Goal: Information Seeking & Learning: Check status

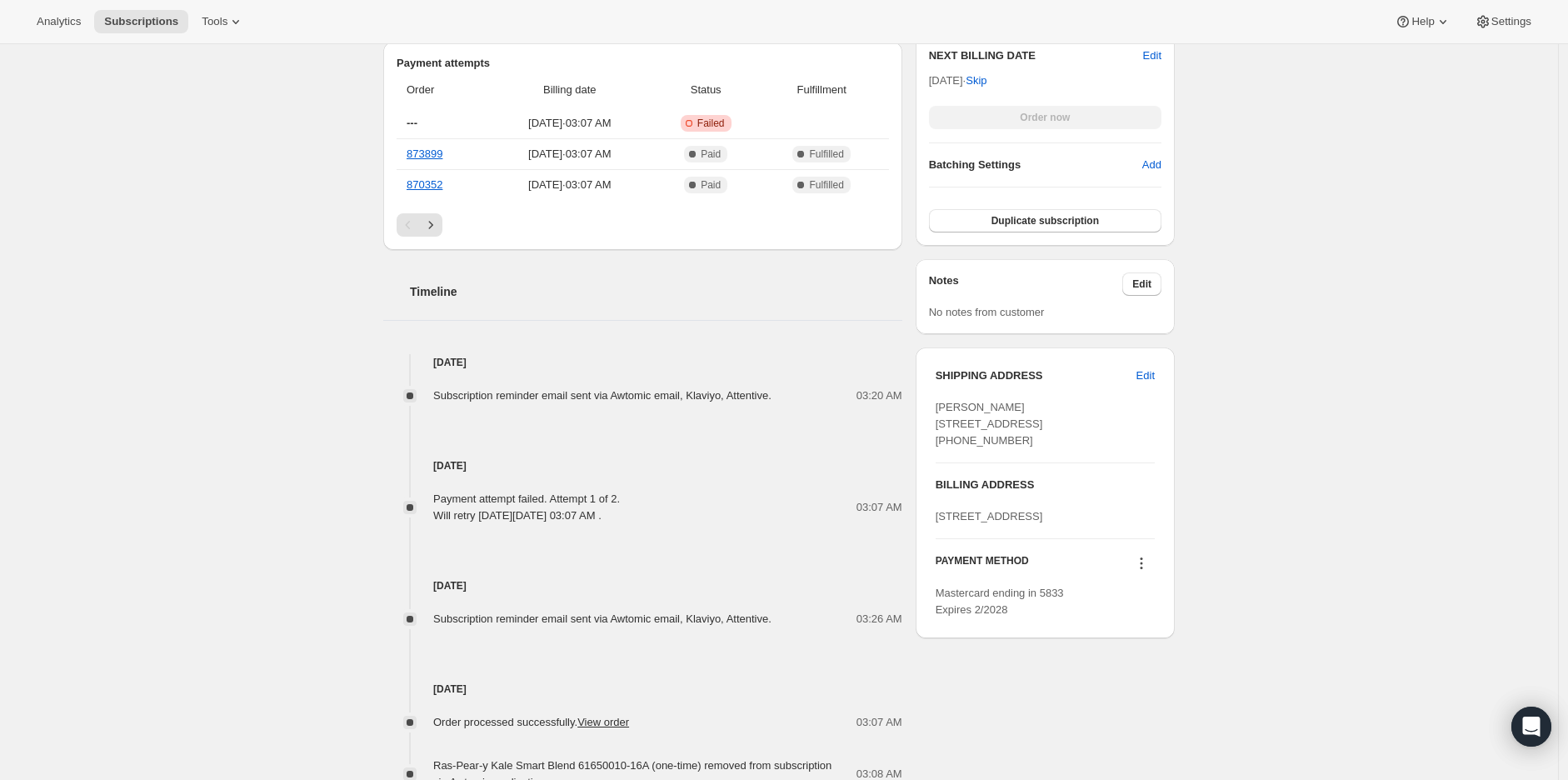
scroll to position [648, 0]
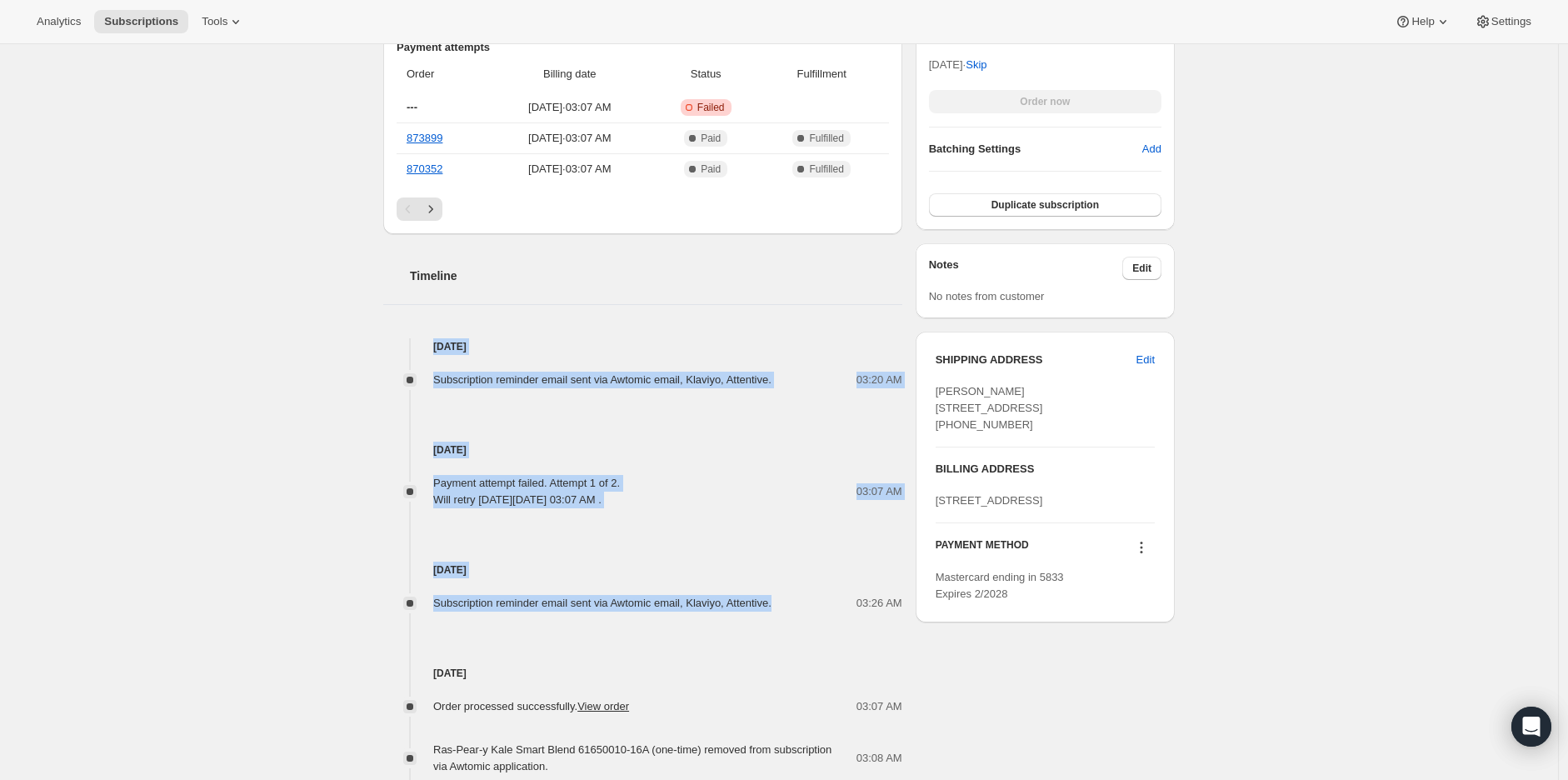
drag, startPoint x: 430, startPoint y: 337, endPoint x: 775, endPoint y: 593, distance: 429.6
click at [775, 593] on div "Jul 26, 2025 Subscription reminder email sent via Awtomic email, Klaviyo, Atten…" at bounding box center [643, 616] width 519 height 557
click at [616, 603] on span "Subscription reminder email sent via Awtomic email, Klaviyo, Attentive." at bounding box center [602, 603] width 338 height 13
click at [326, 569] on div "Subscription #4762796114. This page is ready Subscription #4762796114 Success R…" at bounding box center [779, 196] width 1558 height 1600
click at [565, 373] on span "Subscription reminder email sent via Awtomic email, Klaviyo, Attentive." at bounding box center [602, 379] width 338 height 13
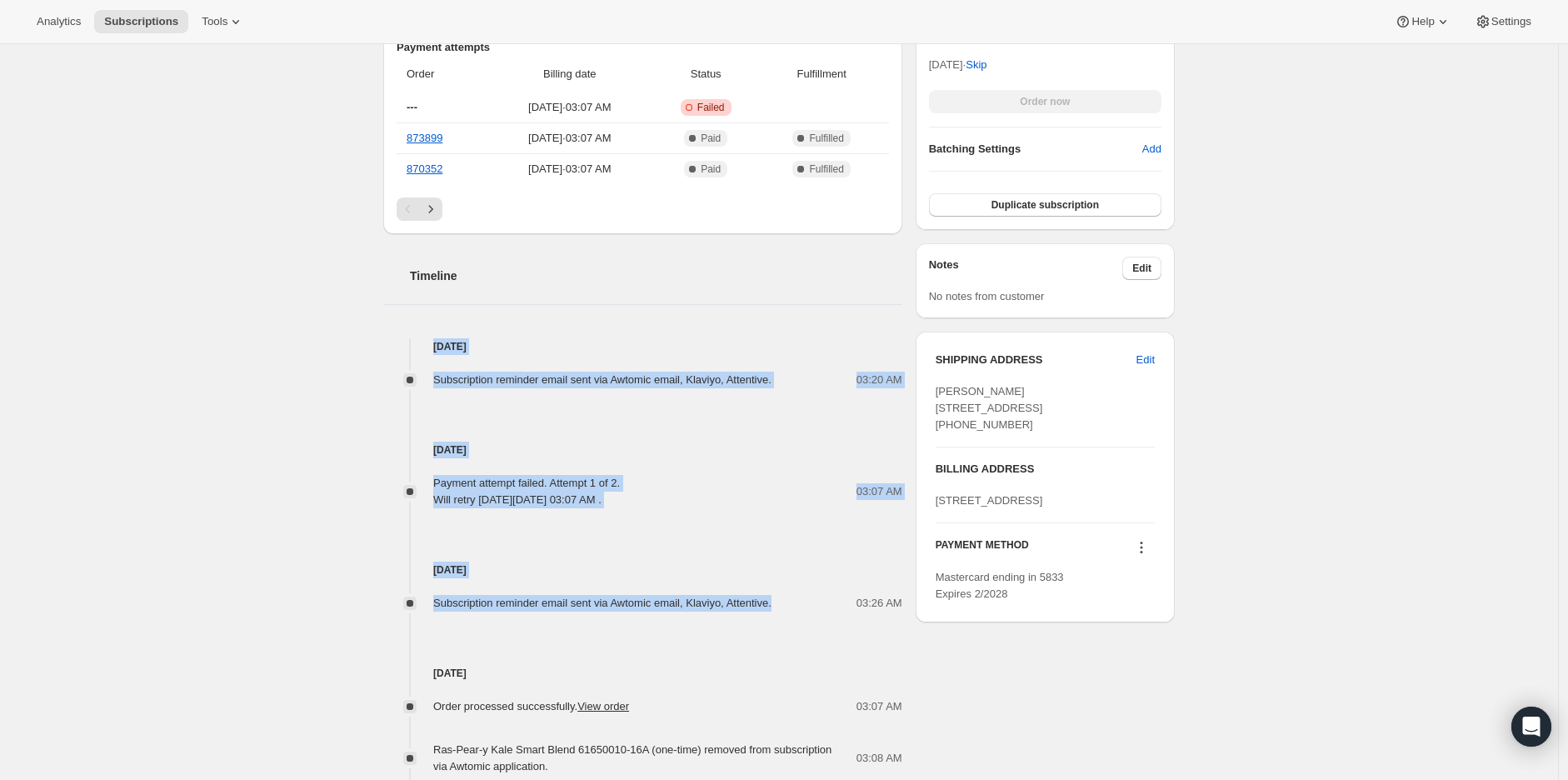
click at [189, 346] on div "Subscription #4762796114. This page is ready Subscription #4762796114 Success R…" at bounding box center [779, 196] width 1558 height 1600
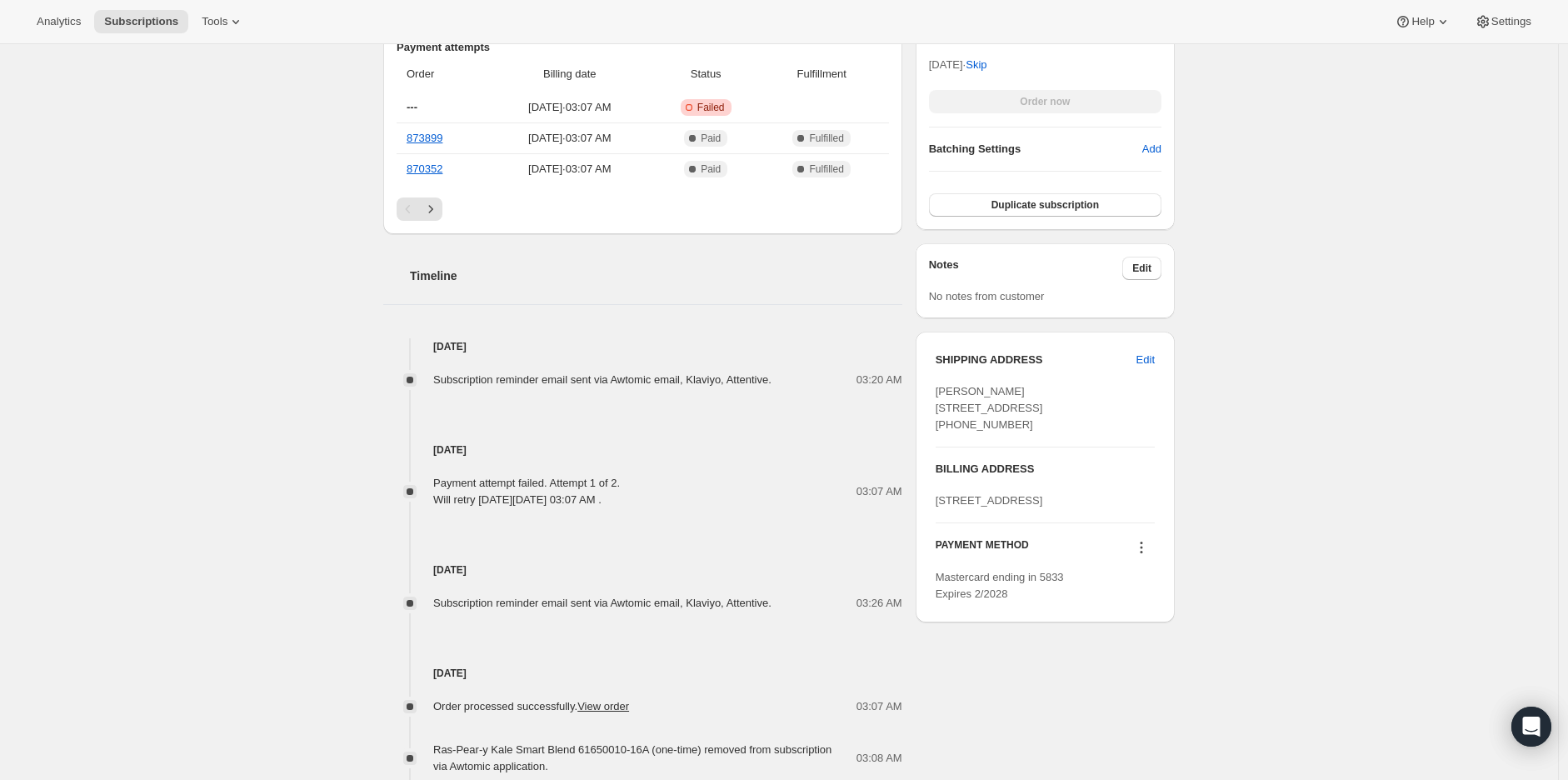
click at [1365, 415] on div "Subscription #4762796114. This page is ready Subscription #4762796114 Success R…" at bounding box center [779, 196] width 1558 height 1600
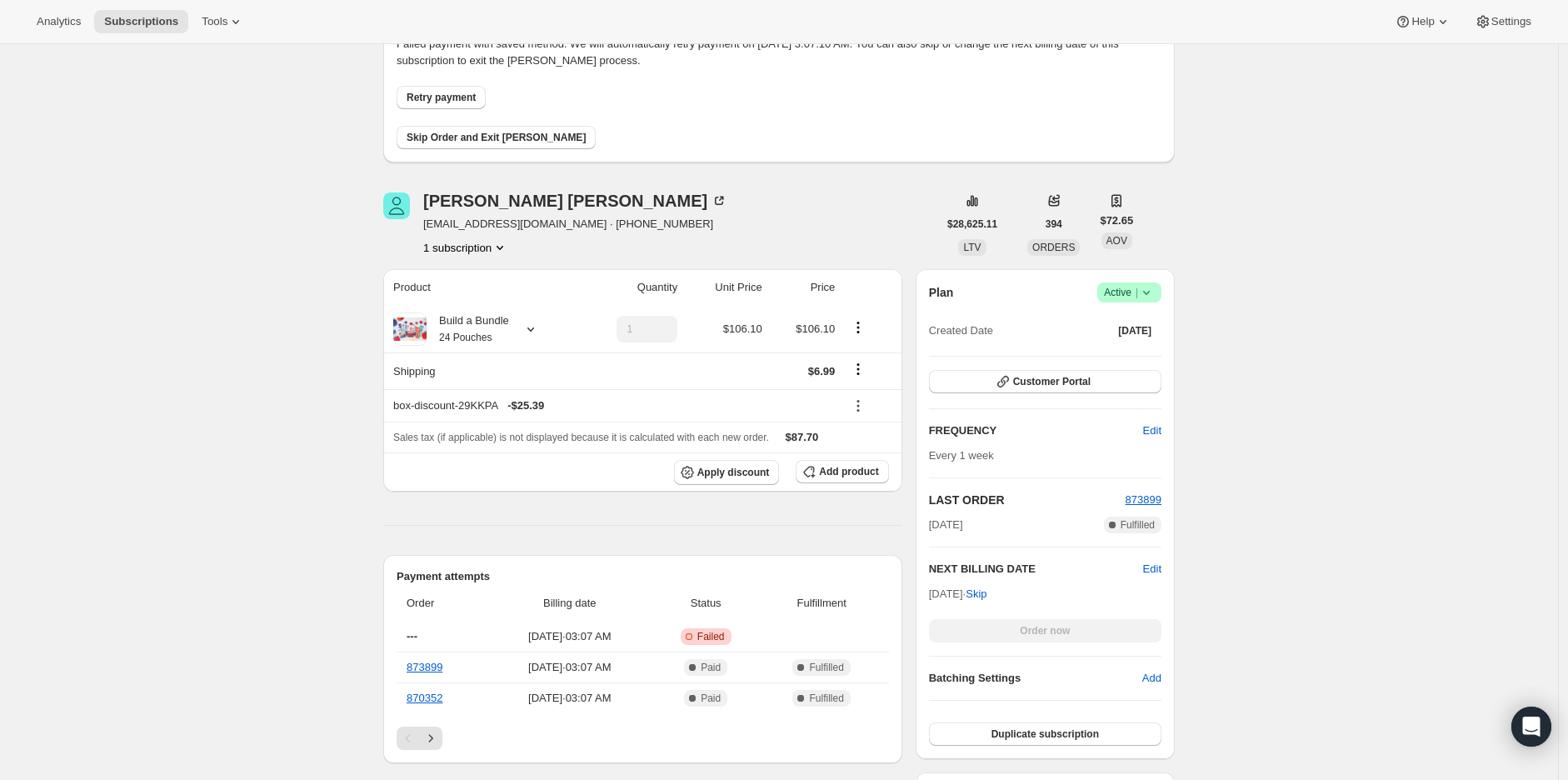
scroll to position [122, 0]
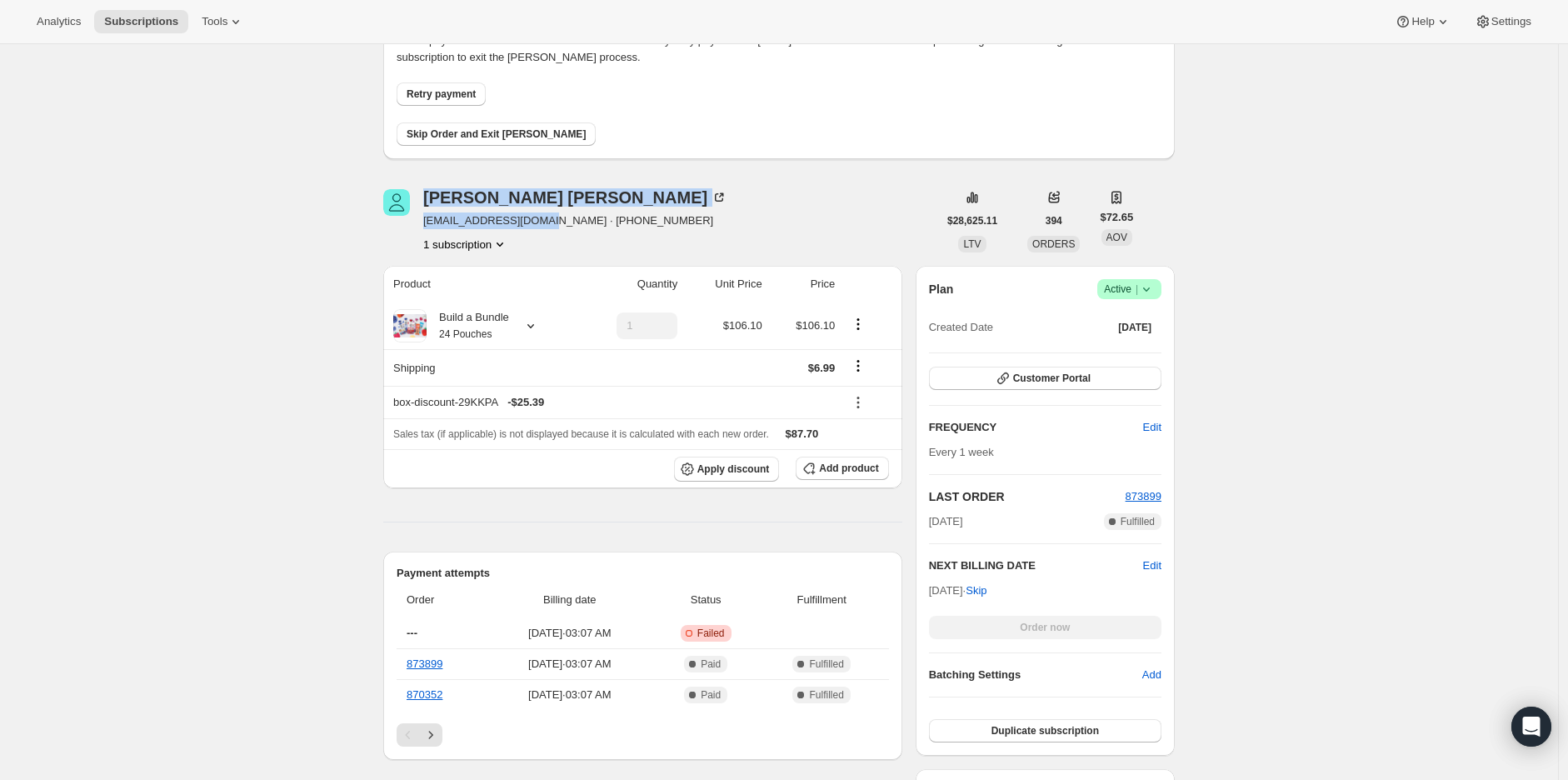
drag, startPoint x: 413, startPoint y: 223, endPoint x: 542, endPoint y: 226, distance: 129.0
click at [542, 226] on div "Meredith Brisco-Bacik merbrisco@gmail.com · +12157792936 1 subscription" at bounding box center [661, 220] width 555 height 64
click at [259, 248] on div "Subscription #4762796114. This page is ready Subscription #4762796114 Success R…" at bounding box center [779, 722] width 1558 height 1600
drag, startPoint x: 427, startPoint y: 219, endPoint x: 536, endPoint y: 215, distance: 109.1
click at [536, 215] on span "merbrisco@gmail.com · +12157792936" at bounding box center [575, 220] width 304 height 17
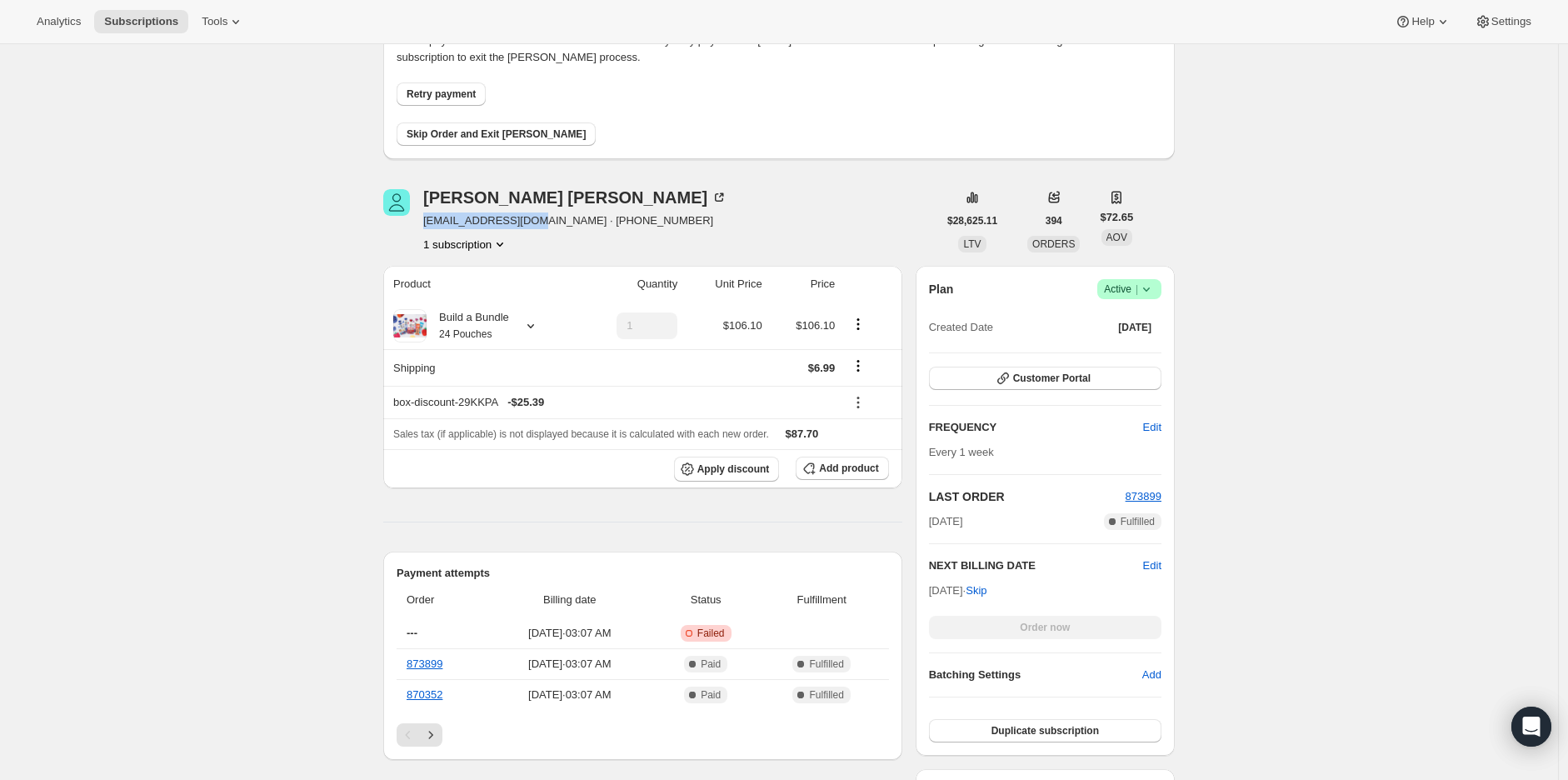
copy span "merbrisco@gmail.com"
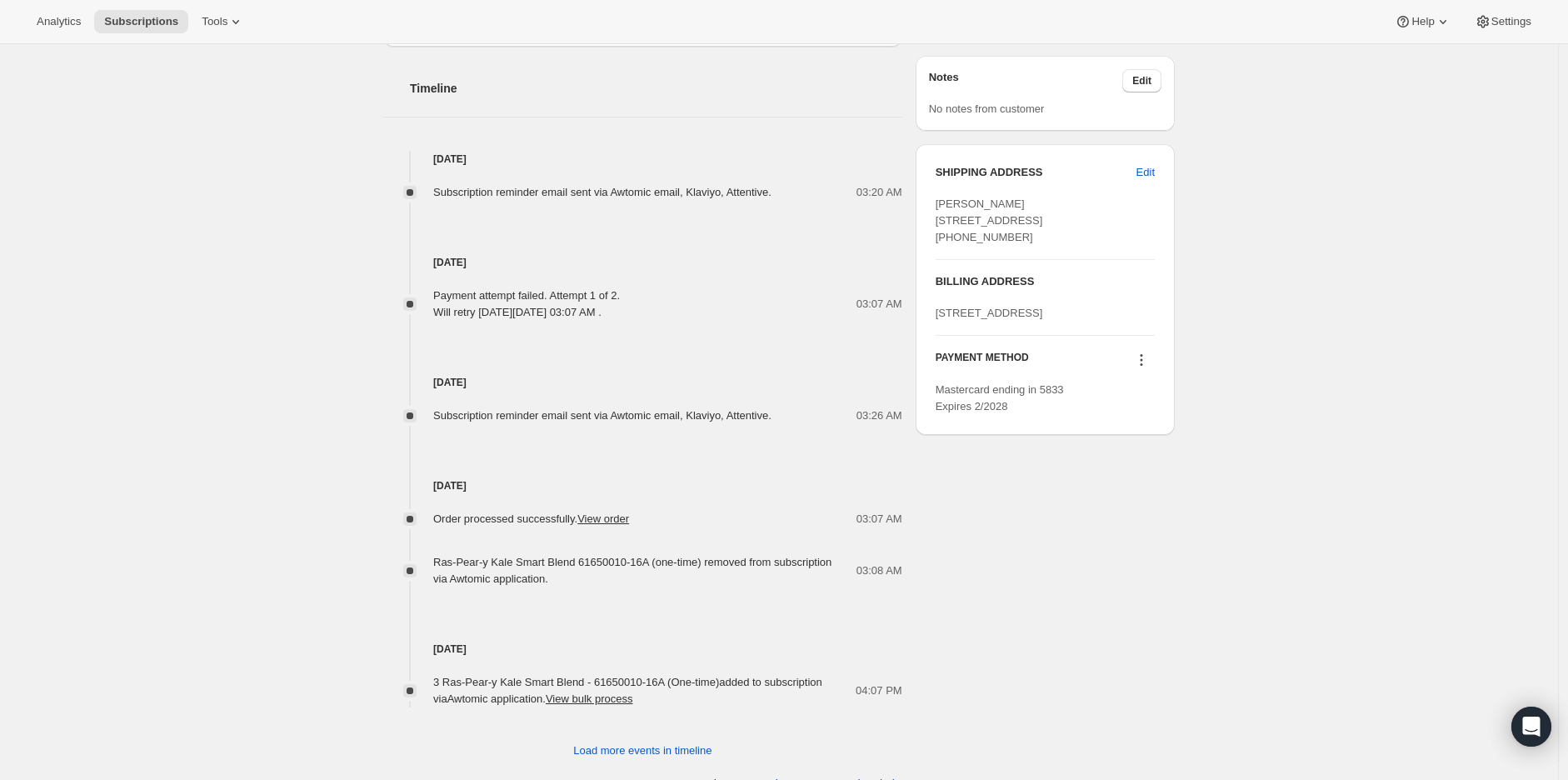
scroll to position [862, 0]
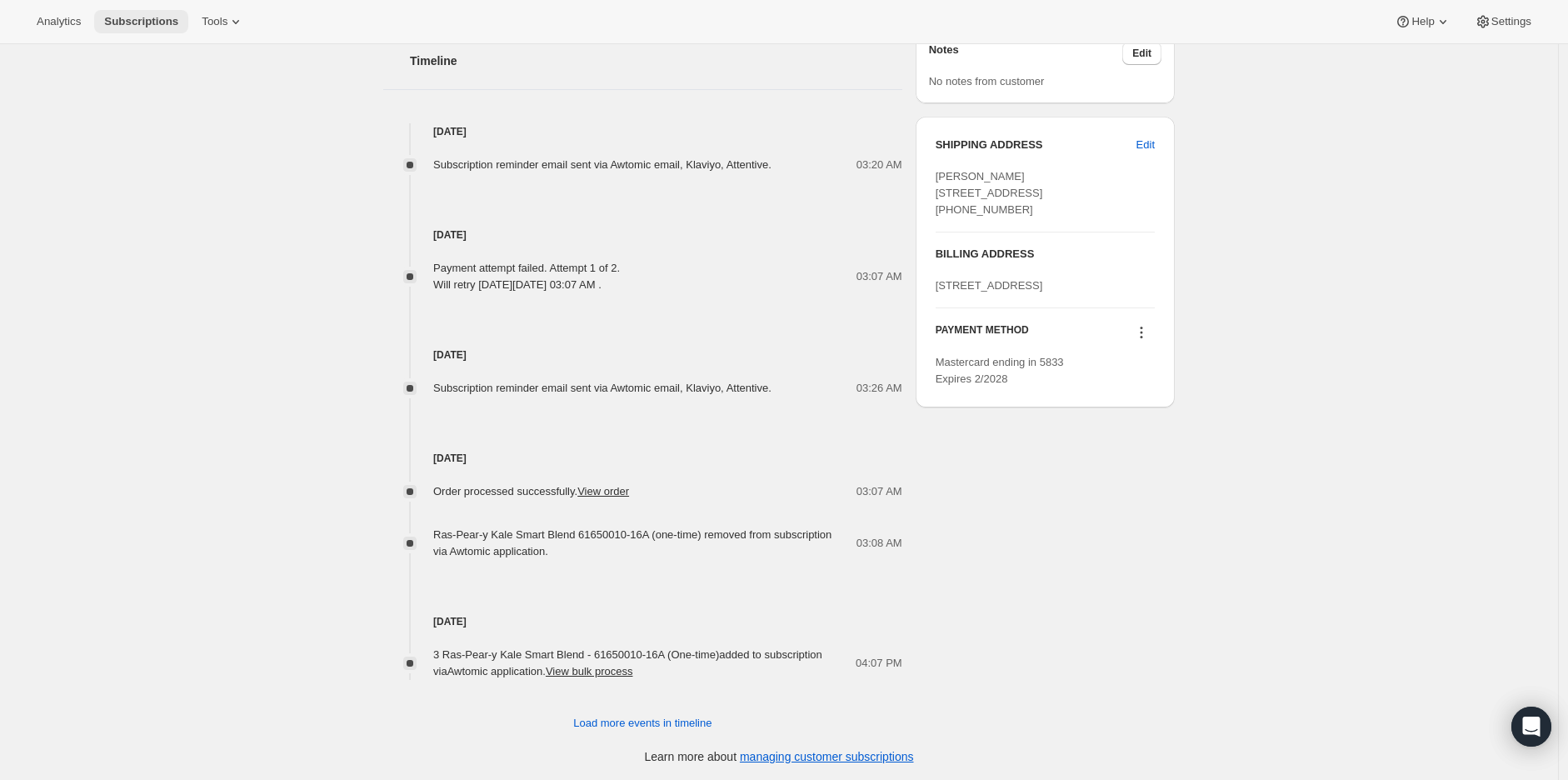
click at [136, 12] on button "Subscriptions" at bounding box center [141, 22] width 94 height 24
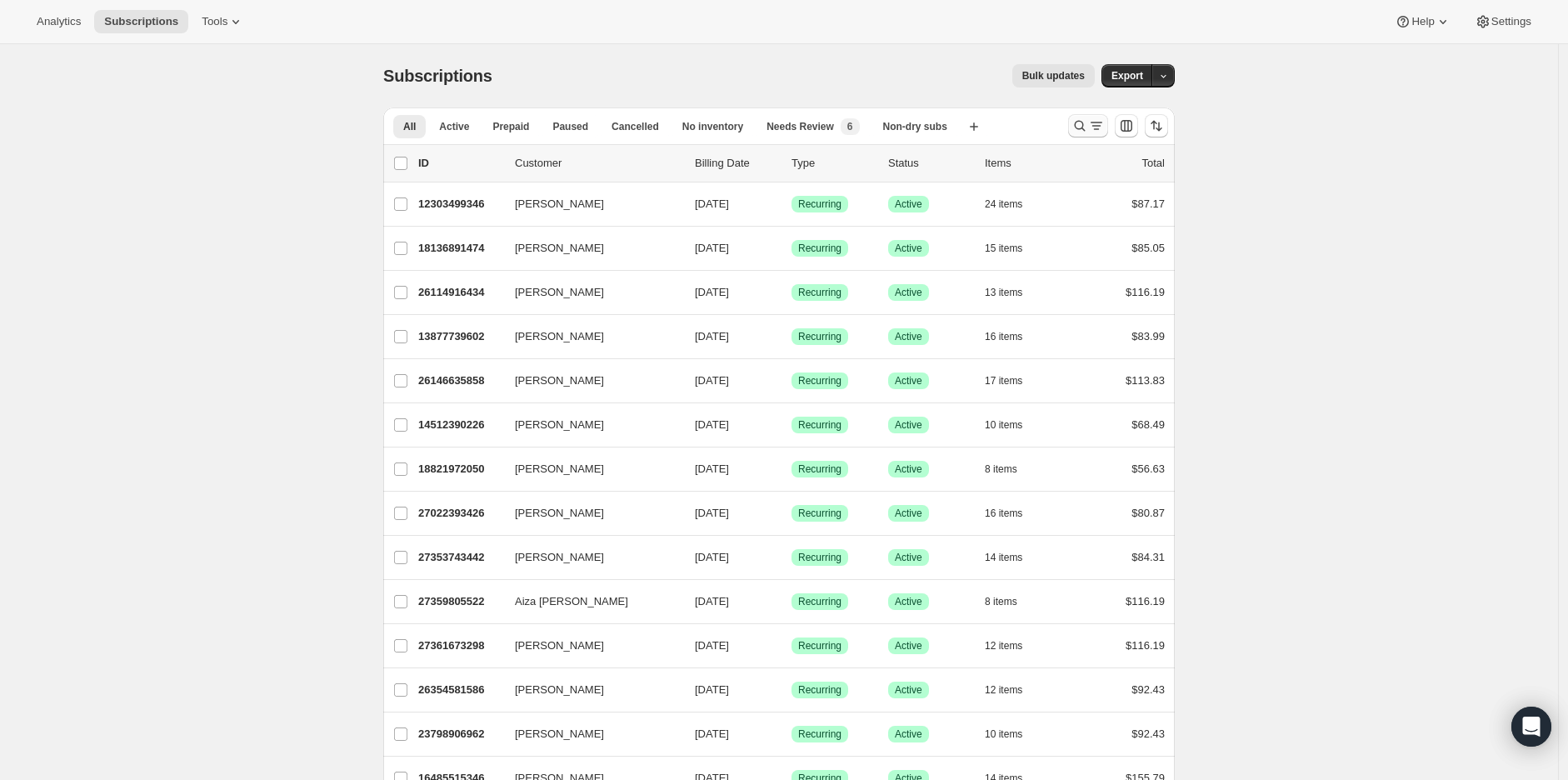
click at [1089, 125] on icon "Search and filter results" at bounding box center [1080, 125] width 17 height 17
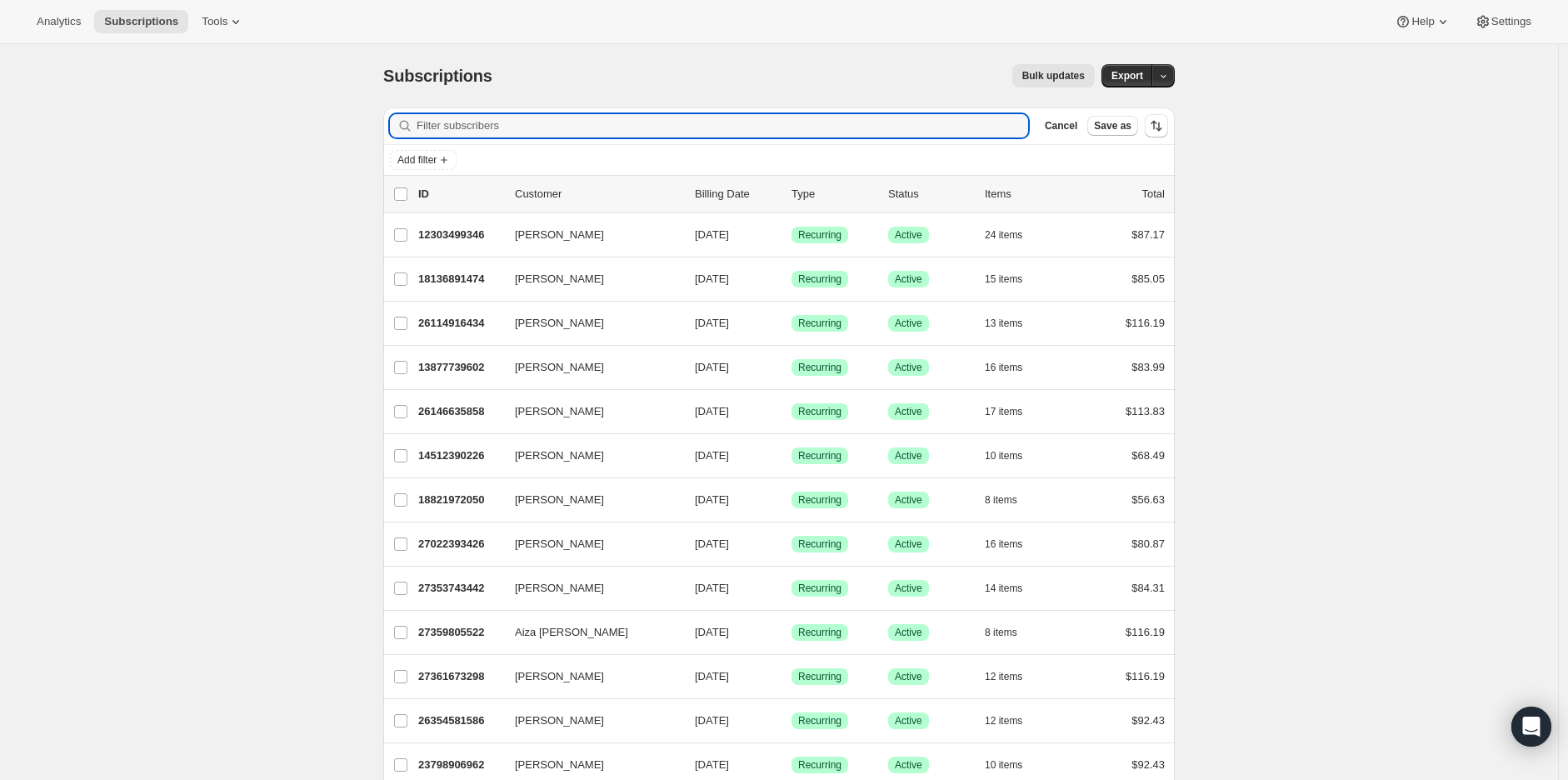
paste input "sltroese@gmail.com"
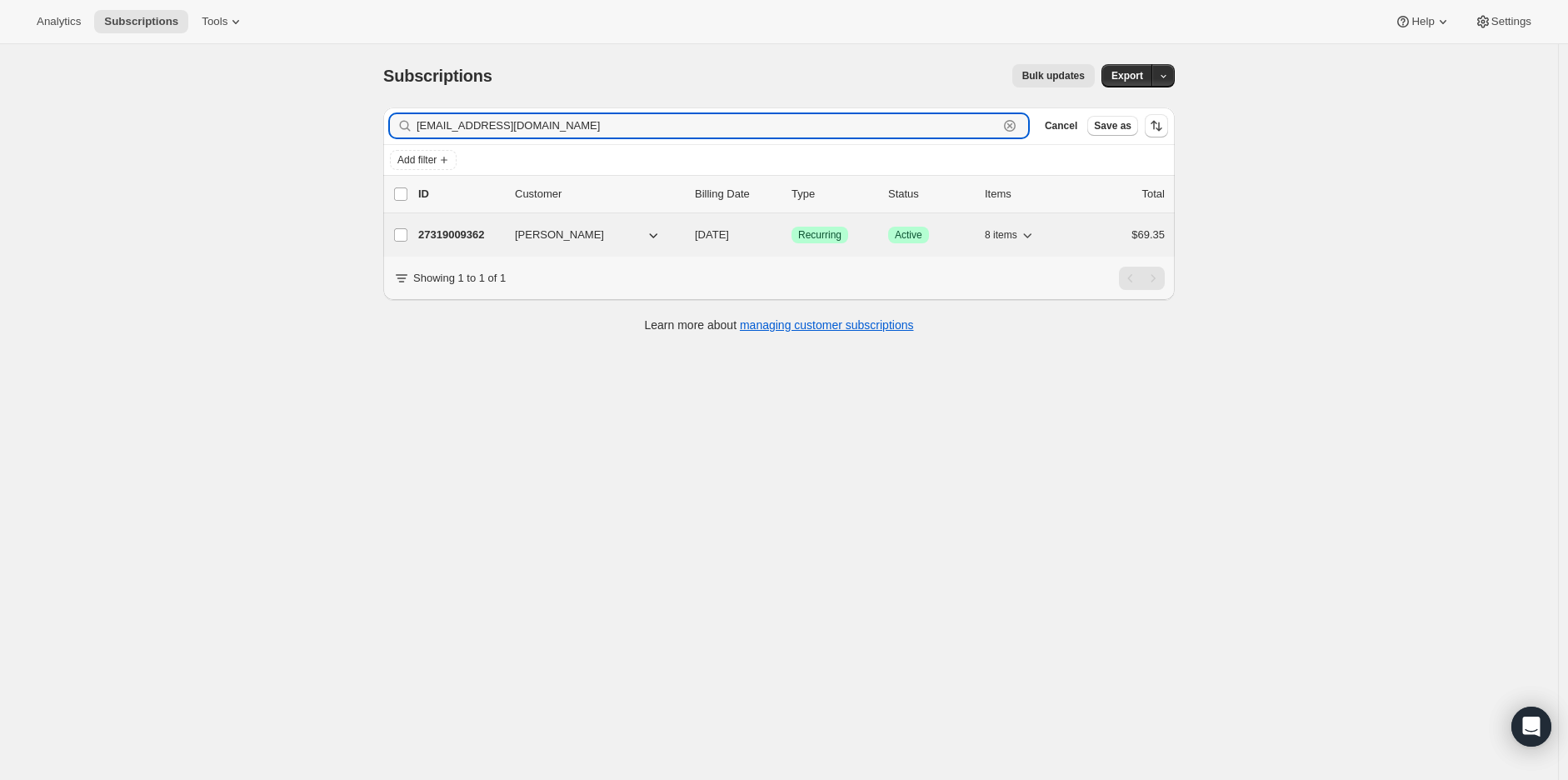
type input "sltroese@gmail.com"
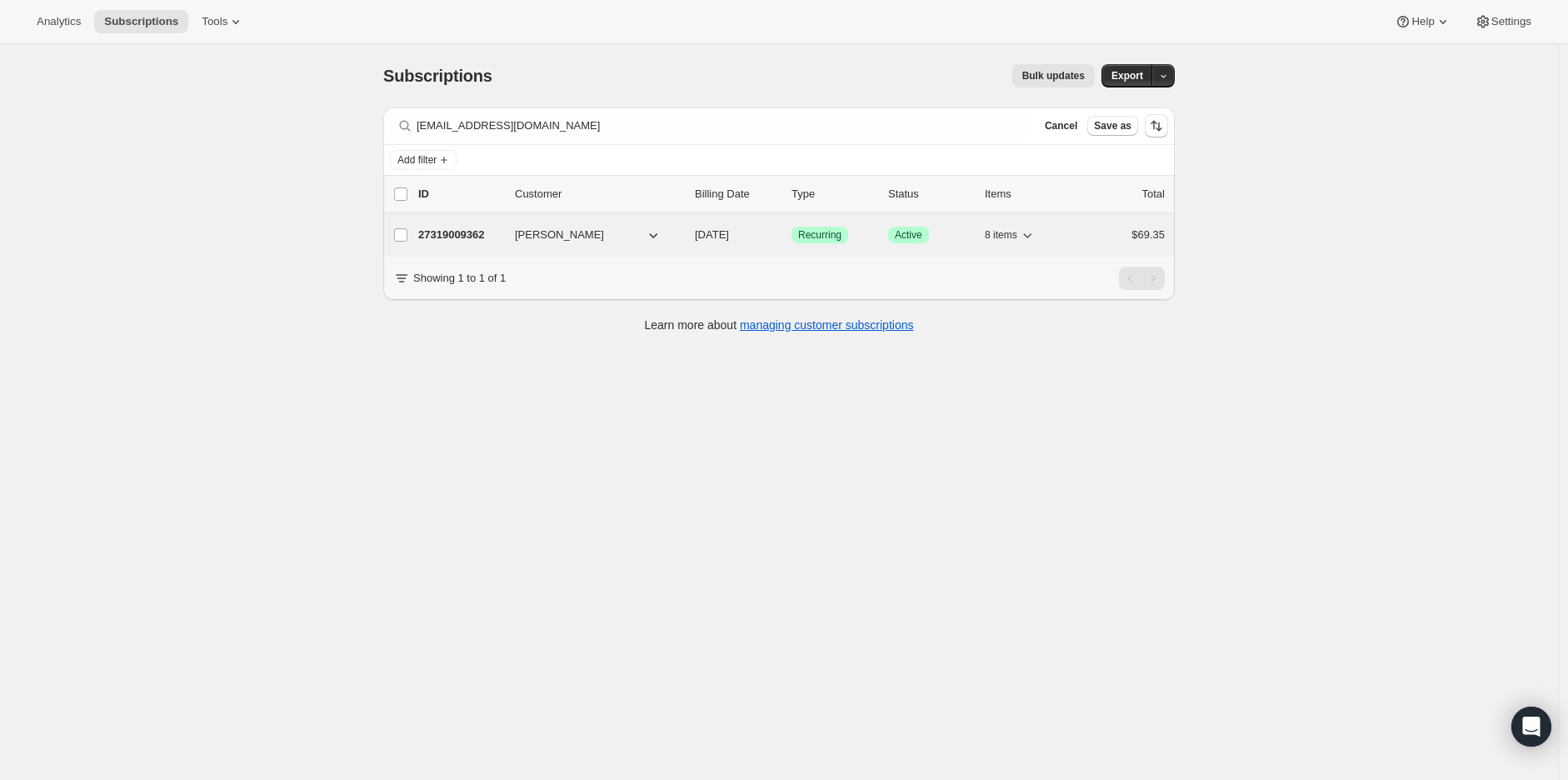
click at [461, 237] on p "27319009362" at bounding box center [460, 234] width 83 height 17
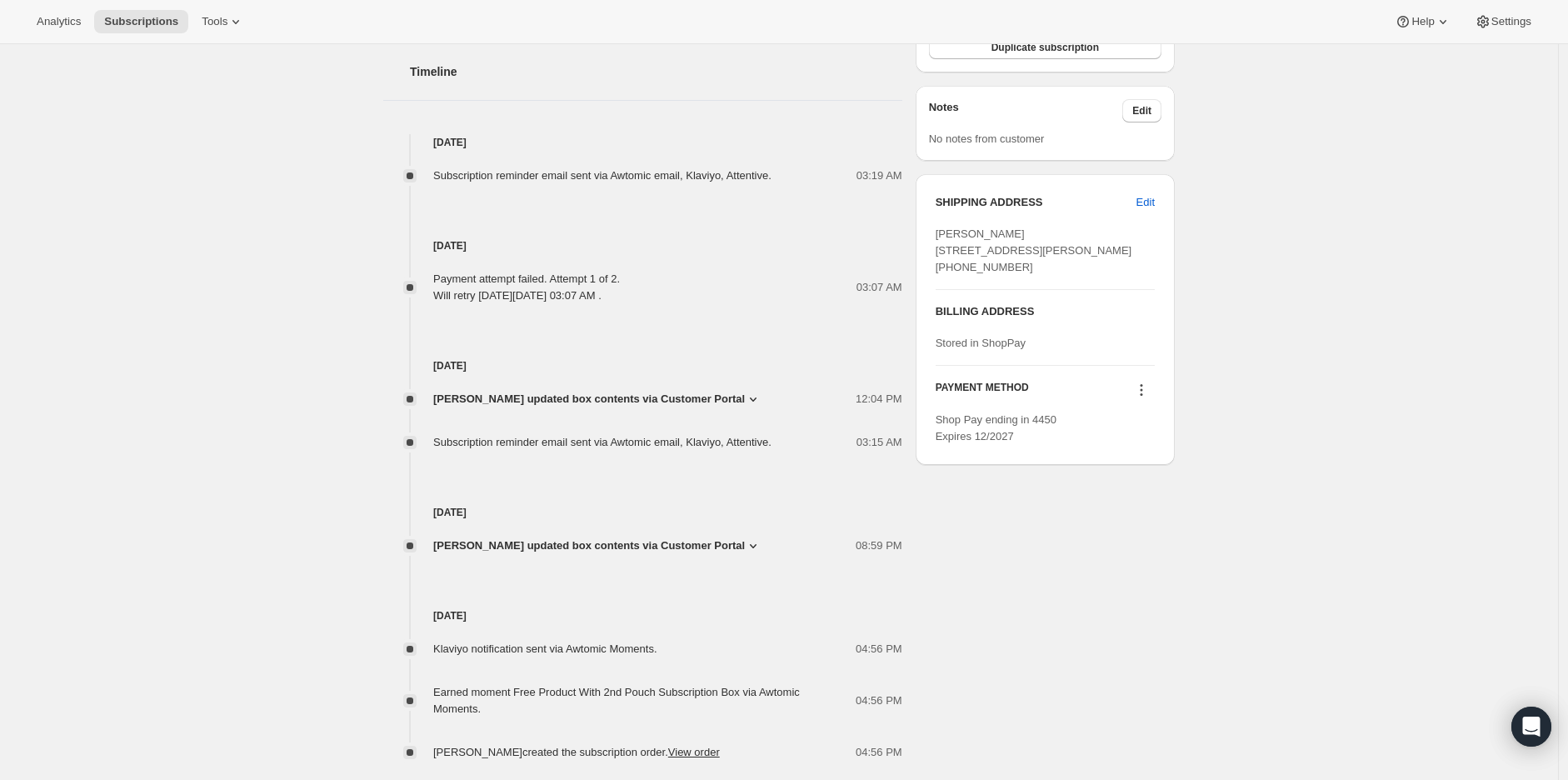
scroll to position [817, 0]
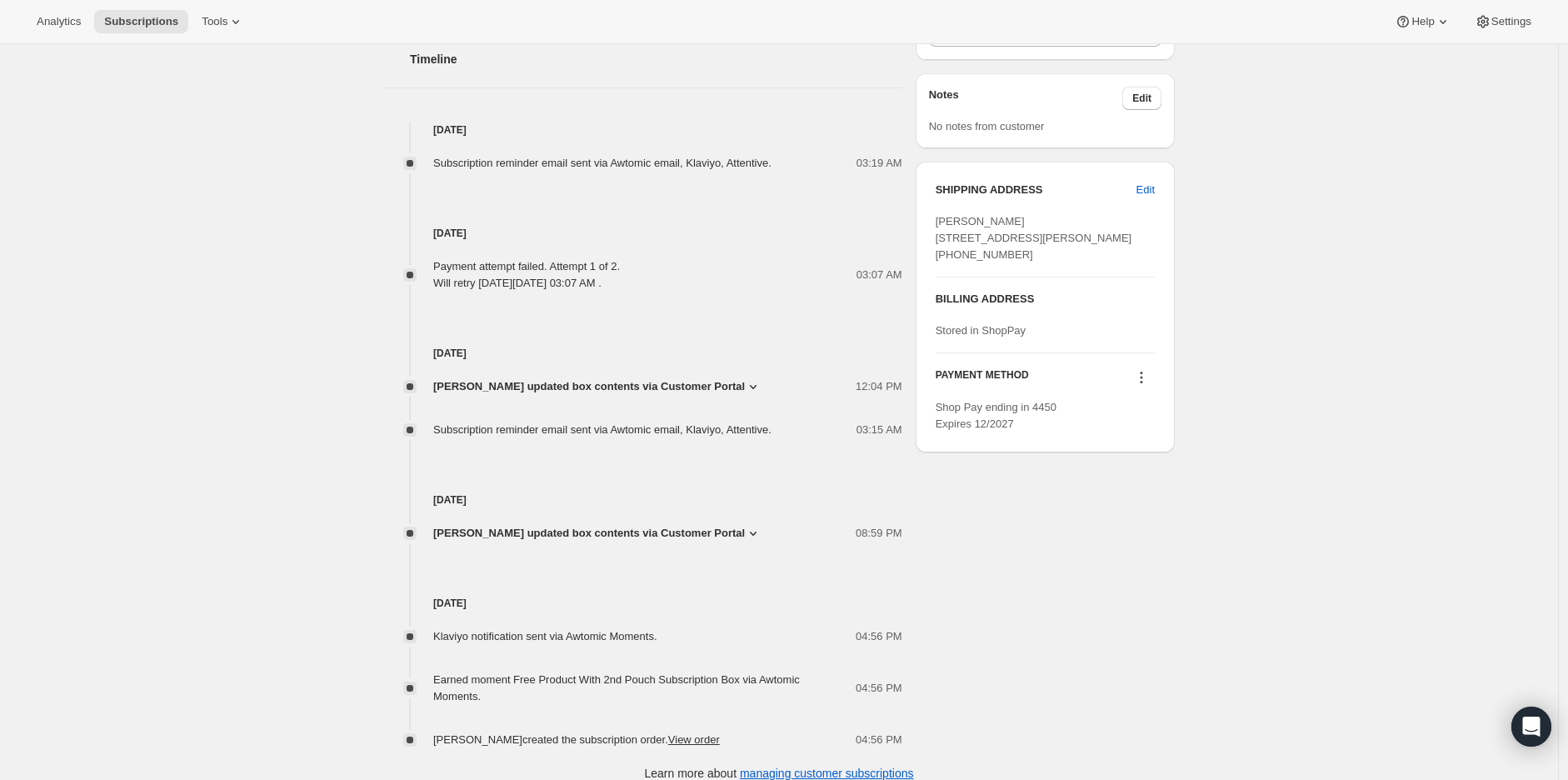
click at [578, 529] on span "Stephani Hardy updated box contents via Customer Portal" at bounding box center [589, 533] width 312 height 17
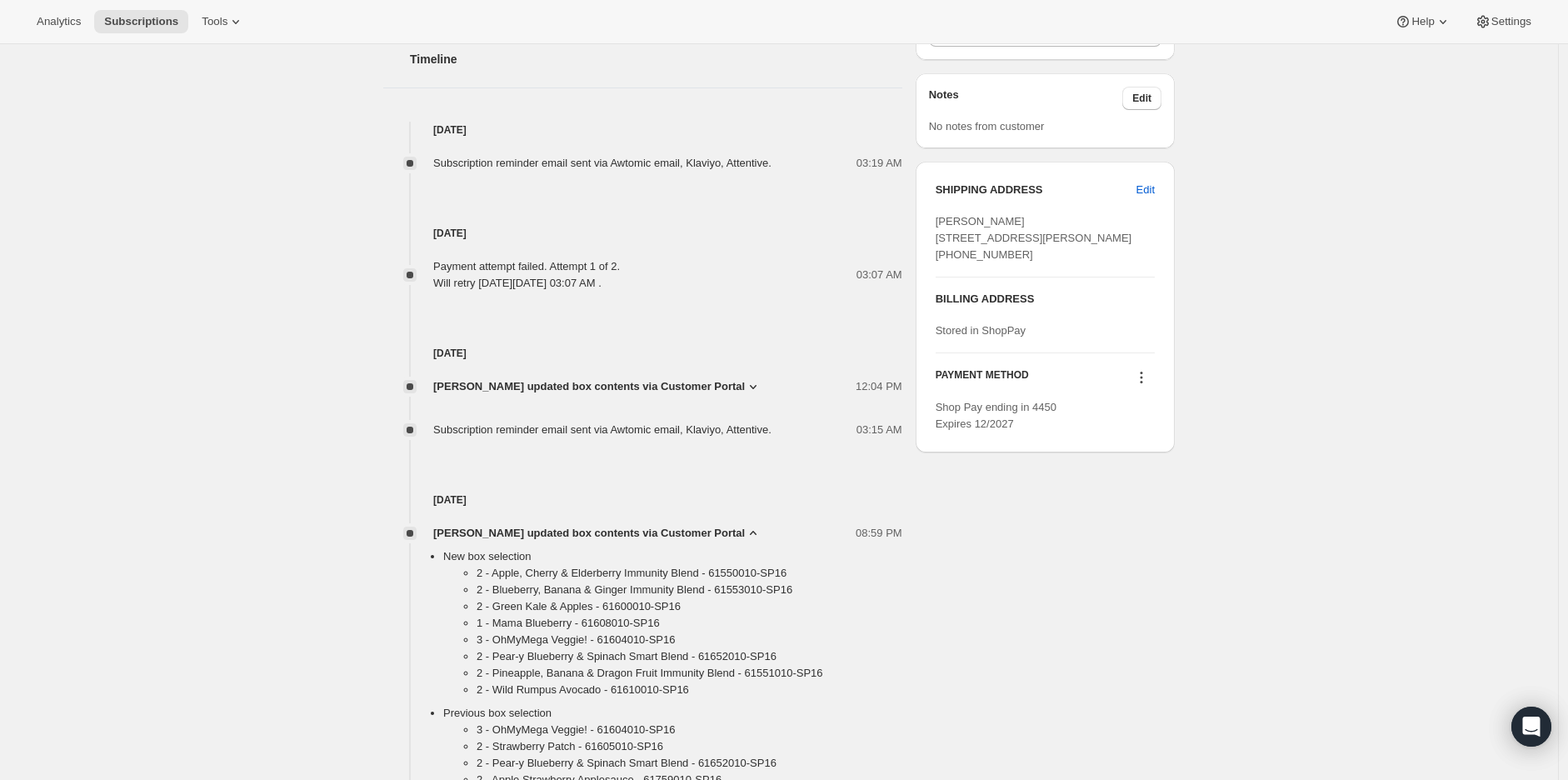
click at [578, 529] on span "Stephani Hardy updated box contents via Customer Portal" at bounding box center [589, 533] width 312 height 17
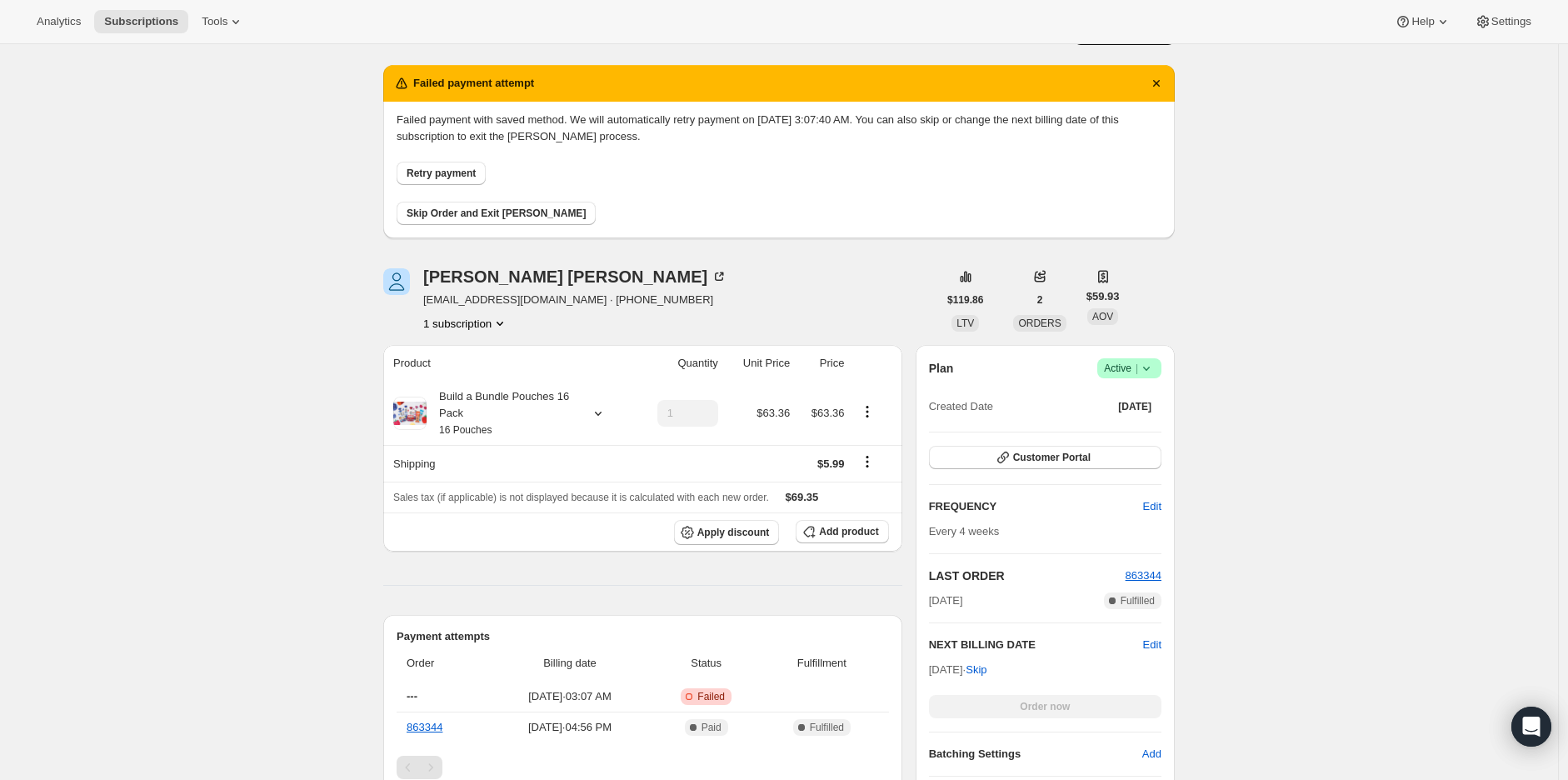
scroll to position [0, 0]
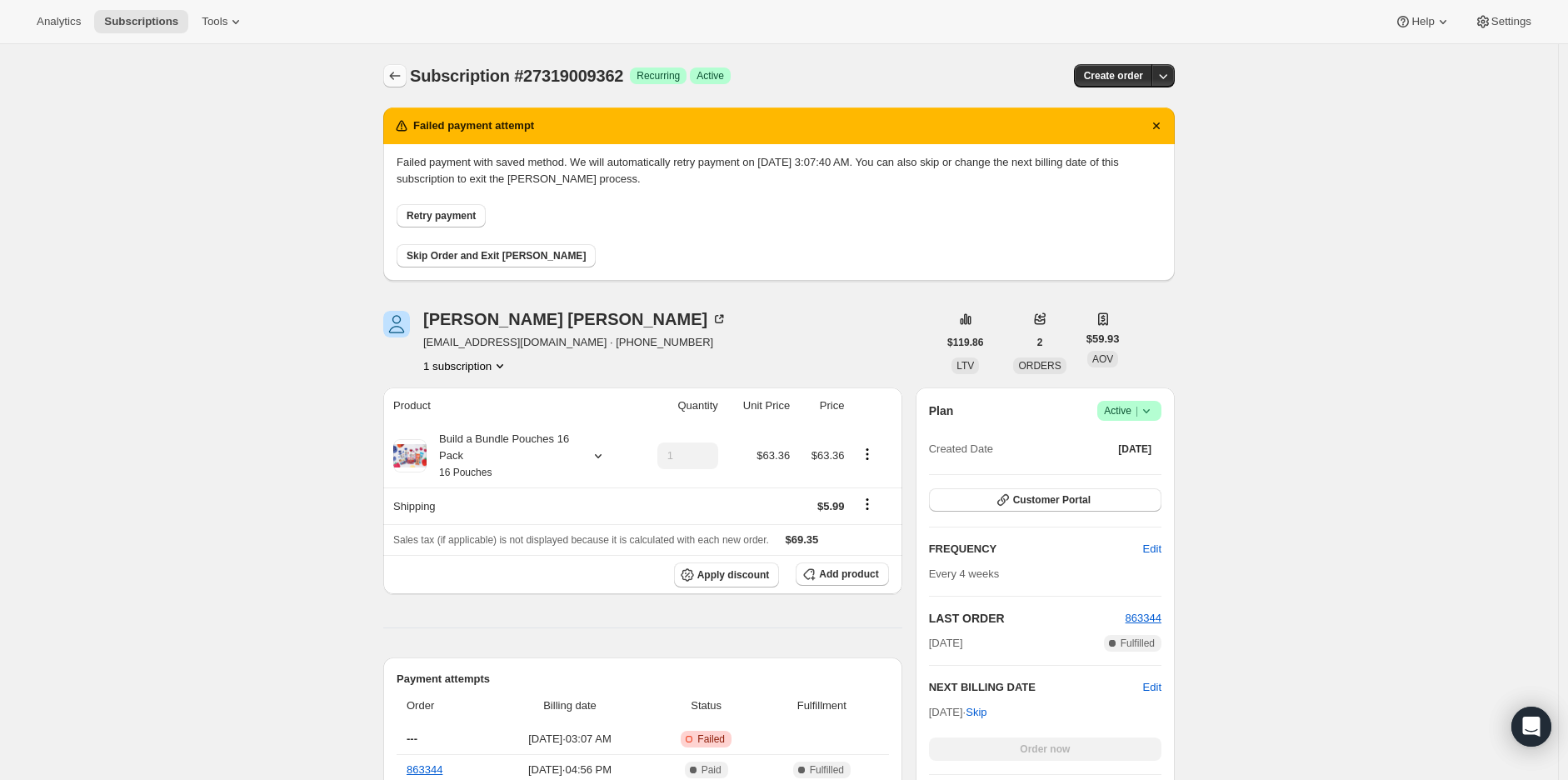
click at [401, 72] on icon "Subscriptions" at bounding box center [395, 75] width 17 height 17
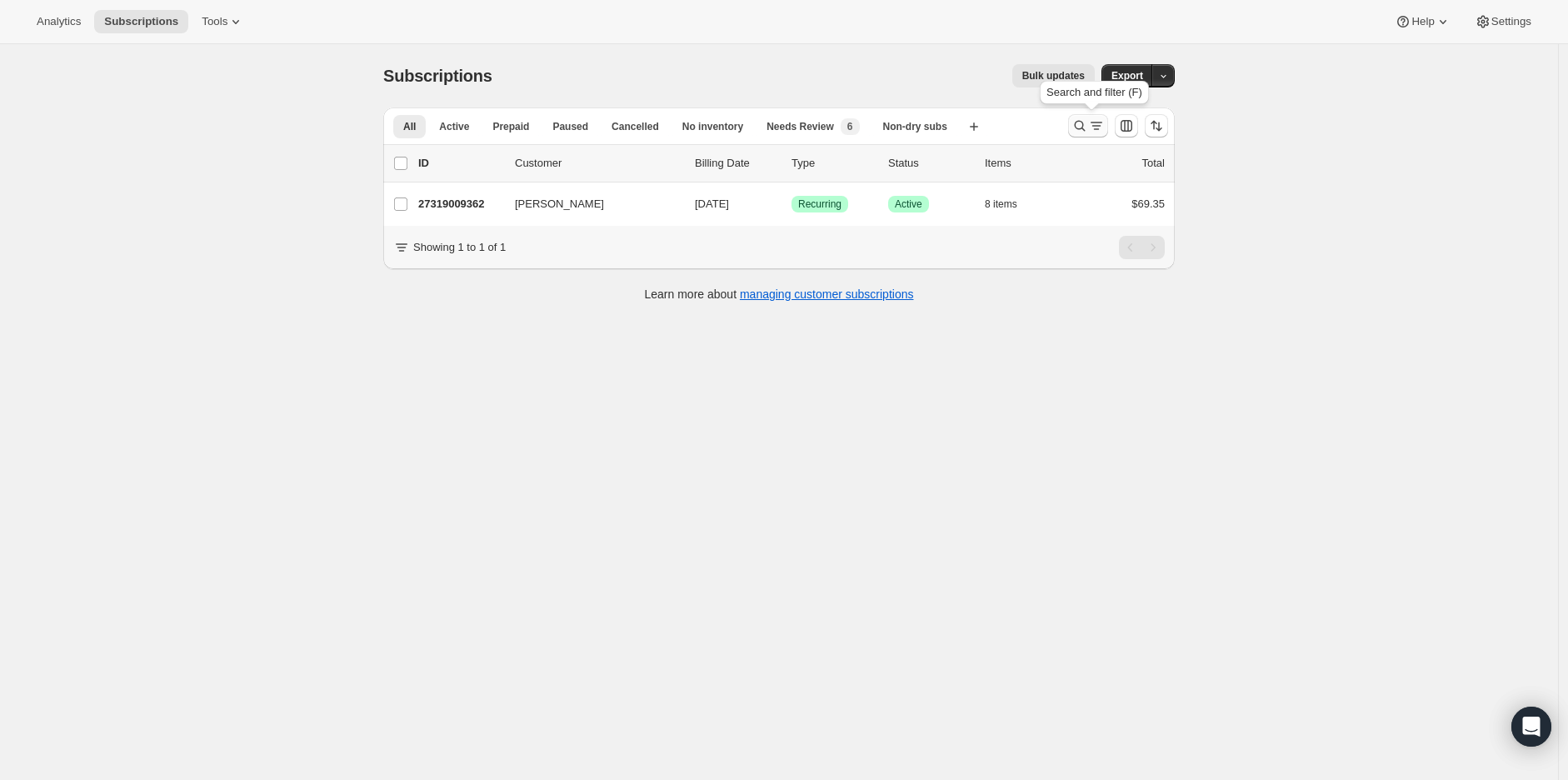
click at [1081, 127] on icon "Search and filter results" at bounding box center [1080, 125] width 17 height 17
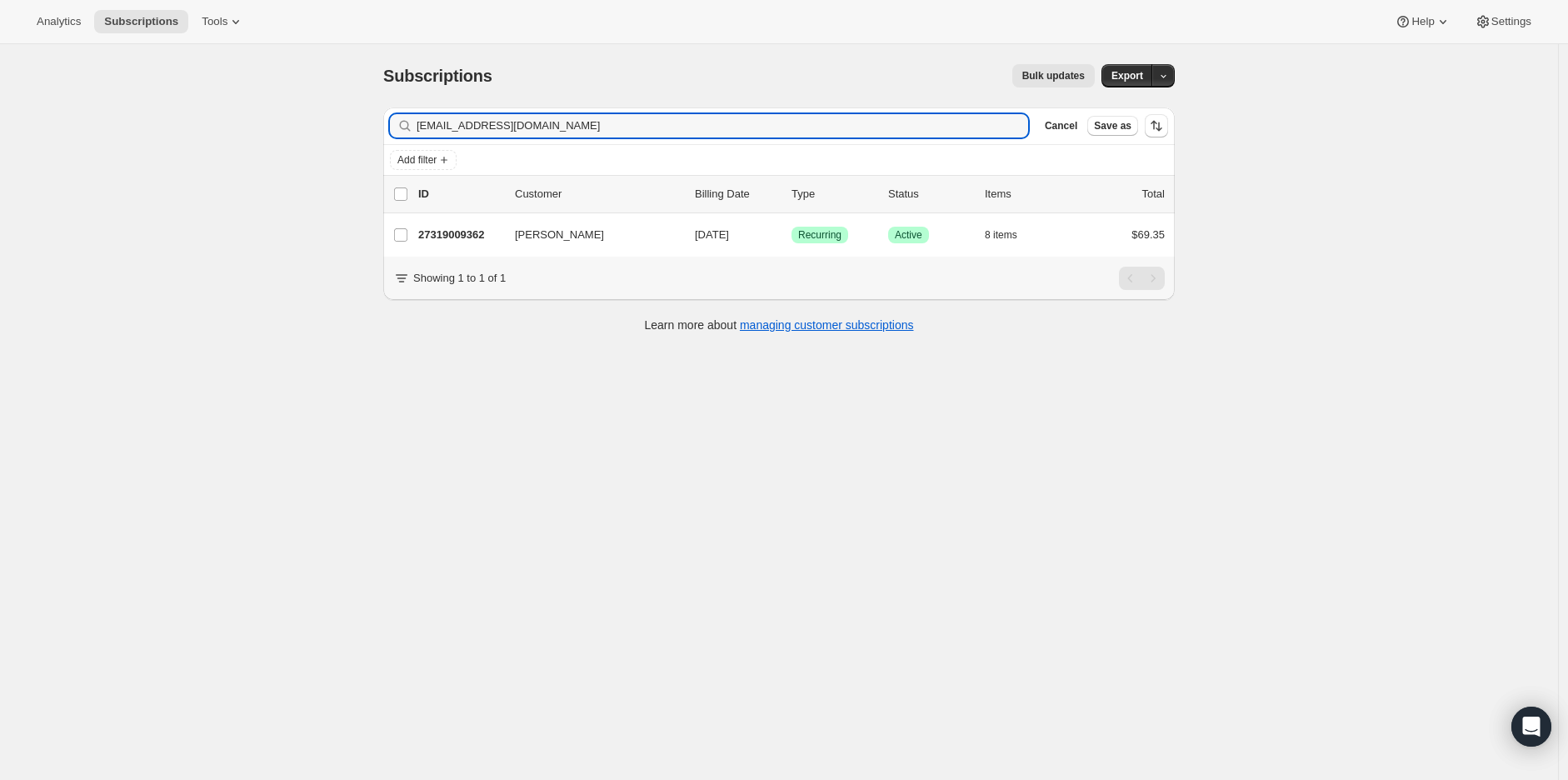
drag, startPoint x: 593, startPoint y: 122, endPoint x: 368, endPoint y: 125, distance: 225.0
click at [368, 125] on div "Subscriptions. This page is ready Subscriptions Bulk updates More actions Bulk …" at bounding box center [779, 197] width 832 height 306
type input "katie.kitson11@gmail.com"
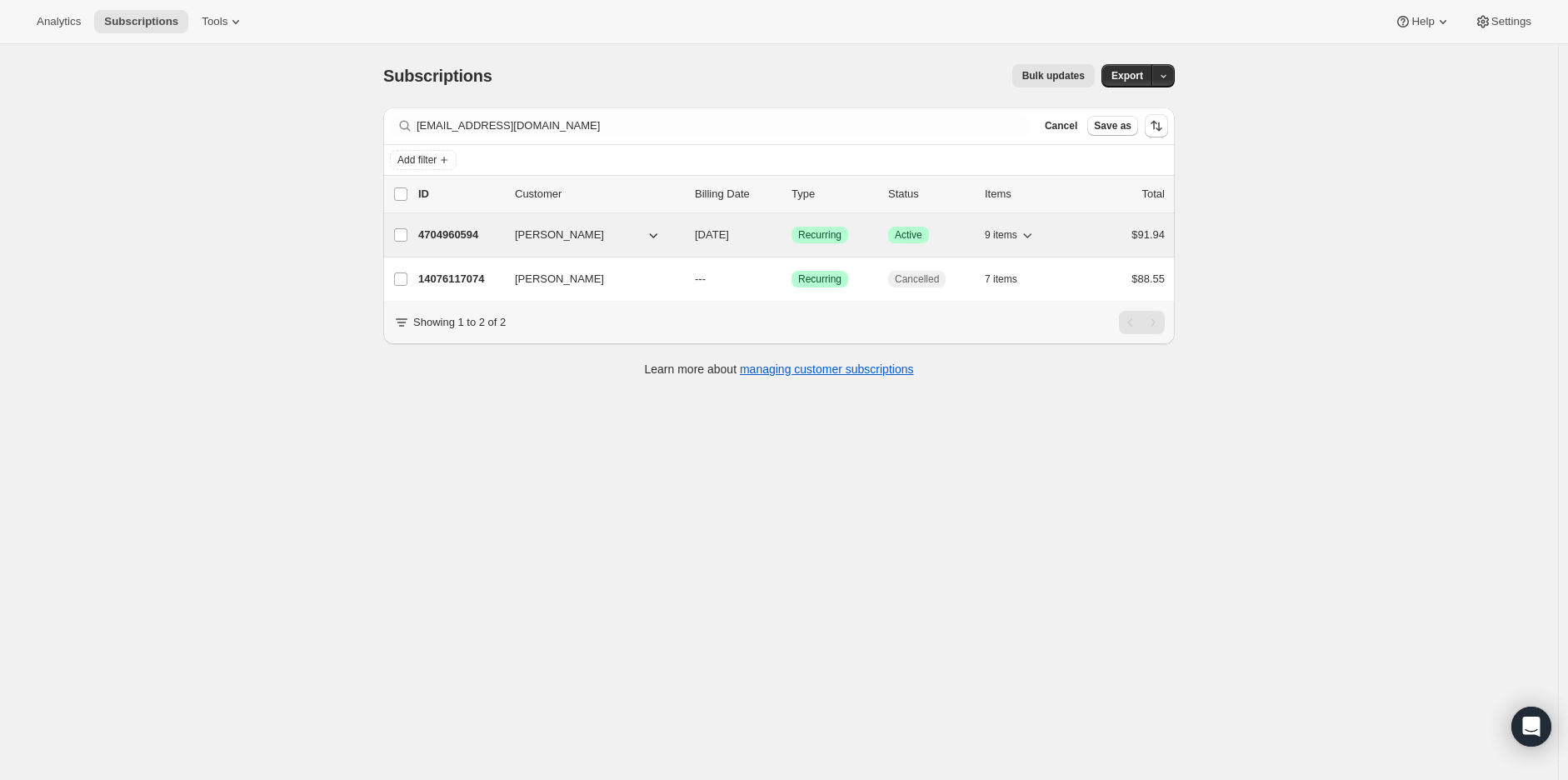
click at [460, 238] on p "4704960594" at bounding box center [460, 234] width 83 height 17
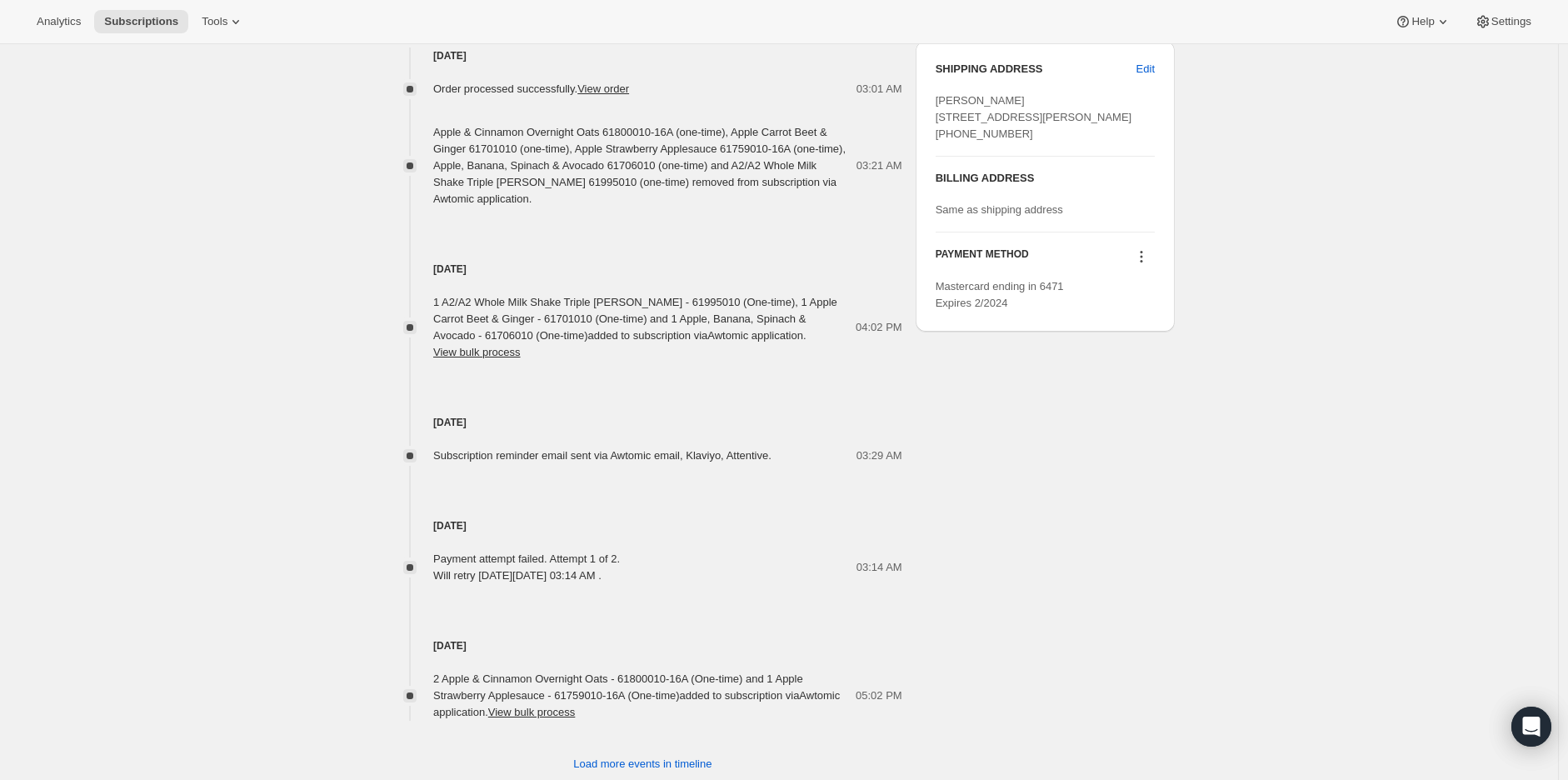
scroll to position [756, 0]
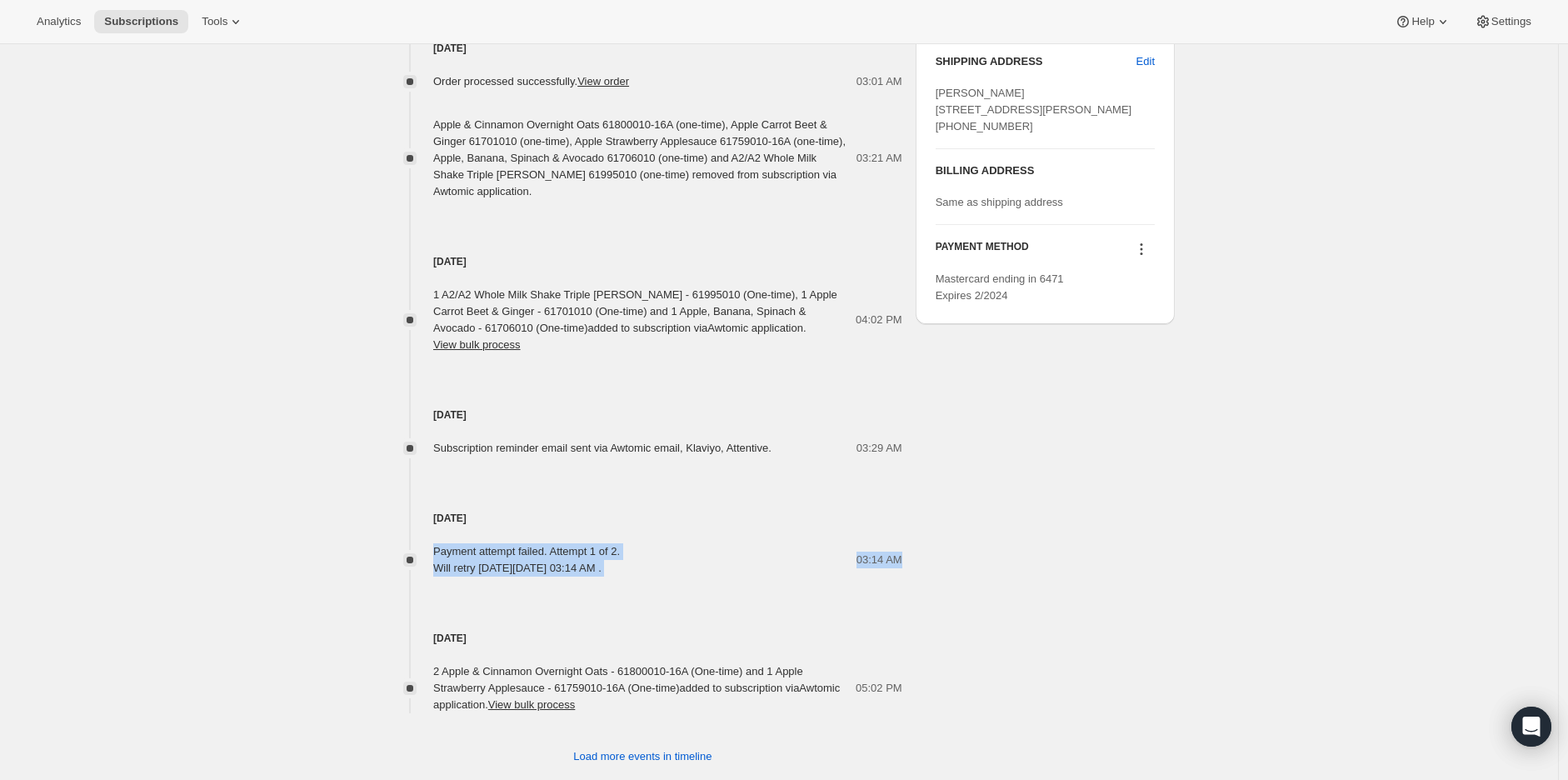
drag, startPoint x: 436, startPoint y: 520, endPoint x: 942, endPoint y: 518, distance: 506.0
click at [942, 518] on div "Katie Pesch katie.kitson11@gmail.com · +16089635052 2 subscriptions $2,734.00 L…" at bounding box center [773, 52] width 806 height 1427
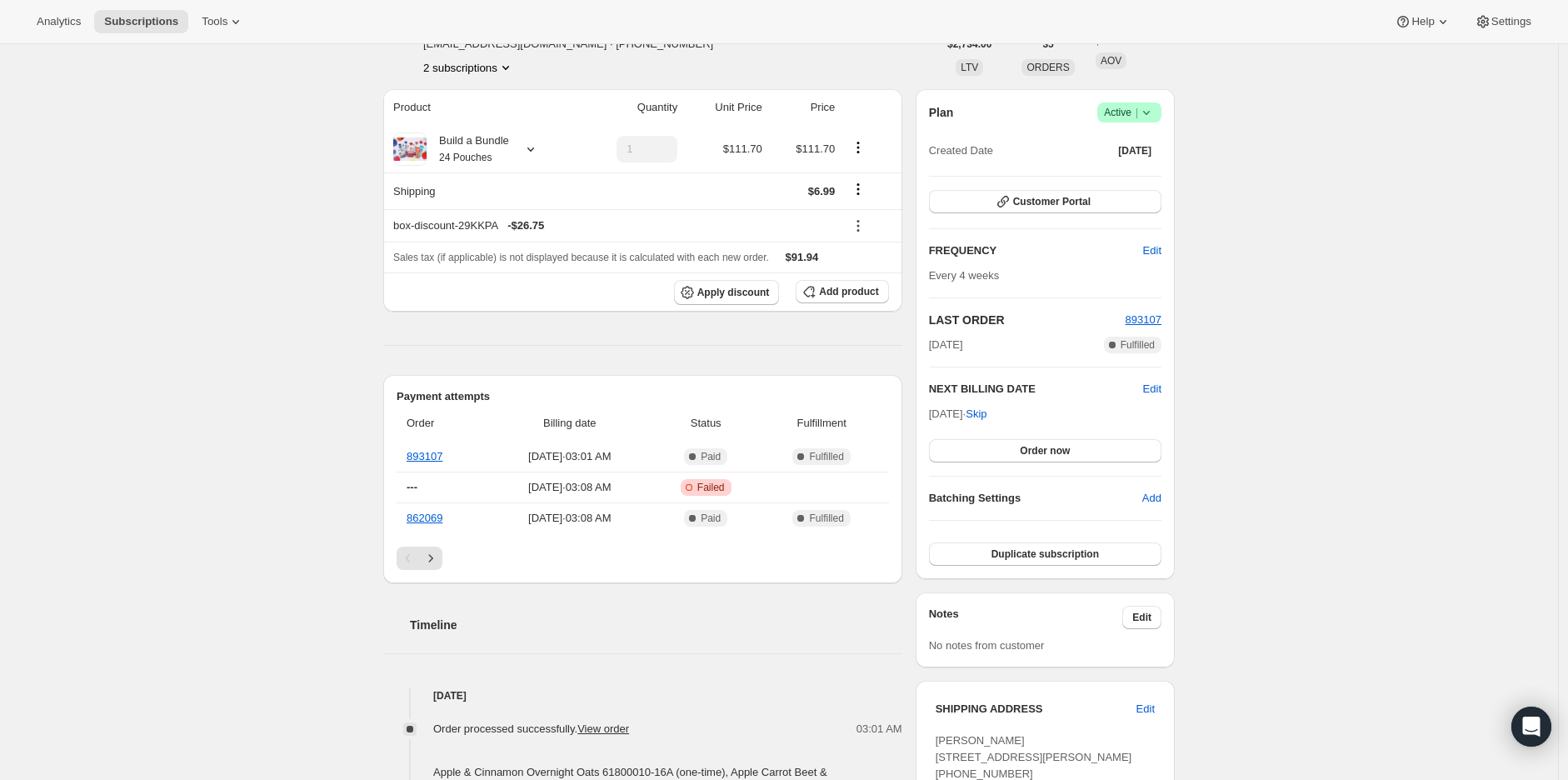
scroll to position [0, 0]
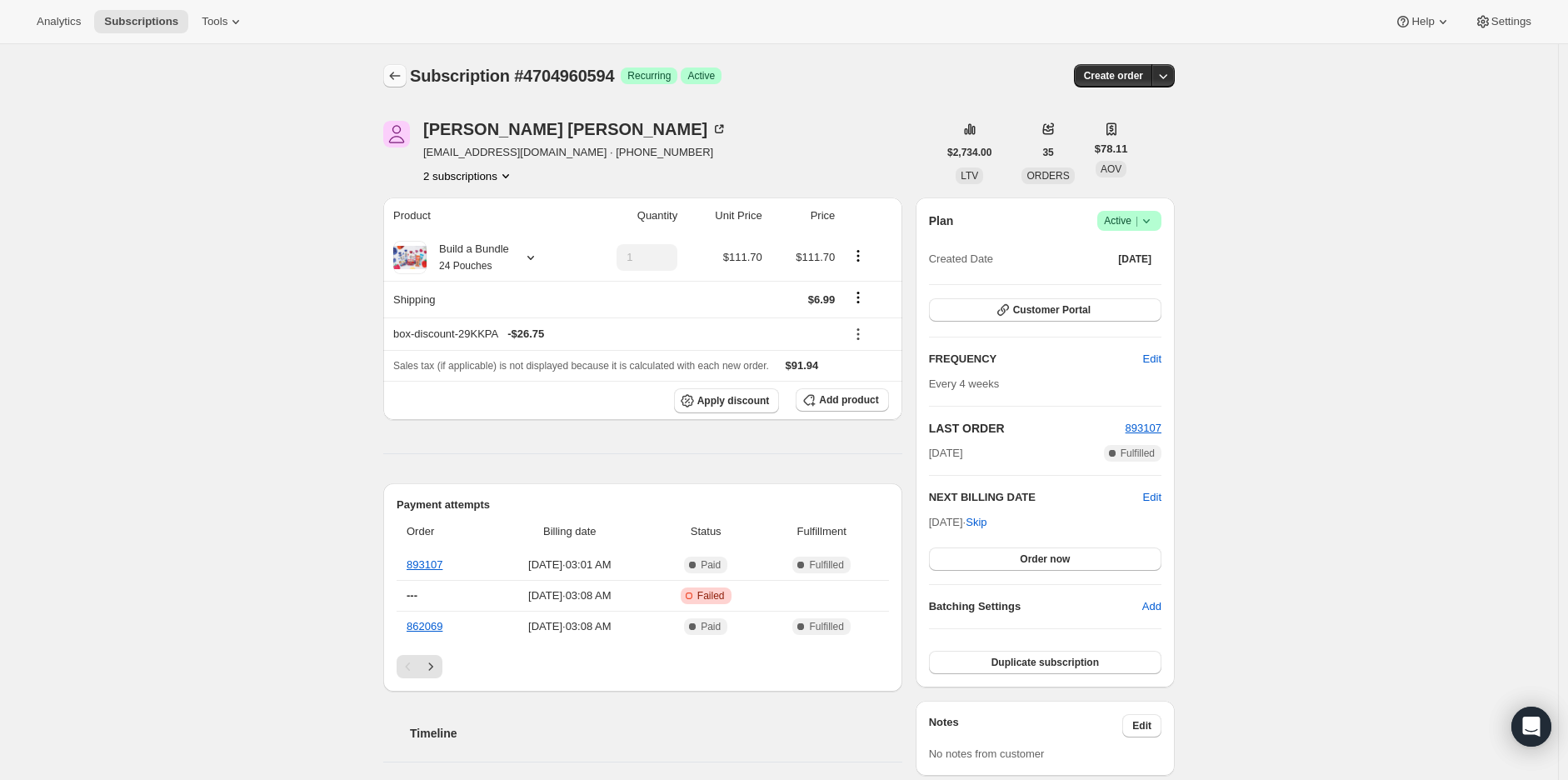
click at [392, 75] on icon "Subscriptions" at bounding box center [395, 75] width 17 height 17
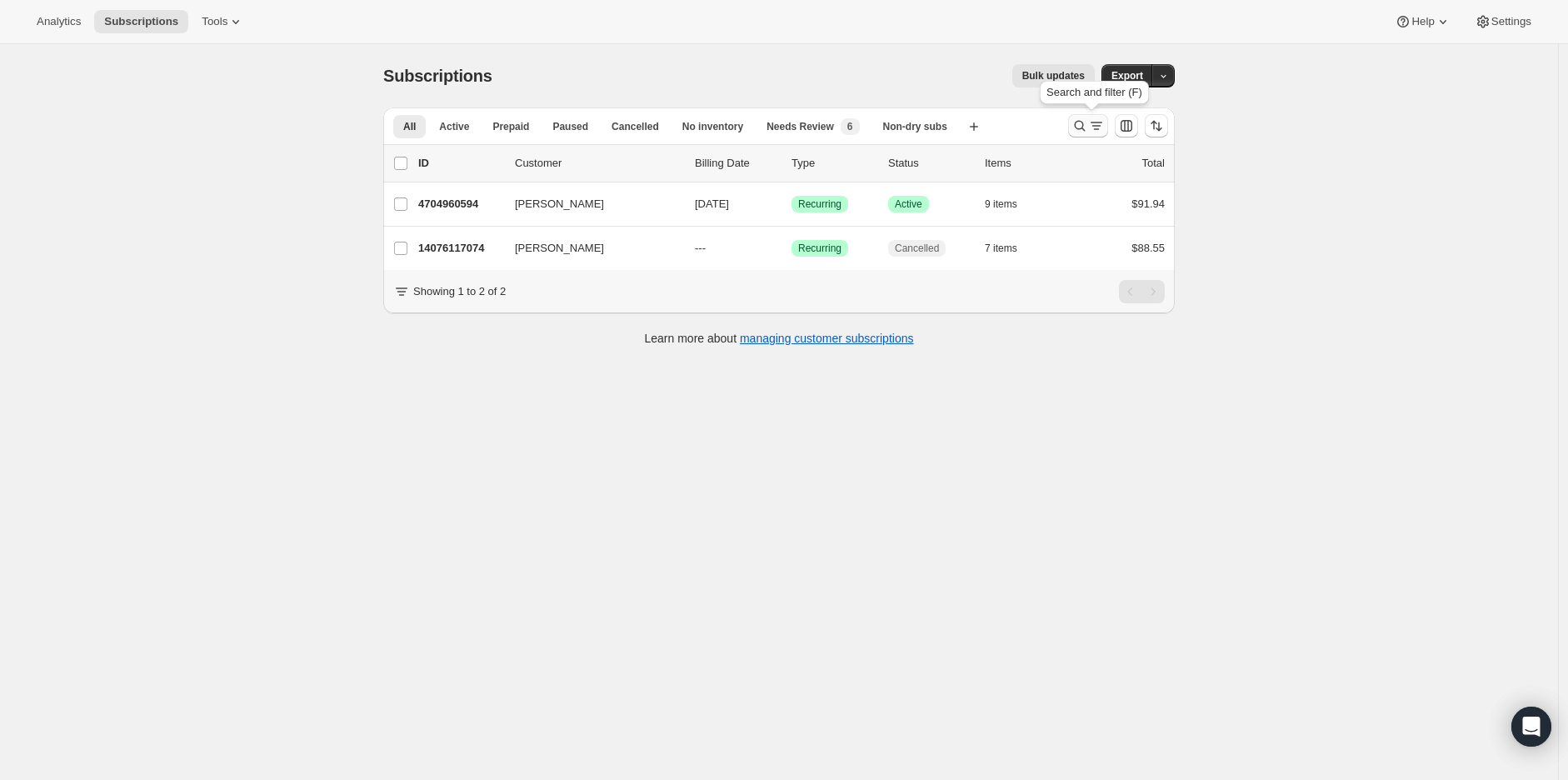
click at [1086, 130] on icon "Search and filter results" at bounding box center [1080, 125] width 17 height 17
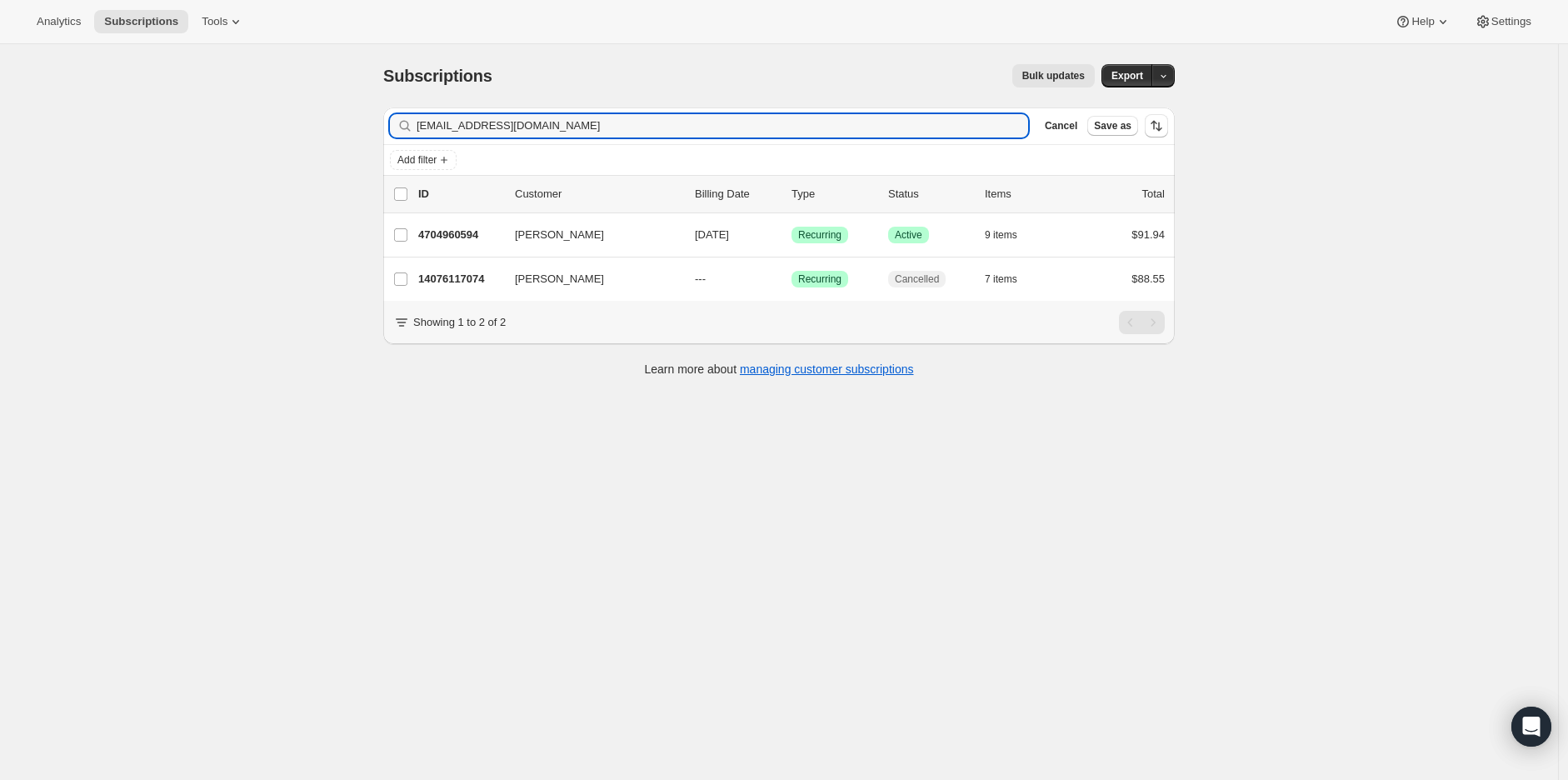
drag, startPoint x: 606, startPoint y: 127, endPoint x: 387, endPoint y: 133, distance: 219.1
click at [387, 133] on div "Filter subscribers katie.kitson11@gmail.com Clear Cancel Save as Add filter 0 s…" at bounding box center [773, 244] width 806 height 300
type input "saraecaplan@gmail.com"
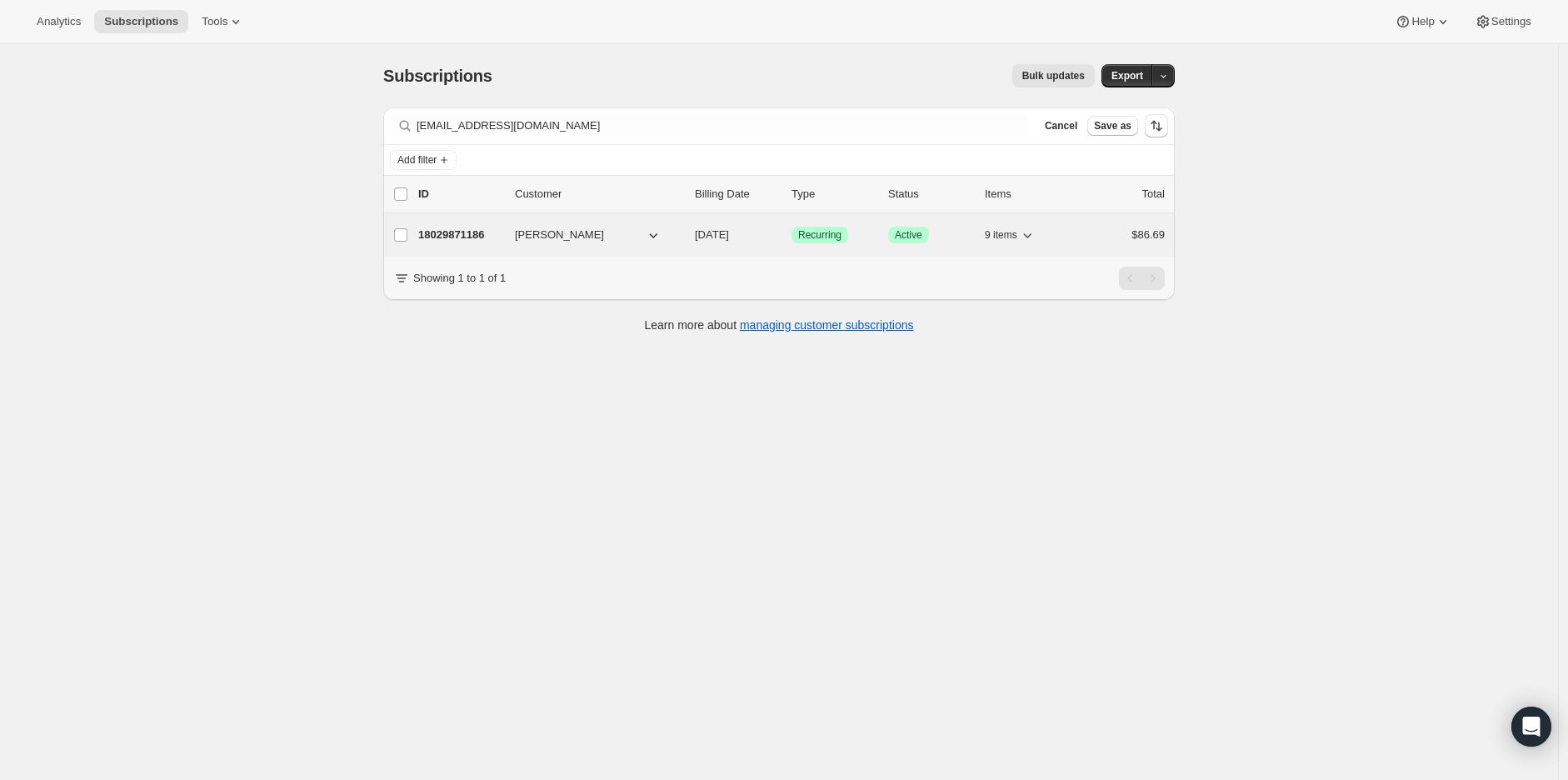
click at [452, 234] on p "18029871186" at bounding box center [460, 234] width 83 height 17
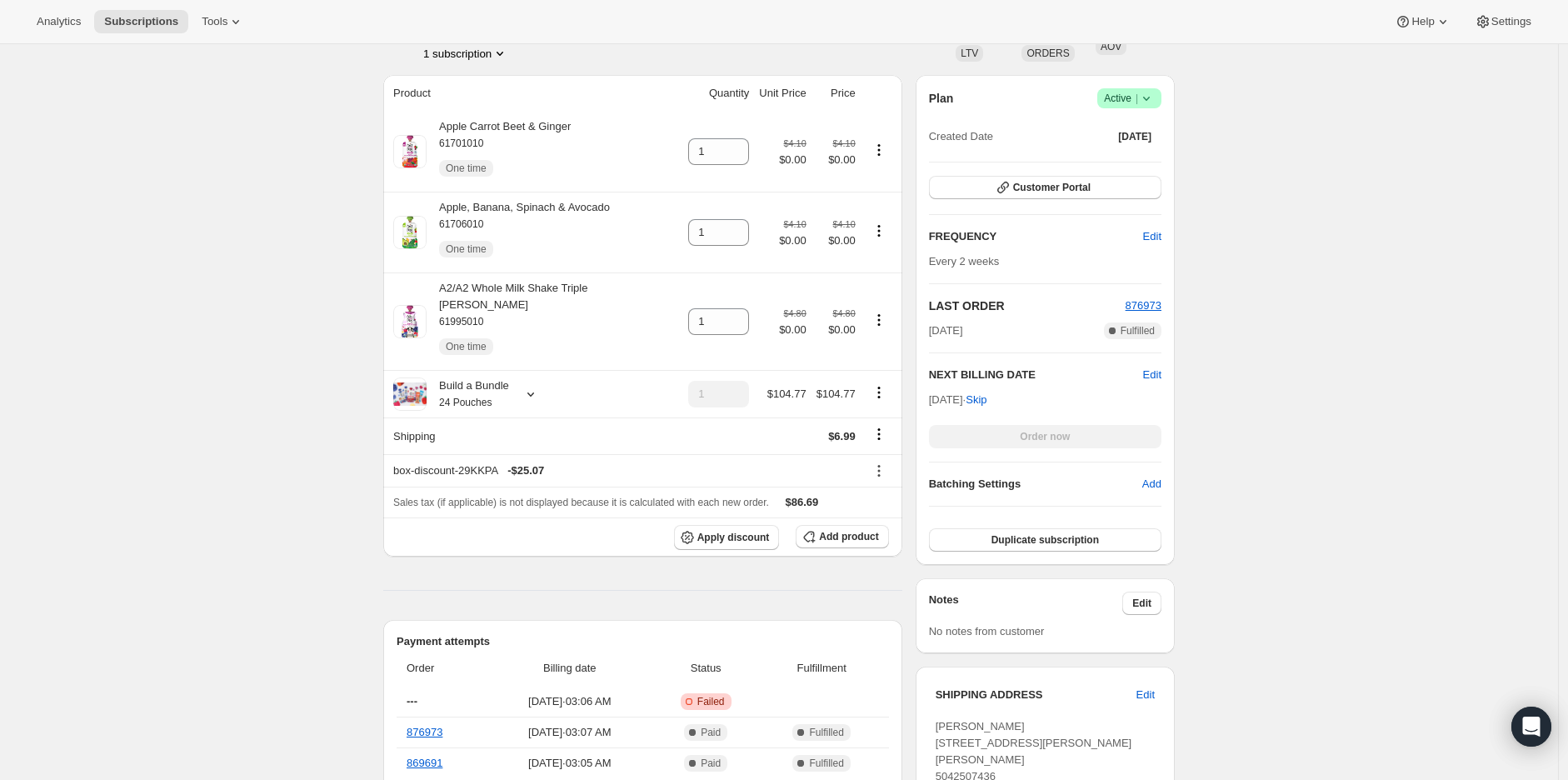
scroll to position [312, 0]
click at [118, 20] on span "Subscriptions" at bounding box center [141, 22] width 74 height 14
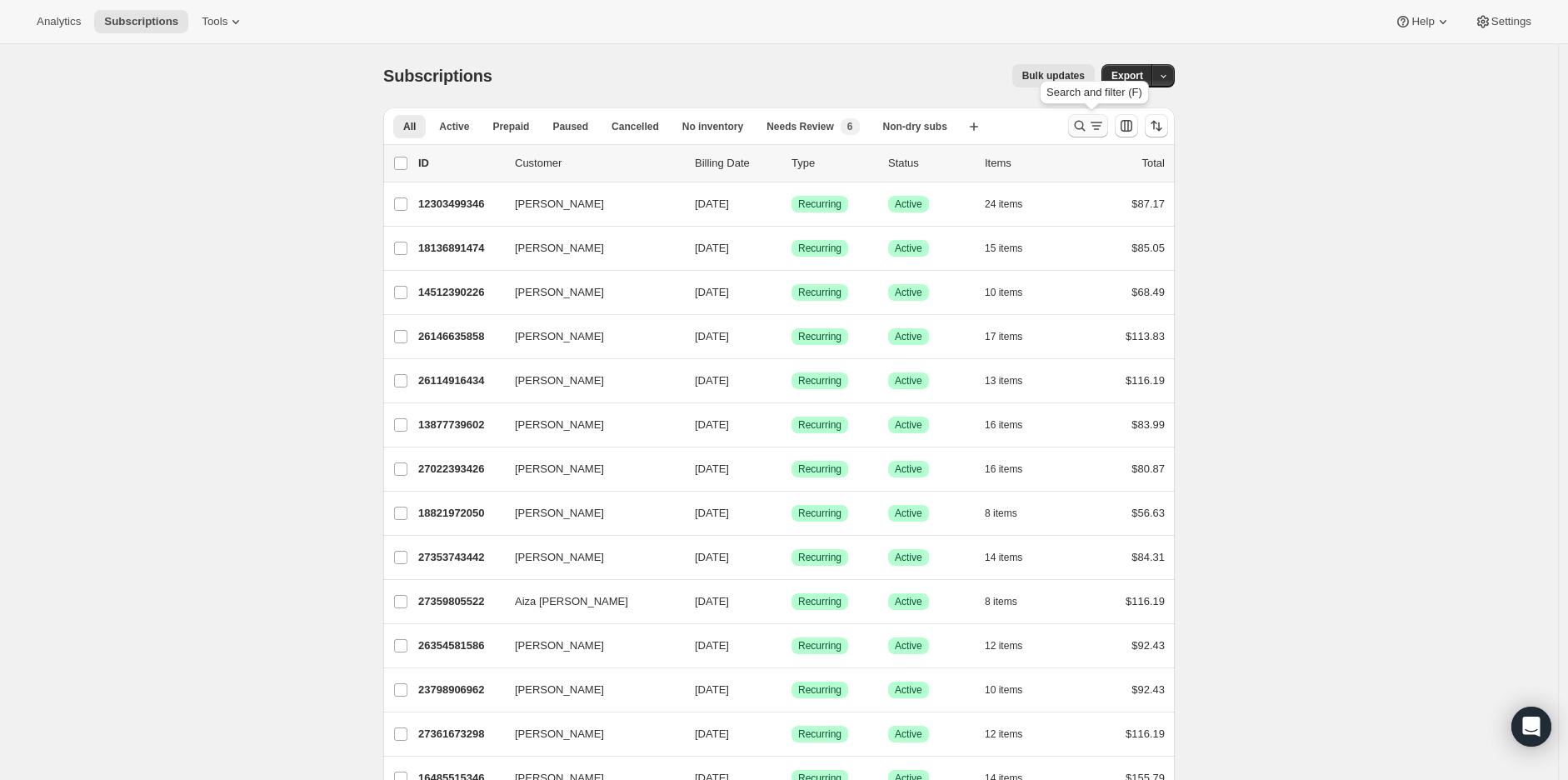
click at [1082, 123] on icon "Search and filter results" at bounding box center [1080, 125] width 17 height 17
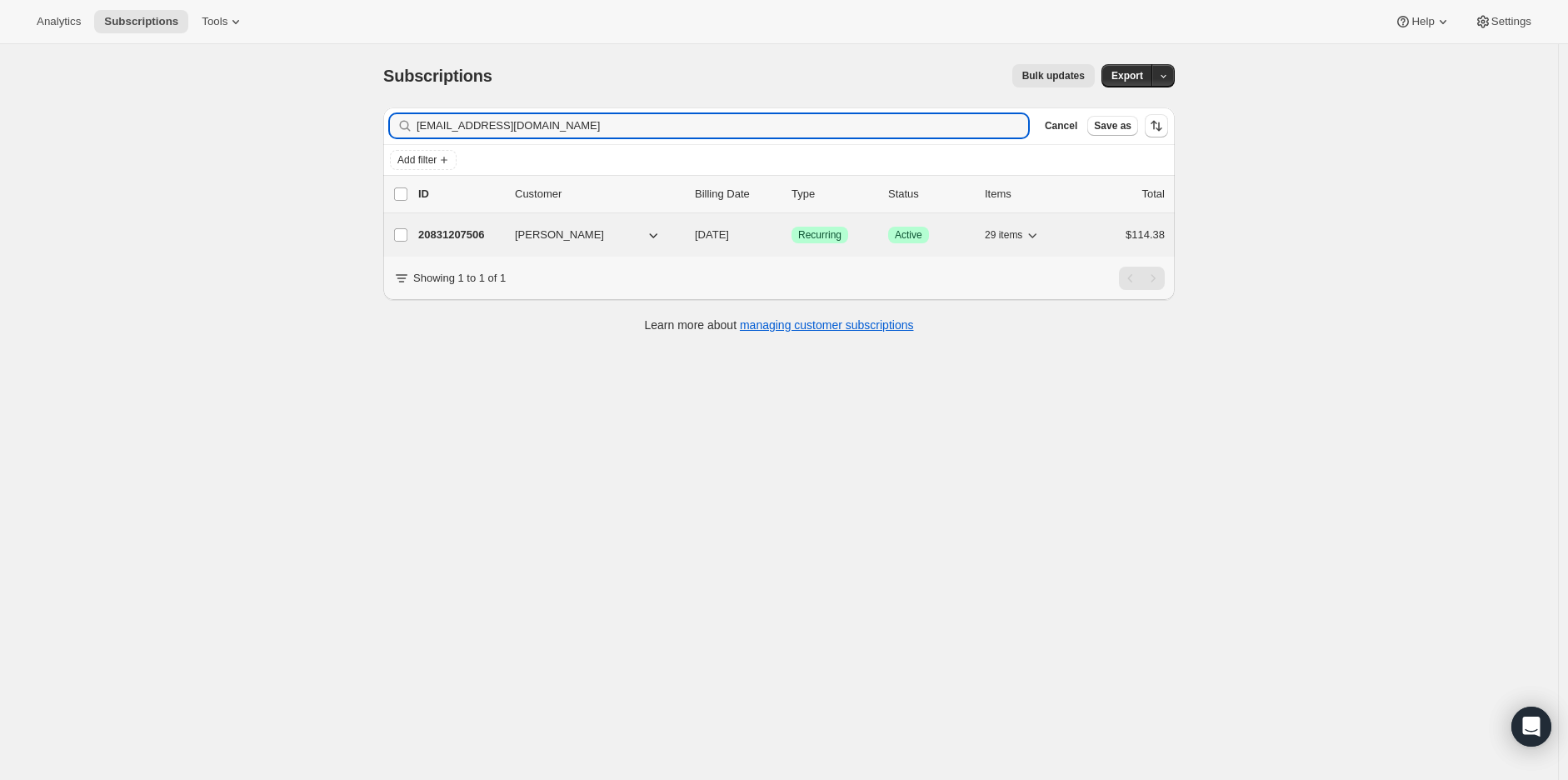
type input "madizajicek@yahoo.com"
click at [475, 226] on p "20831207506" at bounding box center [460, 234] width 83 height 17
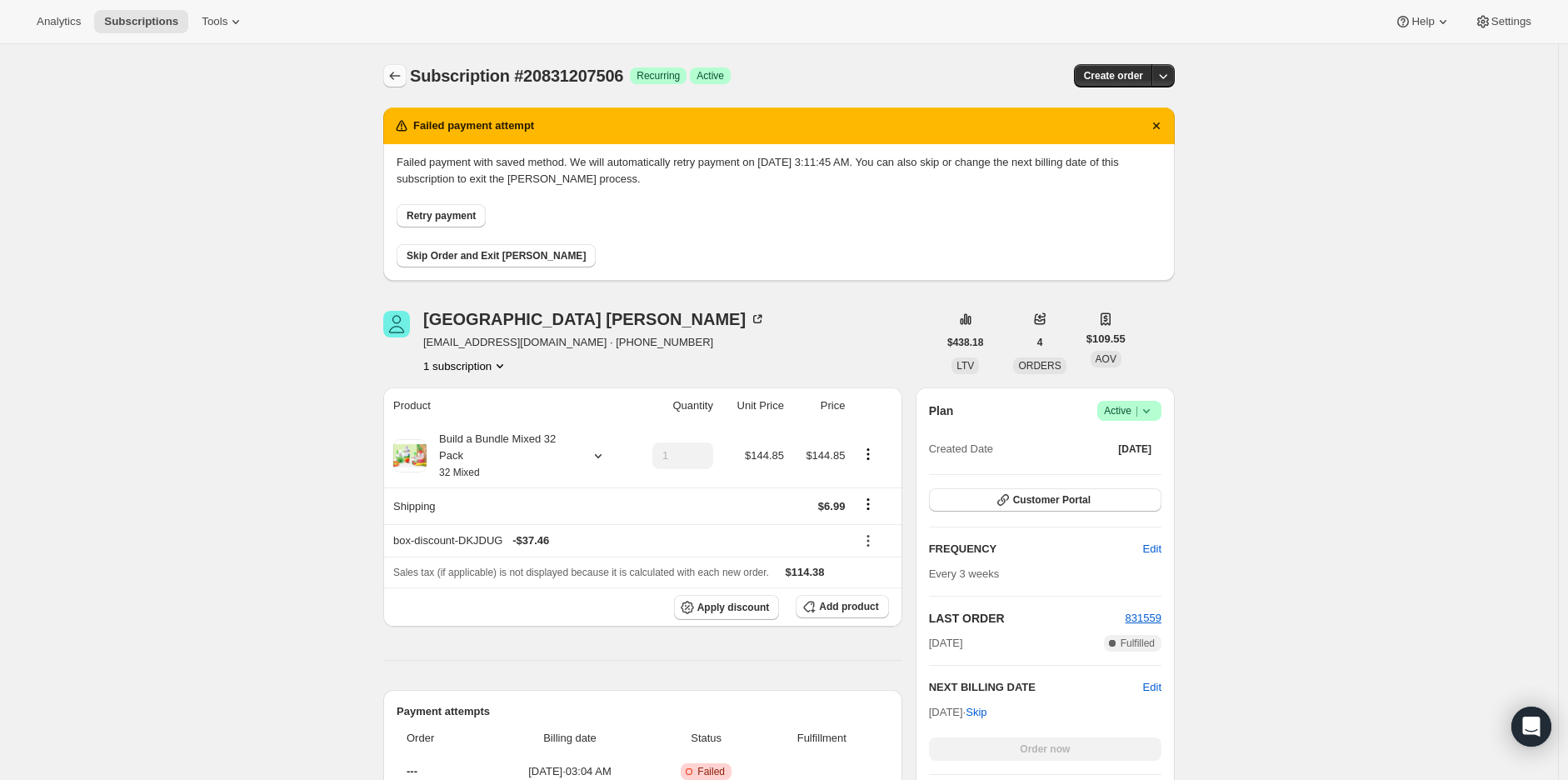
click at [393, 69] on icon "Subscriptions" at bounding box center [395, 75] width 17 height 17
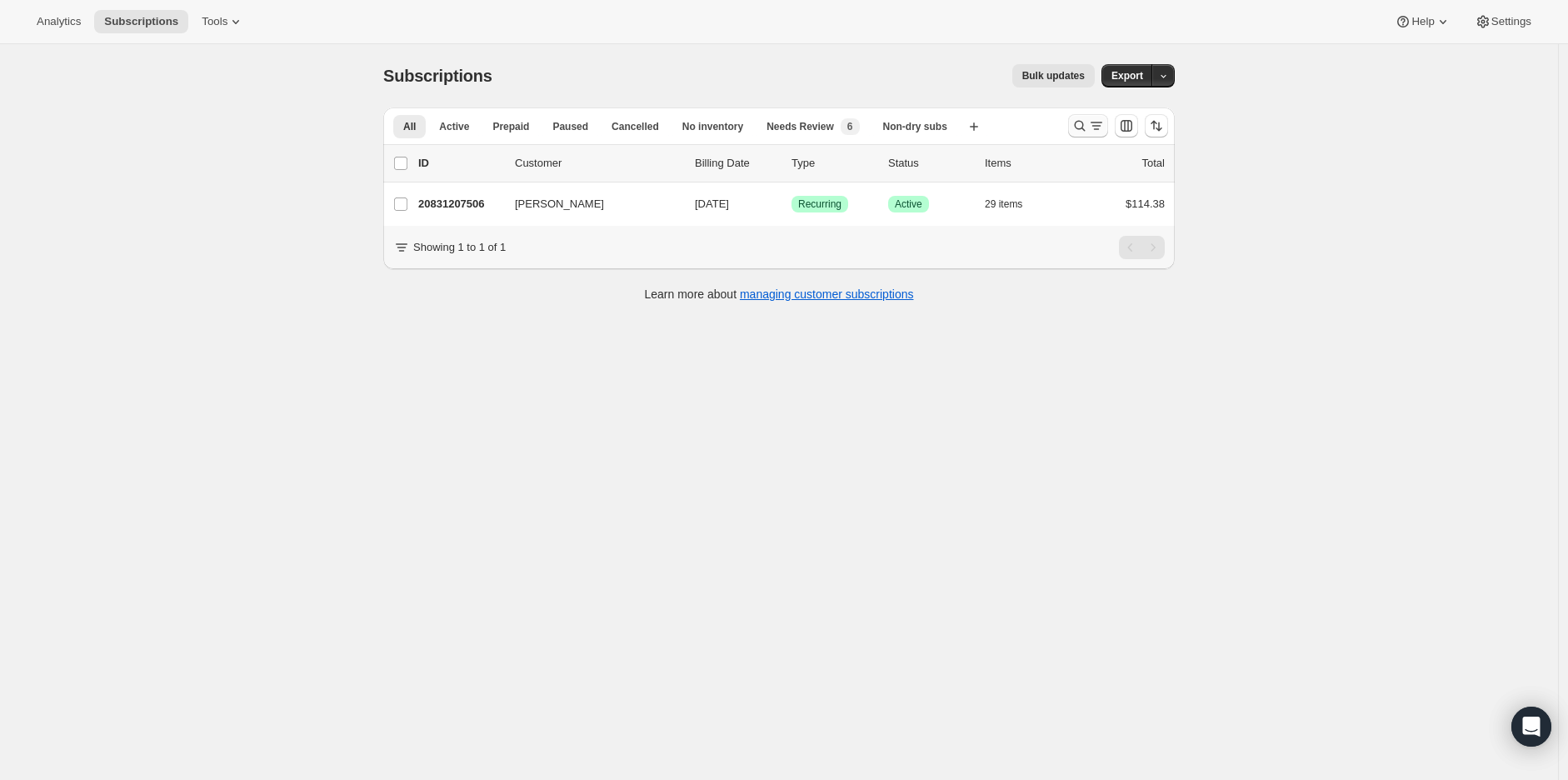
click at [1089, 126] on icon "Search and filter results" at bounding box center [1080, 125] width 17 height 17
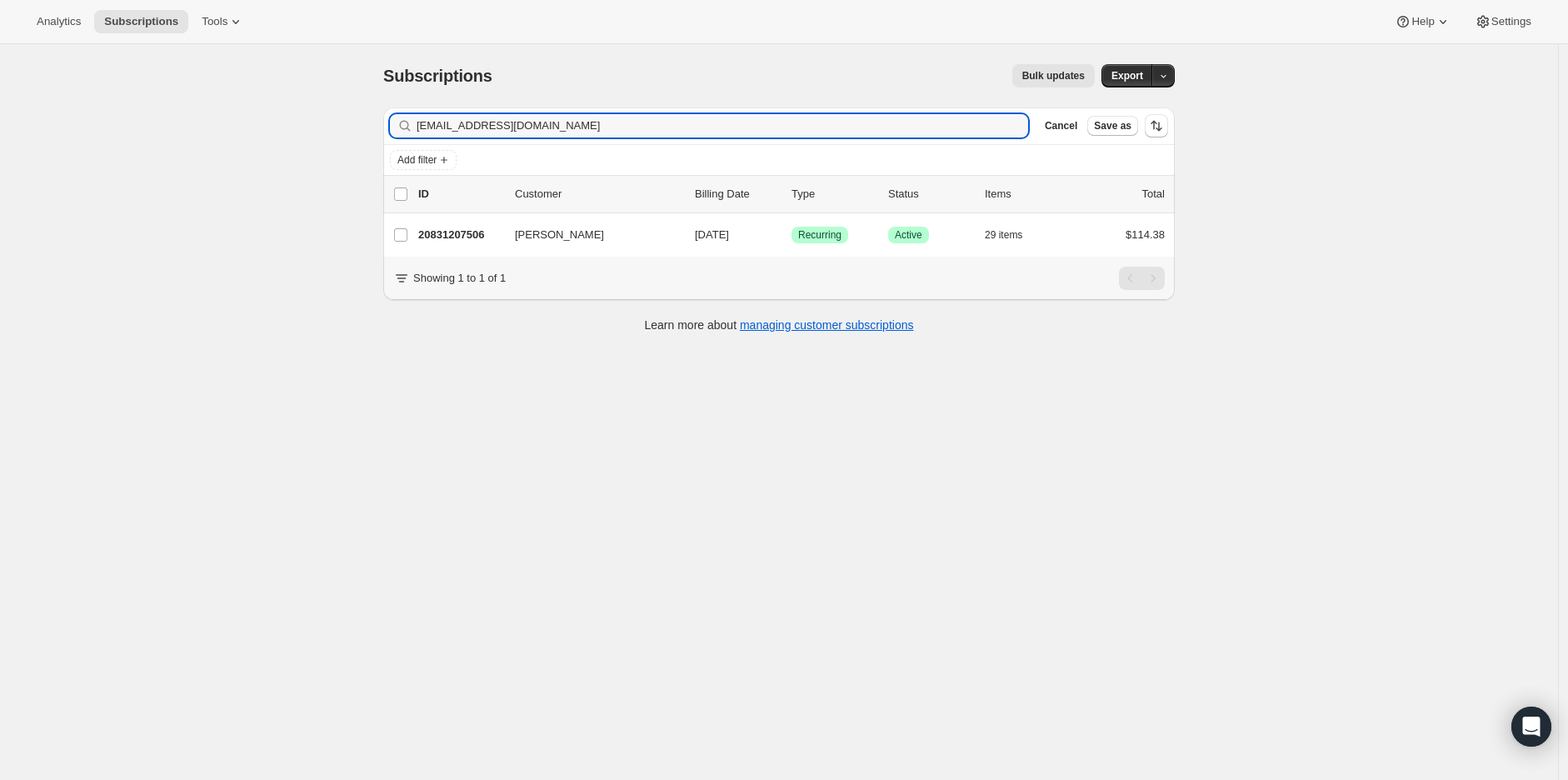
drag, startPoint x: 555, startPoint y: 123, endPoint x: 302, endPoint y: 137, distance: 253.4
click at [302, 137] on div "Subscriptions. This page is ready Subscriptions Bulk updates More actions Bulk …" at bounding box center [779, 434] width 1558 height 780
type input "jennellew23@gmail.com"
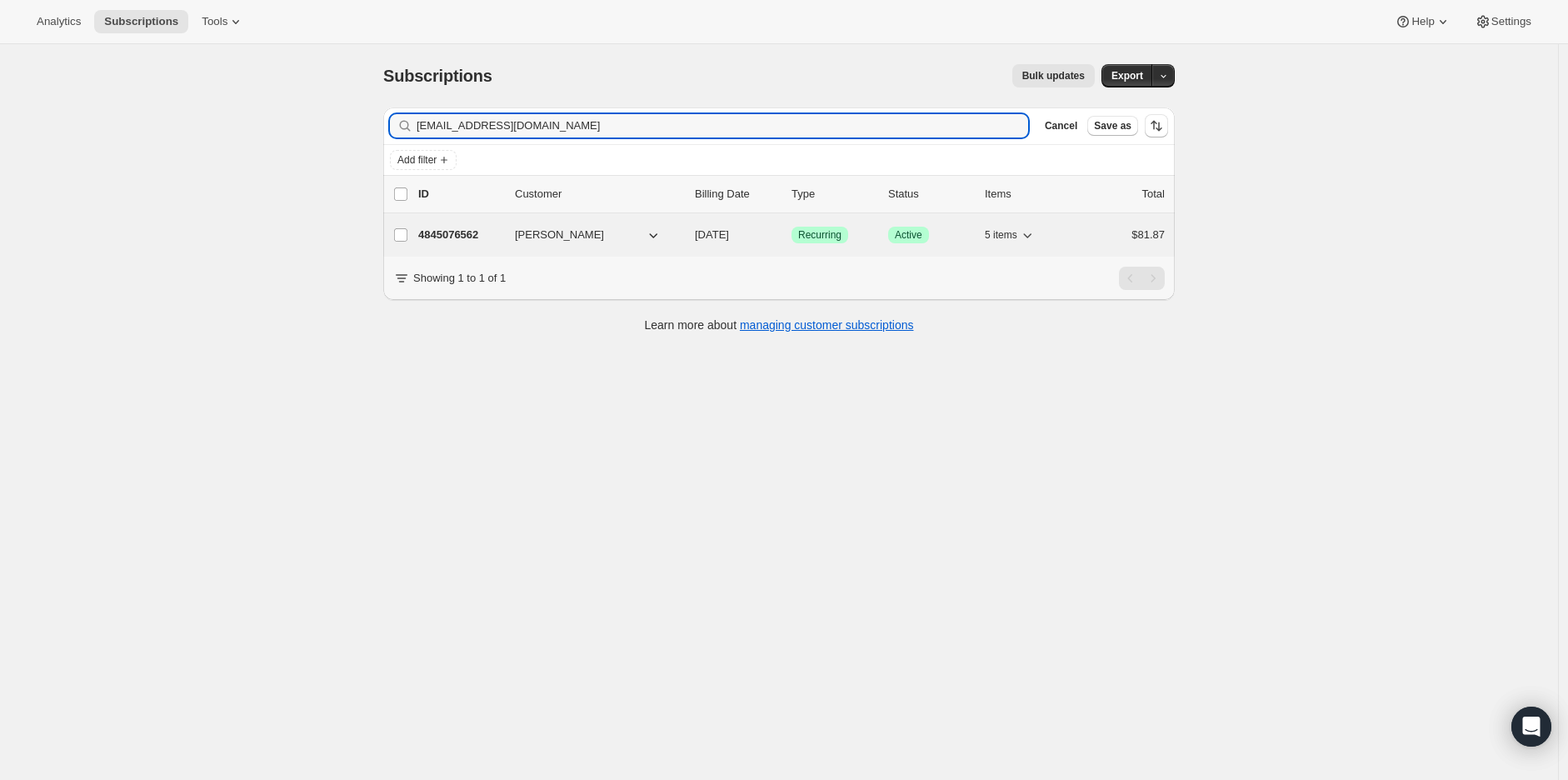
click at [462, 245] on div "4845076562 Jennelle Coats 08/19/2025 Success Recurring Success Active 5 items $…" at bounding box center [792, 235] width 747 height 24
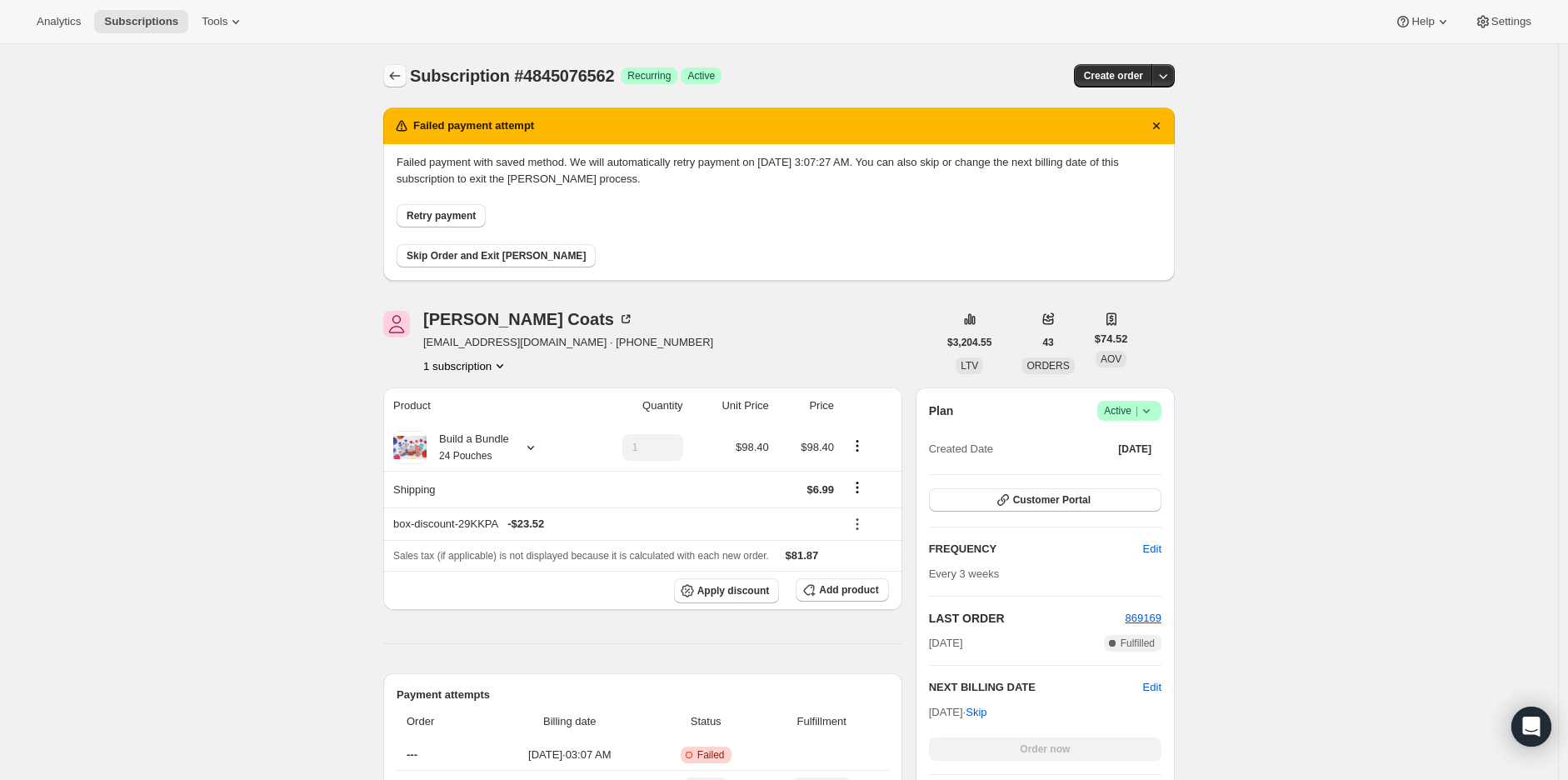
click at [397, 74] on icon "Subscriptions" at bounding box center [395, 75] width 11 height 9
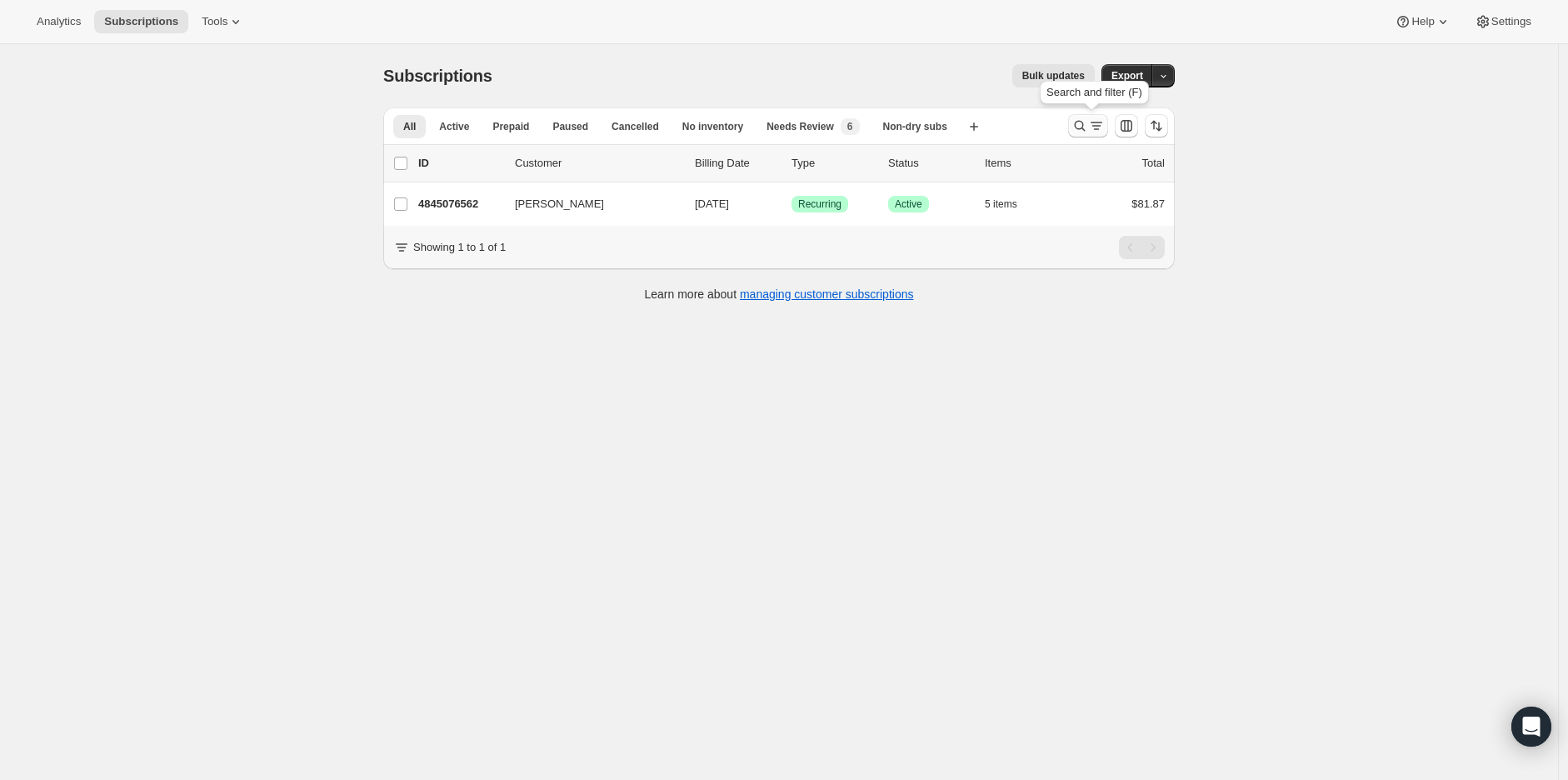
click at [1081, 125] on icon "Search and filter results" at bounding box center [1080, 125] width 17 height 17
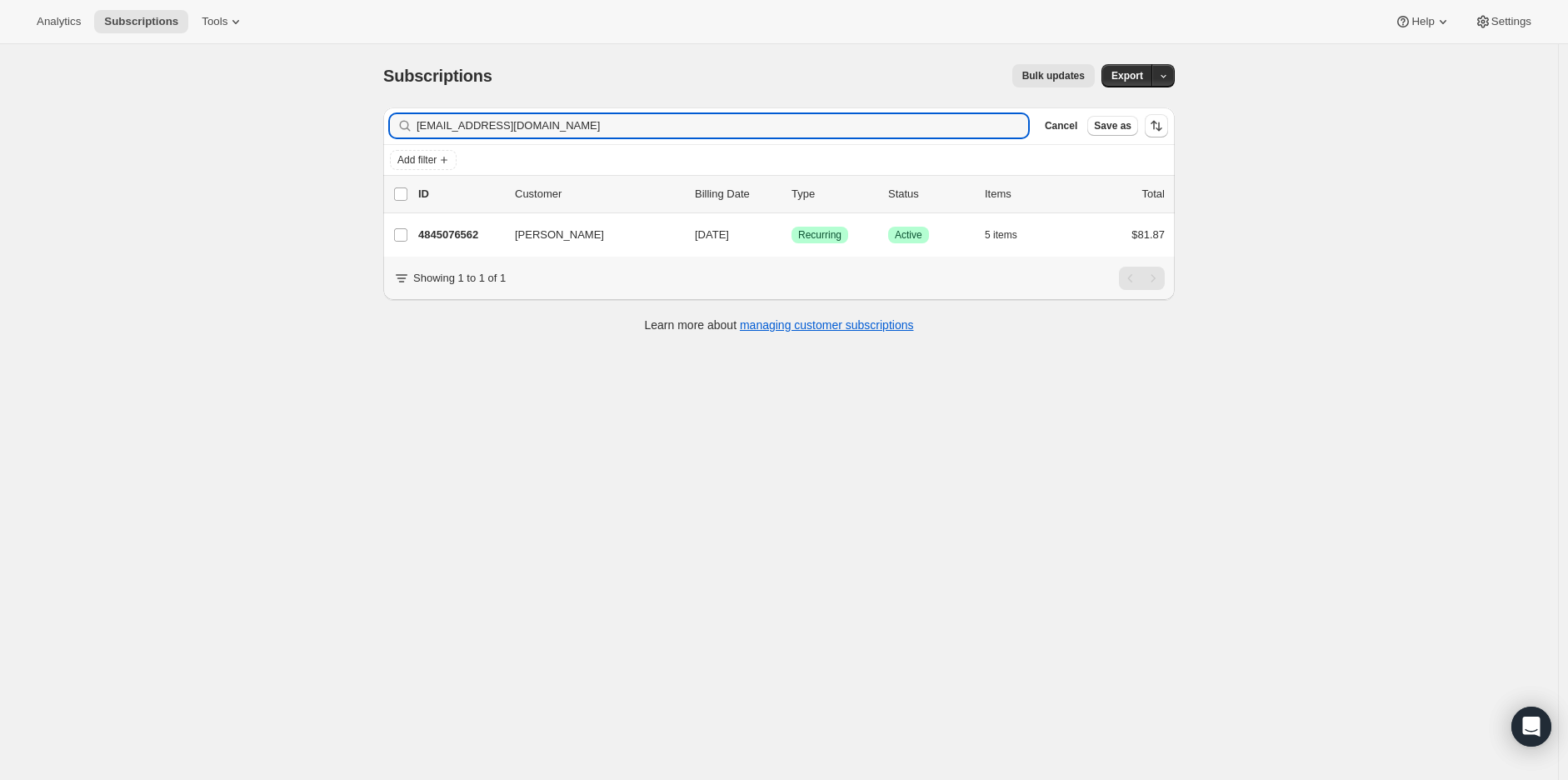
drag, startPoint x: 560, startPoint y: 130, endPoint x: 281, endPoint y: 130, distance: 279.0
click at [281, 130] on div "Subscriptions. This page is ready Subscriptions Bulk updates More actions Bulk …" at bounding box center [779, 434] width 1558 height 780
type input "ellie.dencheva@gmail.com"
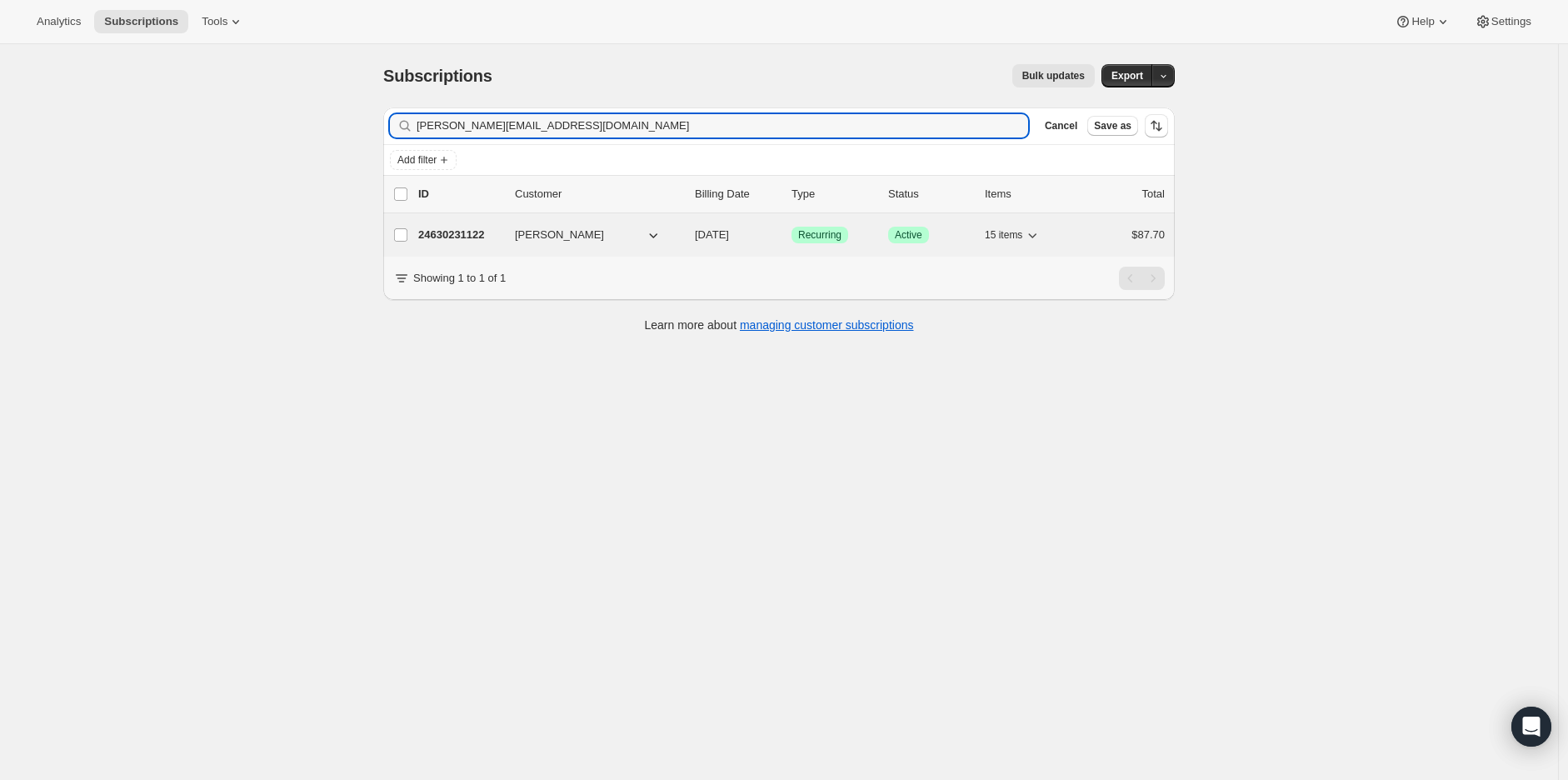
click at [459, 235] on p "24630231122" at bounding box center [460, 234] width 83 height 17
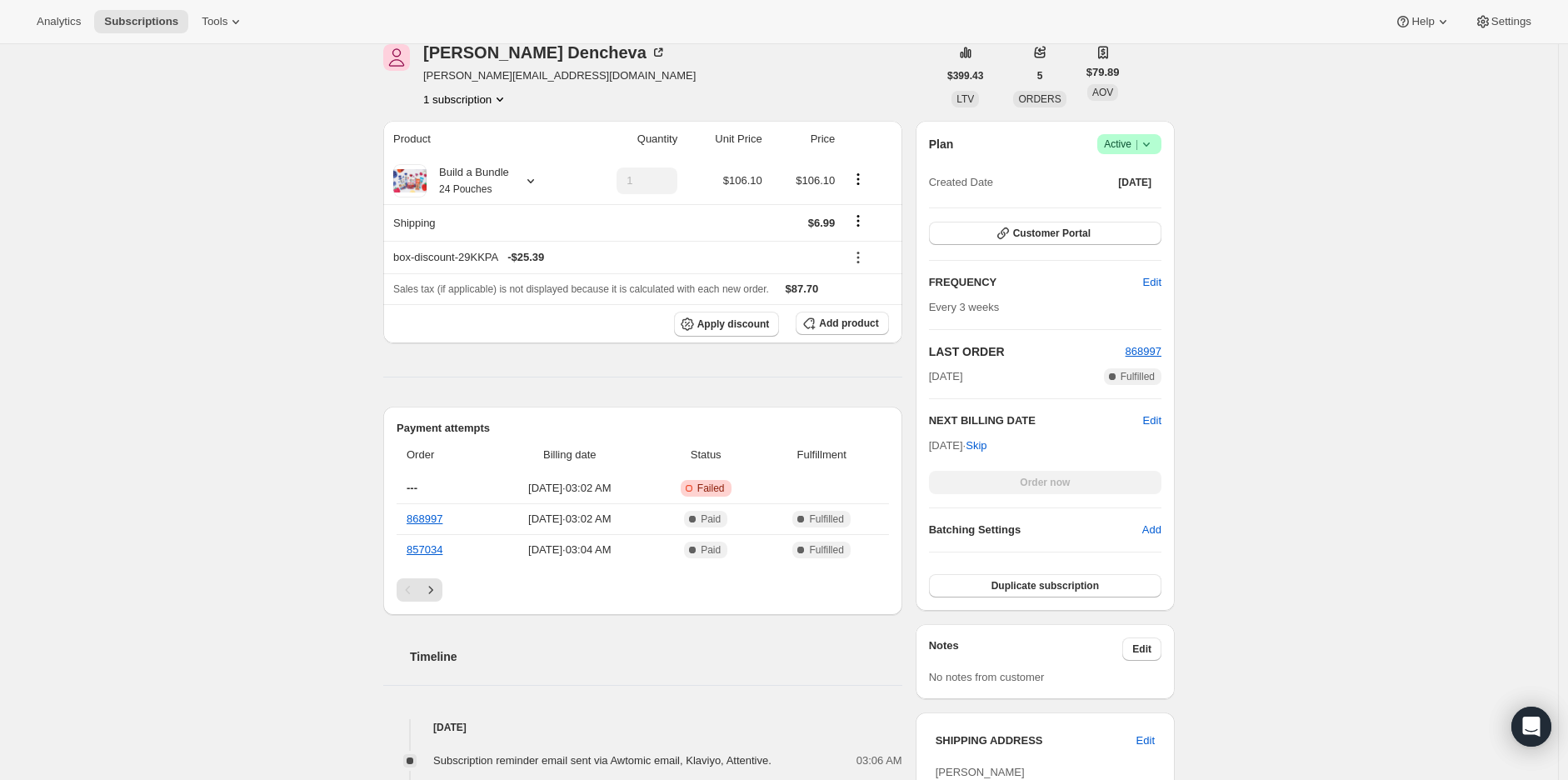
scroll to position [277, 0]
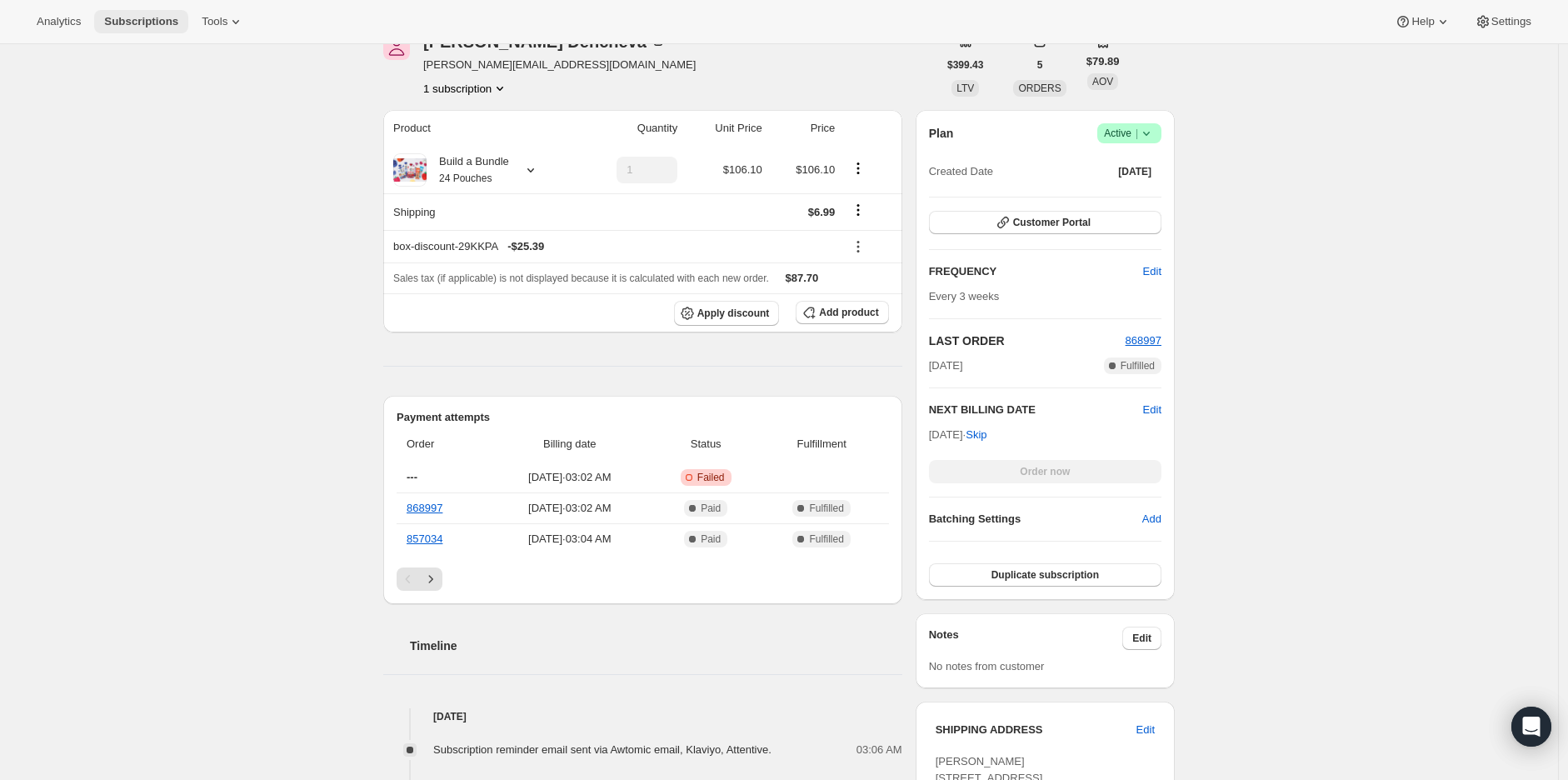
click at [144, 18] on span "Subscriptions" at bounding box center [141, 22] width 74 height 14
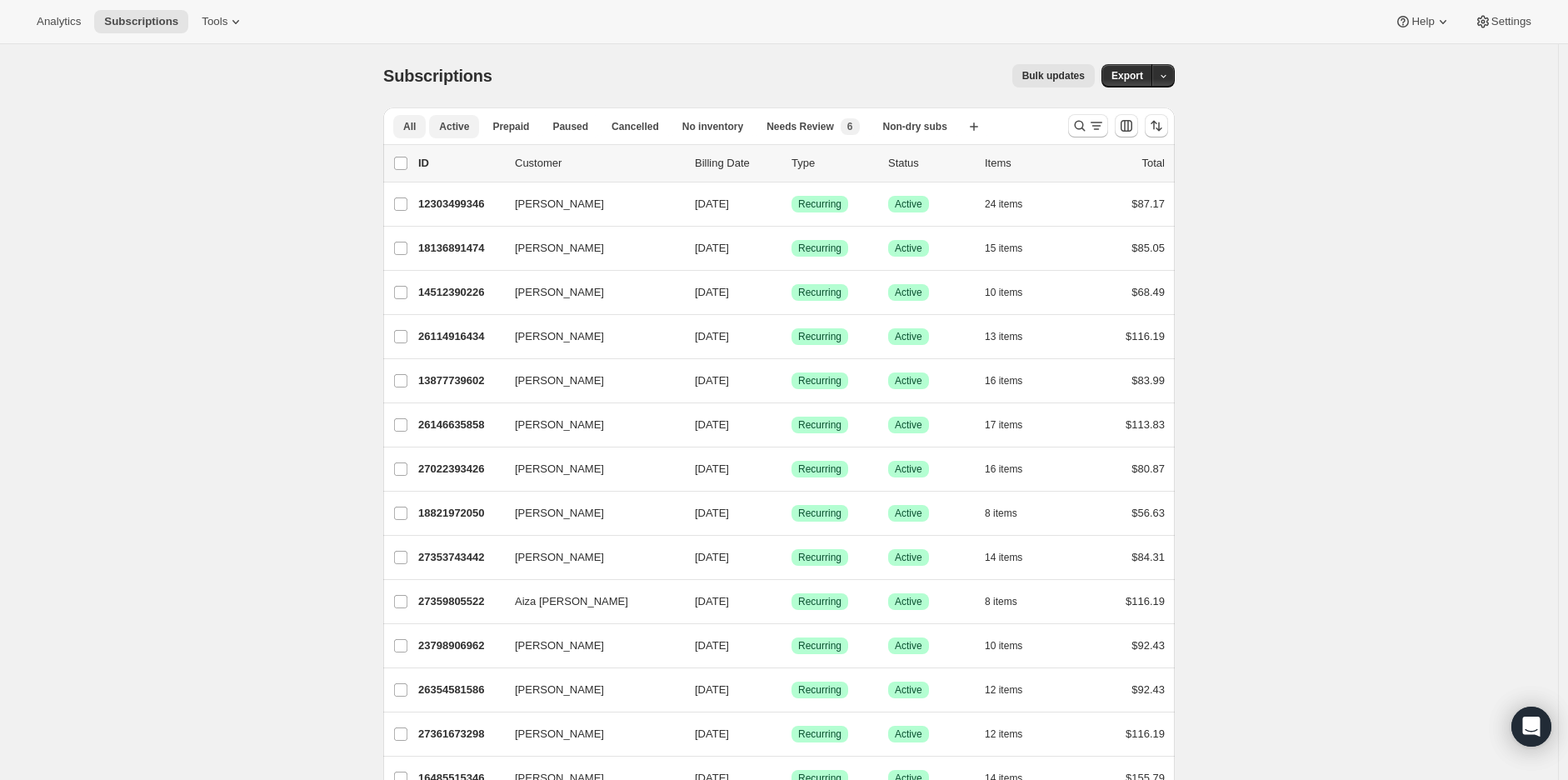
click at [450, 135] on button "Active" at bounding box center [454, 126] width 50 height 24
click at [731, 157] on p "Billing Date" at bounding box center [736, 163] width 83 height 17
click at [727, 176] on div "list header ID Customer Billing Date Type Status Items Total" at bounding box center [779, 163] width 792 height 36
click at [1101, 131] on icon "Search and filter results" at bounding box center [1097, 125] width 17 height 17
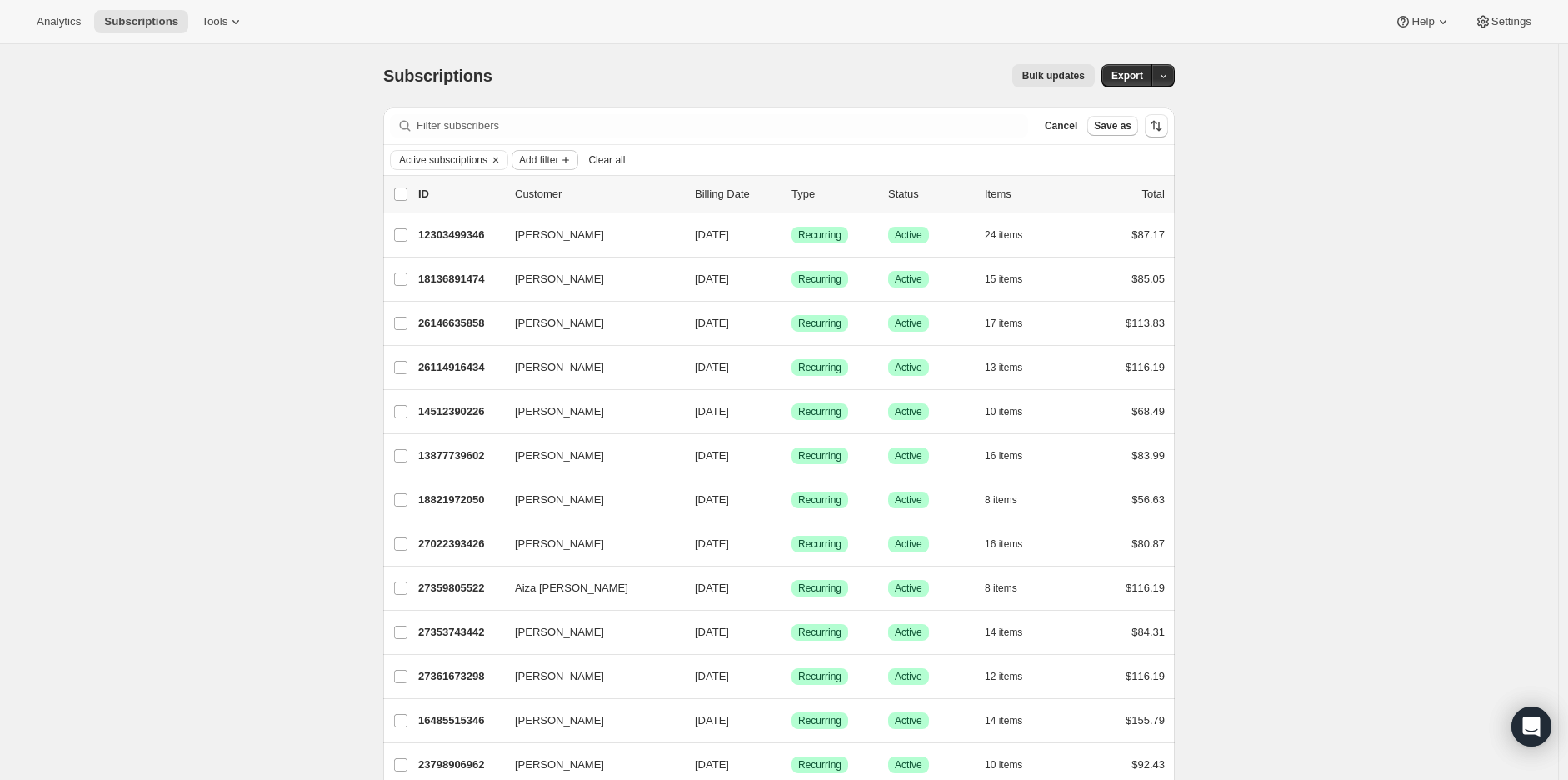
click at [536, 164] on span "Add filter" at bounding box center [539, 160] width 39 height 14
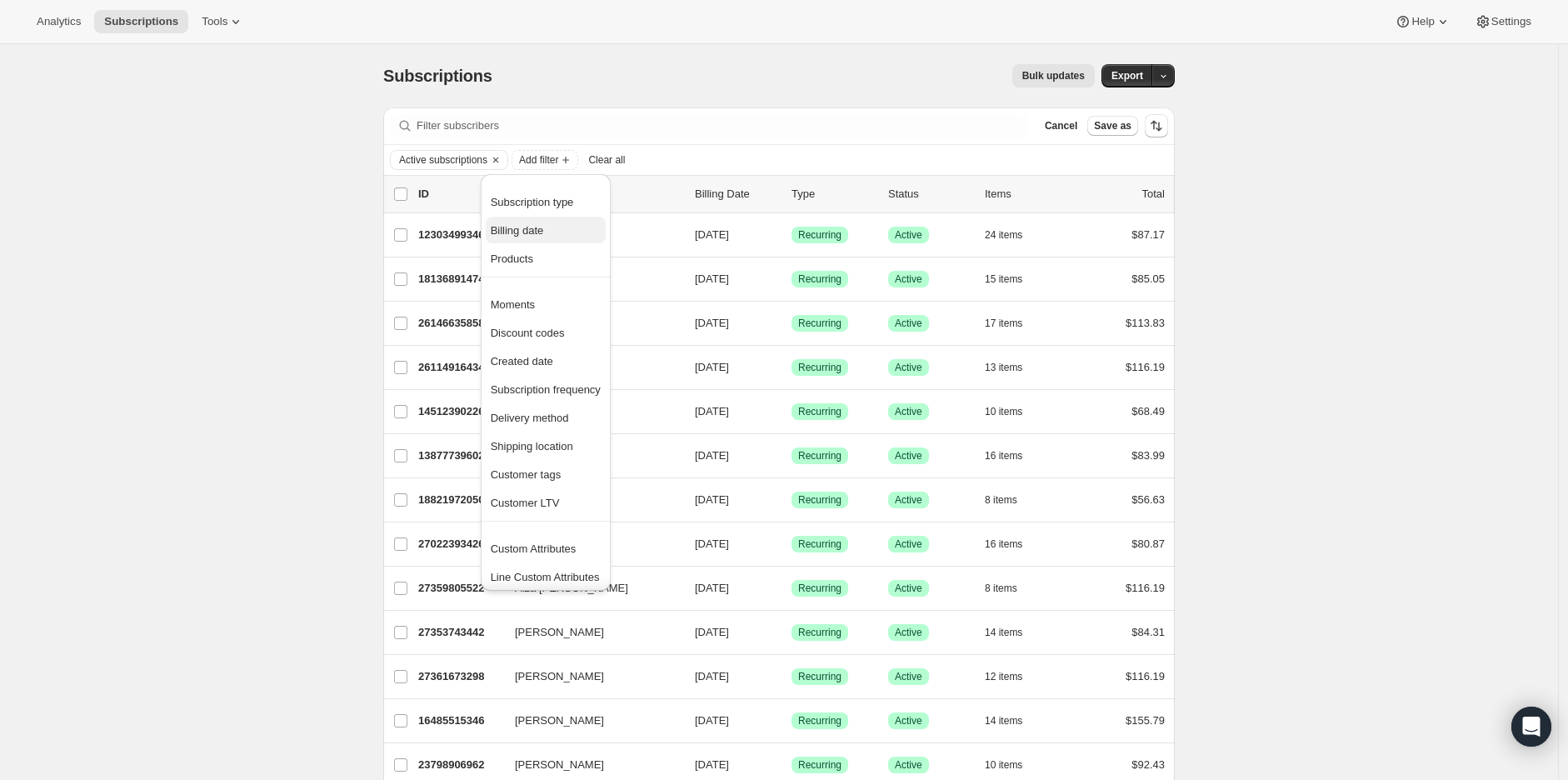
click at [546, 237] on span "Billing date" at bounding box center [546, 230] width 110 height 17
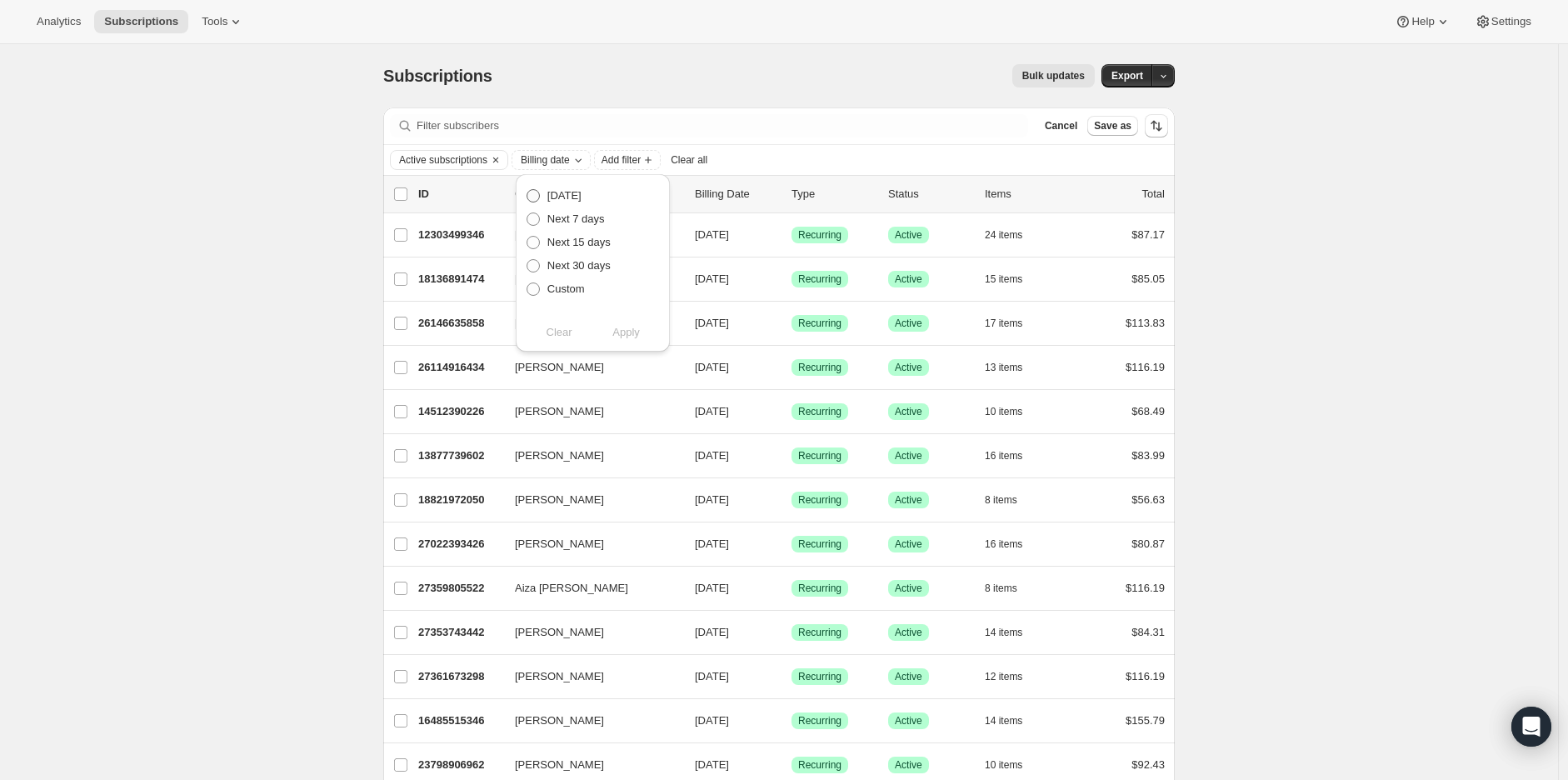
click at [560, 195] on span "Today" at bounding box center [564, 195] width 34 height 13
click at [527, 190] on input "Today" at bounding box center [526, 189] width 1 height 1
radio input "true"
click at [616, 332] on span "Apply" at bounding box center [626, 332] width 27 height 17
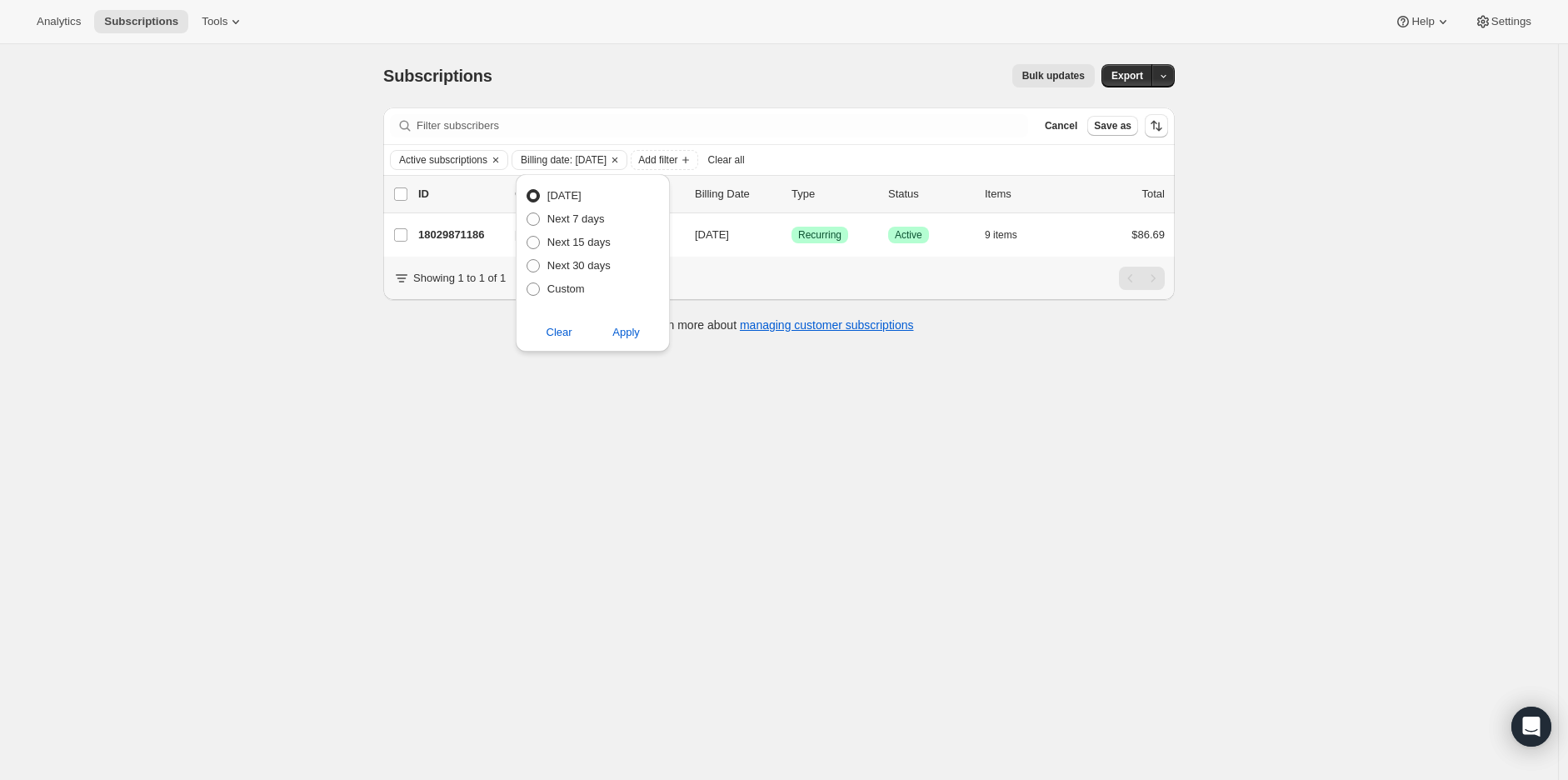
click at [268, 237] on div "Subscriptions. This page is ready Subscriptions Bulk updates More actions Bulk …" at bounding box center [779, 434] width 1558 height 780
click at [592, 155] on span "Billing date: Today" at bounding box center [564, 160] width 86 height 14
click at [561, 287] on span "Custom" at bounding box center [566, 288] width 37 height 13
click at [527, 283] on input "Custom" at bounding box center [526, 282] width 1 height 1
radio input "true"
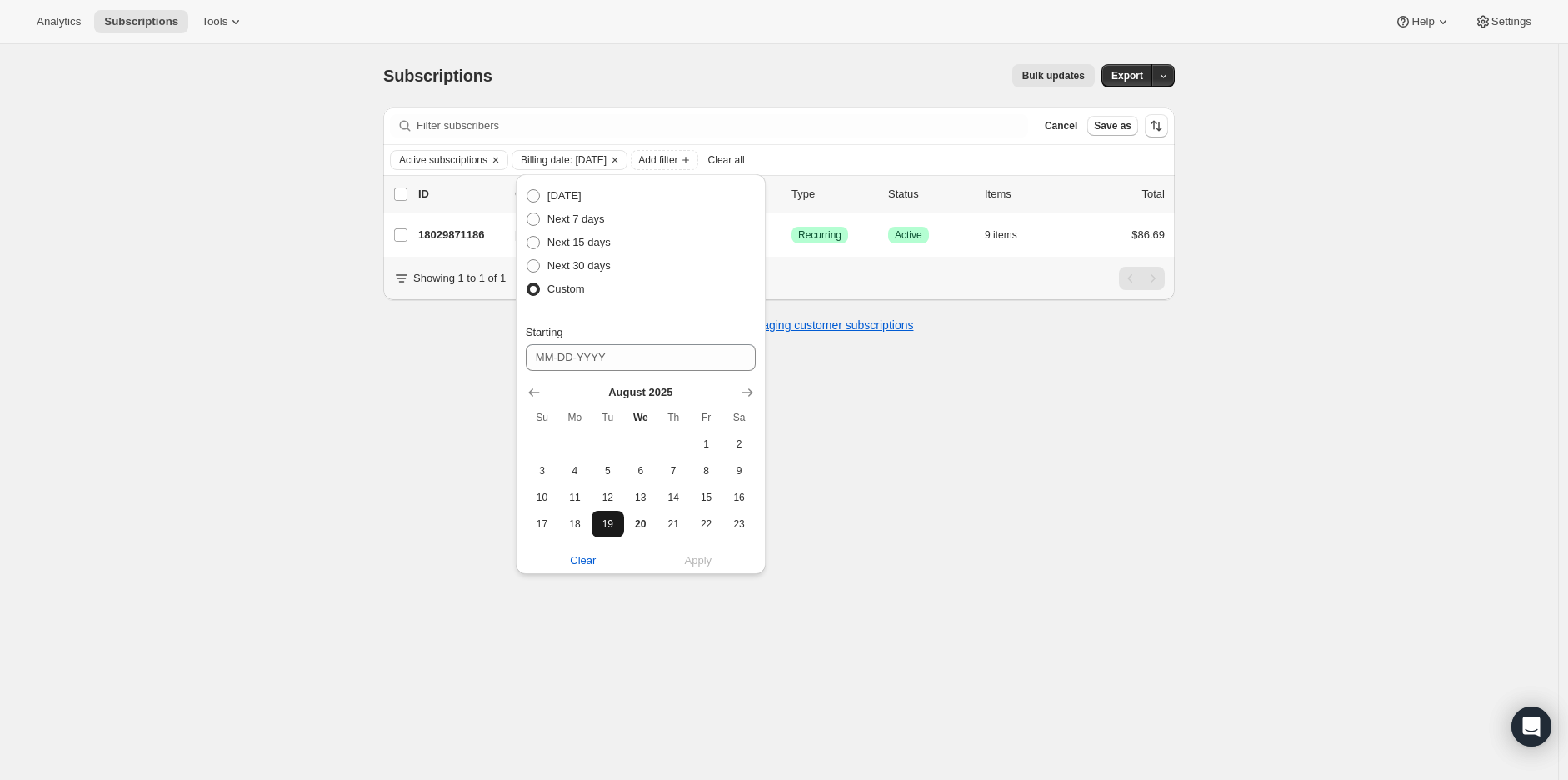
click at [615, 527] on span "19" at bounding box center [609, 524] width 20 height 14
click at [643, 525] on span "20" at bounding box center [641, 524] width 20 height 14
click at [592, 523] on button "19" at bounding box center [608, 523] width 32 height 26
type input "08-19-2025"
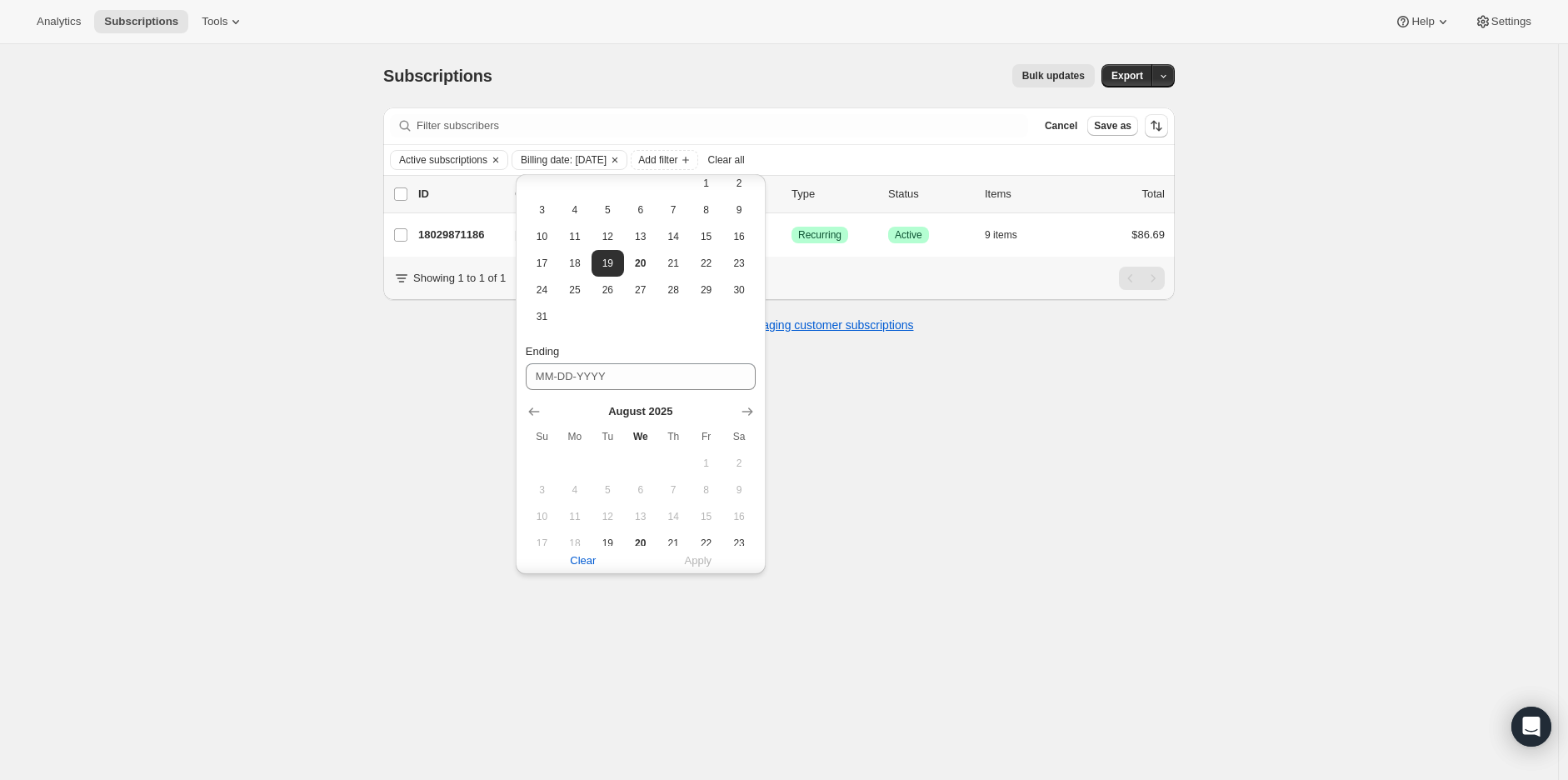
scroll to position [277, 0]
click at [631, 526] on span "20" at bounding box center [641, 527] width 20 height 14
type input "08-20-2025"
click at [706, 568] on span "Apply" at bounding box center [699, 561] width 27 height 17
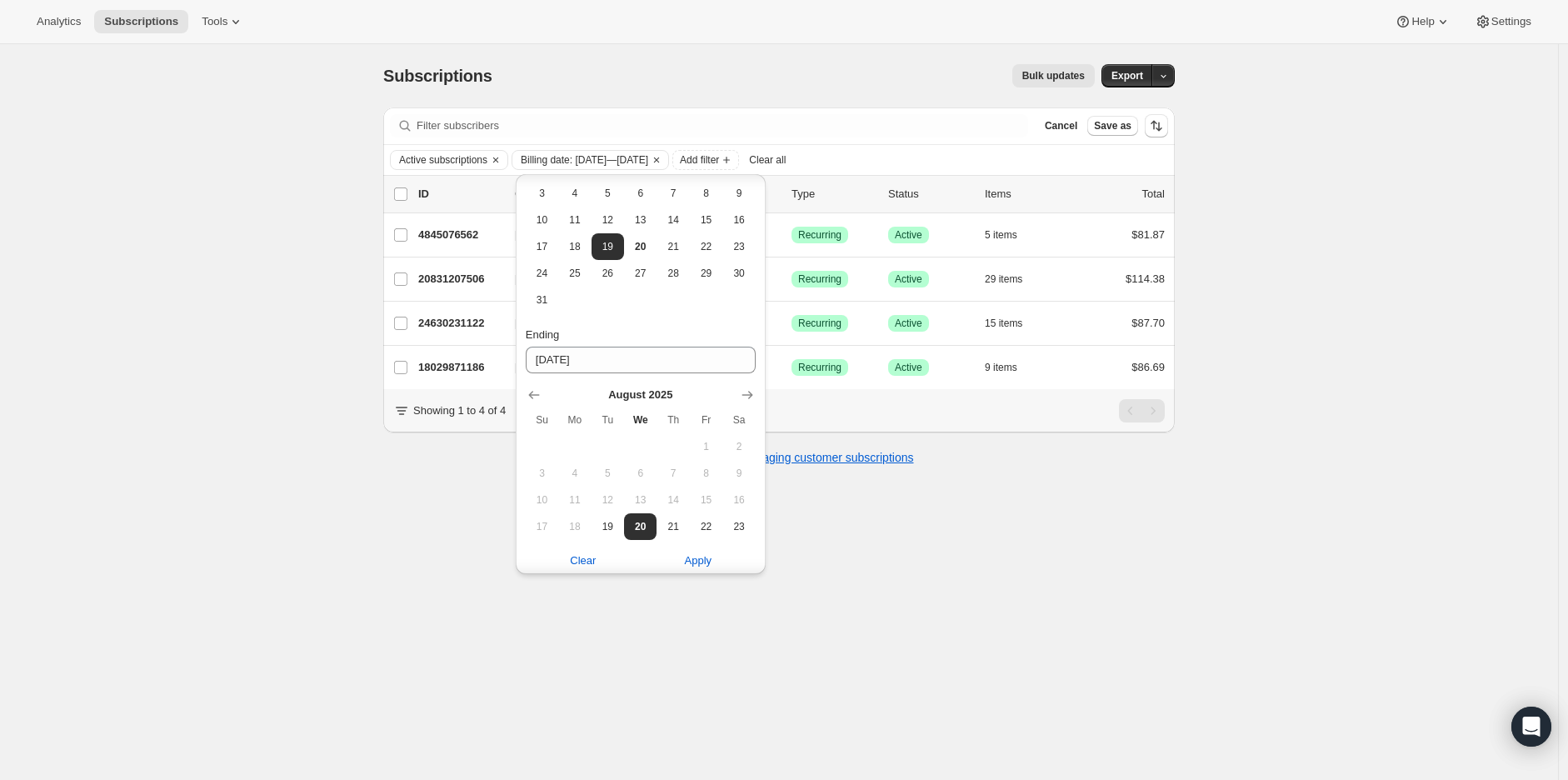
click at [1184, 577] on div "Subscriptions. This page is ready Subscriptions Bulk updates More actions Bulk …" at bounding box center [779, 434] width 1558 height 780
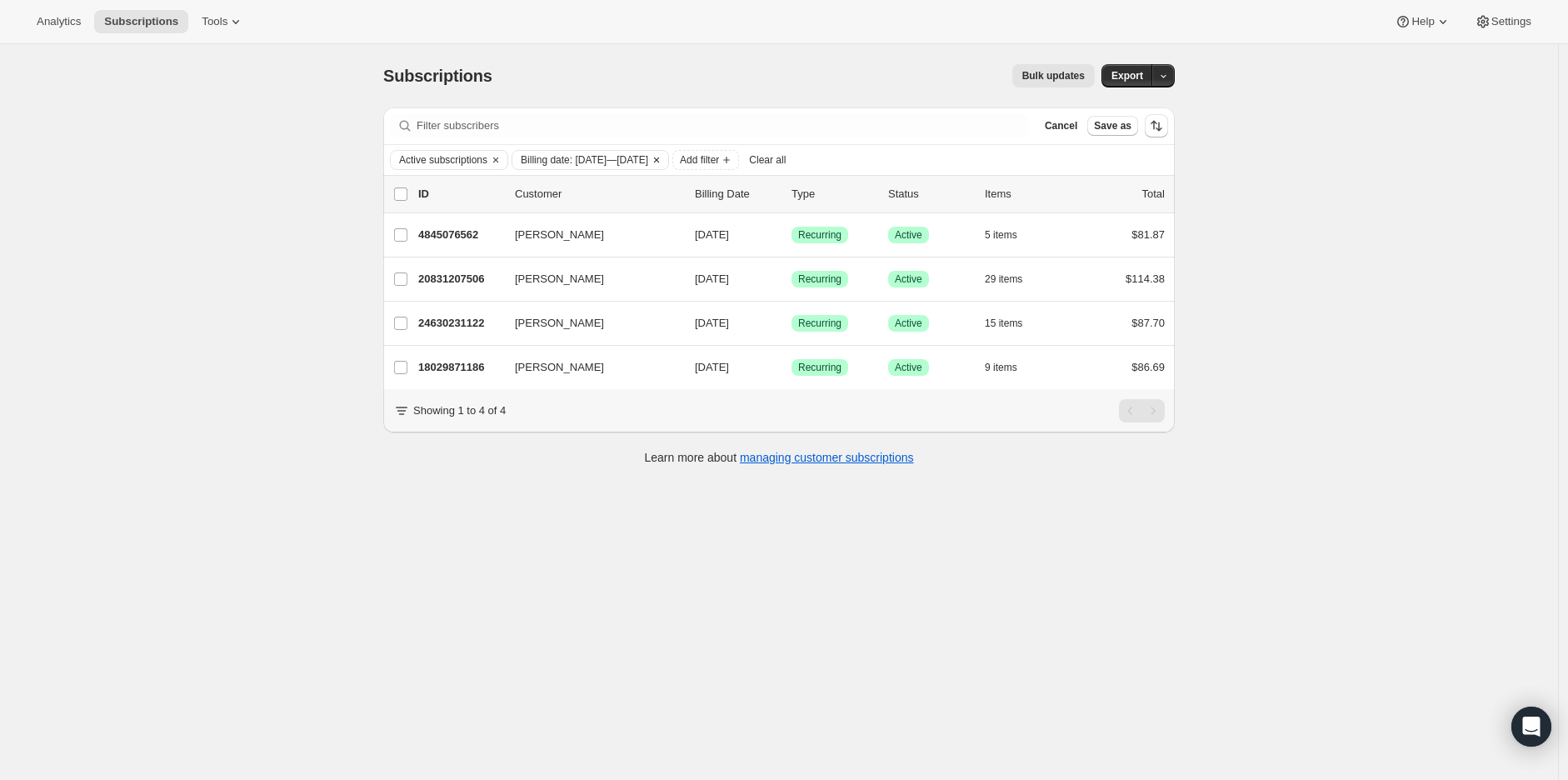
click at [585, 159] on span "Billing date: Aug 19, 2025—Aug 20, 2025" at bounding box center [585, 160] width 127 height 14
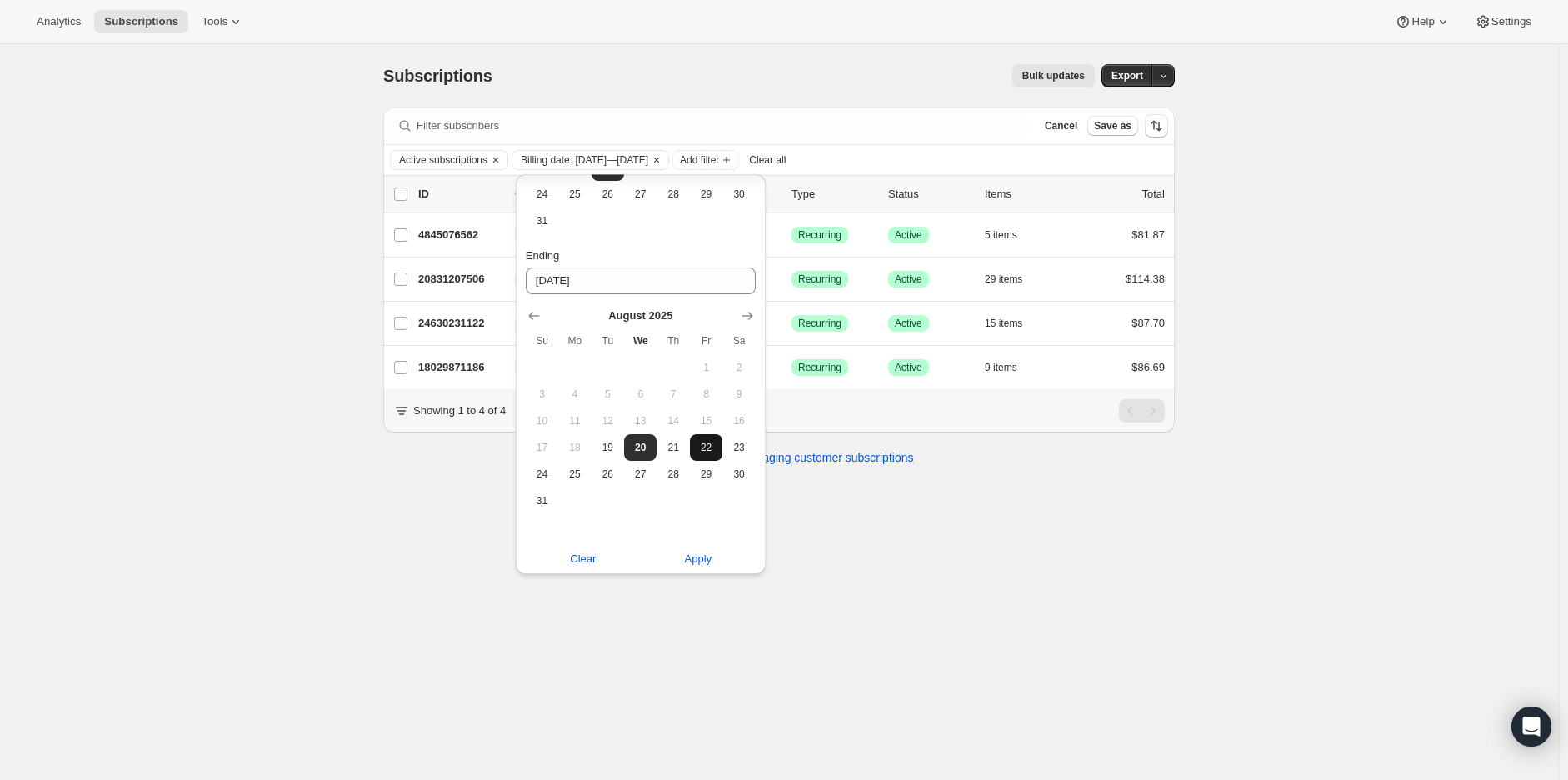
scroll to position [360, 0]
click at [673, 446] on span "21" at bounding box center [673, 444] width 20 height 14
type input "08-21-2025"
click at [697, 565] on button "Apply" at bounding box center [699, 556] width 135 height 26
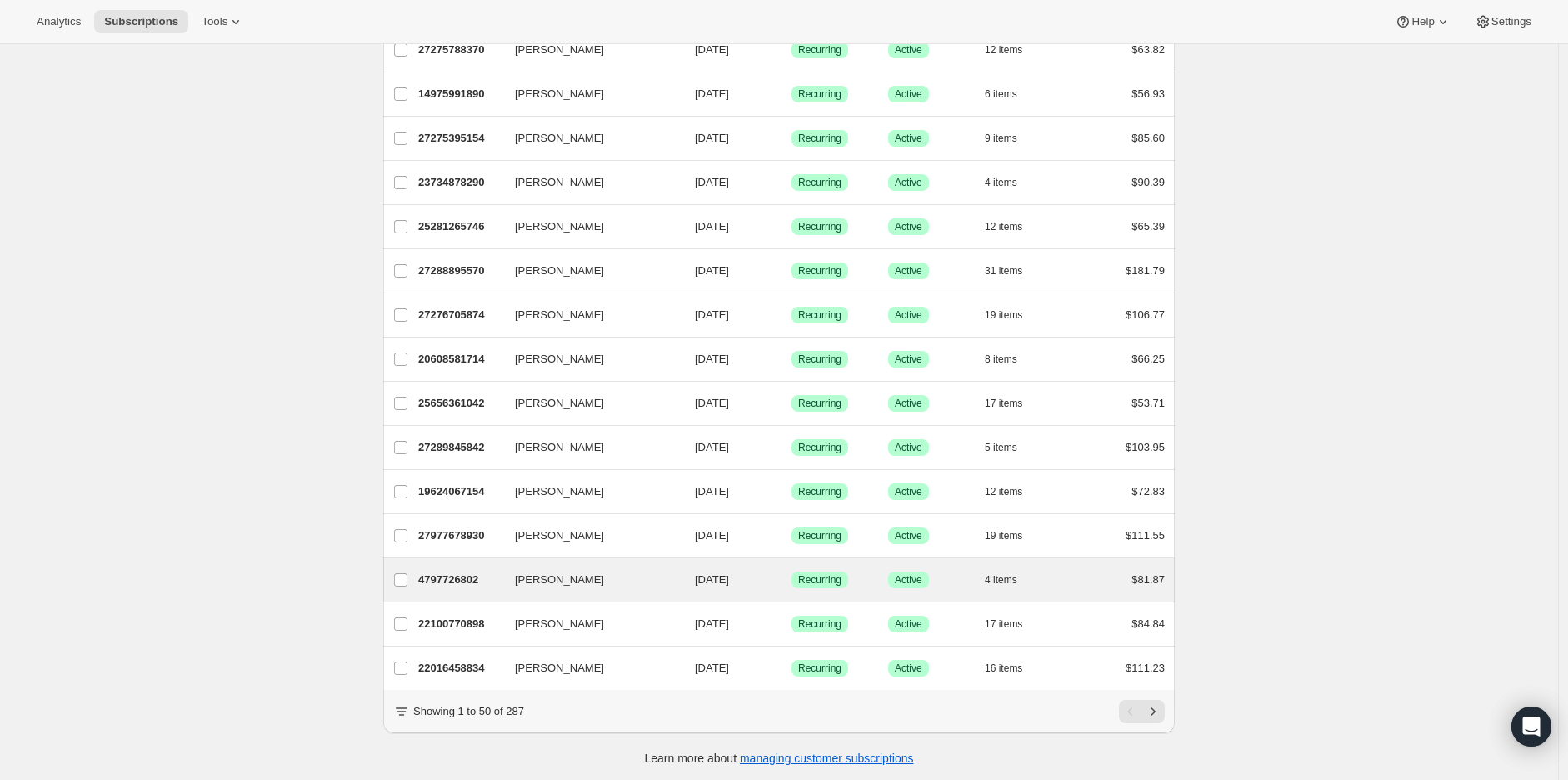
scroll to position [1752, 0]
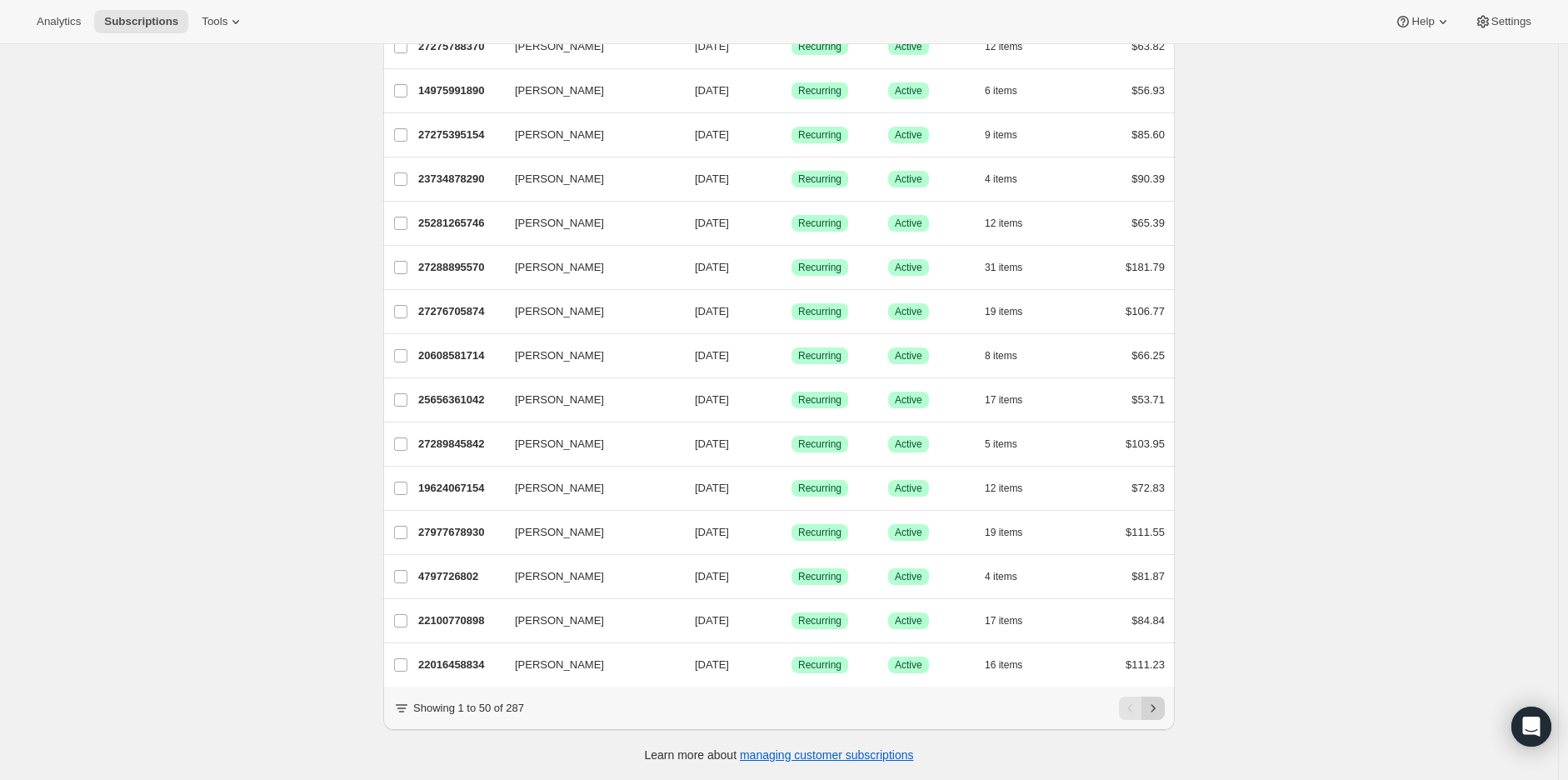
click at [1165, 713] on button "Next" at bounding box center [1153, 708] width 24 height 24
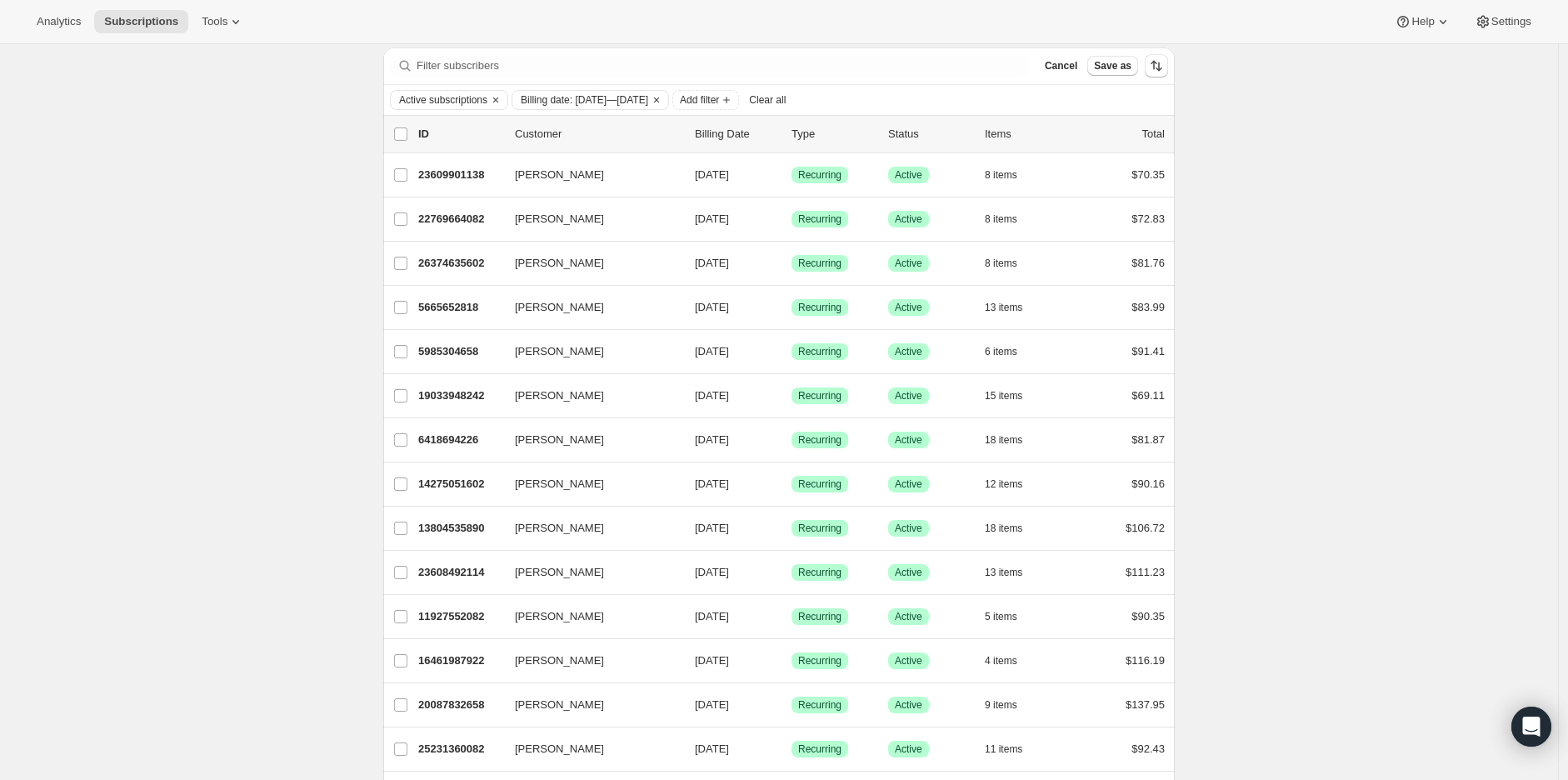
scroll to position [0, 0]
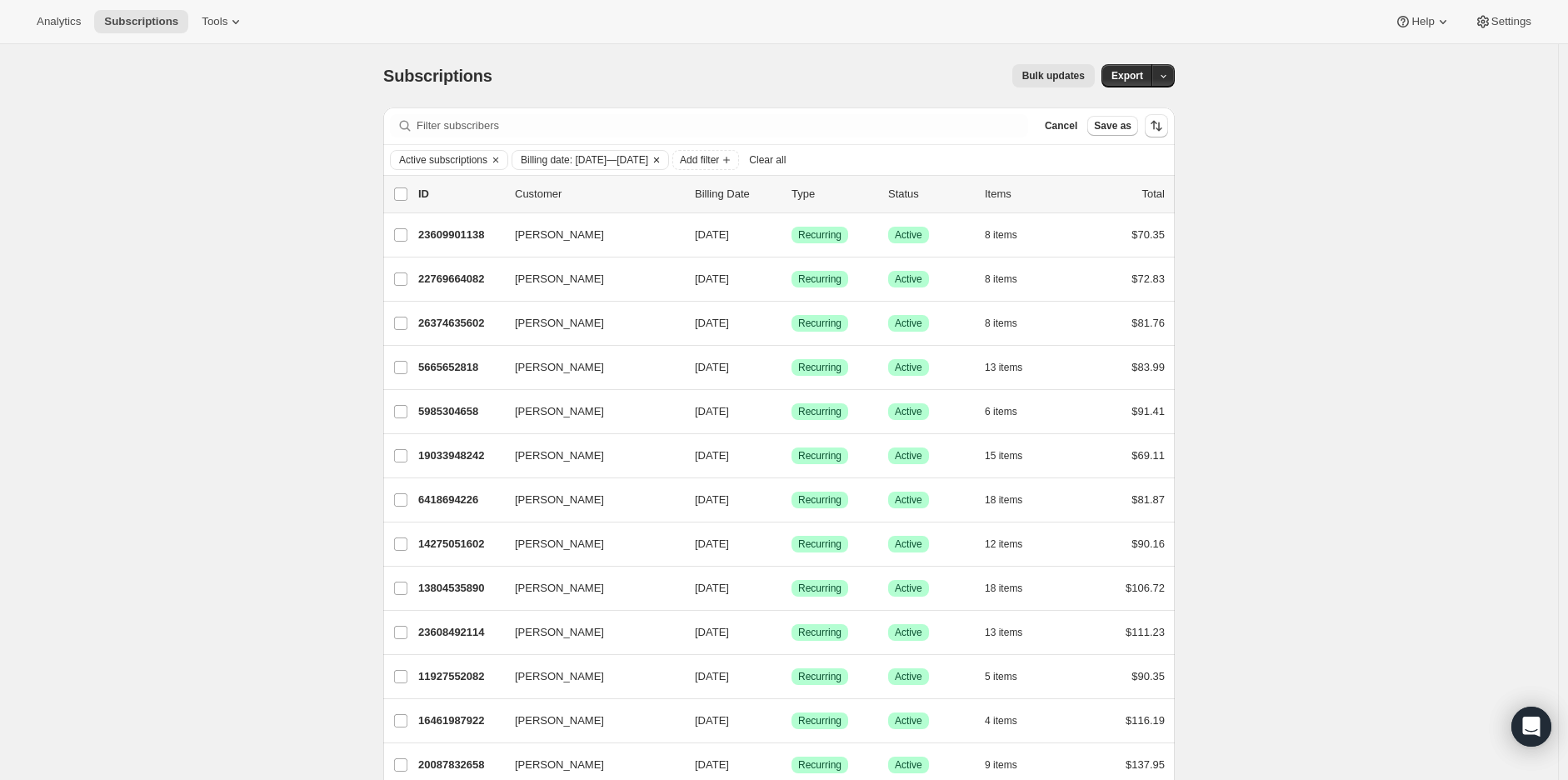
click at [635, 157] on span "Billing date: Aug 19, 2025—Aug 21, 2025" at bounding box center [585, 160] width 127 height 14
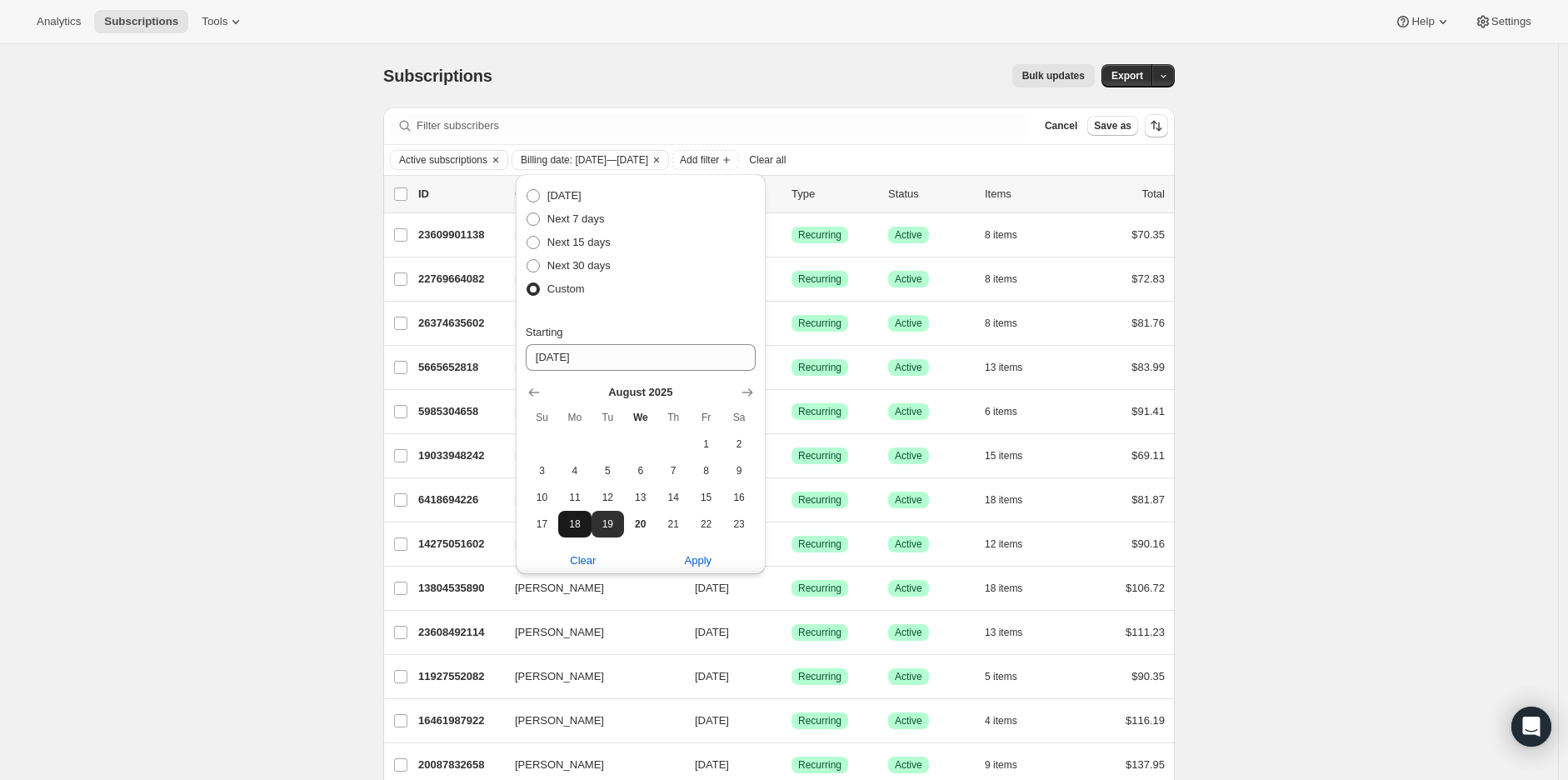
click at [564, 525] on button "18" at bounding box center [574, 523] width 32 height 26
type input "08-18-2025"
click at [685, 555] on span "Apply" at bounding box center [699, 561] width 27 height 17
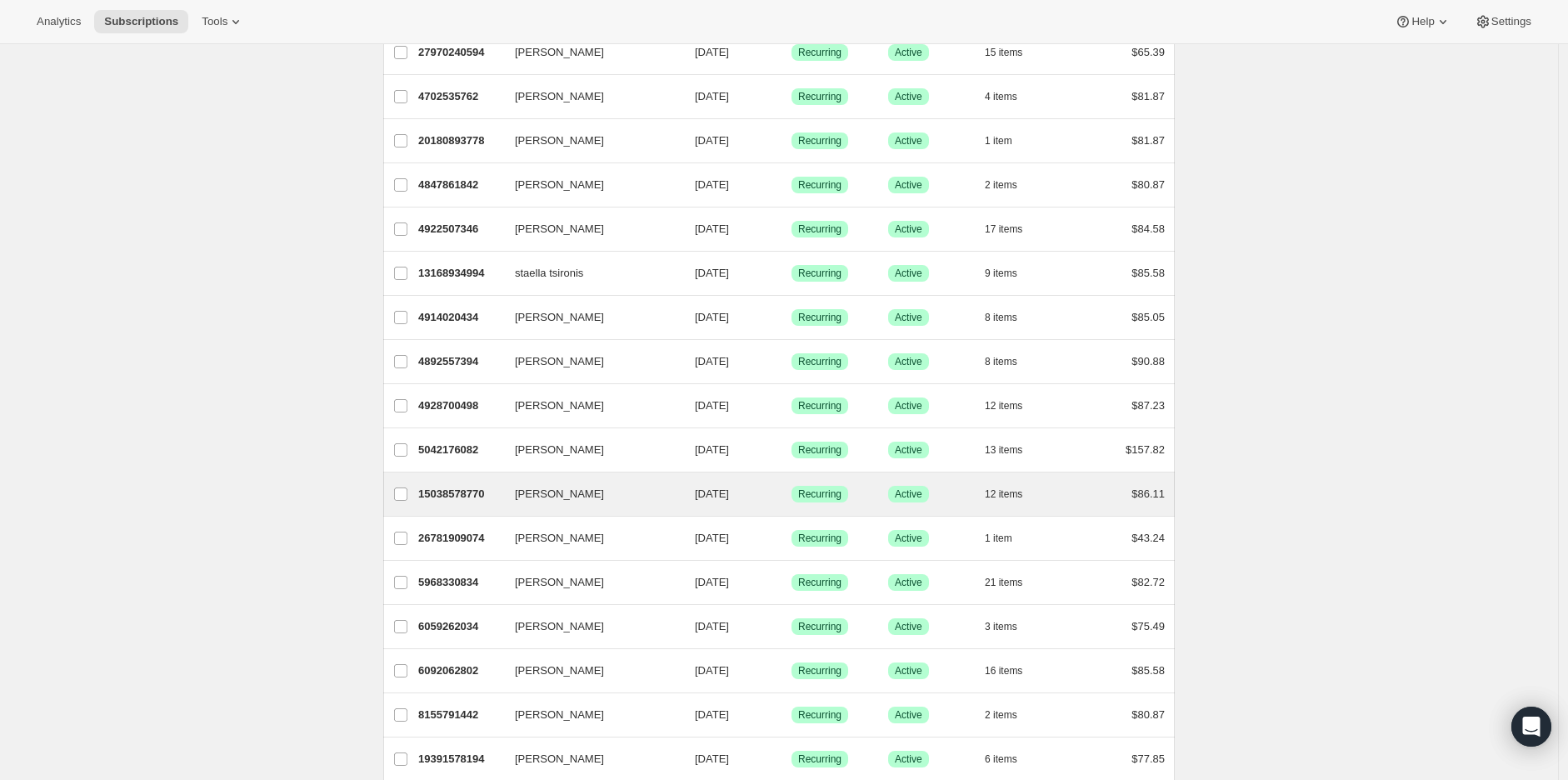
scroll to position [1752, 0]
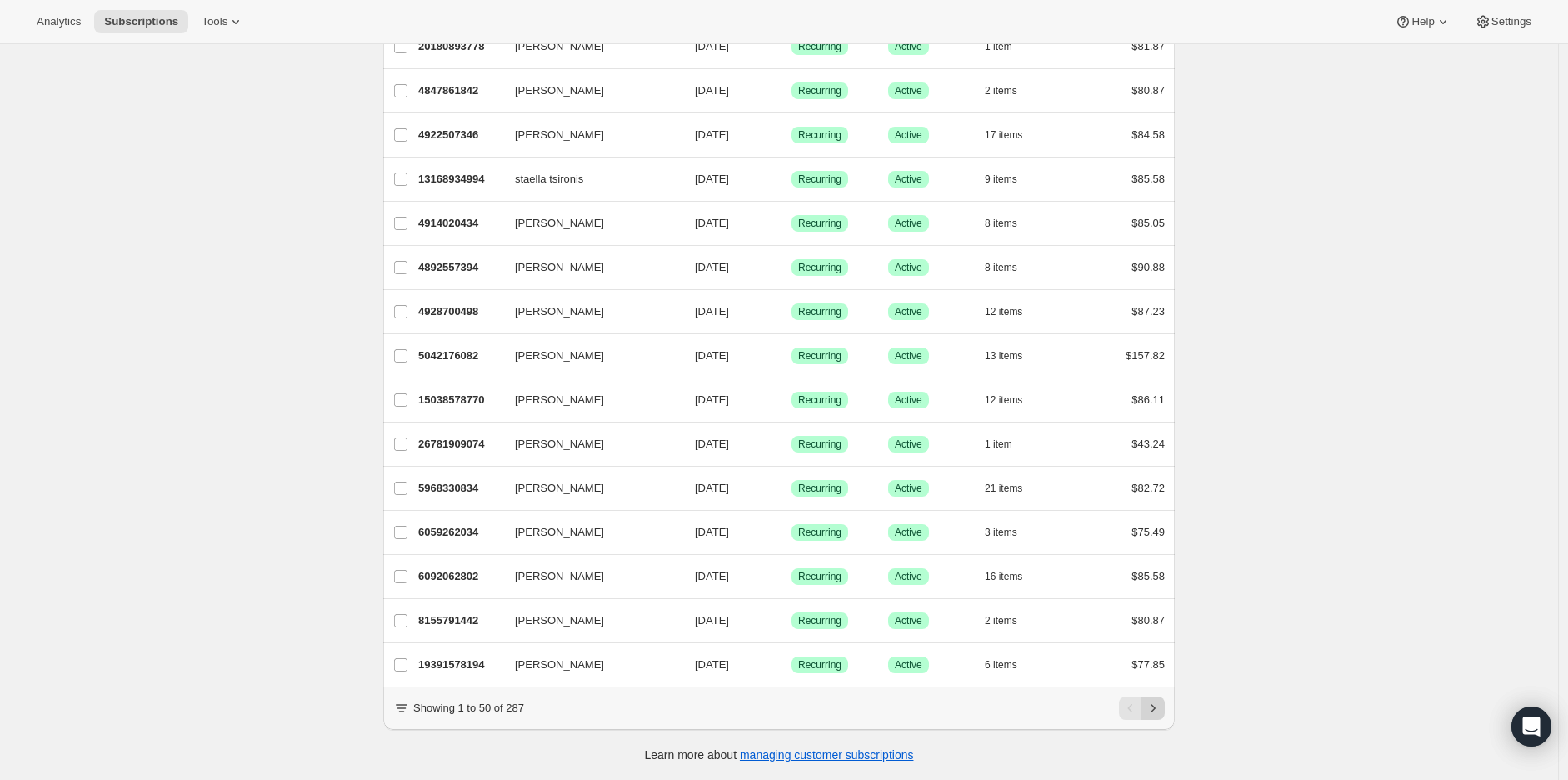
click at [1160, 712] on icon "Next" at bounding box center [1152, 707] width 17 height 17
click at [1137, 702] on icon "Previous" at bounding box center [1131, 707] width 17 height 17
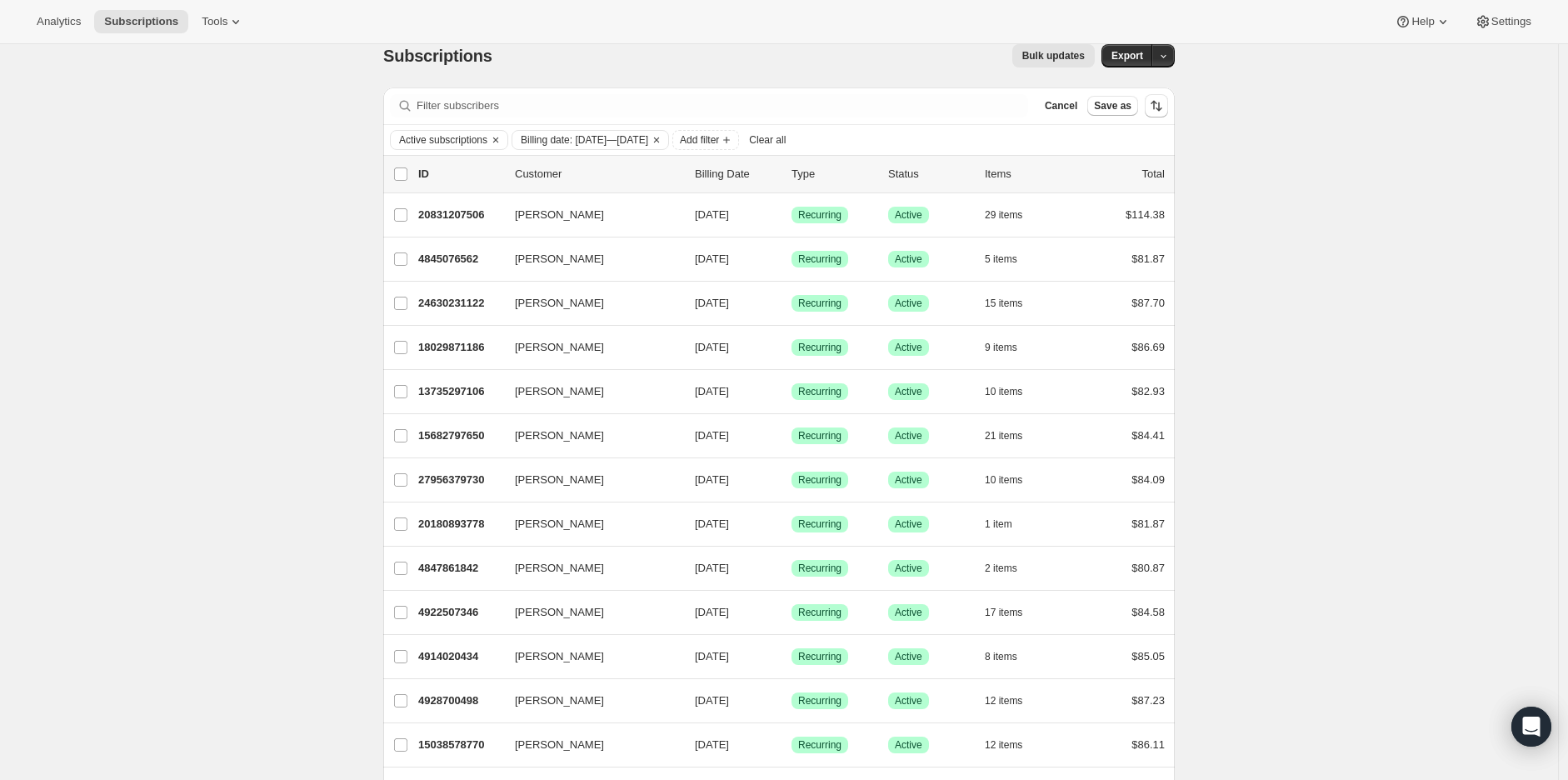
scroll to position [0, 0]
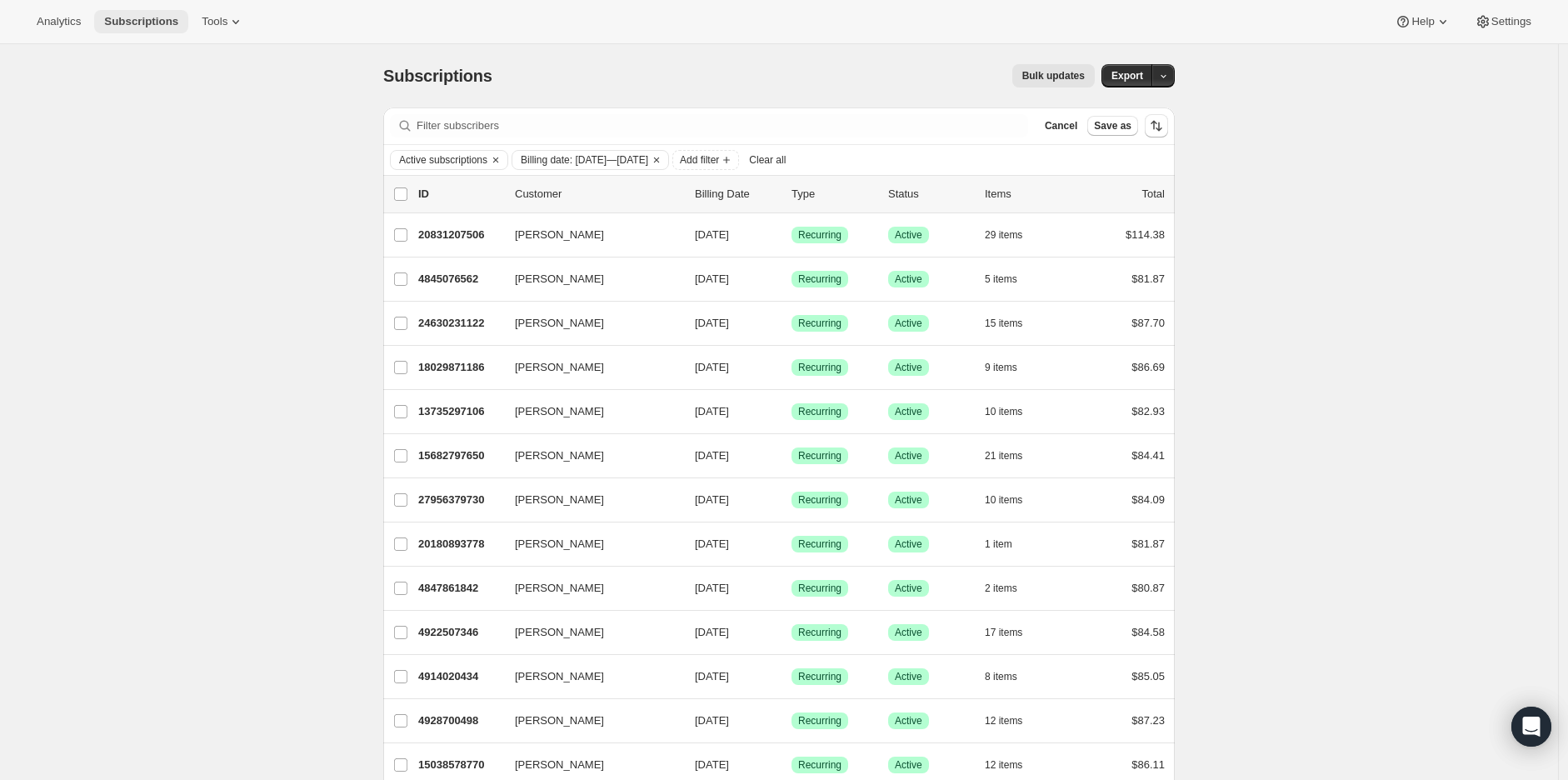
click at [161, 18] on span "Subscriptions" at bounding box center [141, 22] width 74 height 14
click at [663, 157] on icon "Clear" at bounding box center [657, 160] width 14 height 14
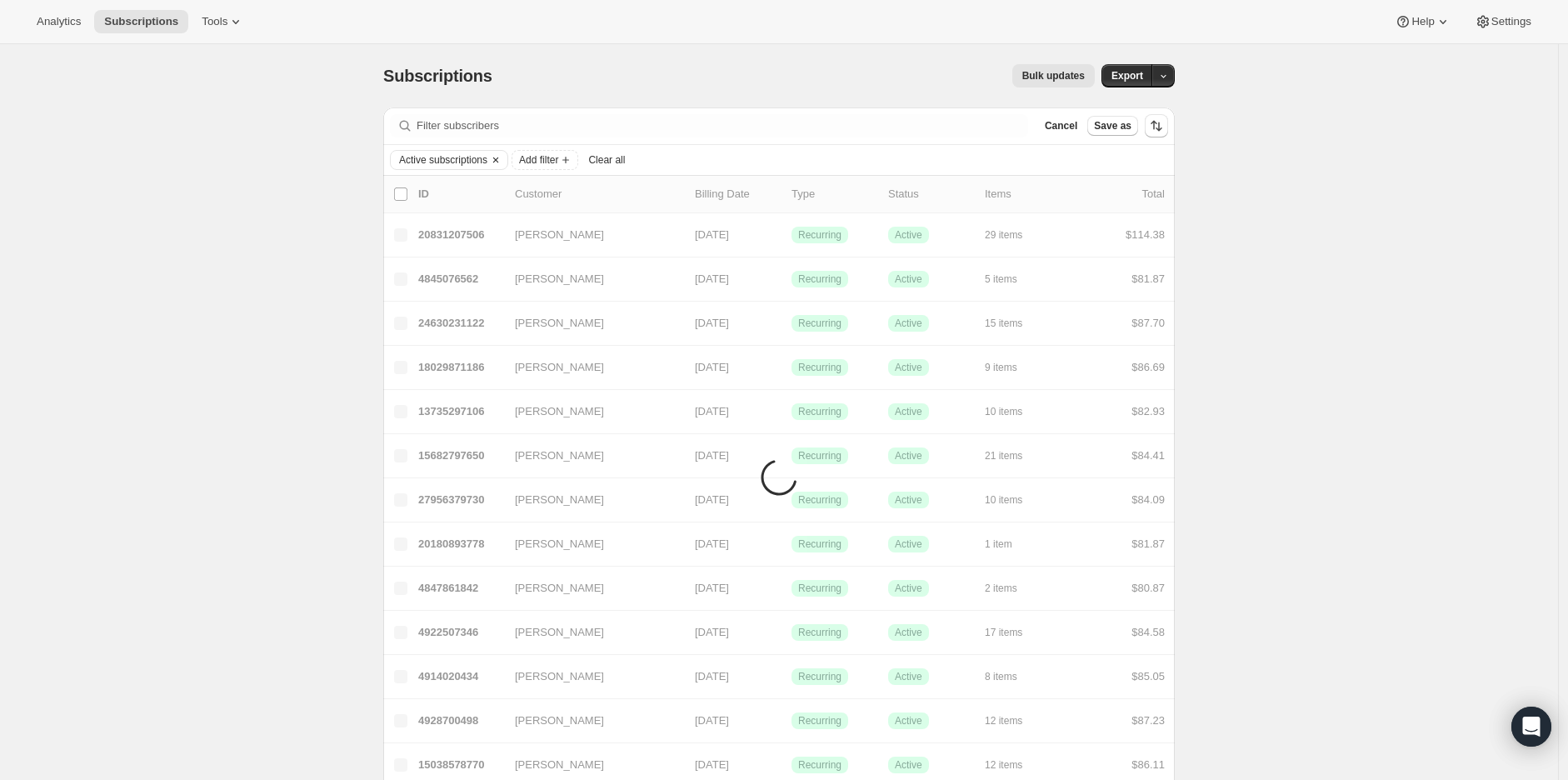
click at [499, 160] on icon "Clear" at bounding box center [495, 160] width 5 height 5
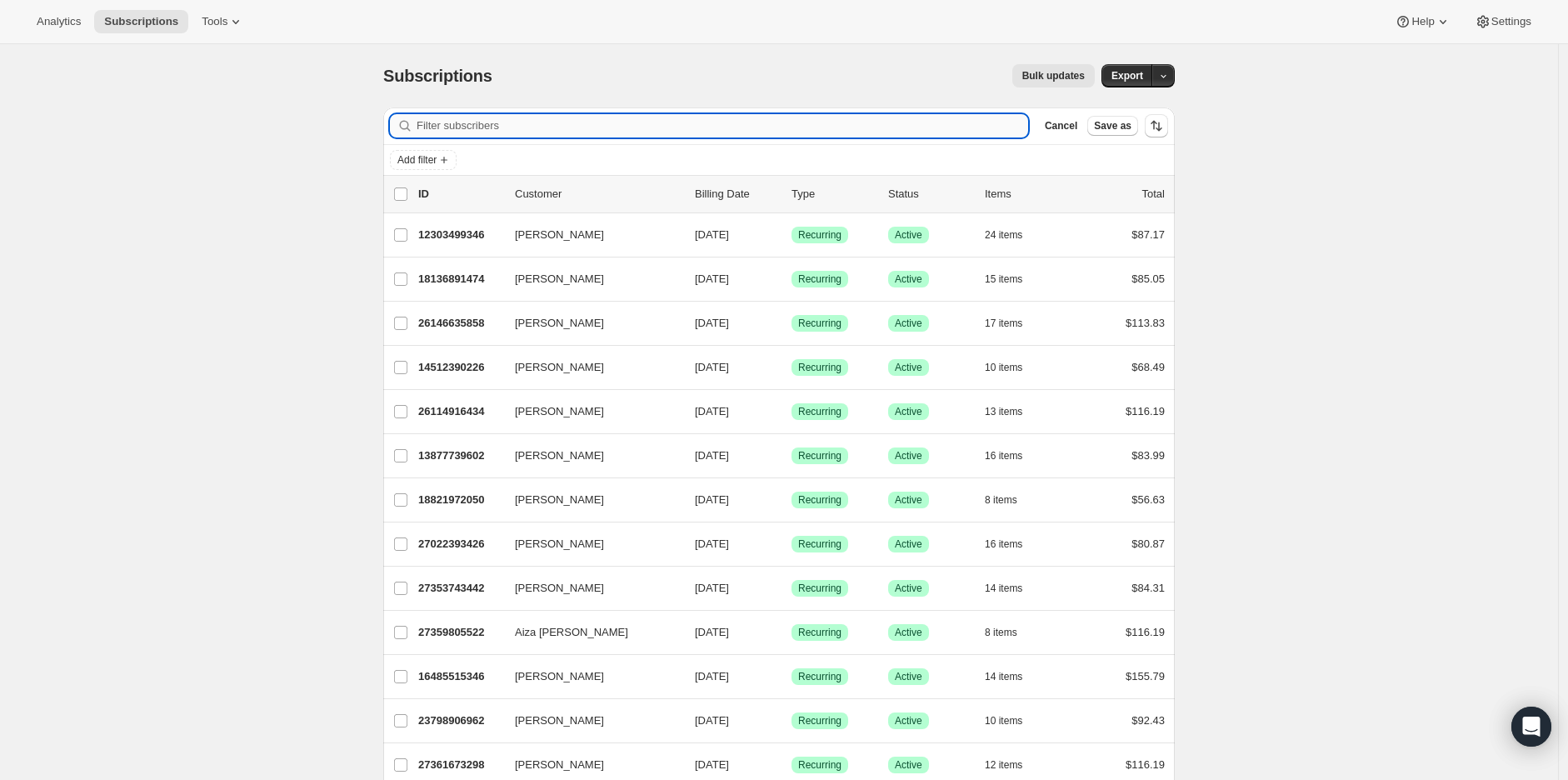
click at [536, 130] on input "Filter subscribers" at bounding box center [722, 126] width 612 height 24
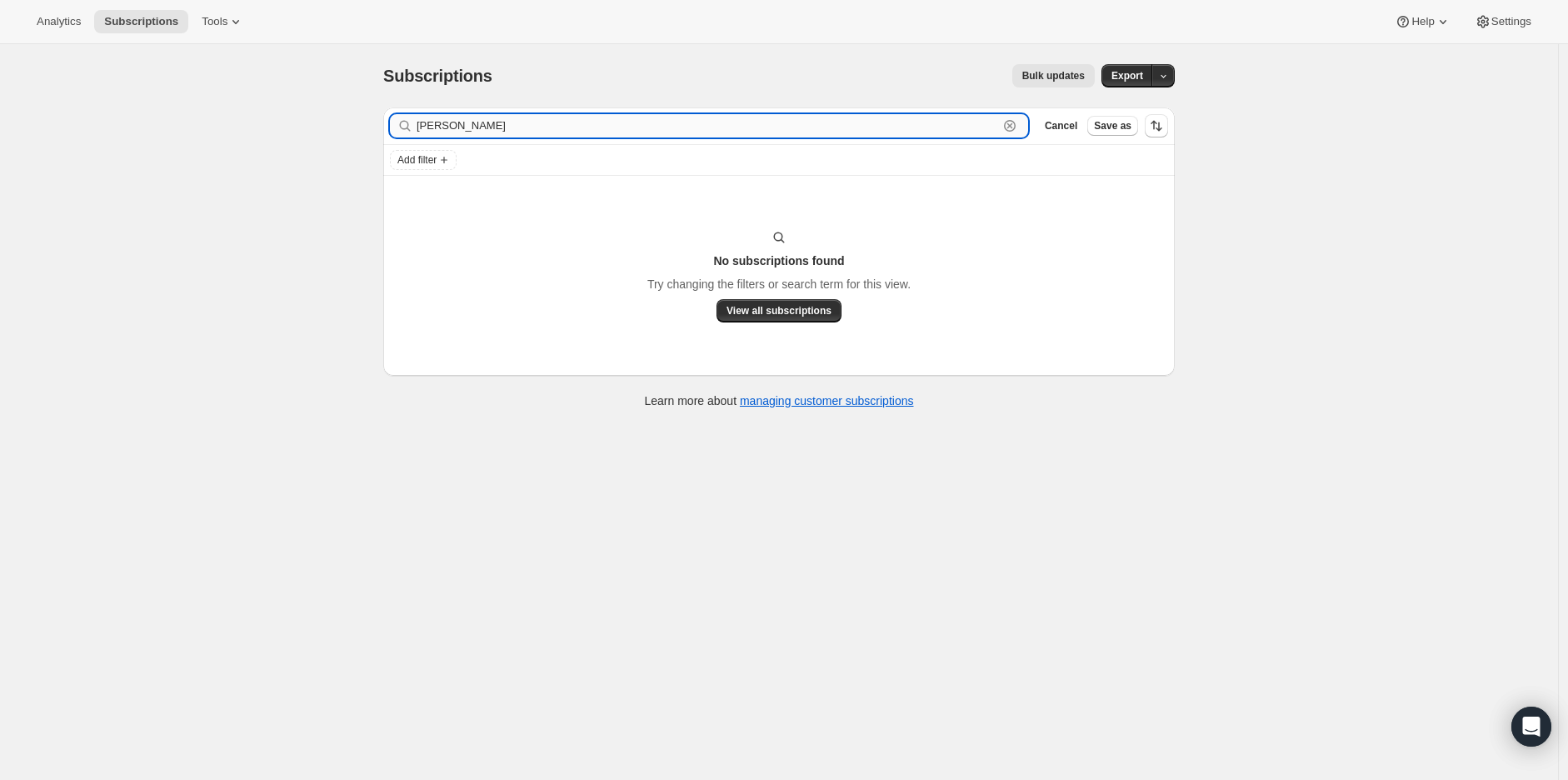
click at [520, 130] on input "jenniferleen" at bounding box center [708, 126] width 582 height 24
drag, startPoint x: 520, startPoint y: 130, endPoint x: 368, endPoint y: 125, distance: 152.1
click at [368, 125] on div "Subscriptions. This page is ready Subscriptions Bulk updates More actions Bulk …" at bounding box center [779, 234] width 832 height 381
paste input "889940"
drag, startPoint x: 492, startPoint y: 131, endPoint x: 355, endPoint y: 131, distance: 137.0
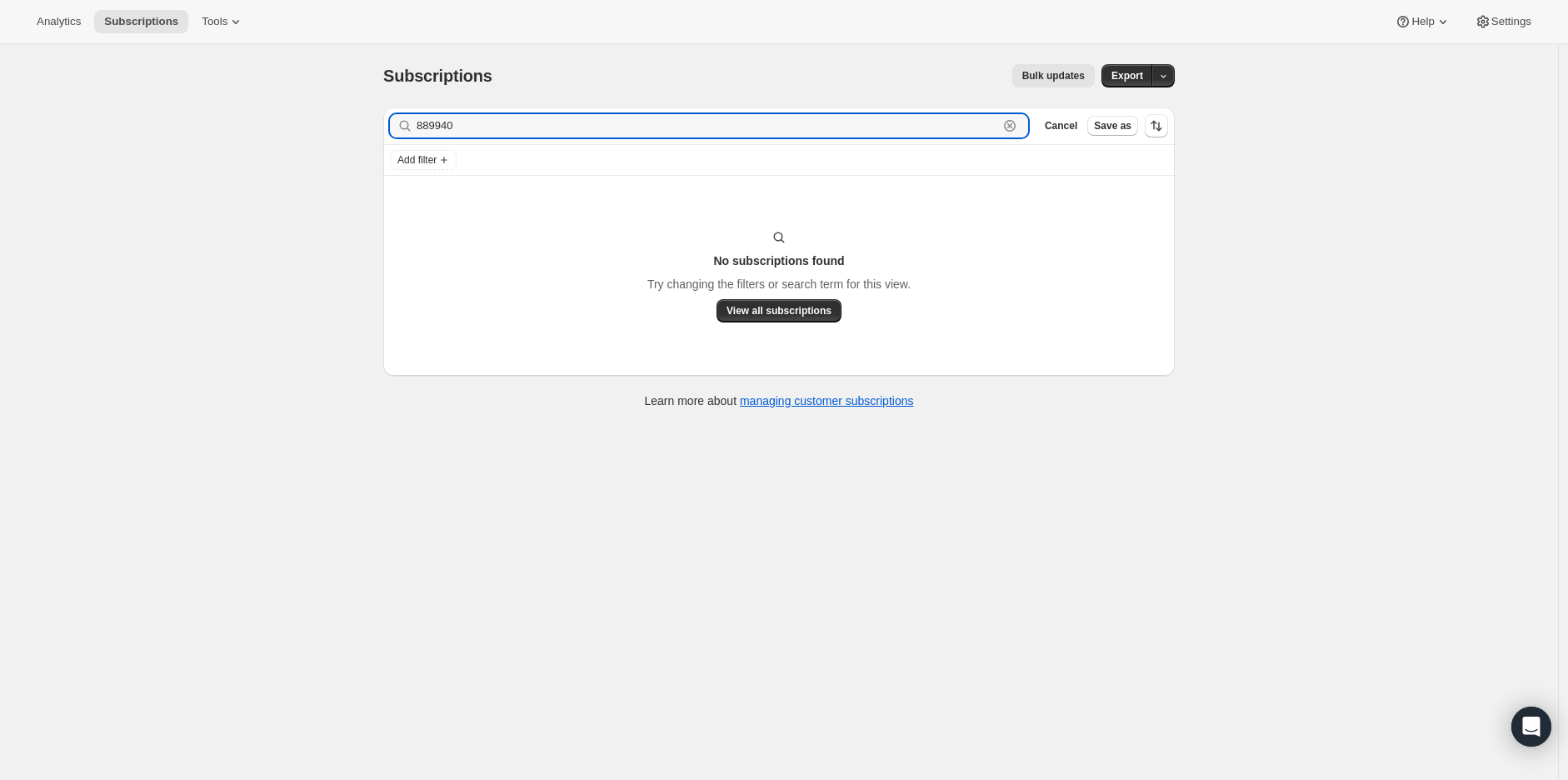
click at [355, 131] on div "Subscriptions. This page is ready Subscriptions Bulk updates More actions Bulk …" at bounding box center [779, 434] width 1558 height 780
paste input "jennifer.leen@gmail.com"
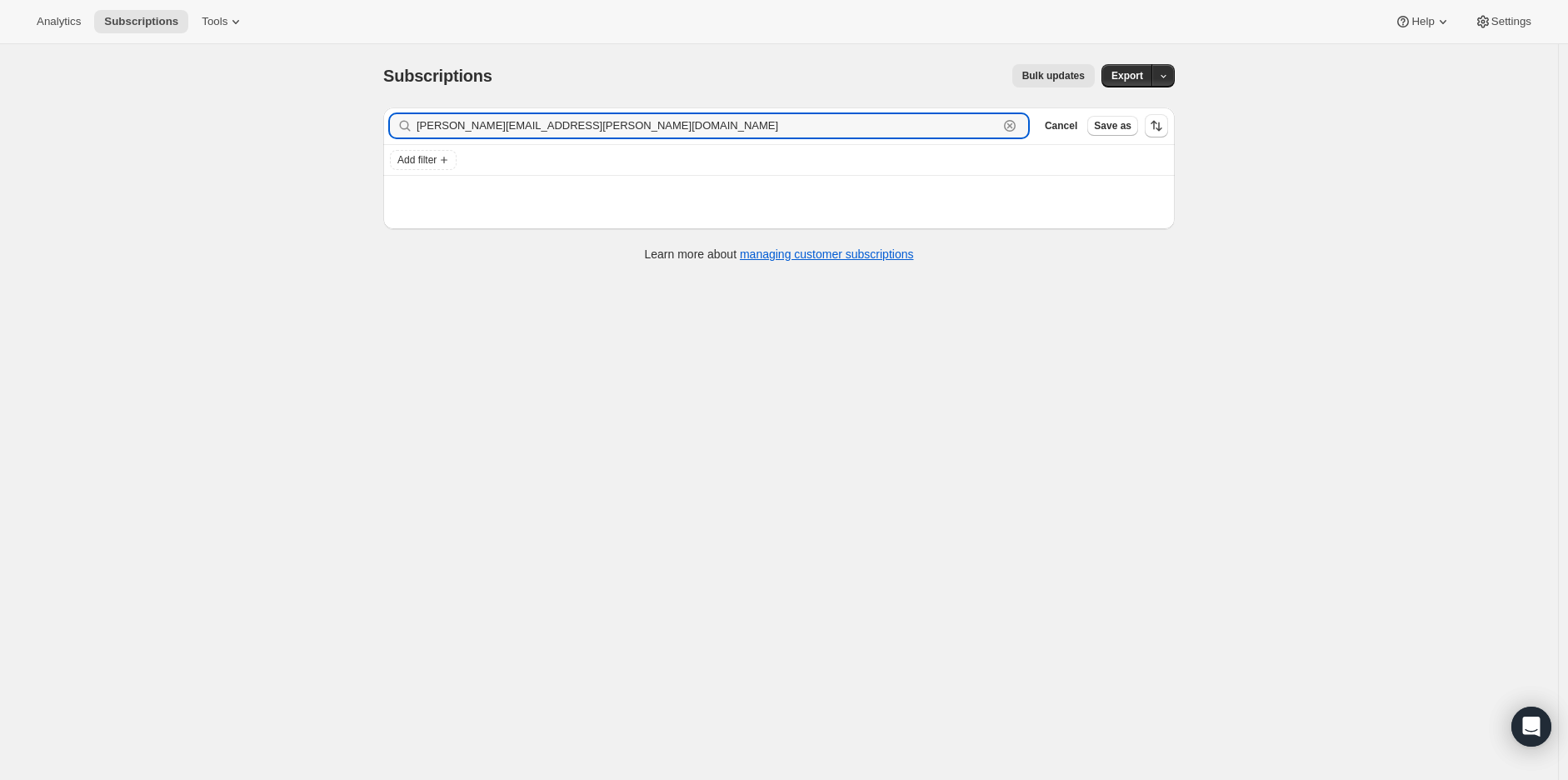
type input "jennifer.leen@gmail.com"
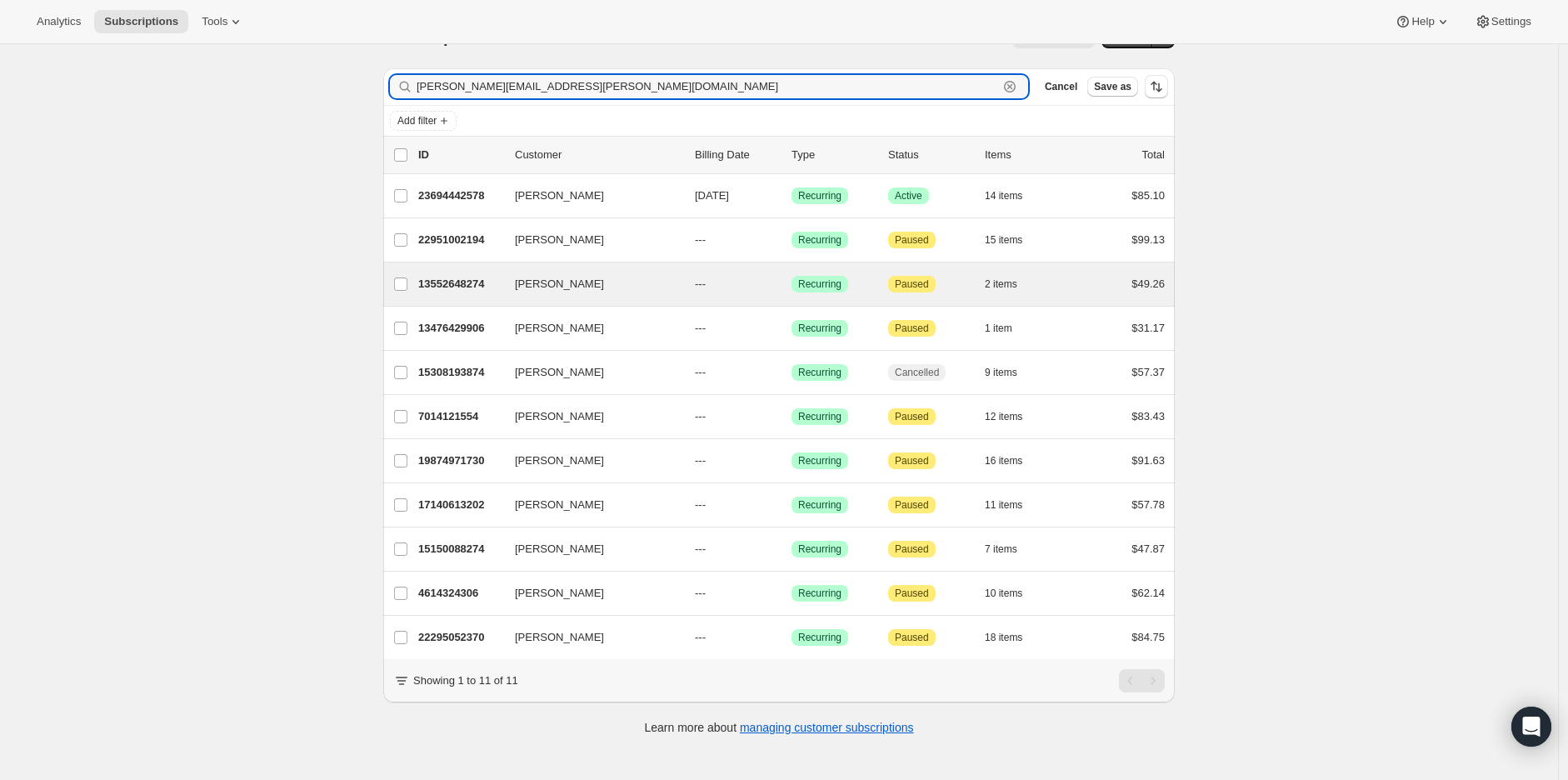
scroll to position [44, 0]
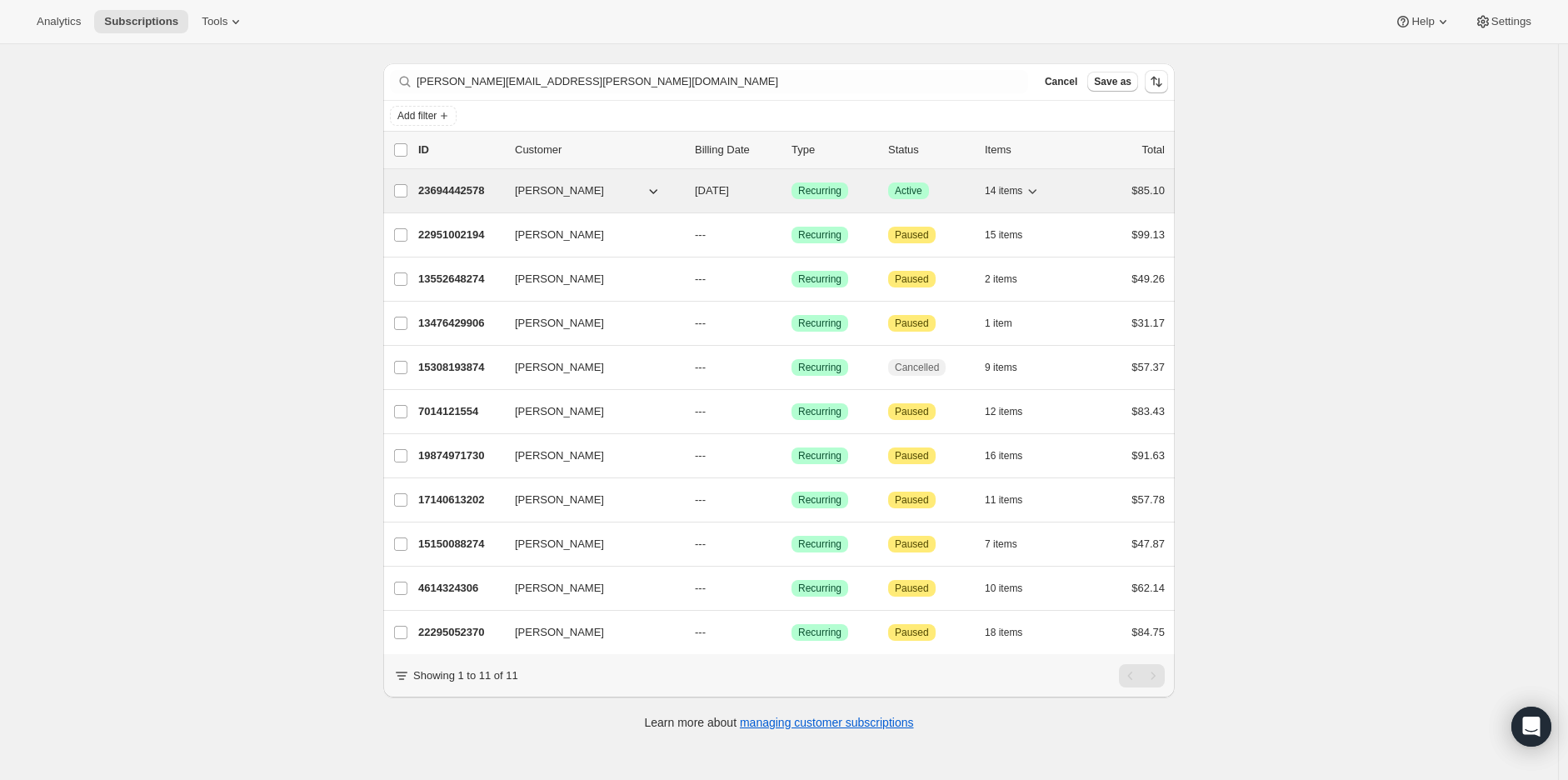
click at [446, 188] on p "23694442578" at bounding box center [460, 190] width 83 height 17
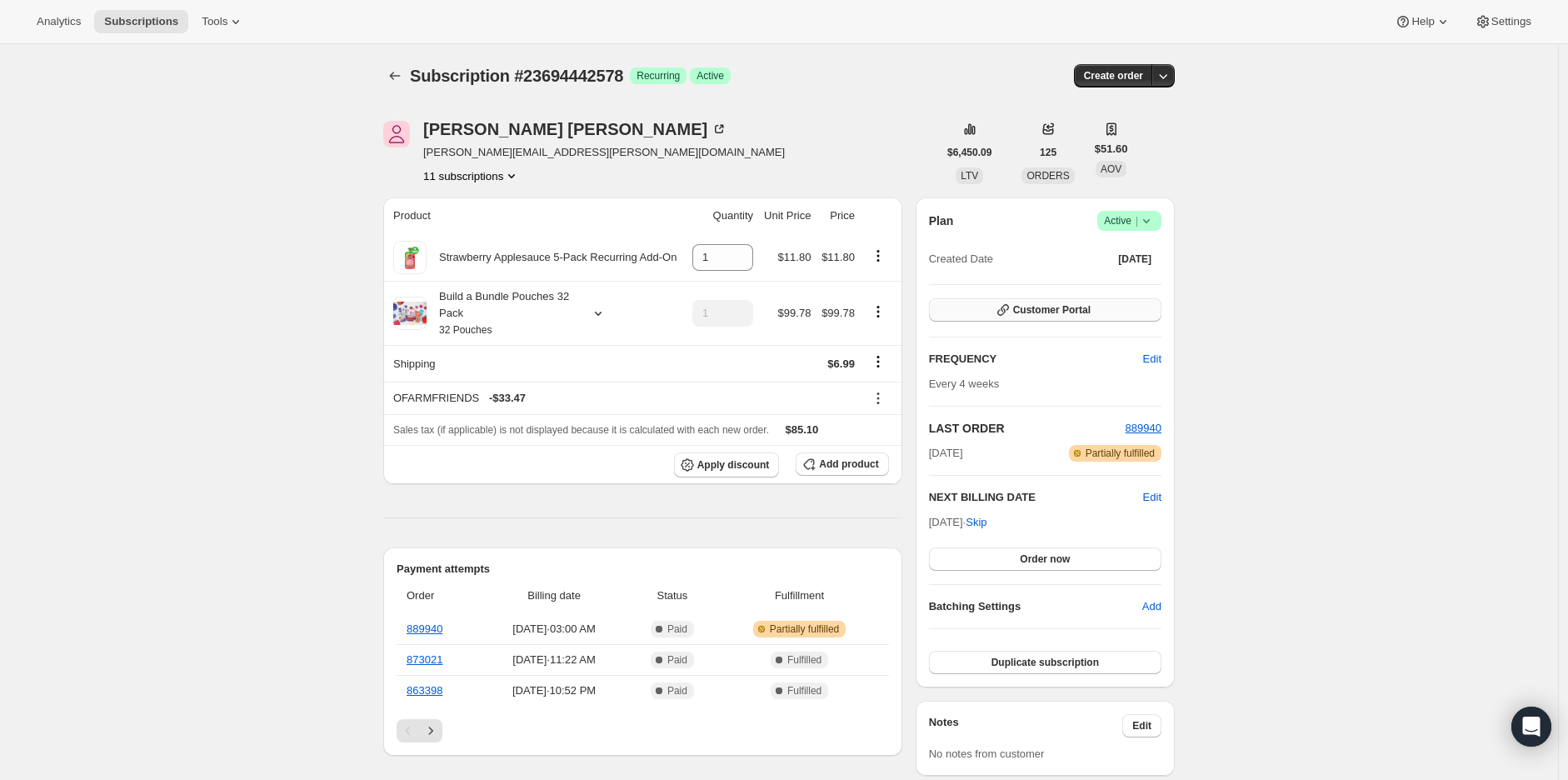
click at [1048, 308] on span "Customer Portal" at bounding box center [1052, 311] width 77 height 14
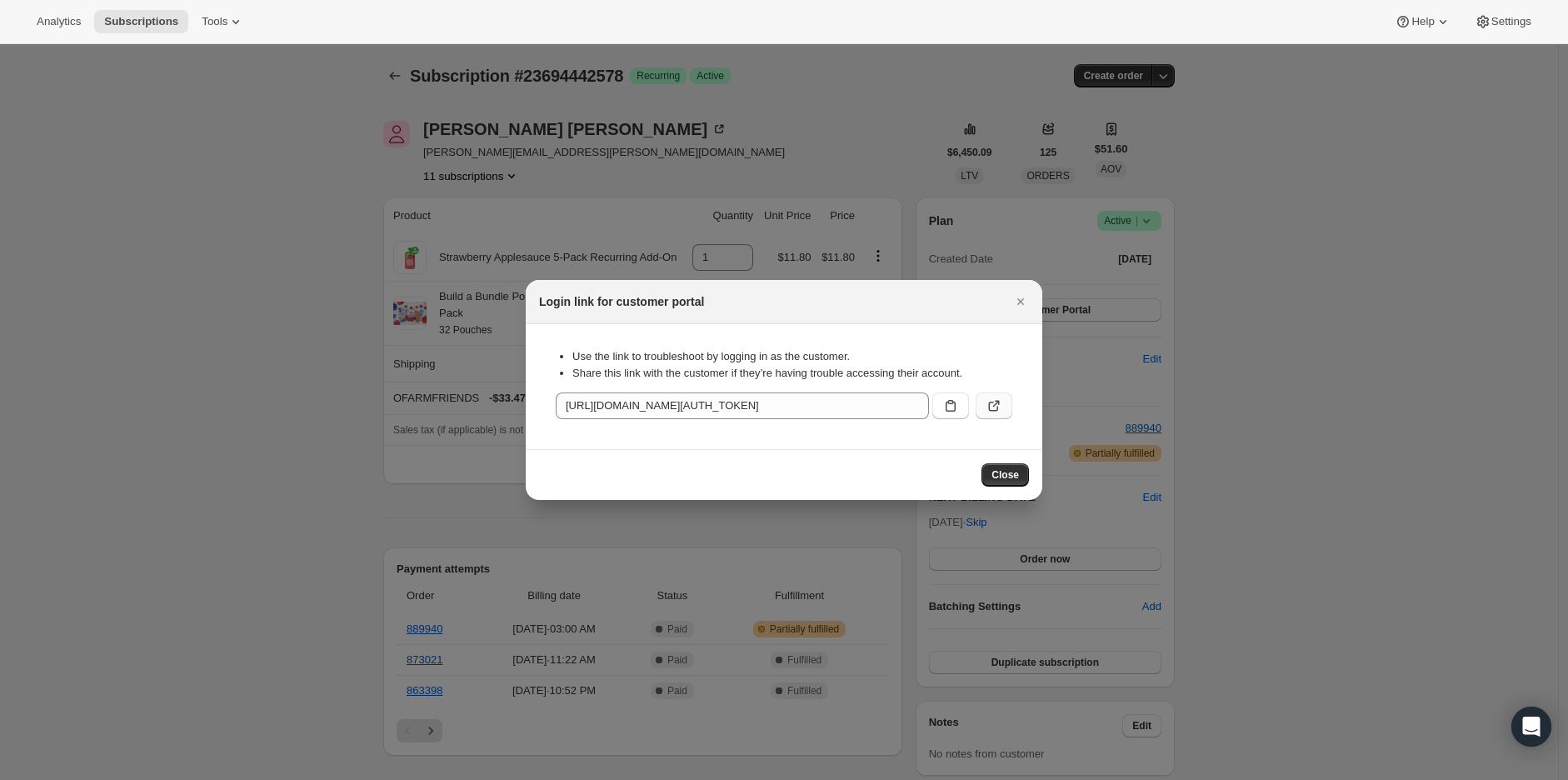
click at [995, 409] on icon ":r2mh:" at bounding box center [994, 406] width 17 height 17
click at [1017, 470] on span "Close" at bounding box center [1005, 475] width 27 height 14
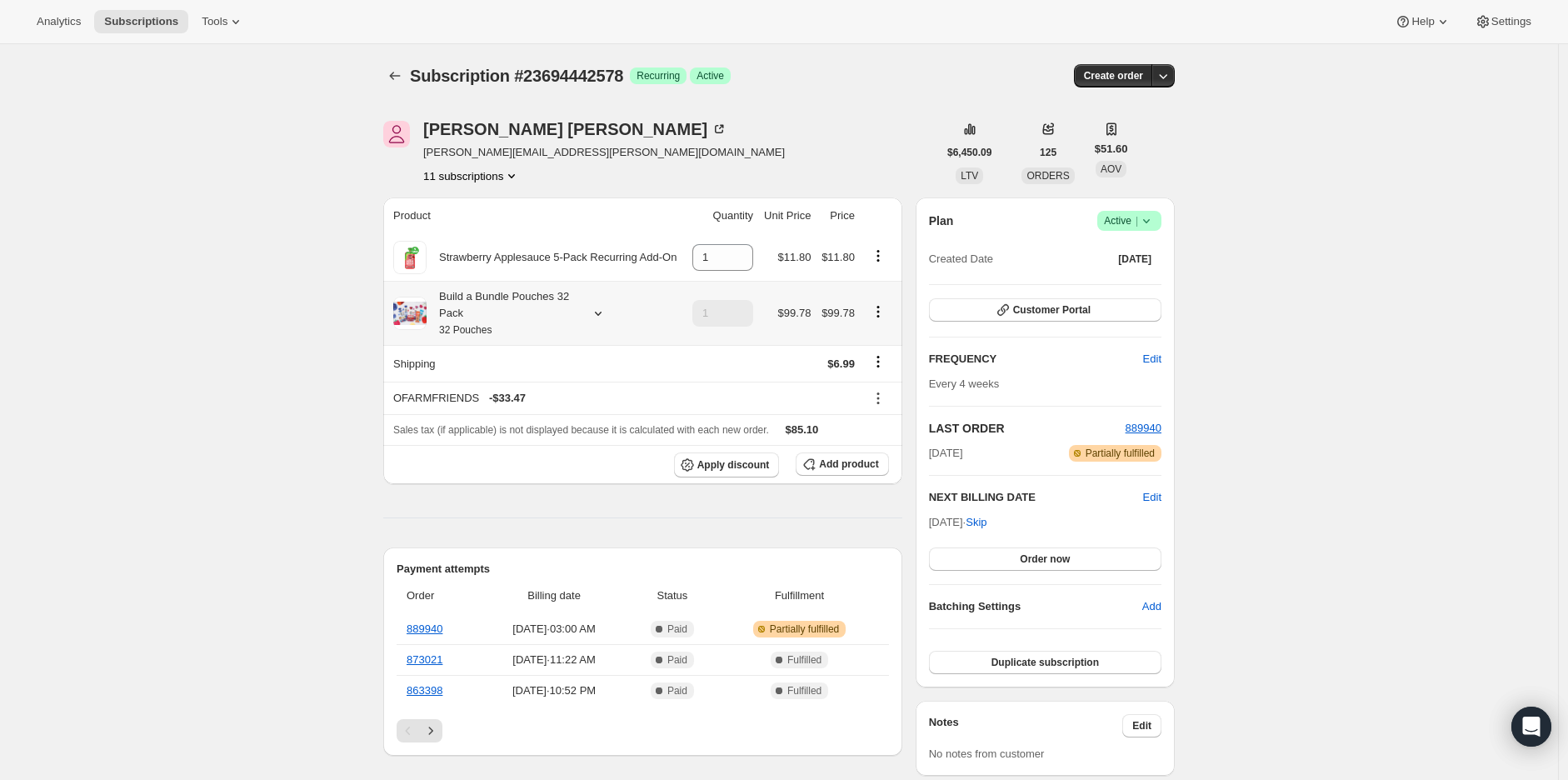
click at [597, 310] on icon at bounding box center [598, 313] width 17 height 17
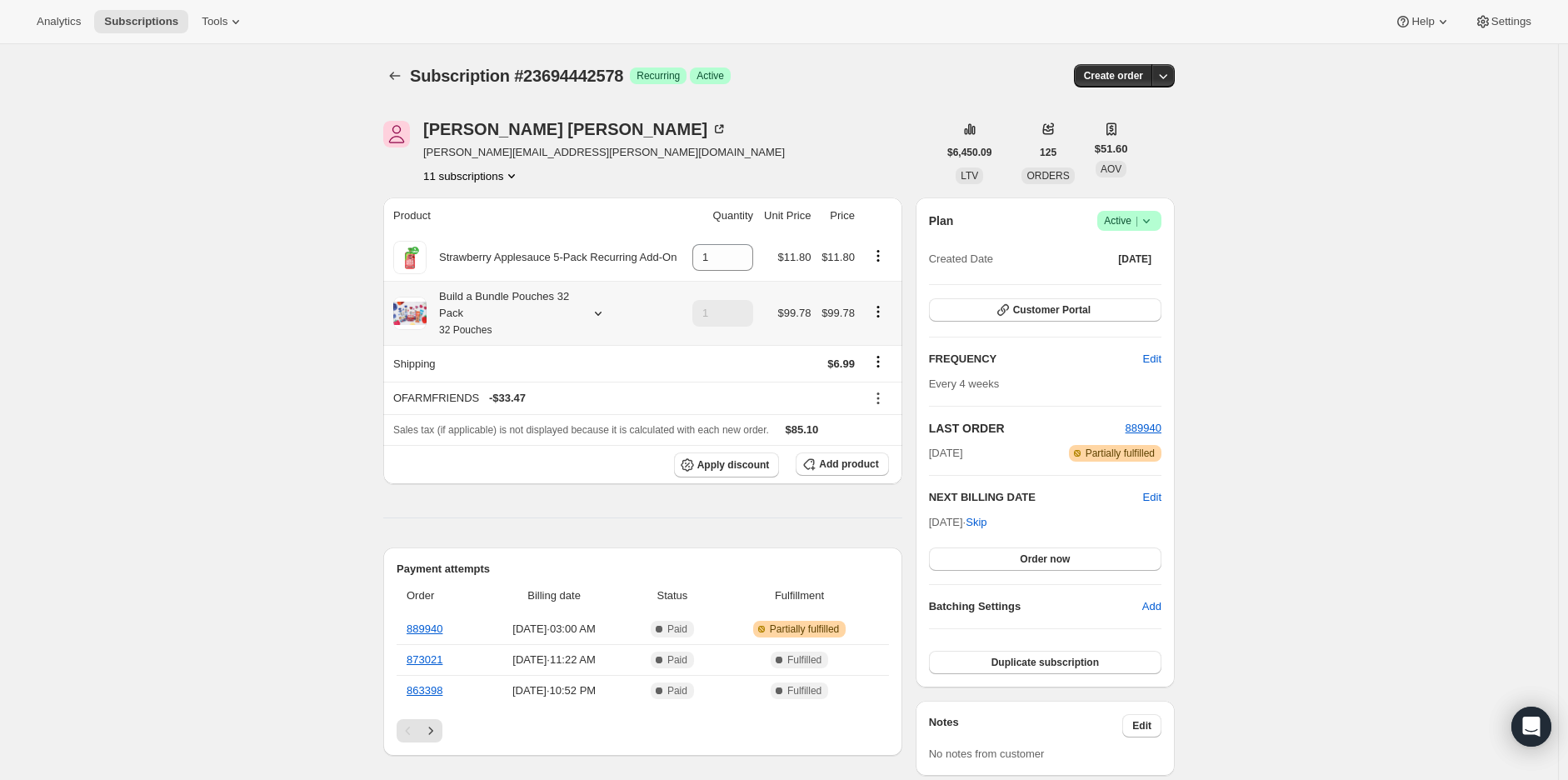
click at [436, 310] on div "Build a Bundle Pouches 32 Pack 32 Pouches" at bounding box center [501, 313] width 150 height 50
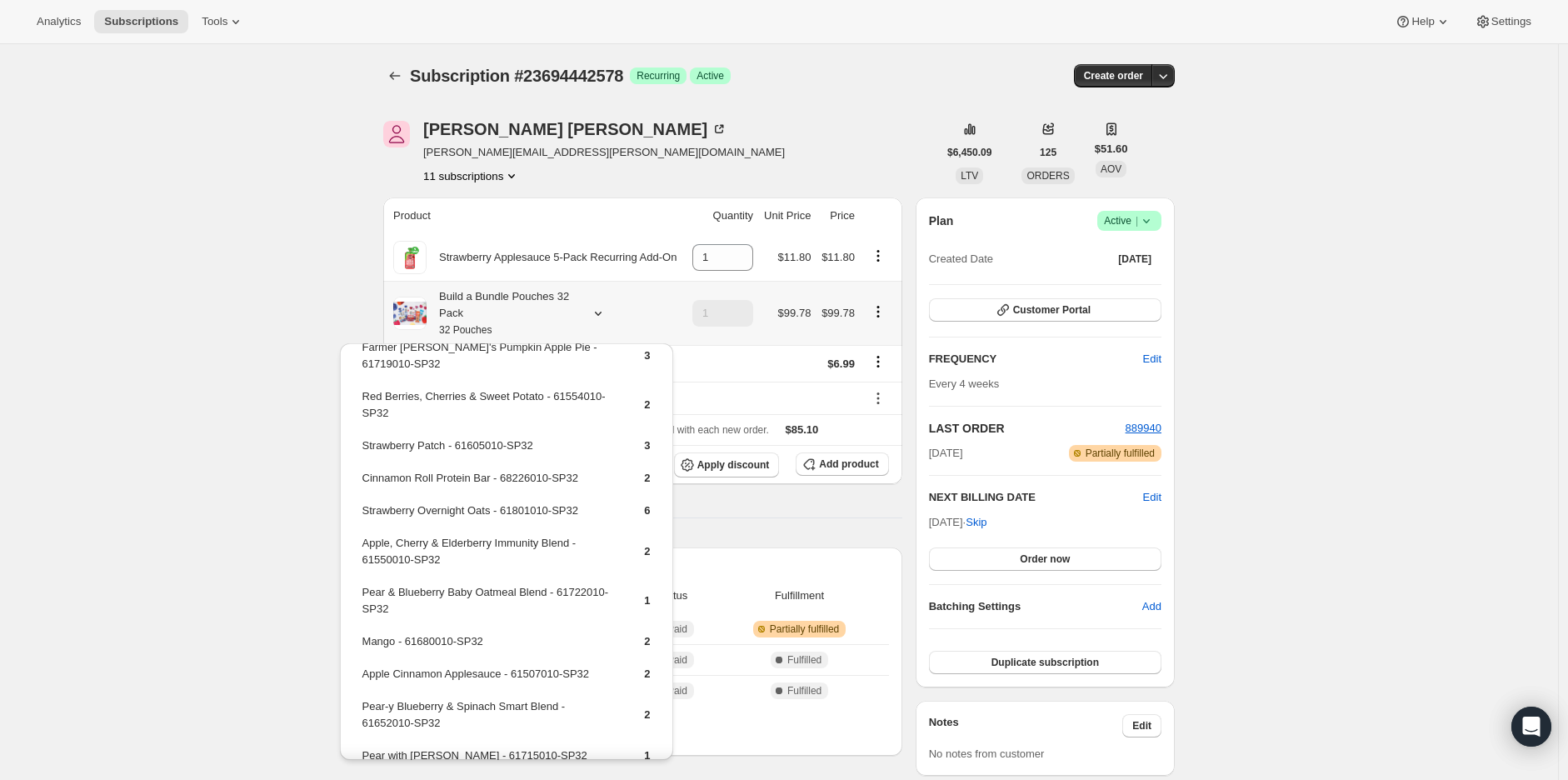
scroll to position [153, 0]
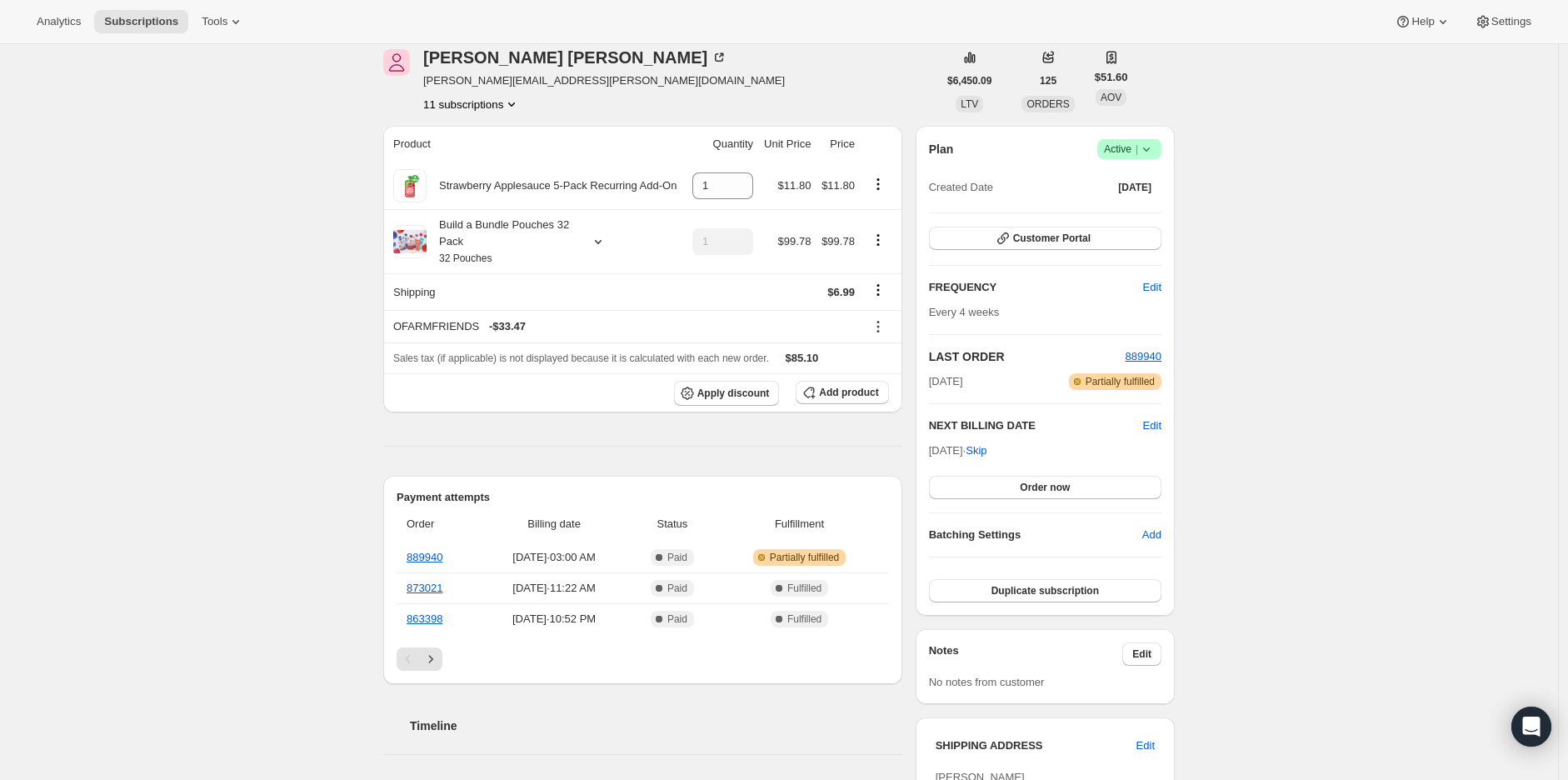
scroll to position [92, 0]
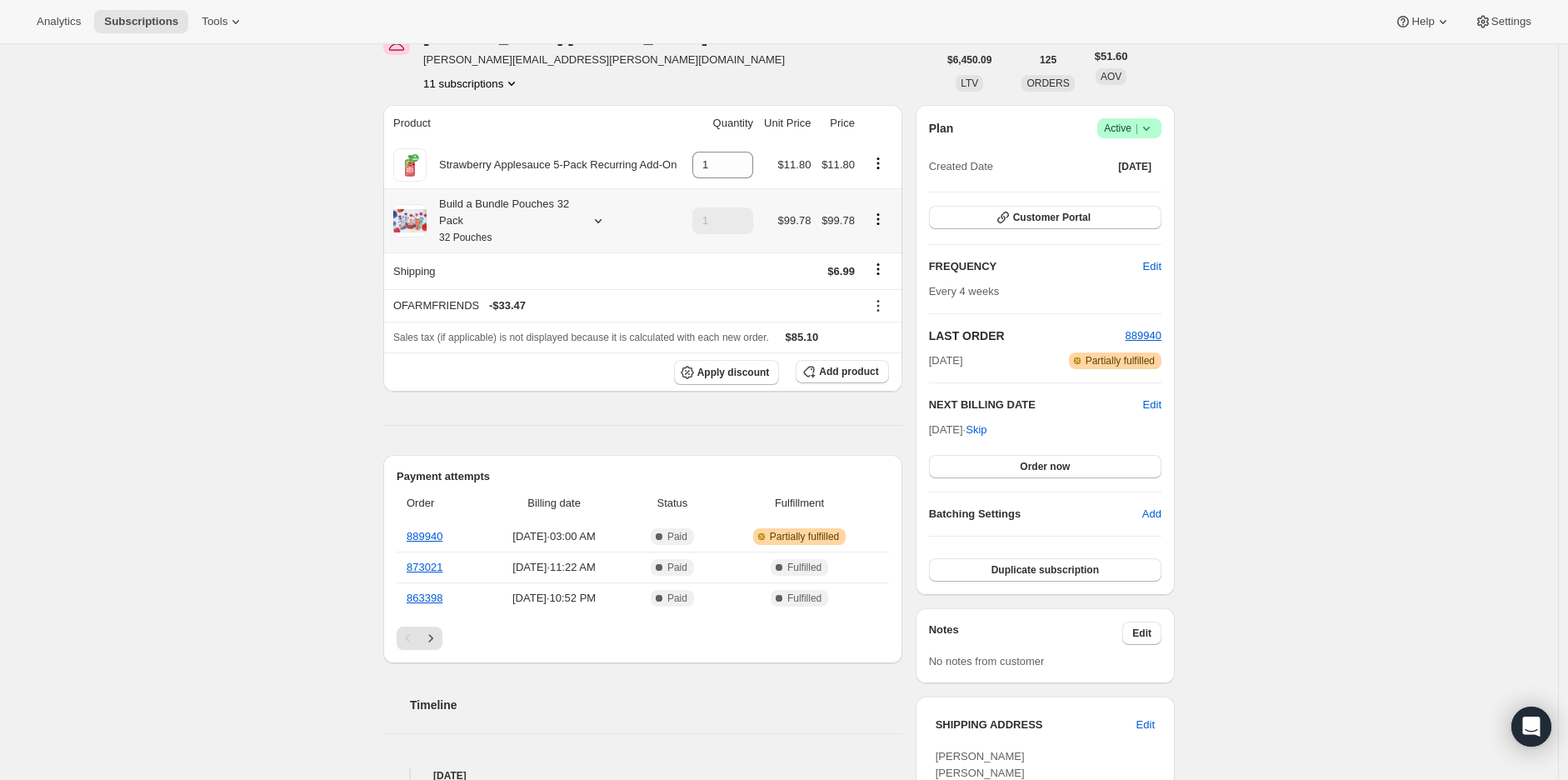
click at [519, 219] on div "Build a Bundle Pouches 32 Pack 32 Pouches" at bounding box center [501, 220] width 150 height 50
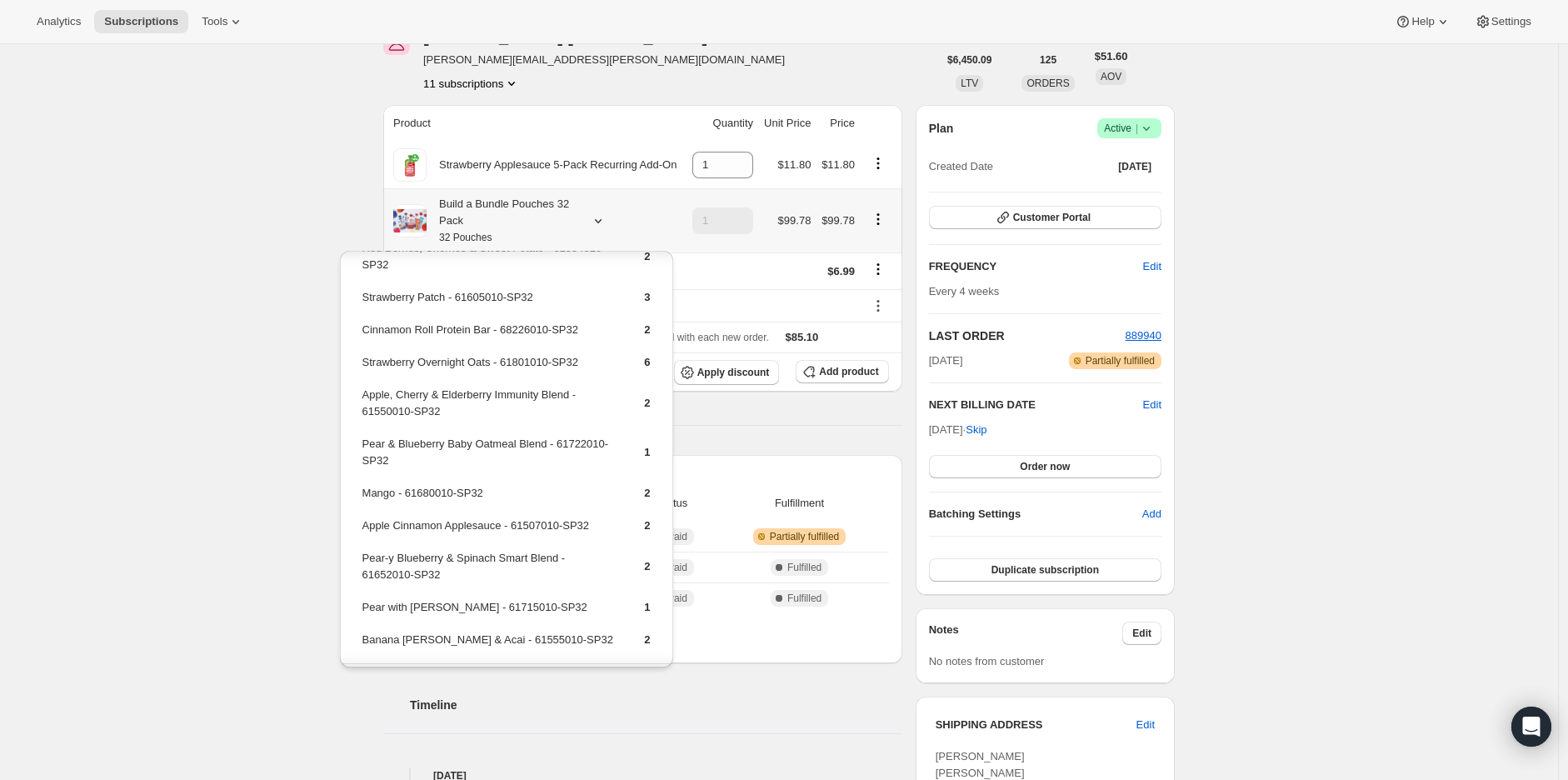
scroll to position [153, 0]
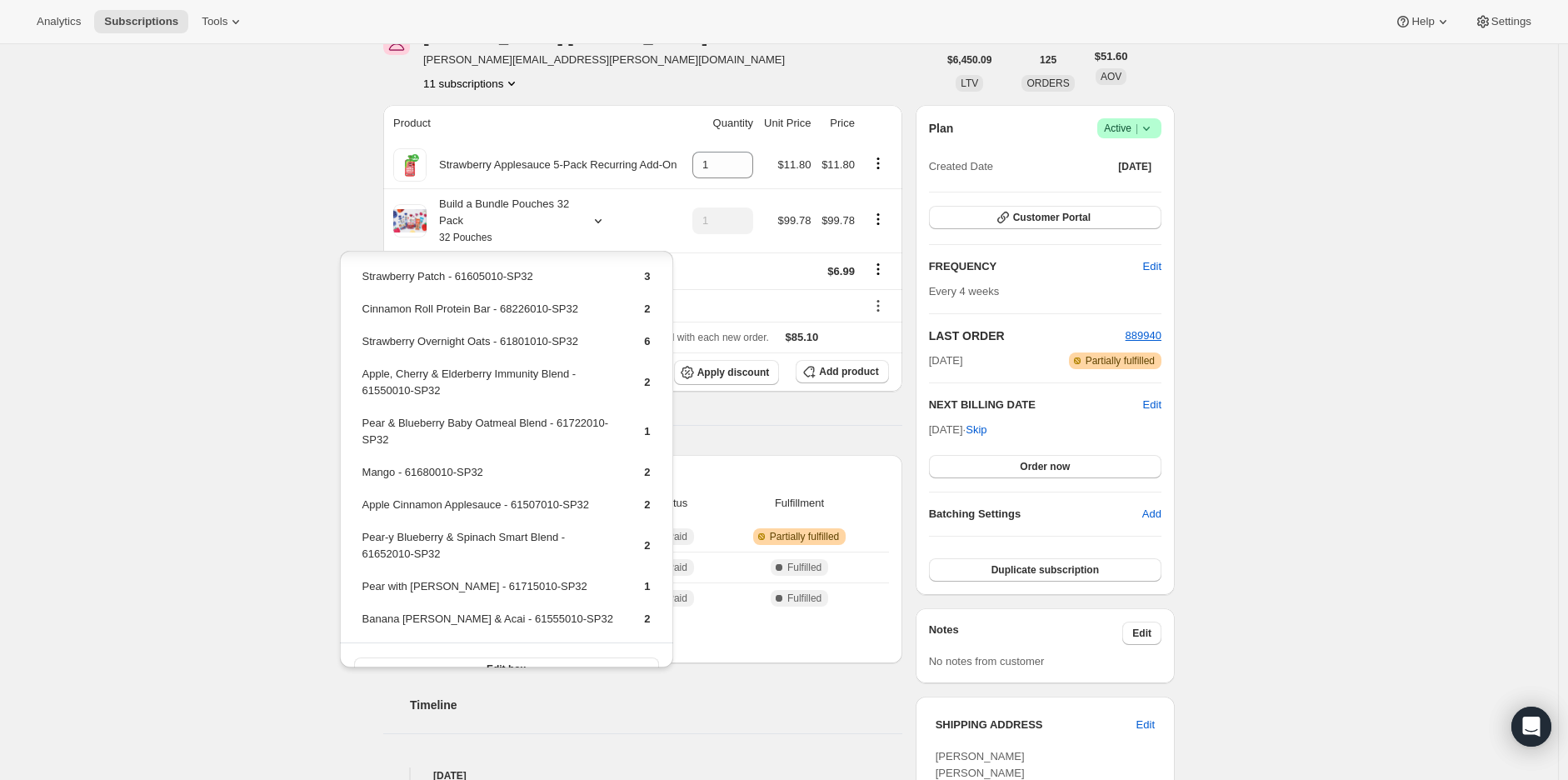
click at [229, 424] on div "Subscription #23694442578. This page is ready Subscription #23694442578 Success…" at bounding box center [779, 767] width 1558 height 1631
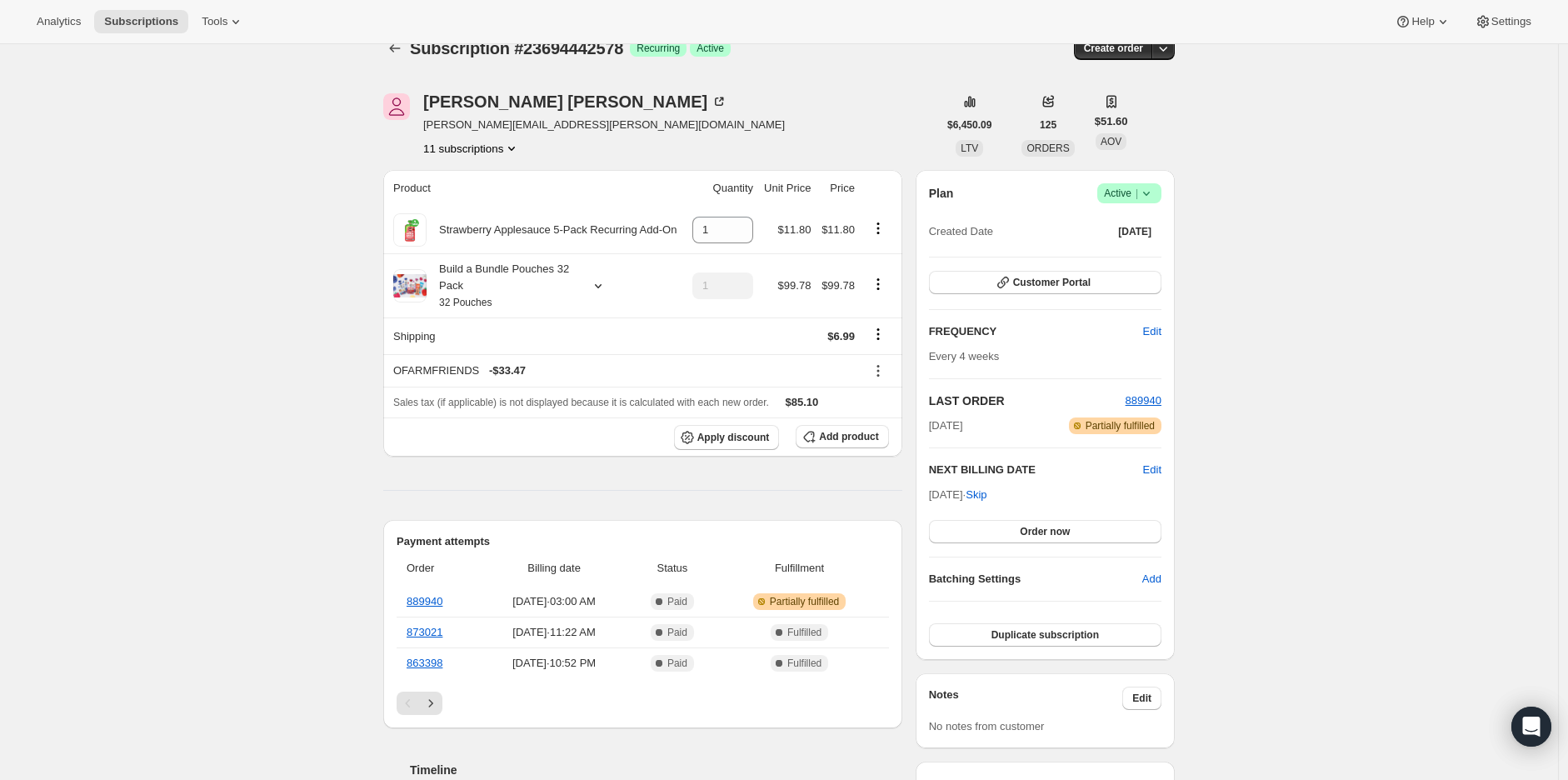
scroll to position [0, 0]
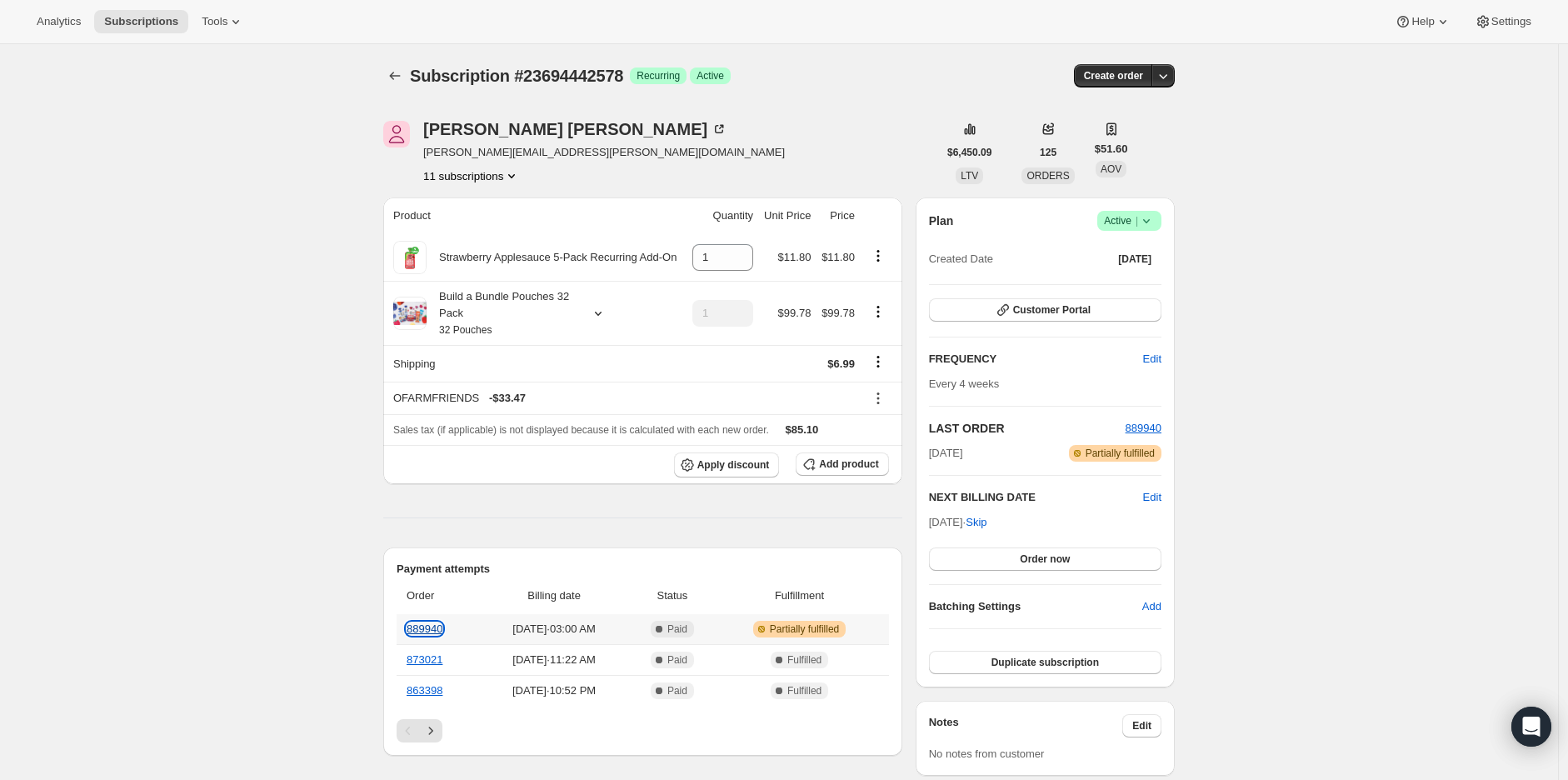
click at [434, 626] on link "889940" at bounding box center [424, 628] width 36 height 13
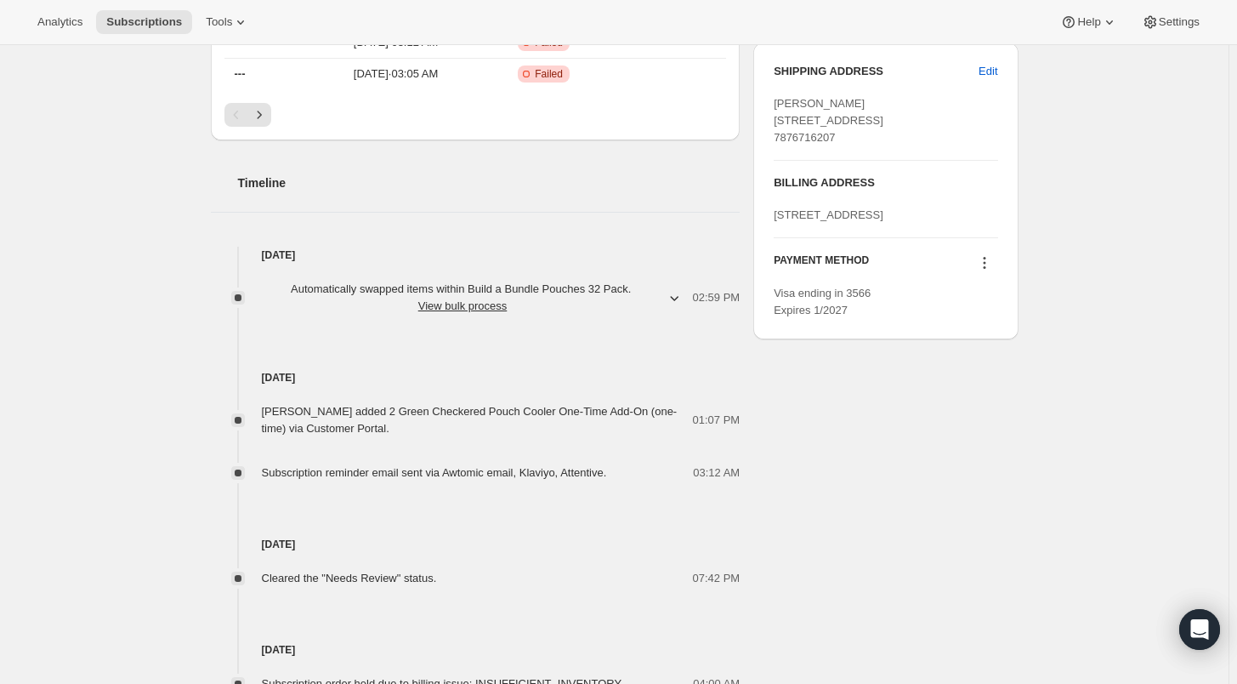
scroll to position [850, 0]
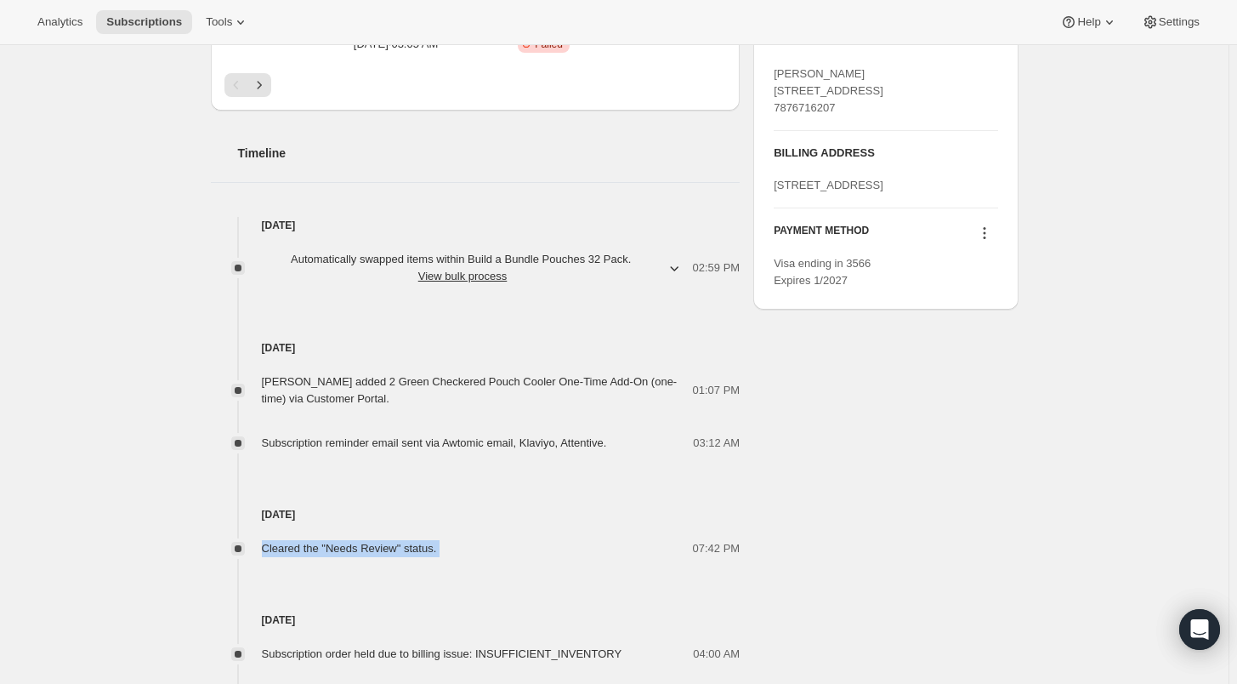
drag, startPoint x: 263, startPoint y: 471, endPoint x: 464, endPoint y: 472, distance: 201.6
click at [464, 540] on div "Cleared the "Needs Review" status. 07:42 PM" at bounding box center [476, 548] width 530 height 17
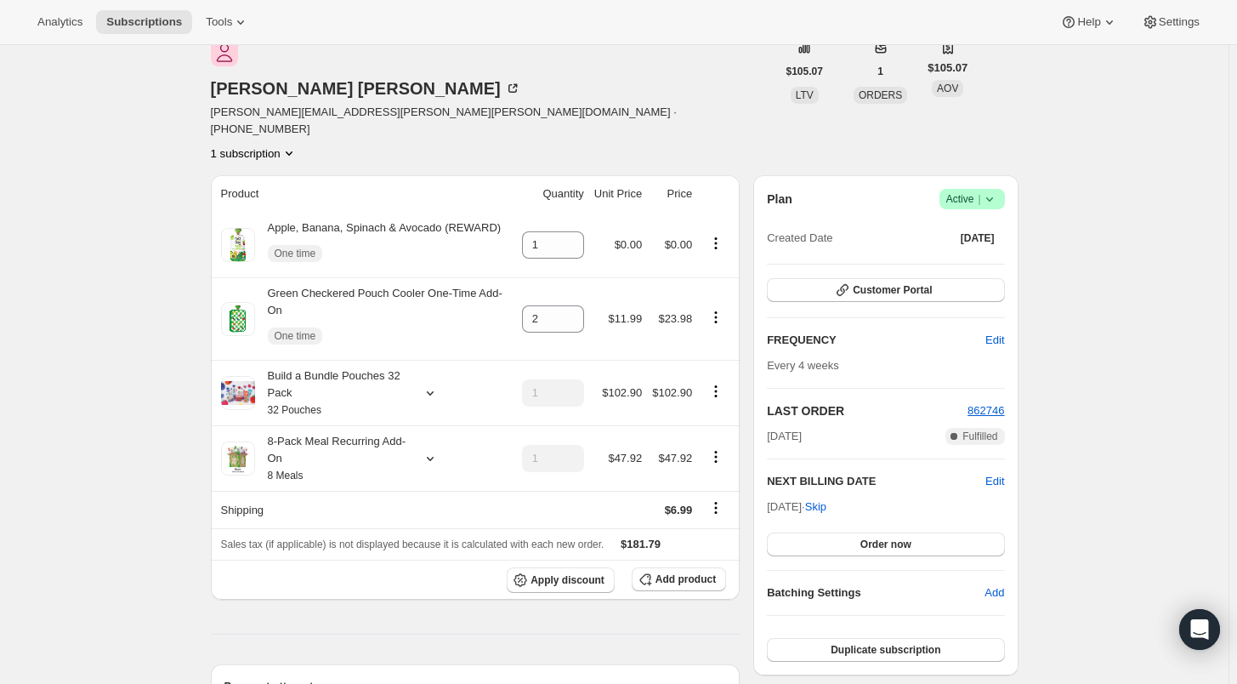
scroll to position [0, 0]
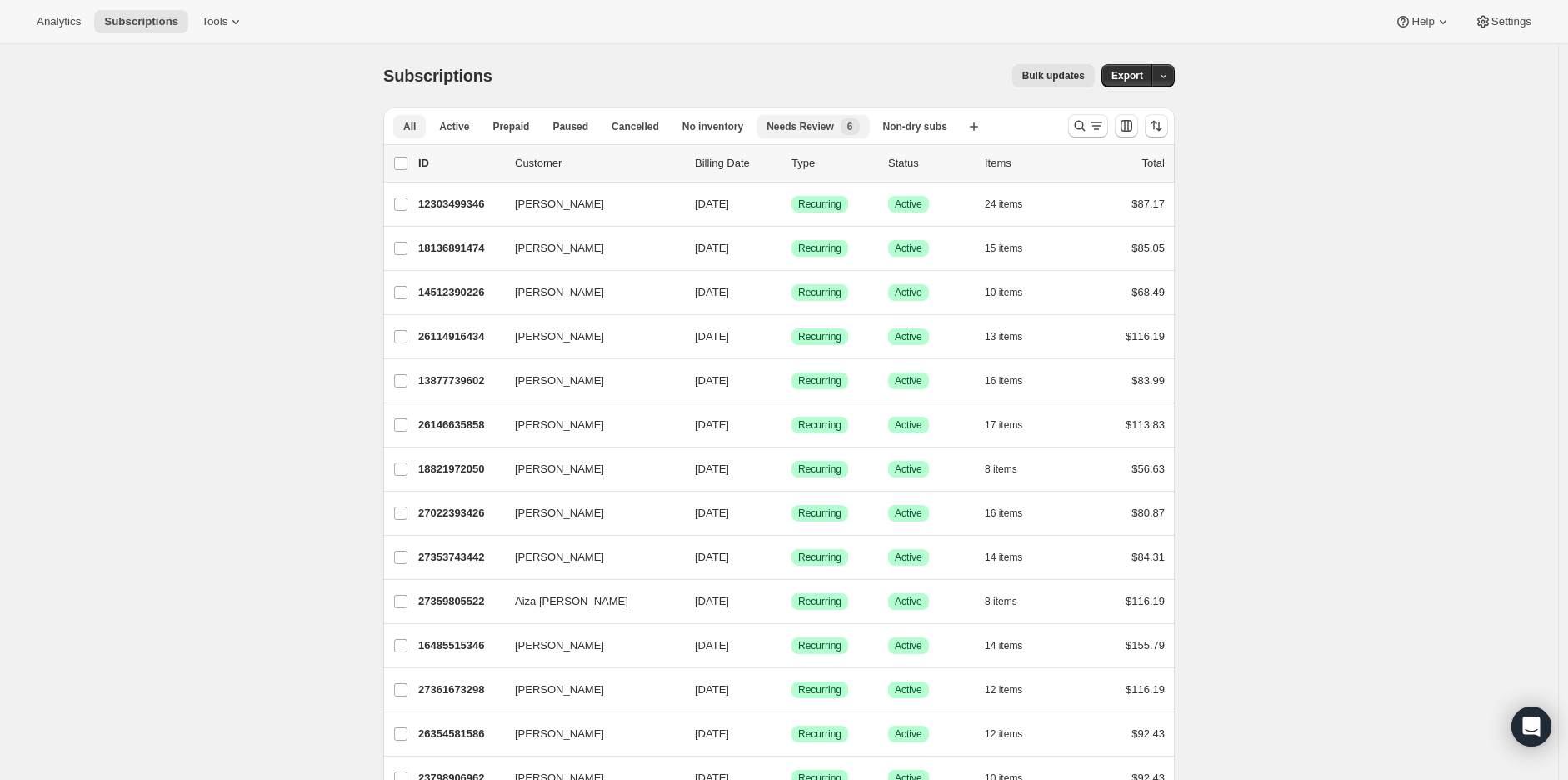
click at [796, 133] on div "Needs Review New 6" at bounding box center [812, 126] width 92 height 17
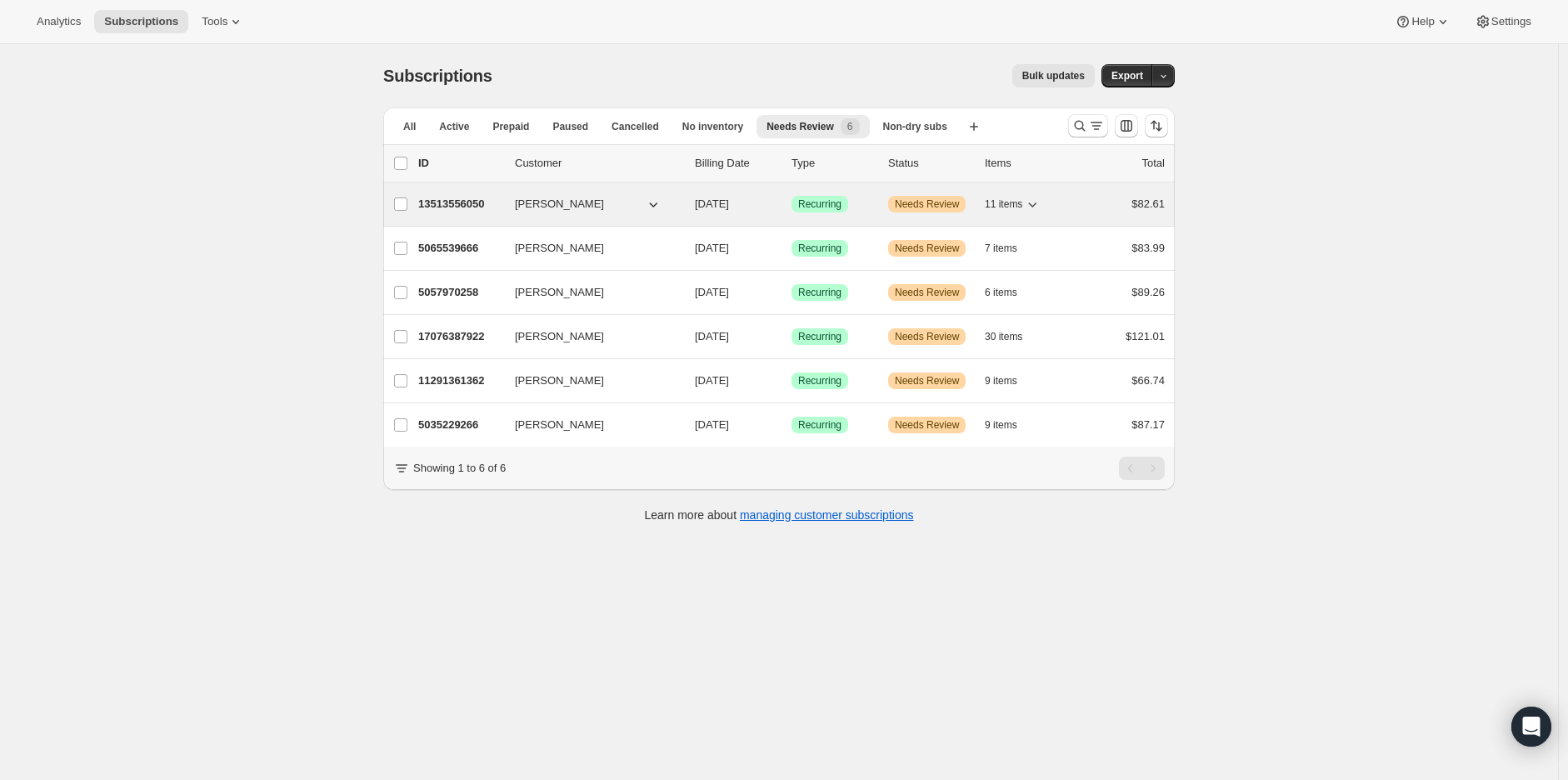
click at [439, 204] on p "13513556050" at bounding box center [460, 204] width 83 height 17
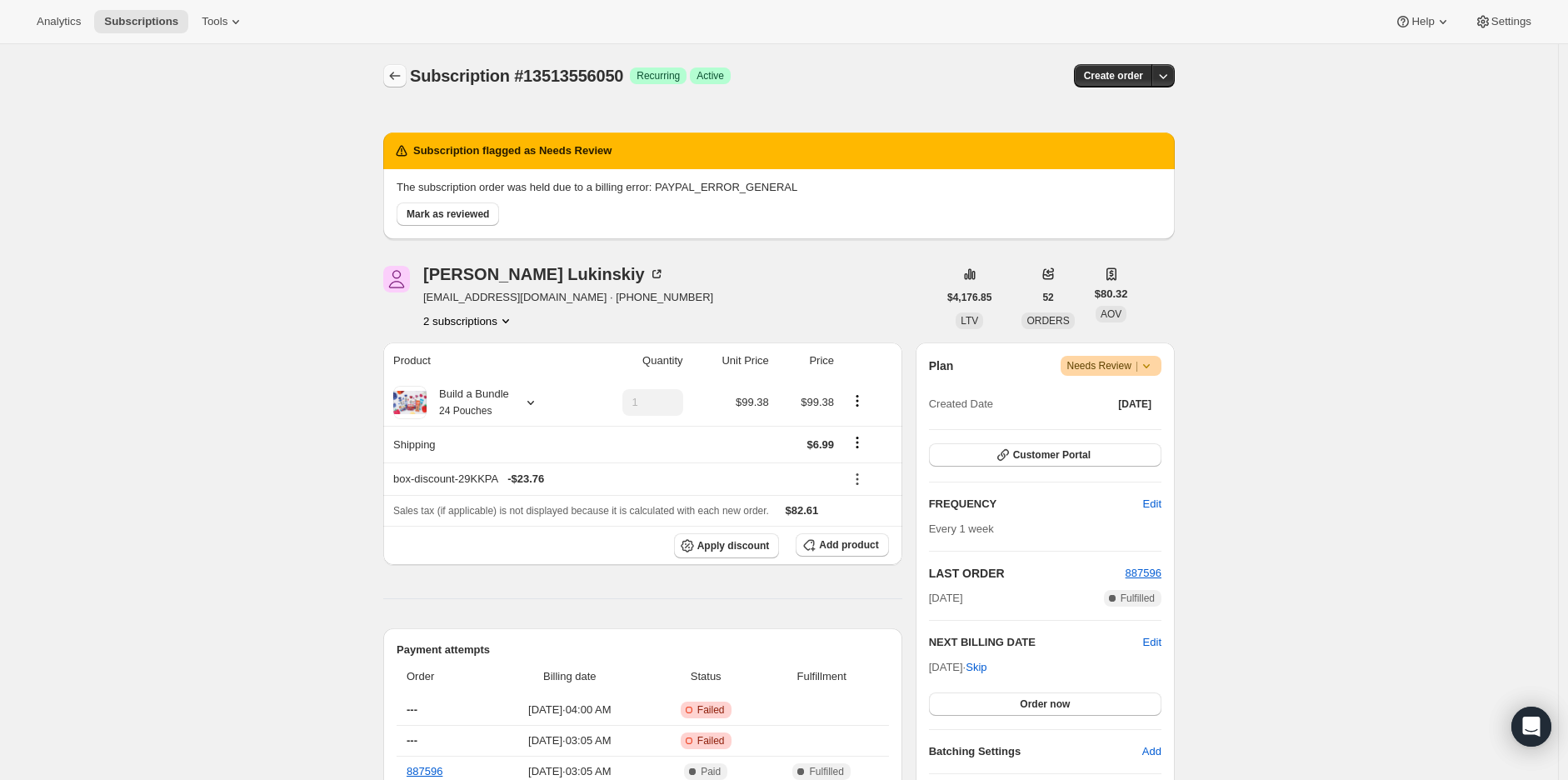
click at [404, 76] on icon "Subscriptions" at bounding box center [395, 75] width 17 height 17
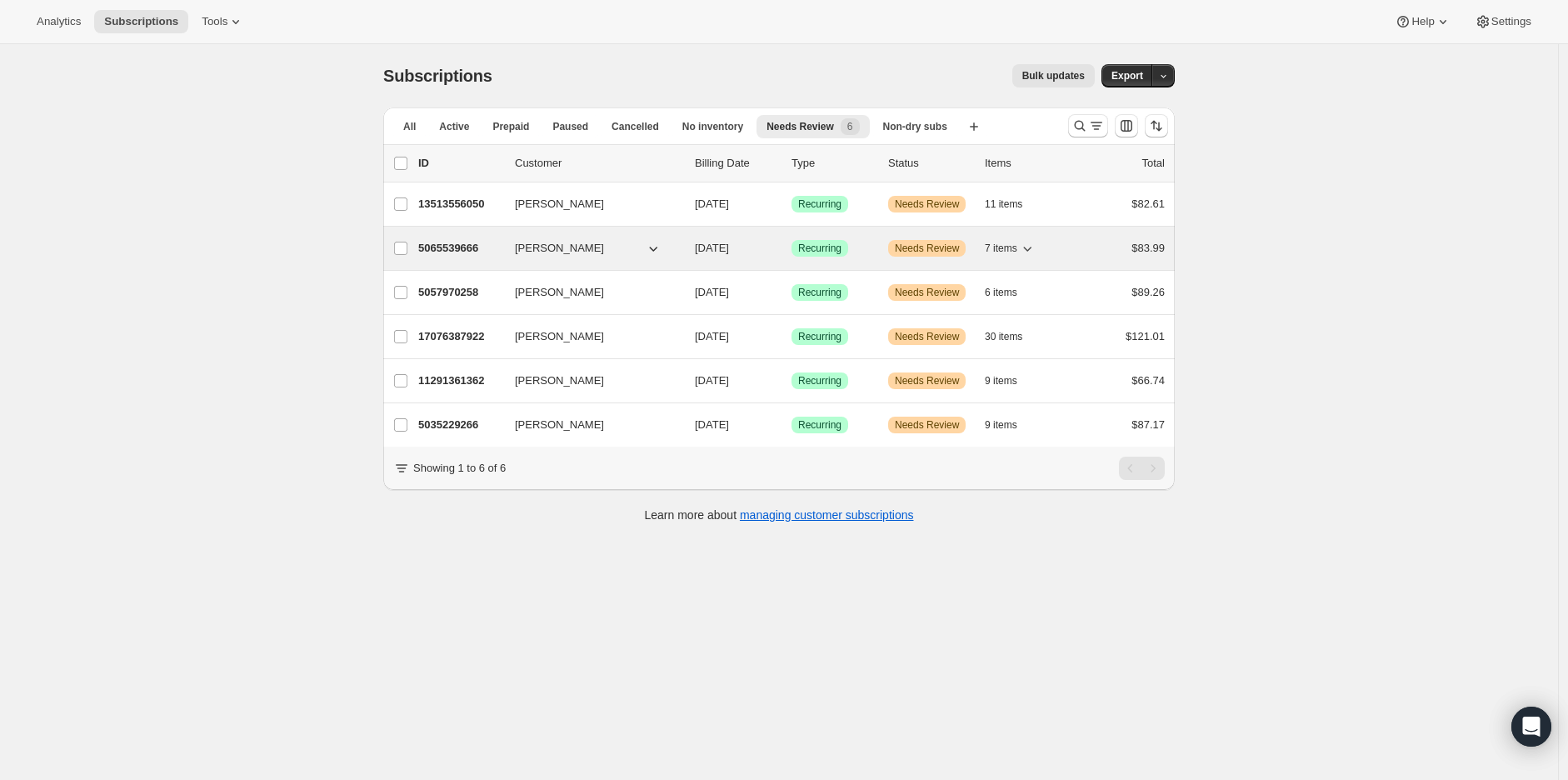
click at [434, 246] on p "5065539666" at bounding box center [460, 248] width 83 height 17
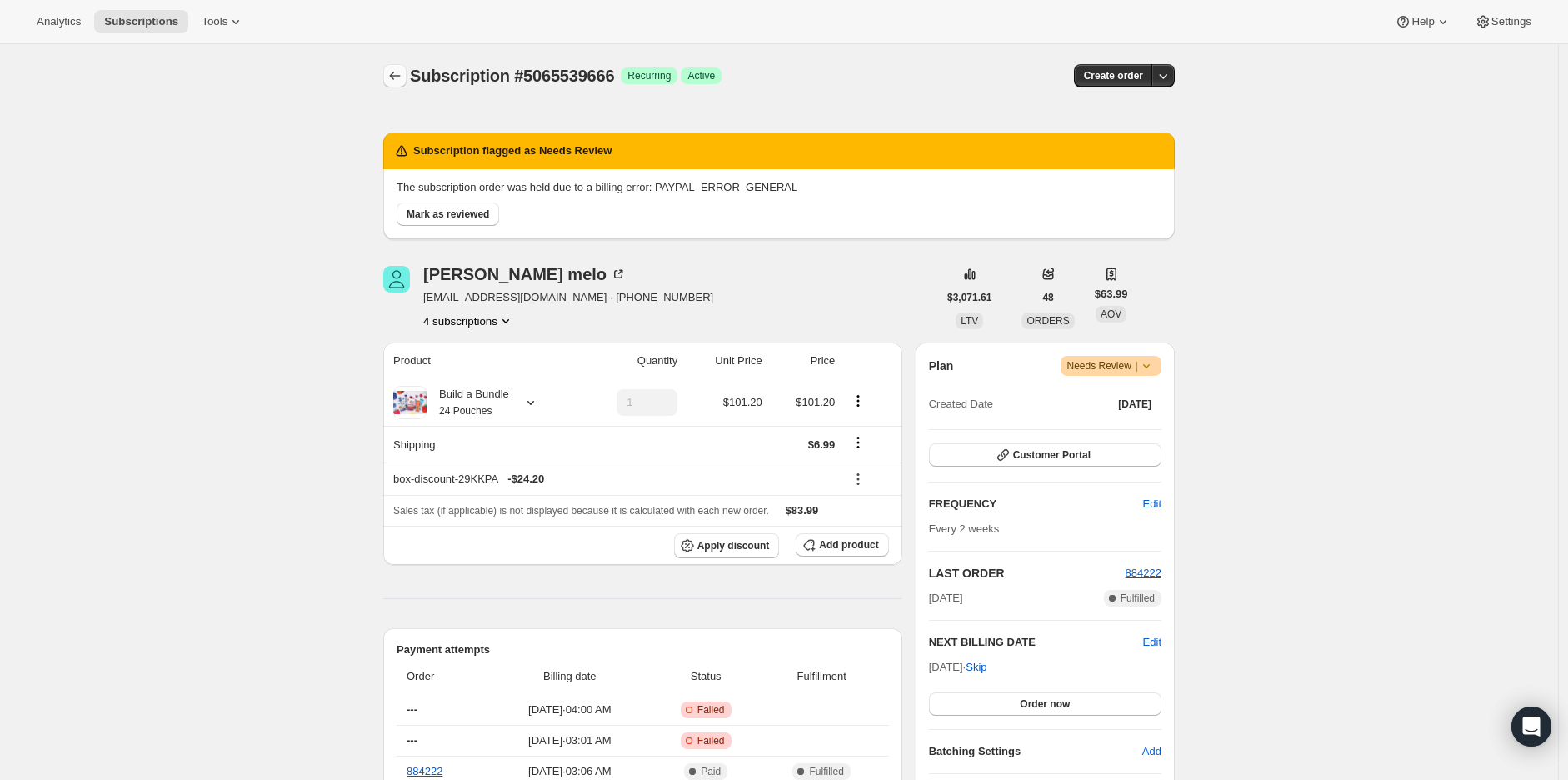
click at [396, 75] on icon "Subscriptions" at bounding box center [395, 75] width 11 height 9
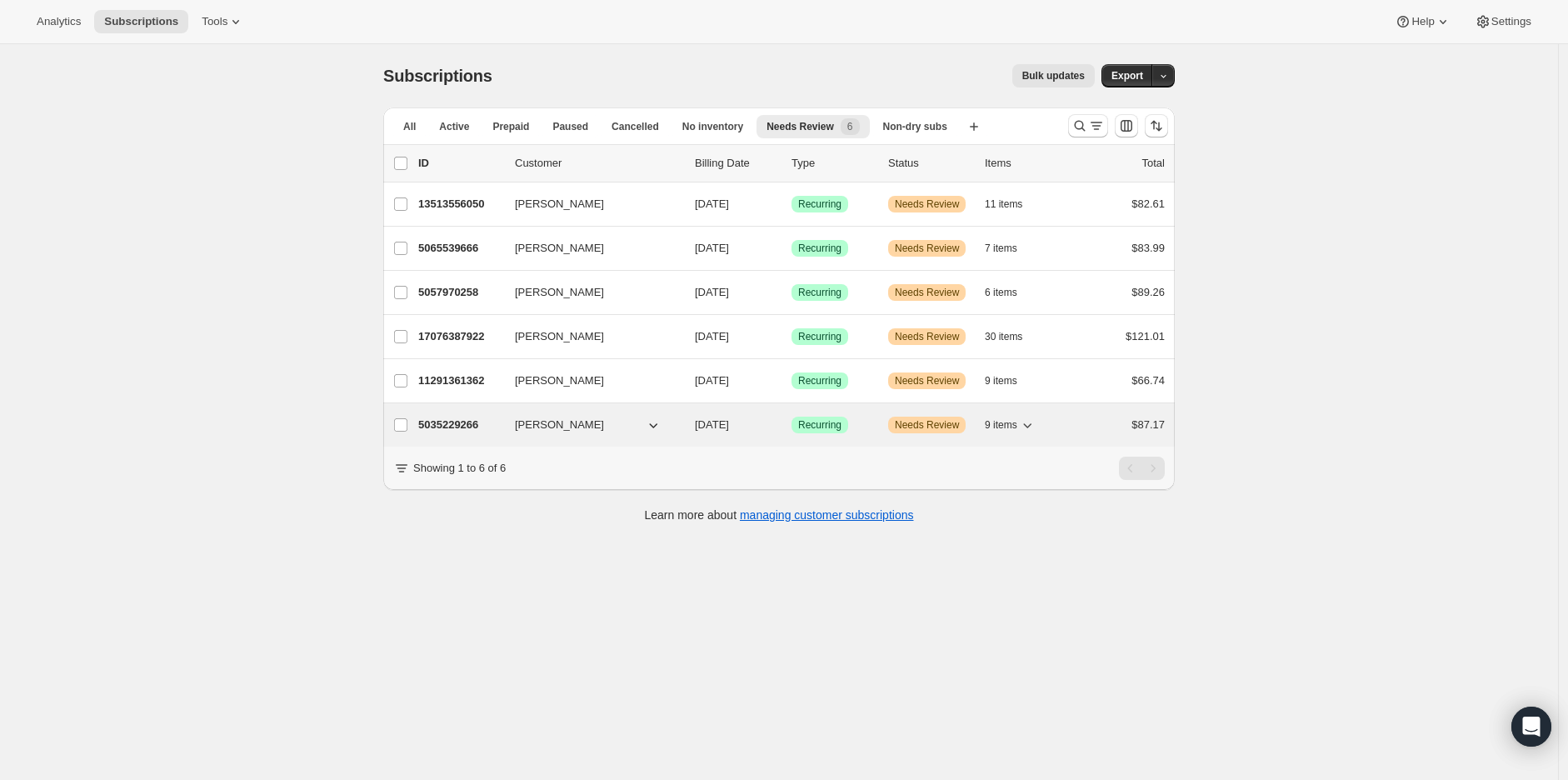
click at [451, 420] on p "5035229266" at bounding box center [460, 424] width 83 height 17
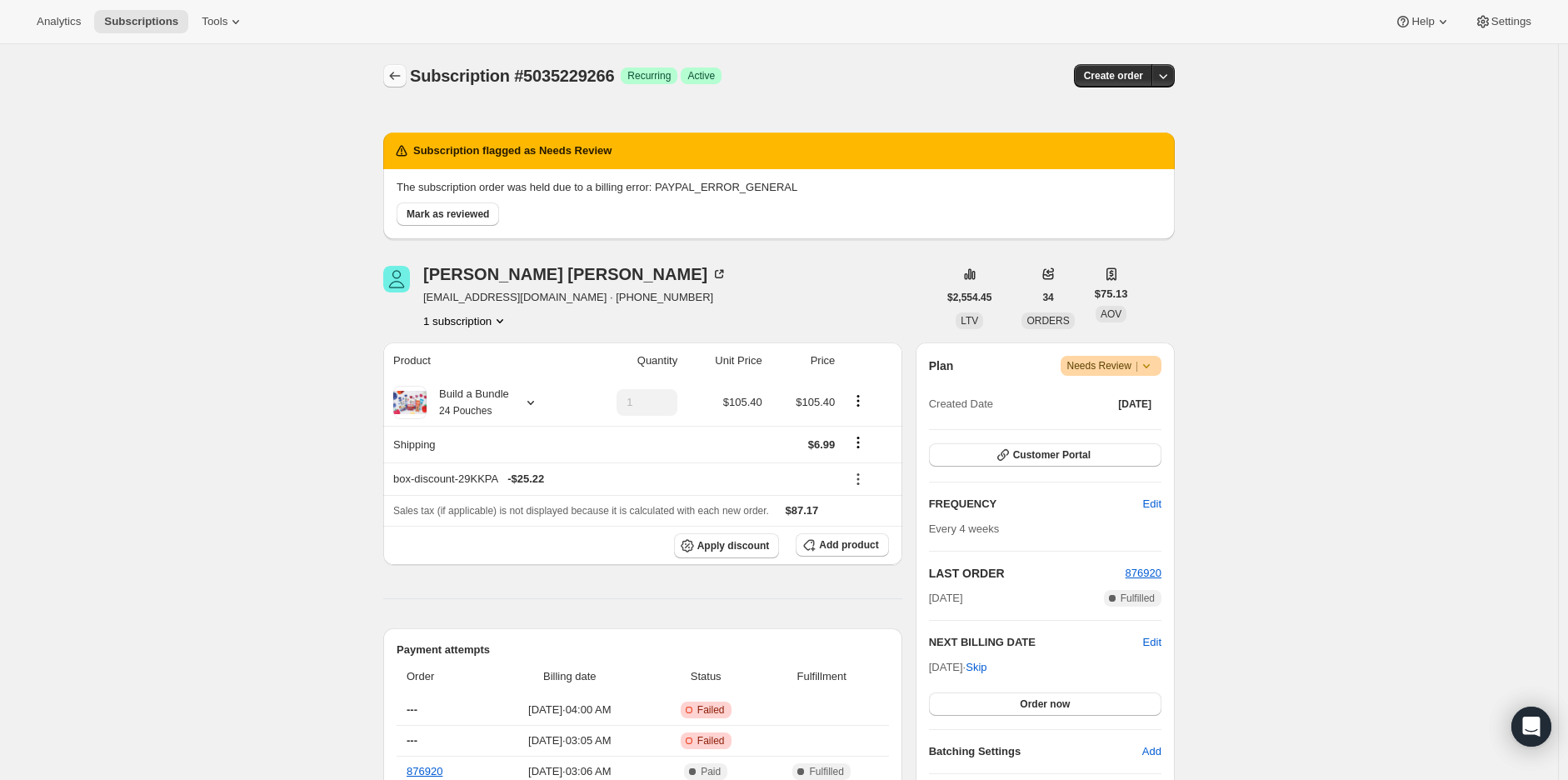
click at [400, 73] on icon "Subscriptions" at bounding box center [395, 75] width 17 height 17
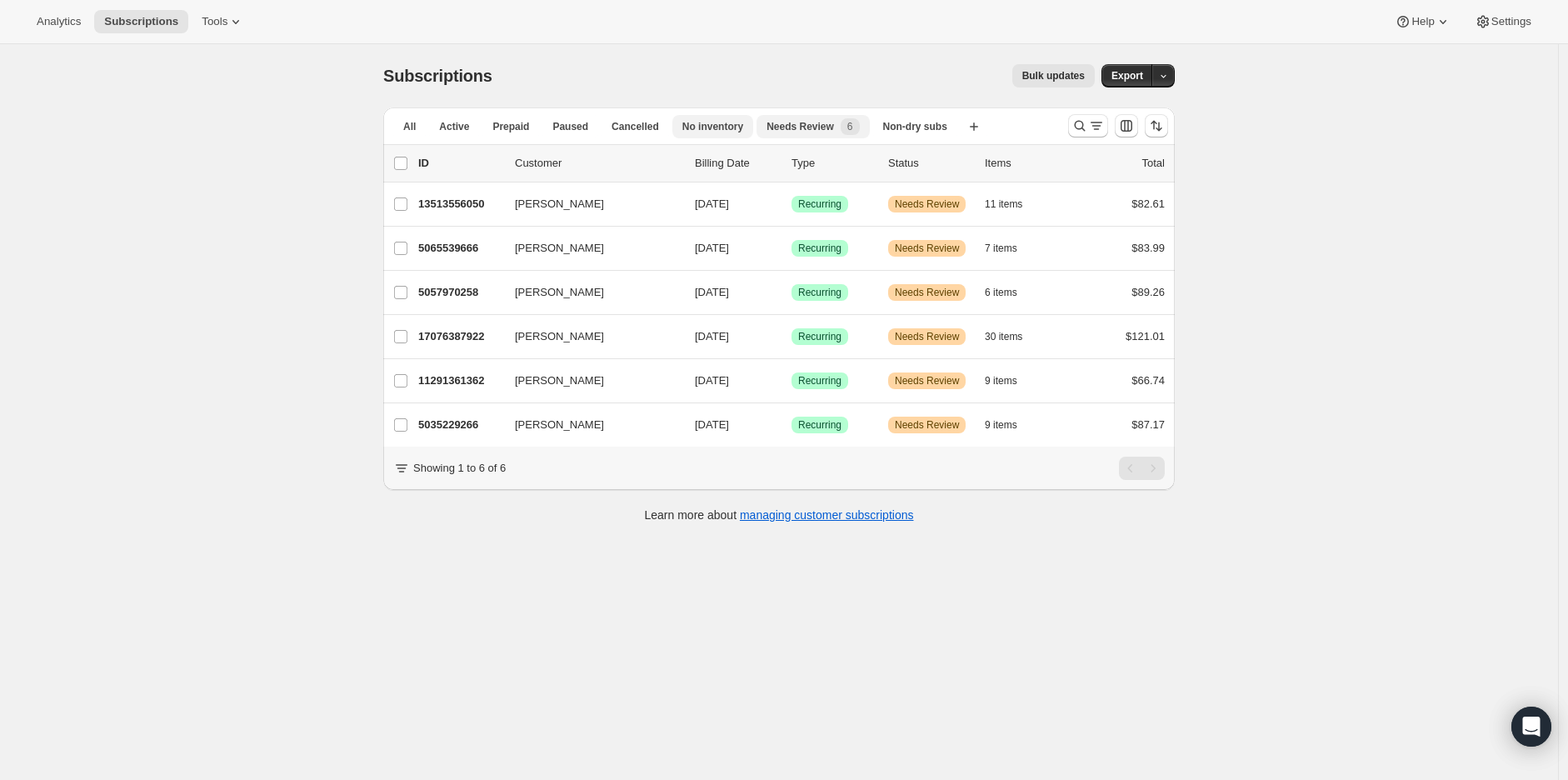
click at [702, 125] on span "No inventory" at bounding box center [712, 126] width 61 height 14
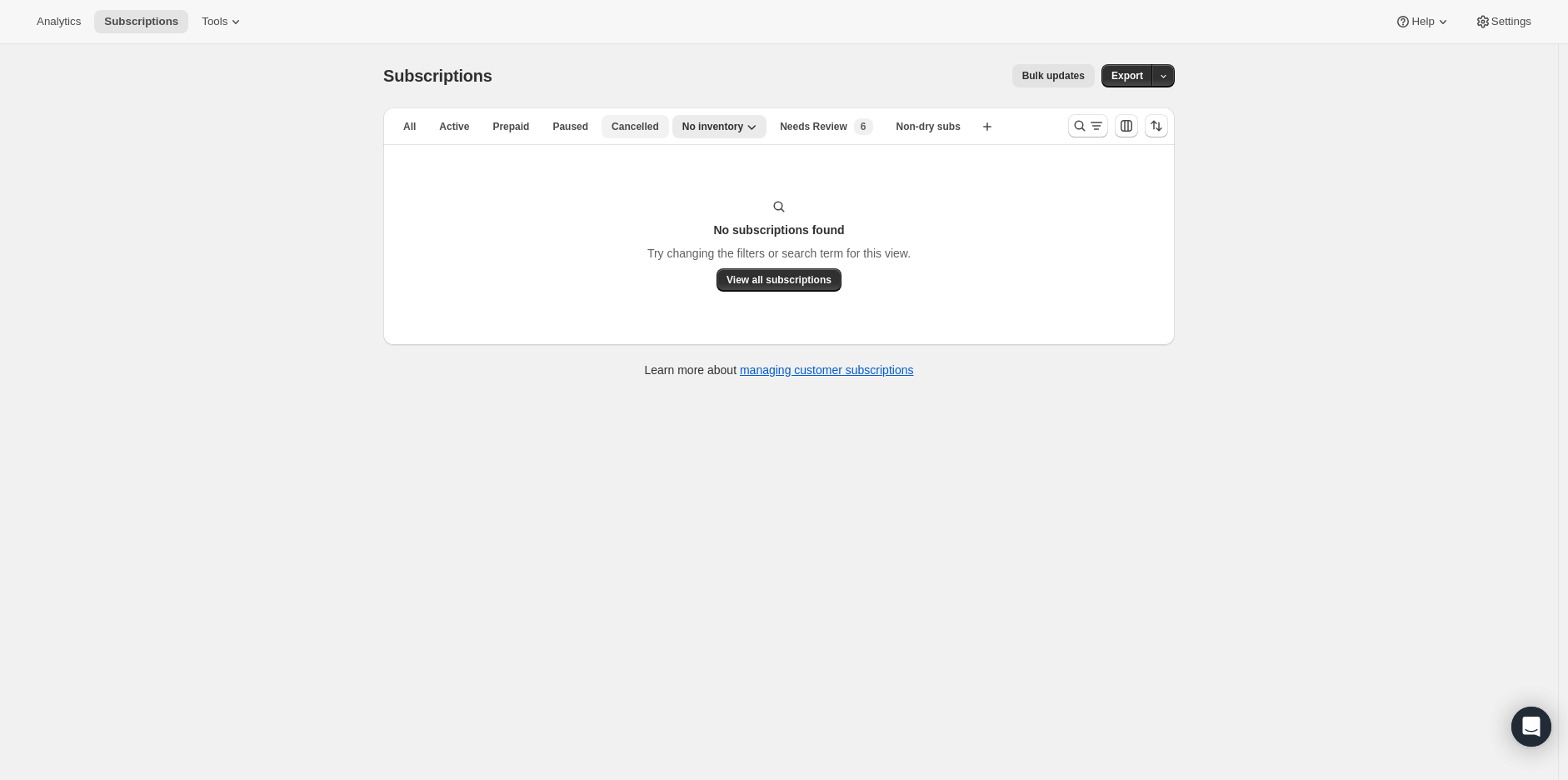
click at [623, 125] on span "Cancelled" at bounding box center [635, 126] width 47 height 14
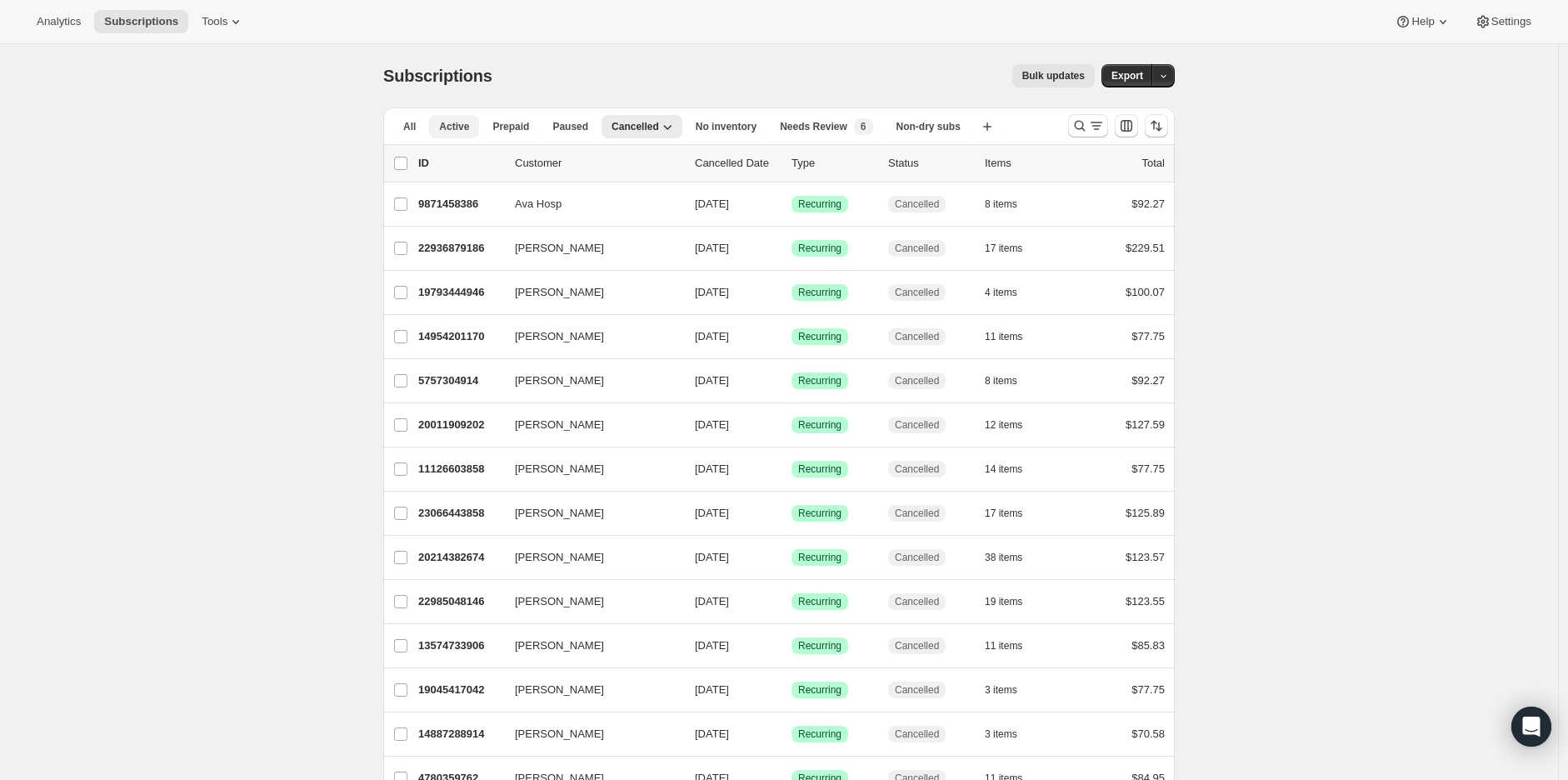
click at [454, 121] on span "Active" at bounding box center [454, 126] width 30 height 14
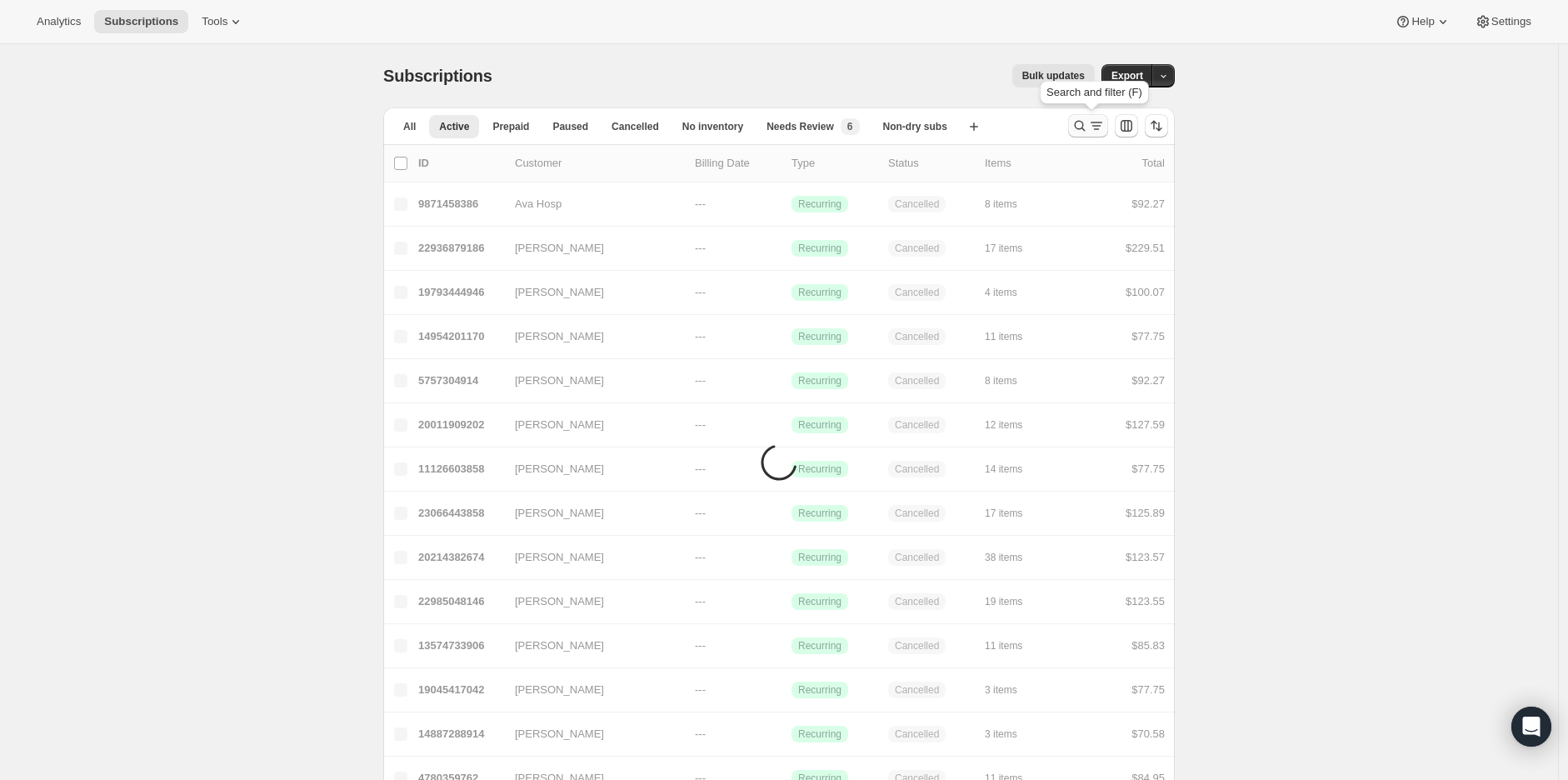
click at [1089, 132] on icon "Search and filter results" at bounding box center [1080, 125] width 17 height 17
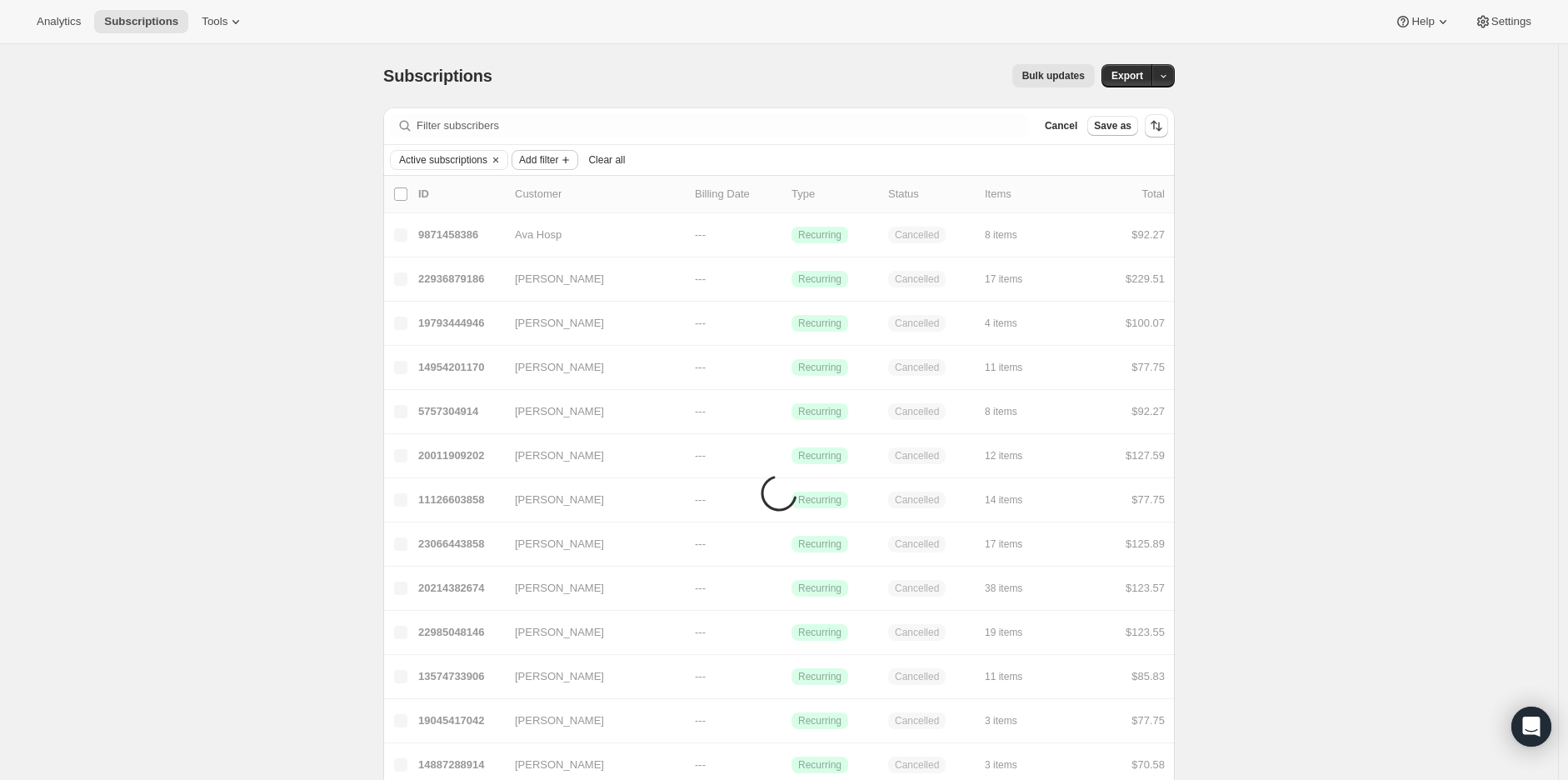
click at [532, 158] on span "Add filter" at bounding box center [539, 160] width 39 height 14
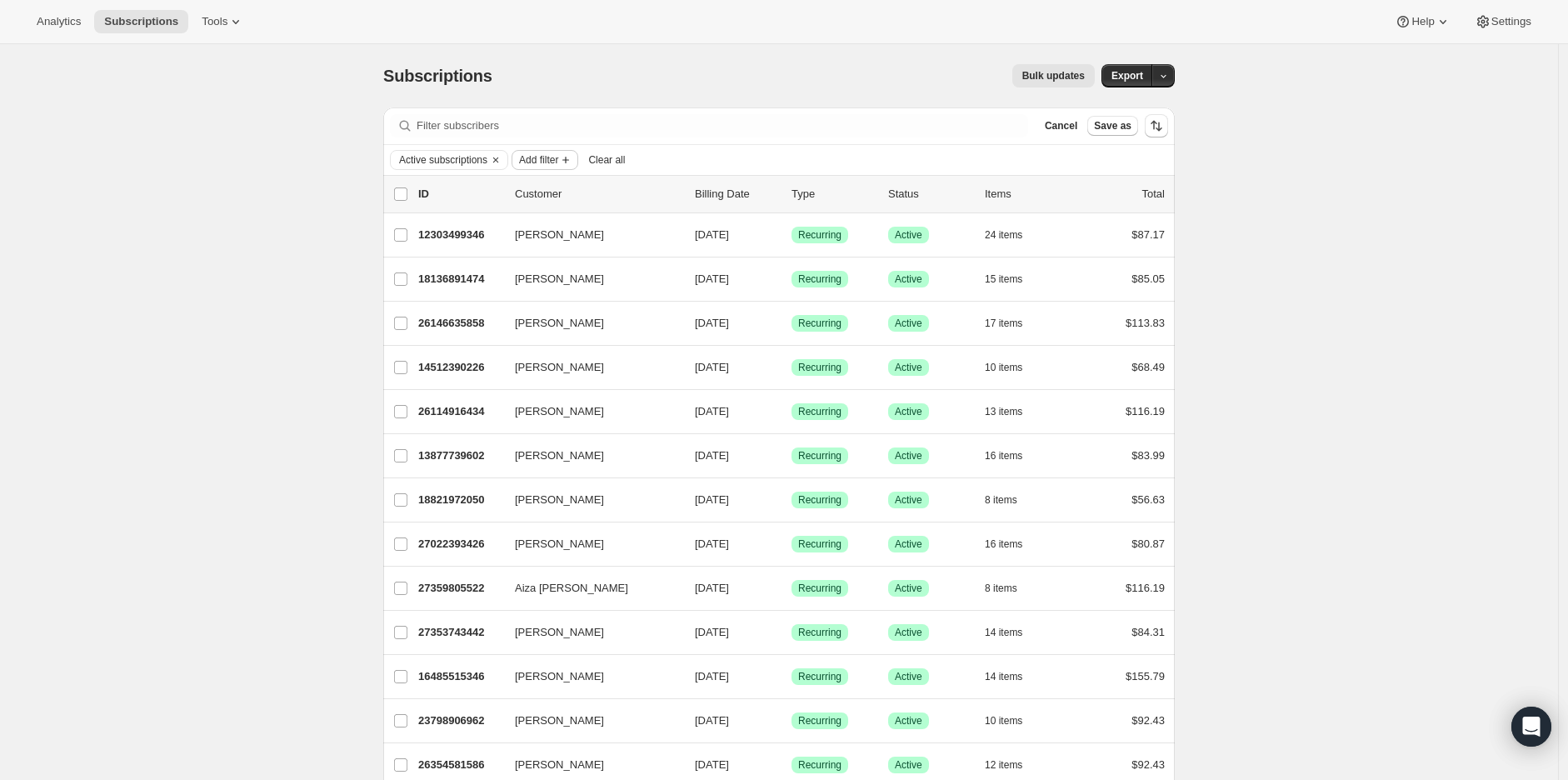
click at [543, 159] on span "Add filter" at bounding box center [539, 160] width 39 height 14
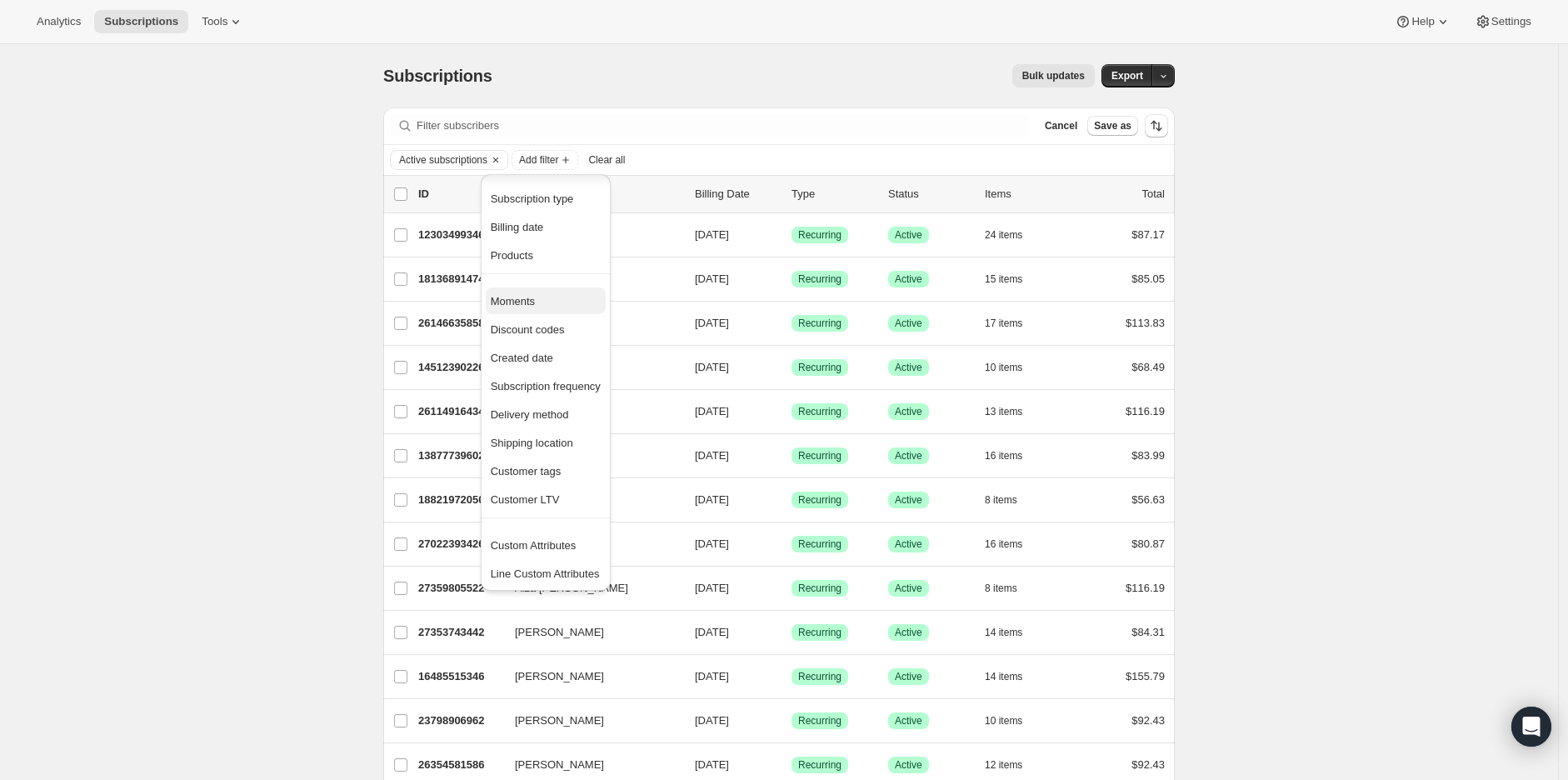
scroll to position [4, 0]
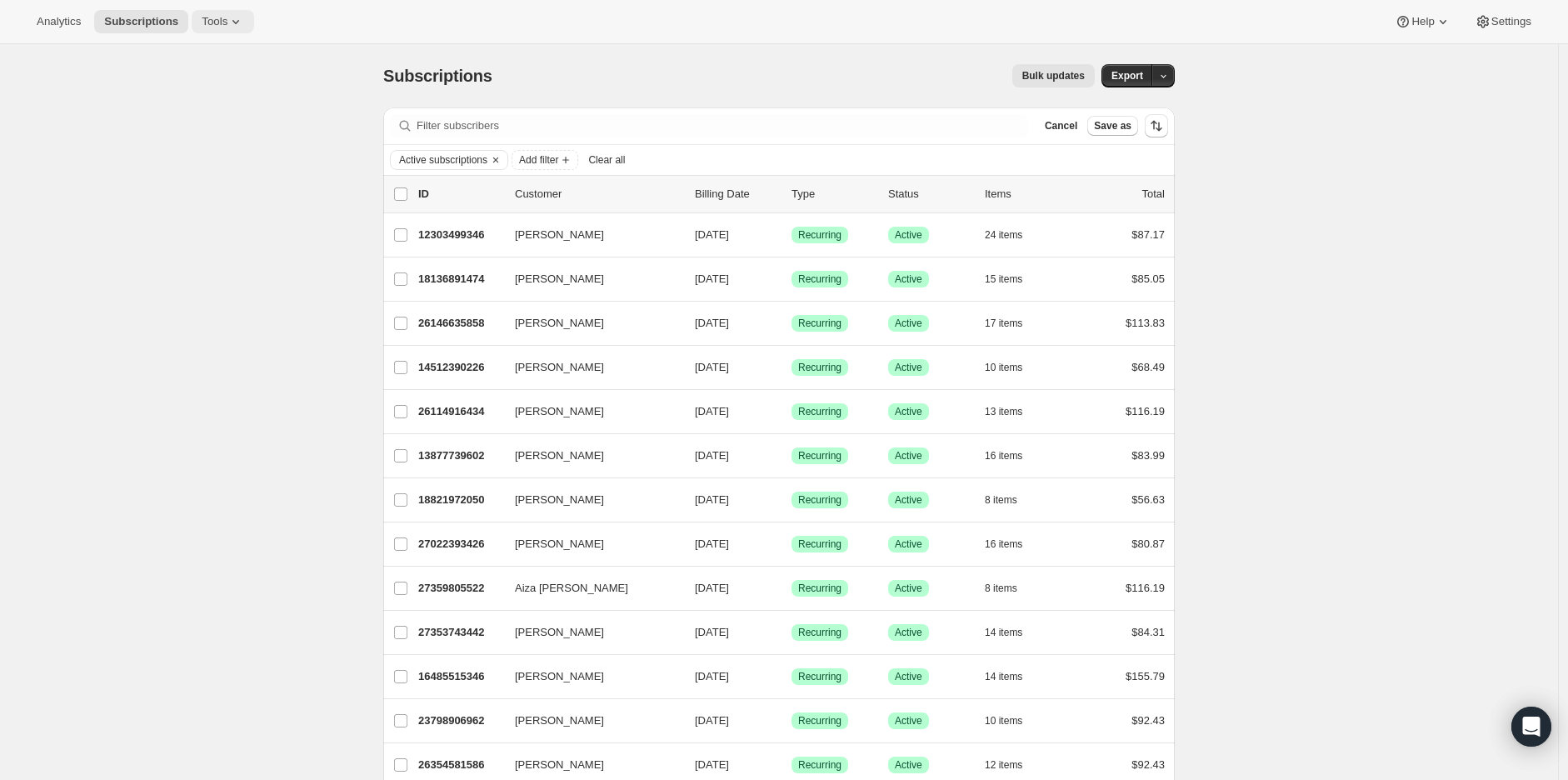
click at [204, 20] on span "Tools" at bounding box center [215, 22] width 25 height 14
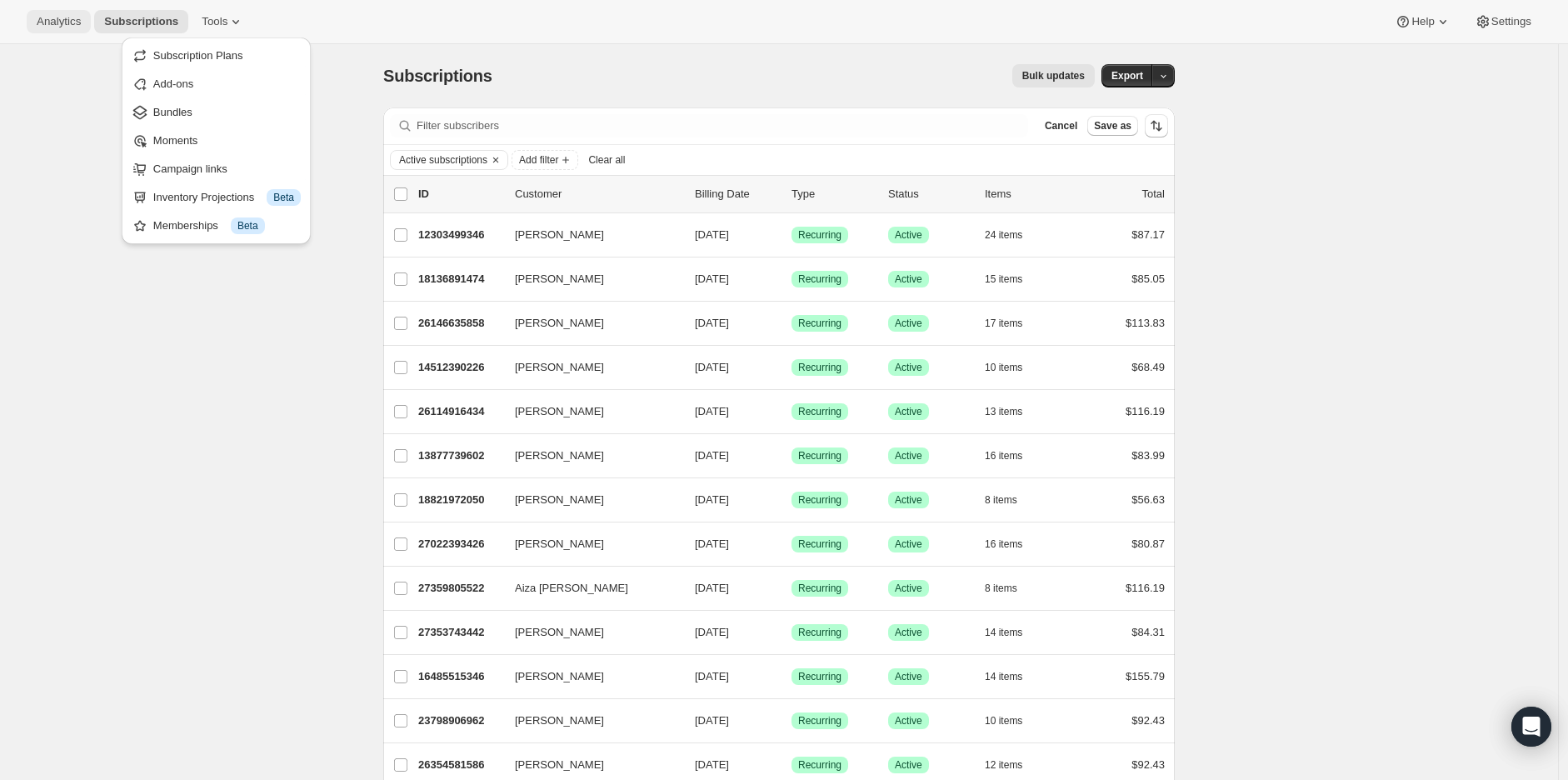
click at [59, 22] on span "Analytics" at bounding box center [58, 22] width 44 height 14
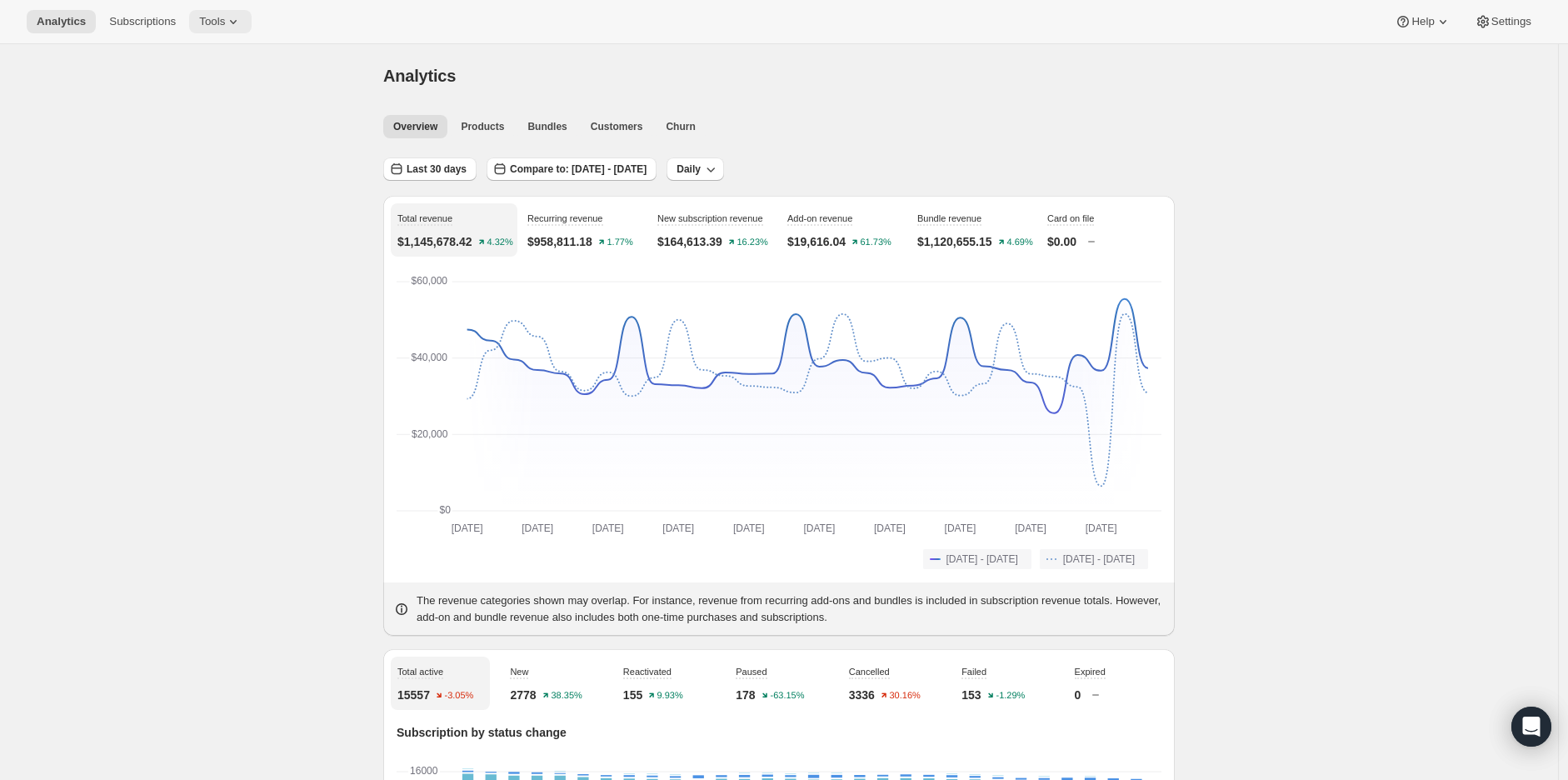
click at [210, 10] on button "Tools" at bounding box center [220, 22] width 63 height 24
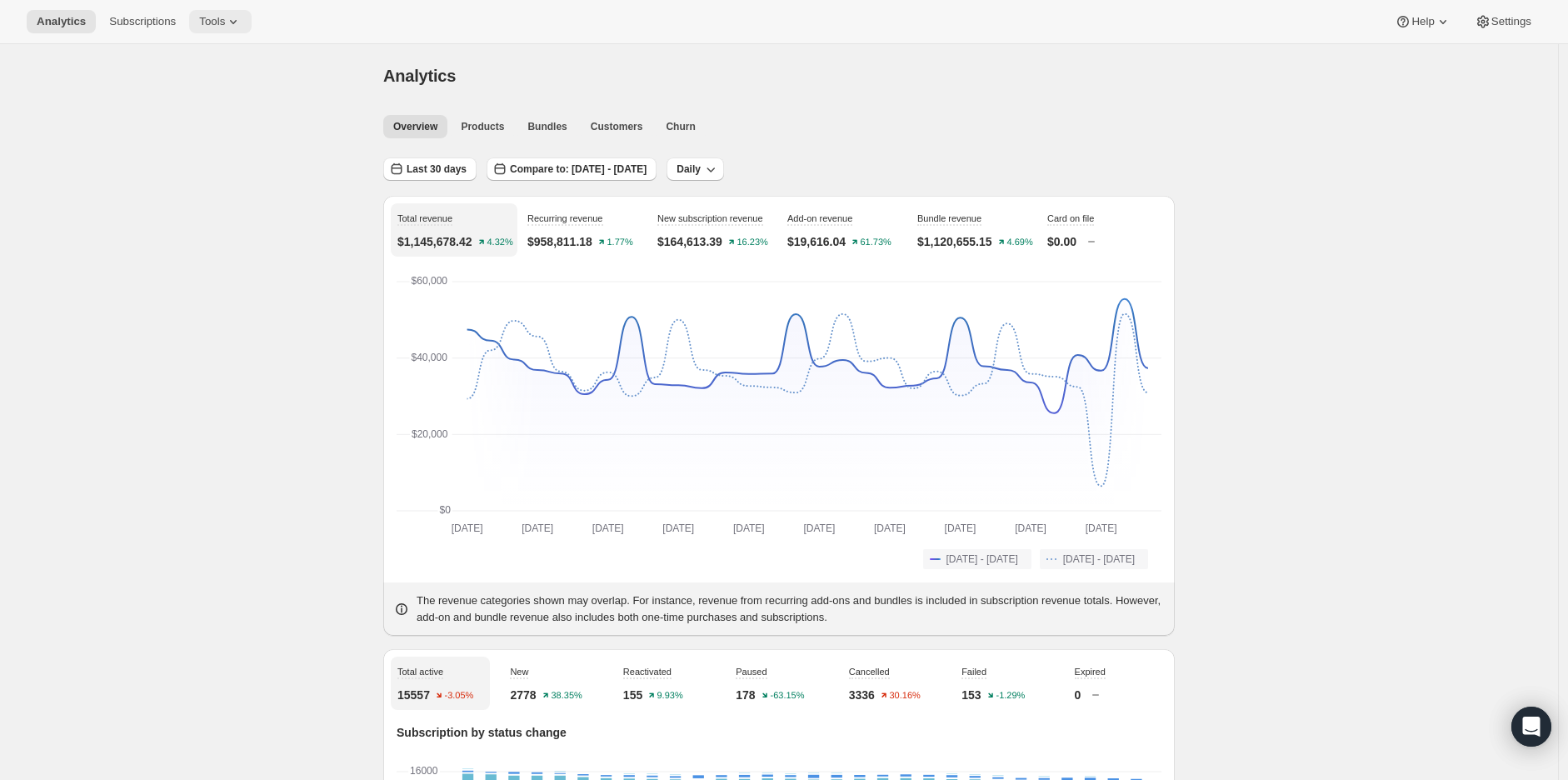
click at [199, 22] on span "Tools" at bounding box center [212, 22] width 25 height 14
click at [219, 171] on span "Campaign links" at bounding box center [190, 169] width 74 height 13
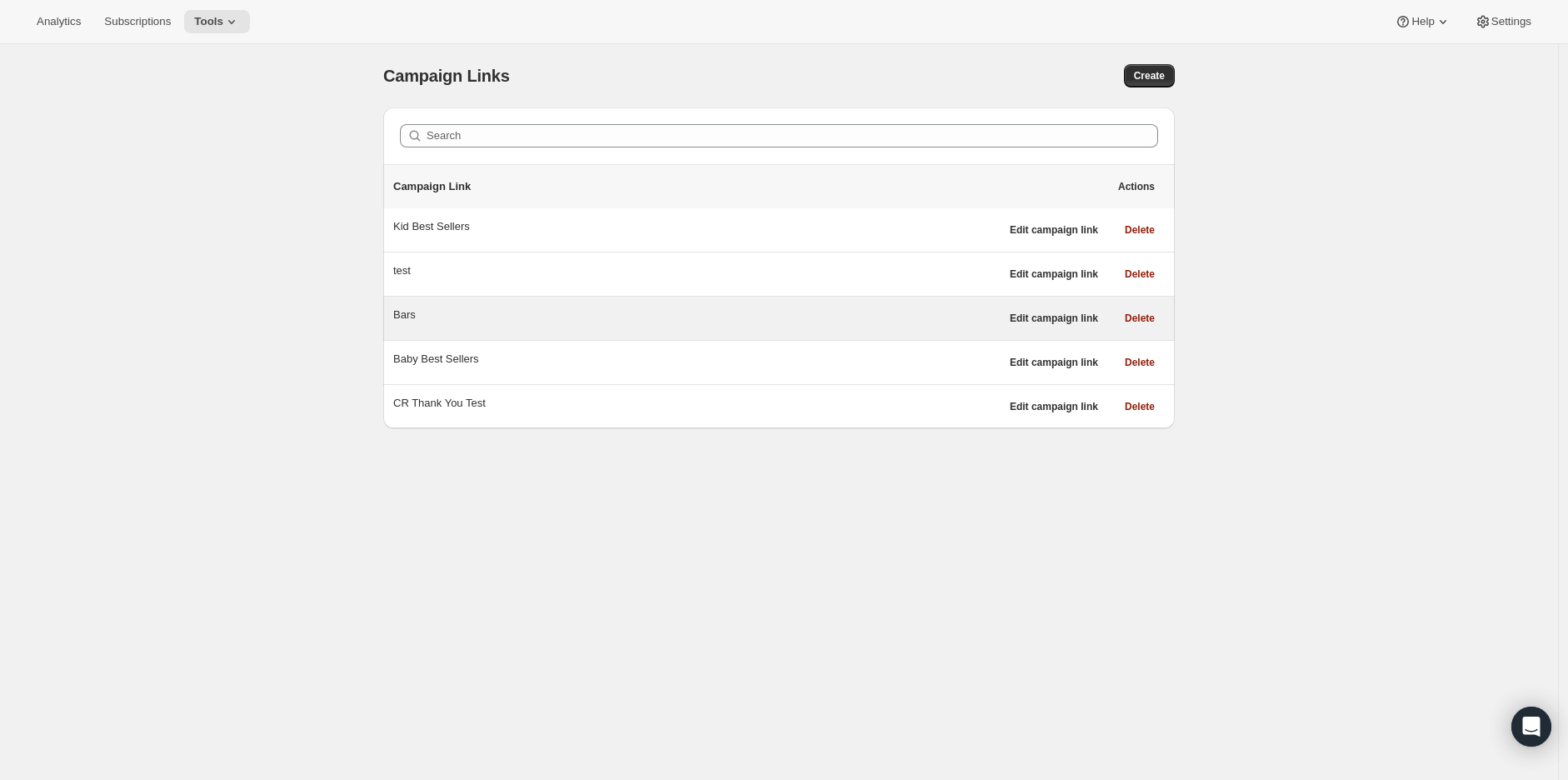
click at [407, 310] on div "Bars" at bounding box center [696, 315] width 607 height 17
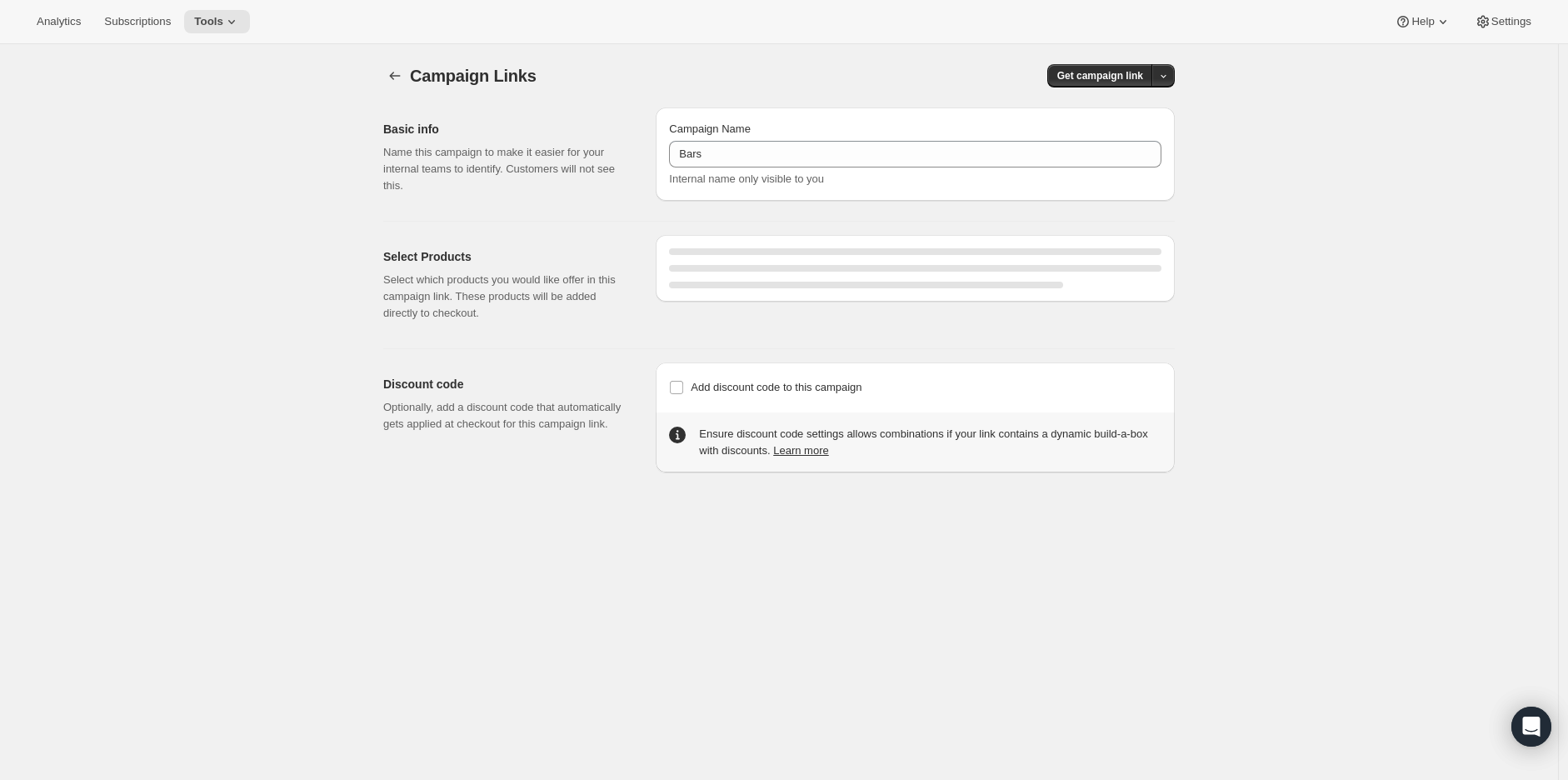
select select "gid://shopify/SellingPlan/658276434"
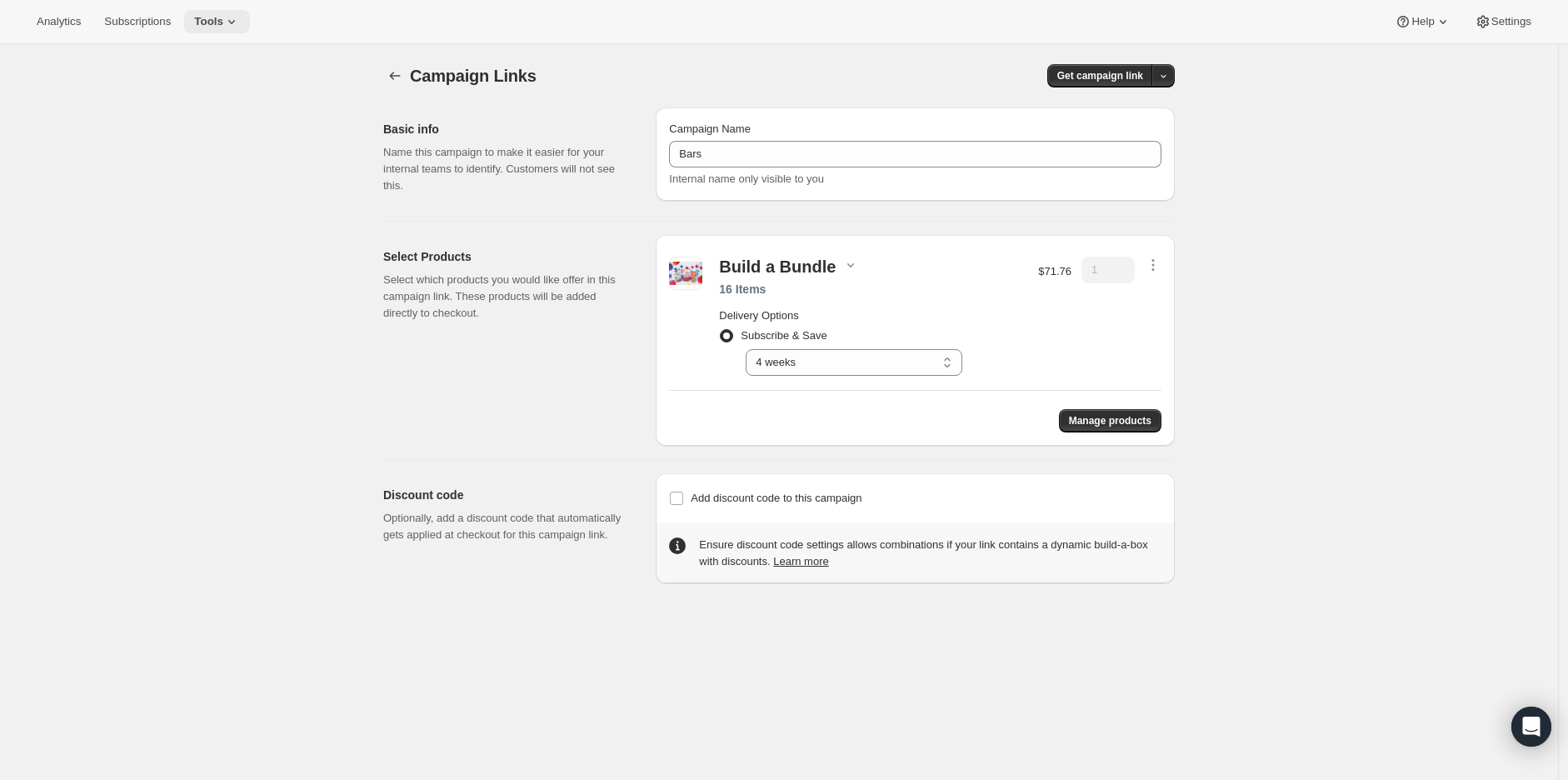
click at [188, 17] on button "Tools" at bounding box center [217, 22] width 66 height 24
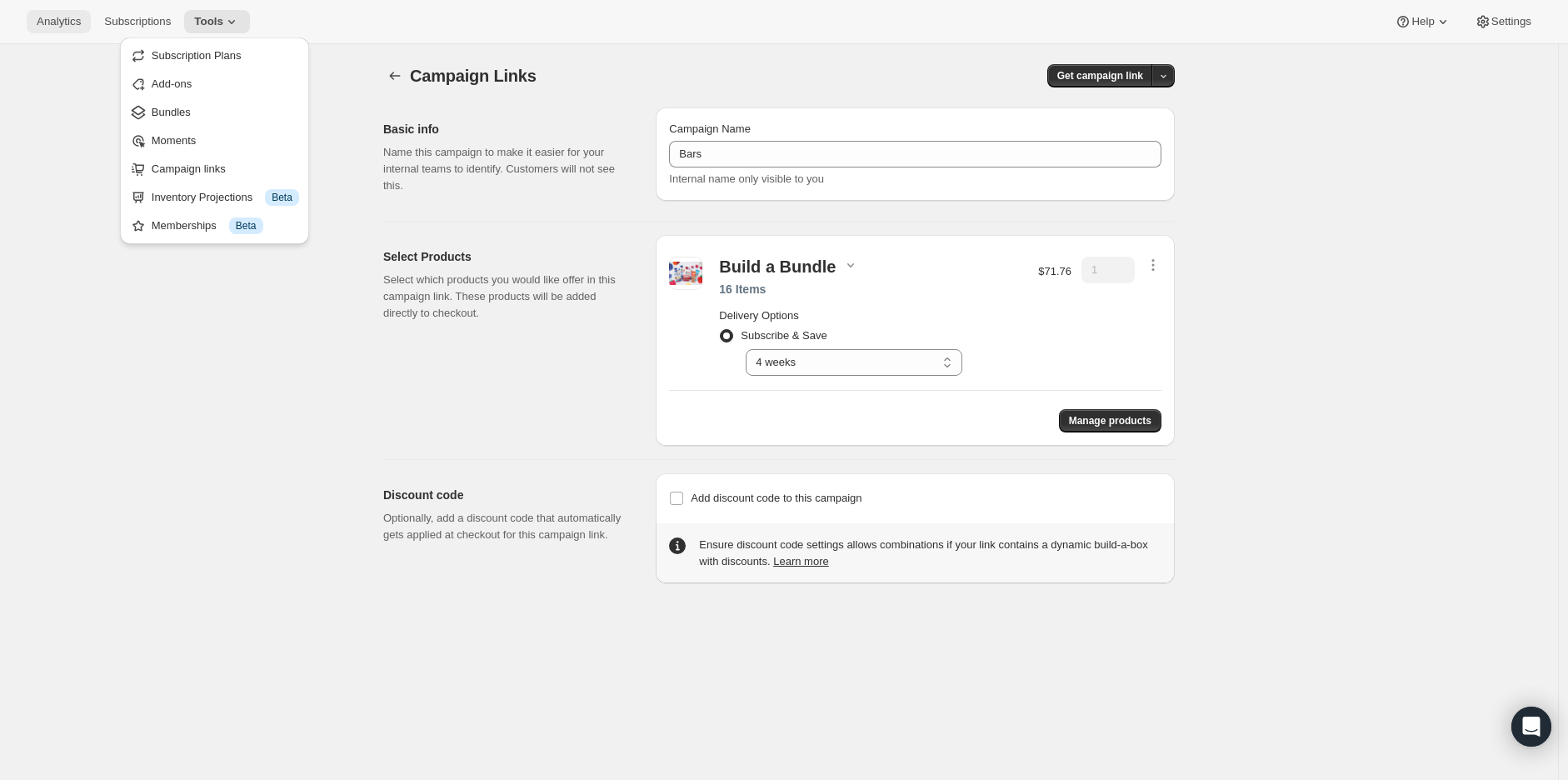
click at [57, 25] on span "Analytics" at bounding box center [58, 22] width 44 height 14
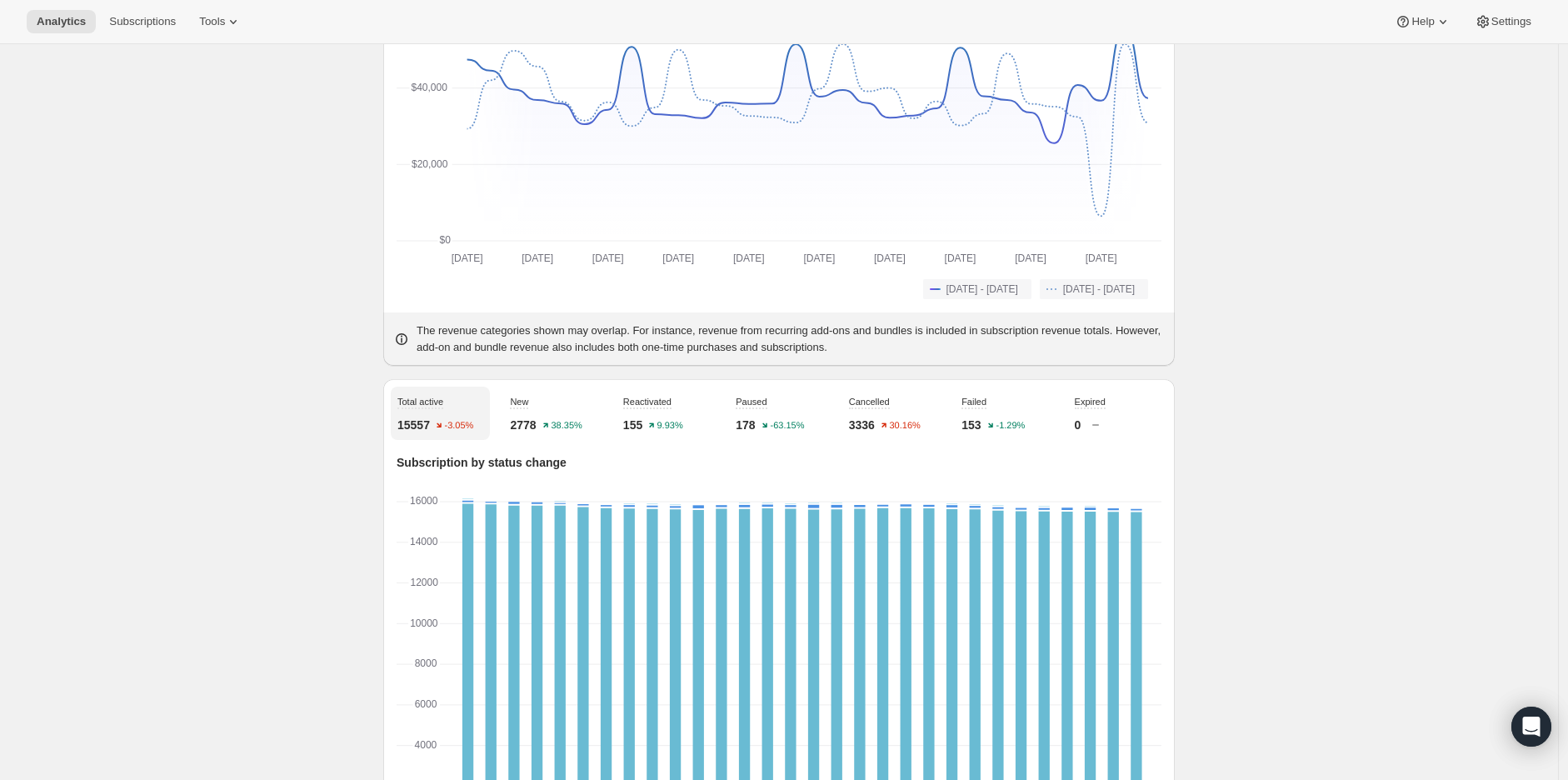
scroll to position [277, 0]
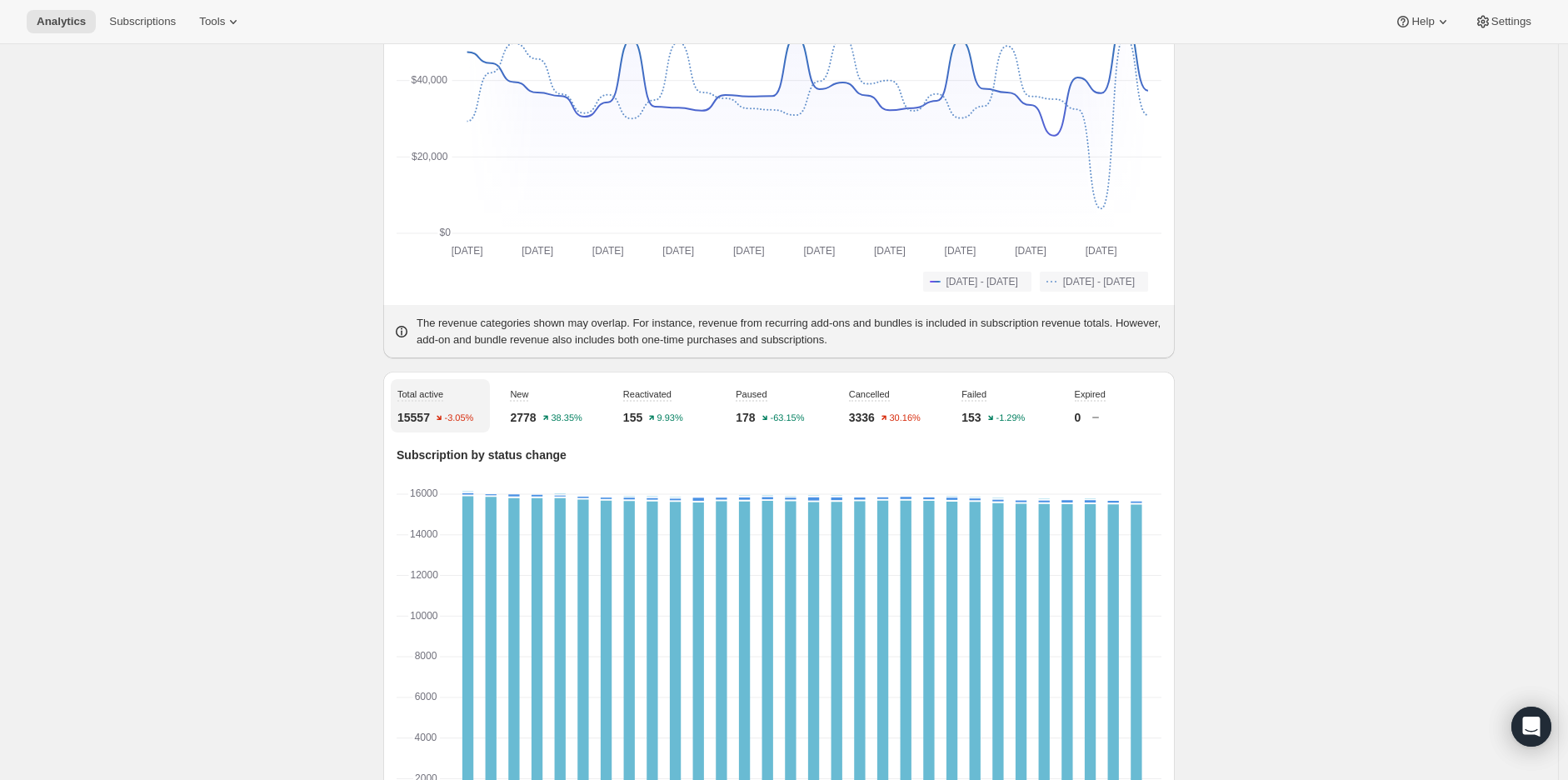
click at [979, 403] on div "Failed 153 -1.29%" at bounding box center [1004, 406] width 99 height 53
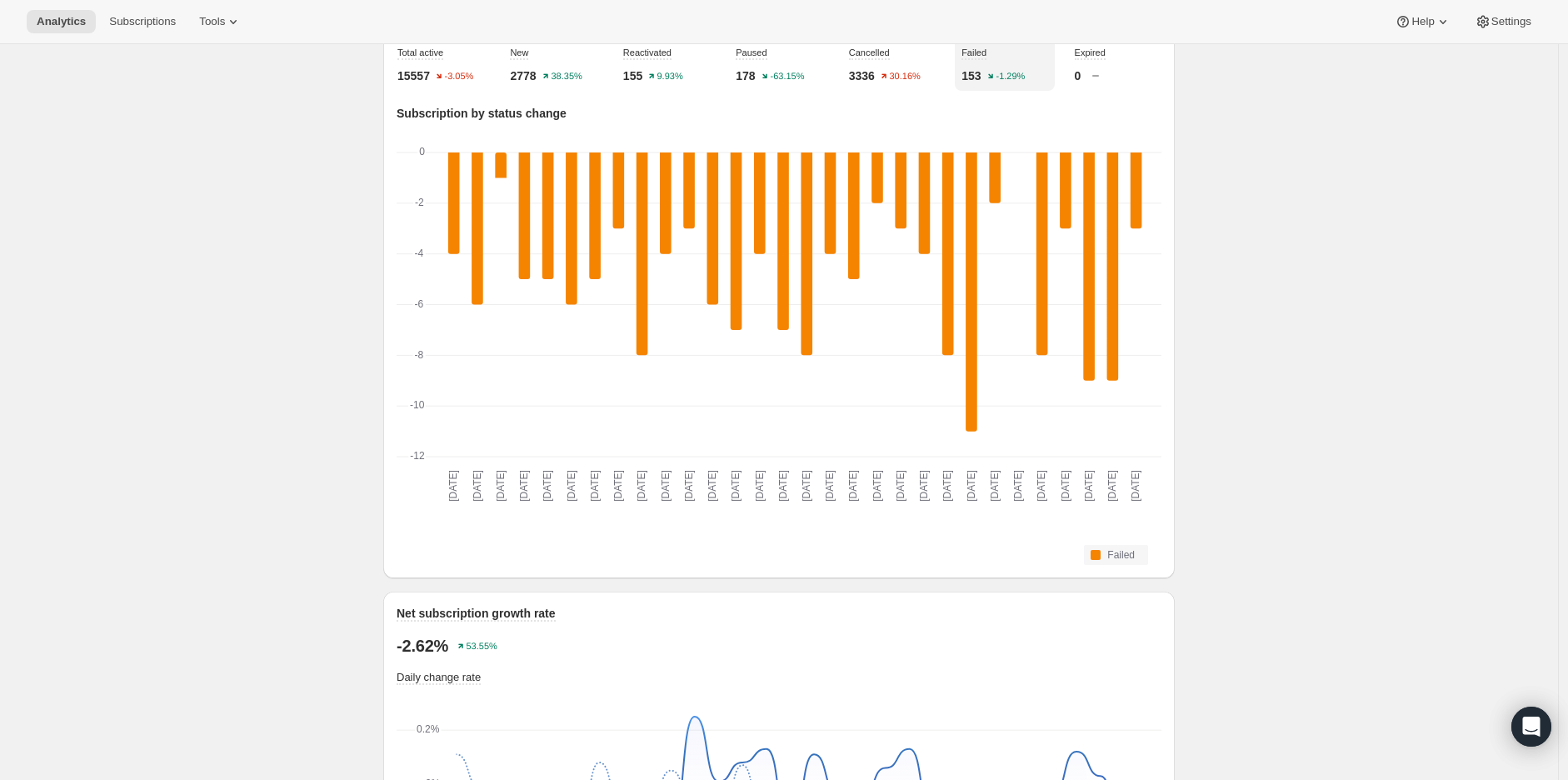
scroll to position [648, 0]
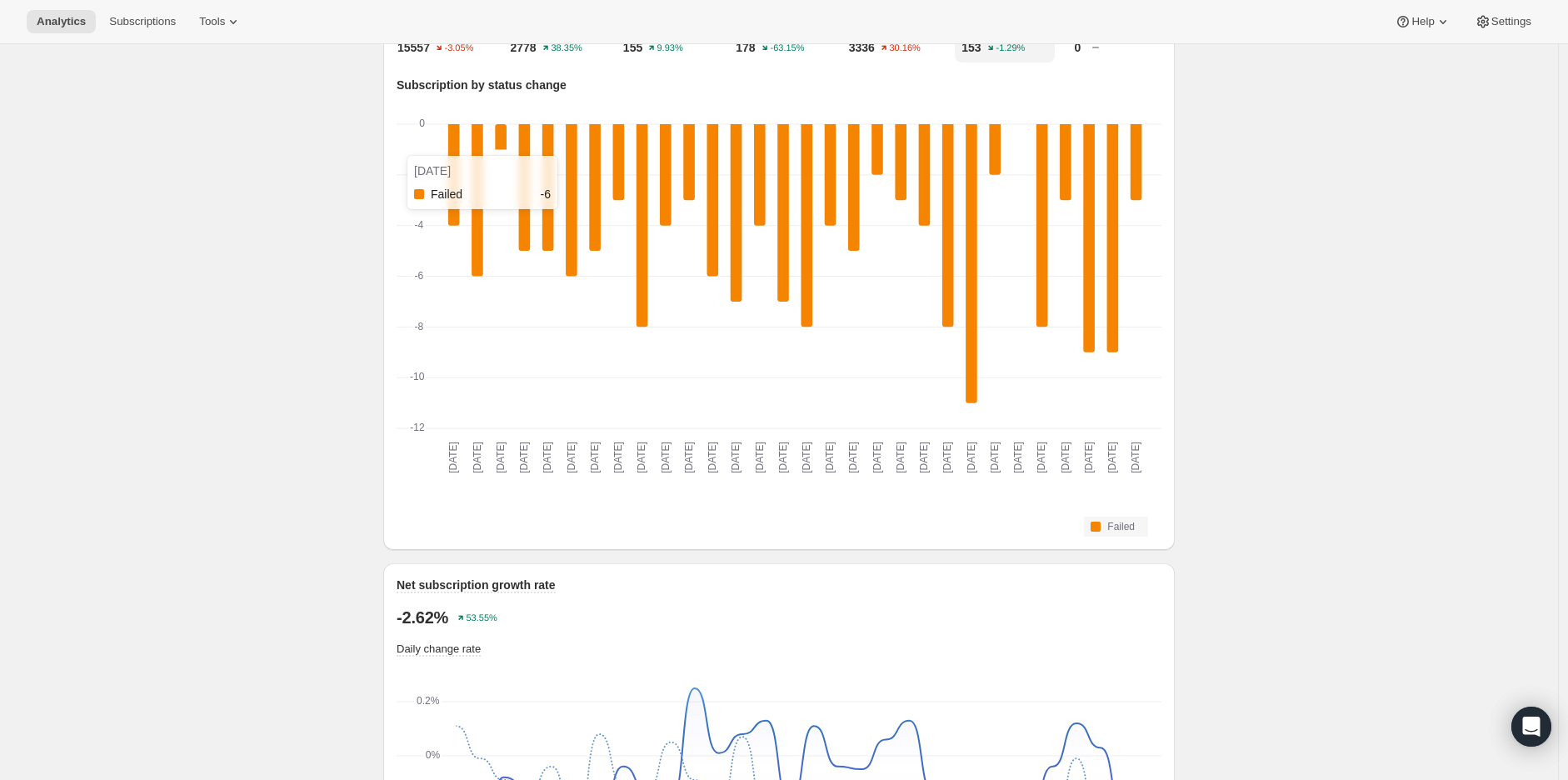
click at [483, 225] on rect "Failed-0 -6" at bounding box center [477, 201] width 12 height 154
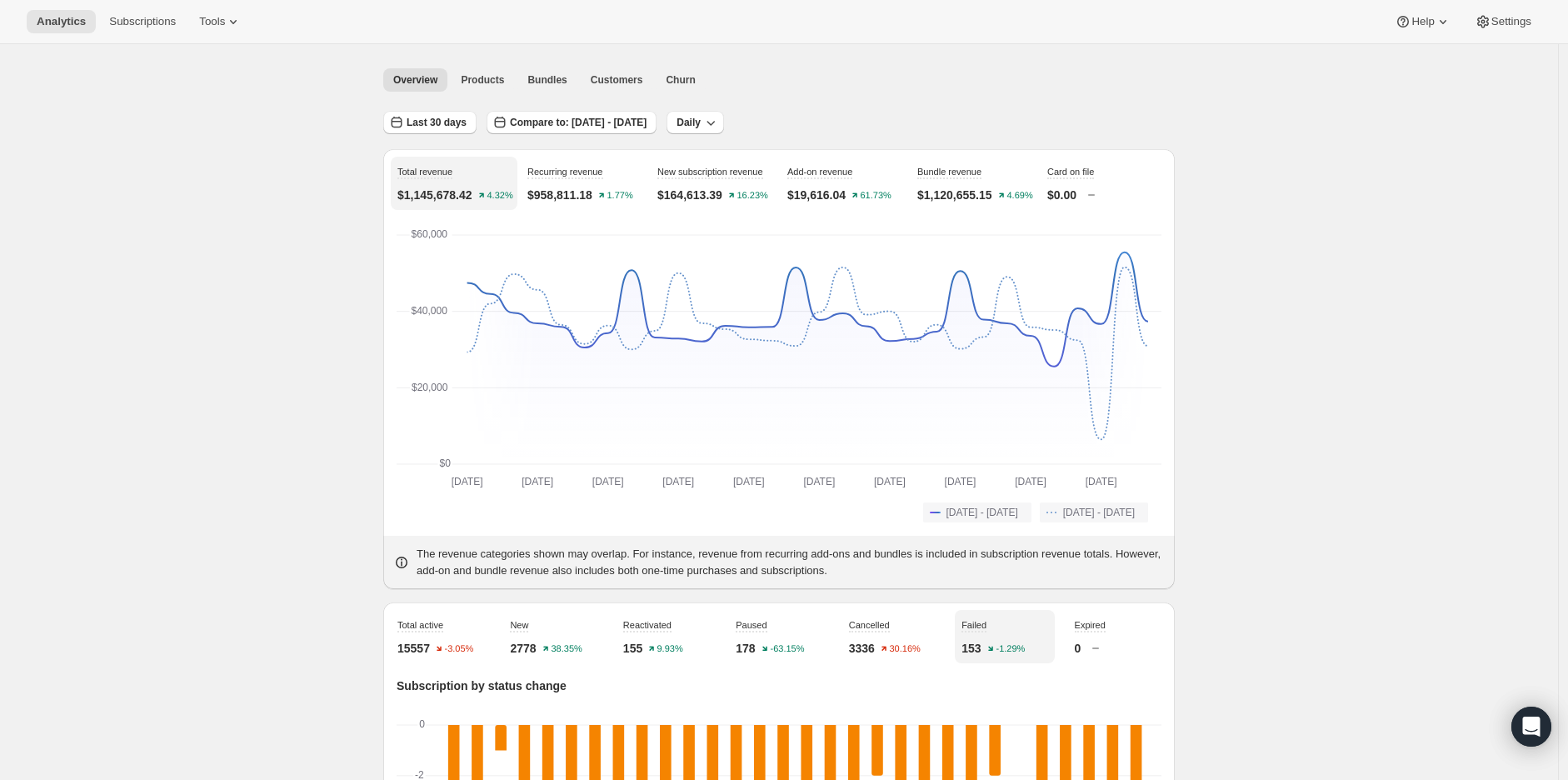
scroll to position [0, 0]
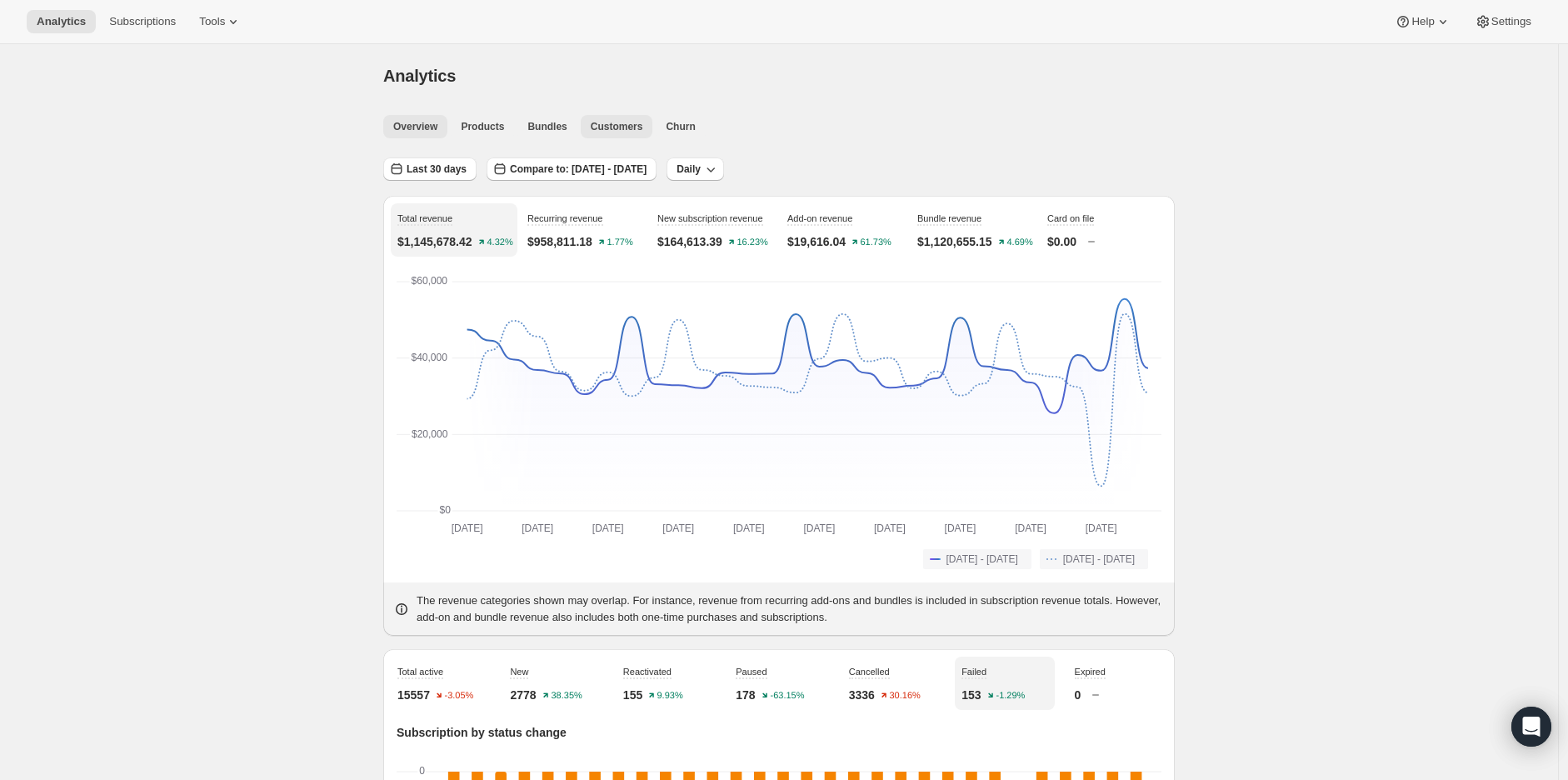
click at [594, 125] on span "Customers" at bounding box center [617, 126] width 53 height 14
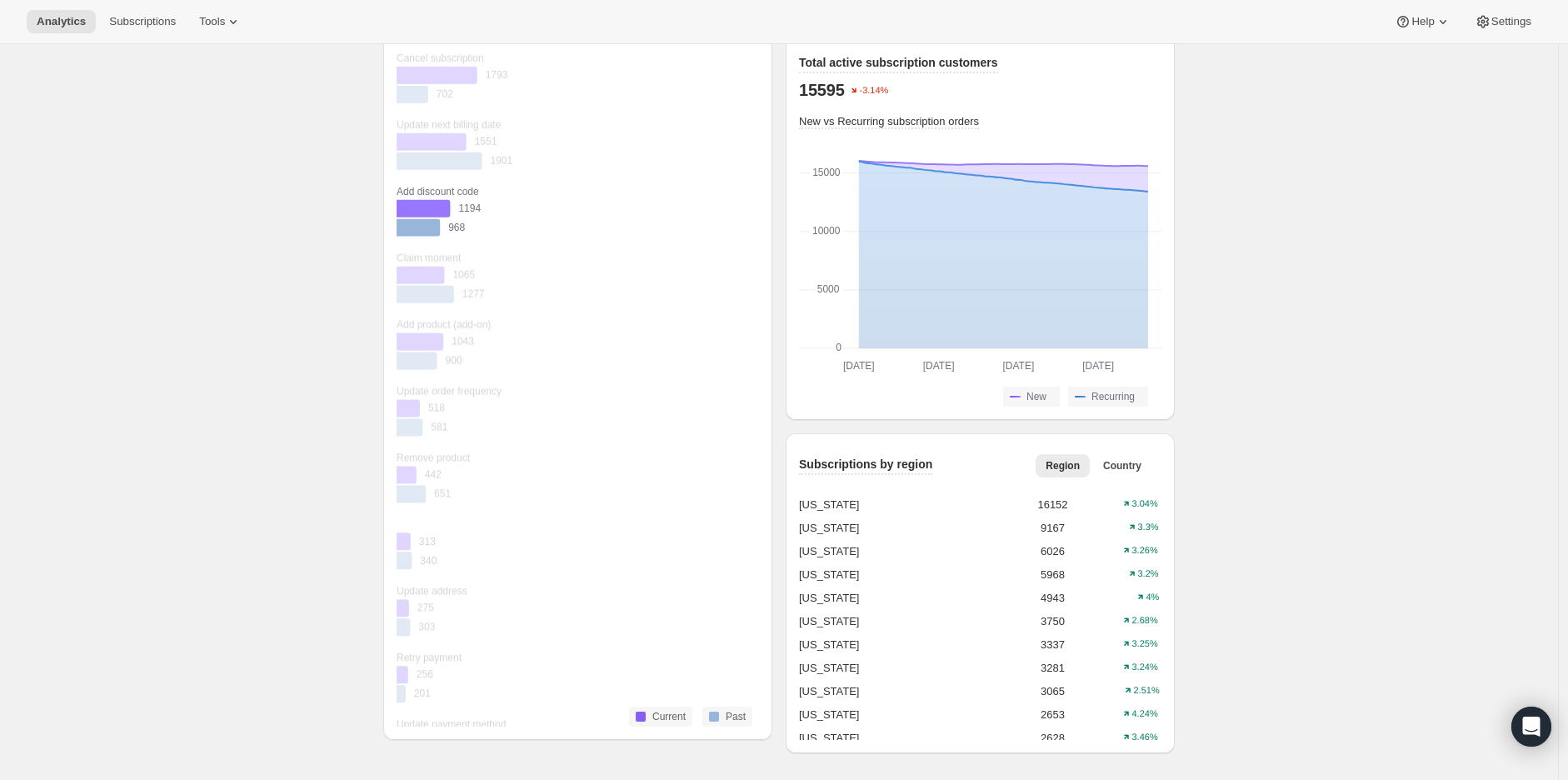
scroll to position [277, 0]
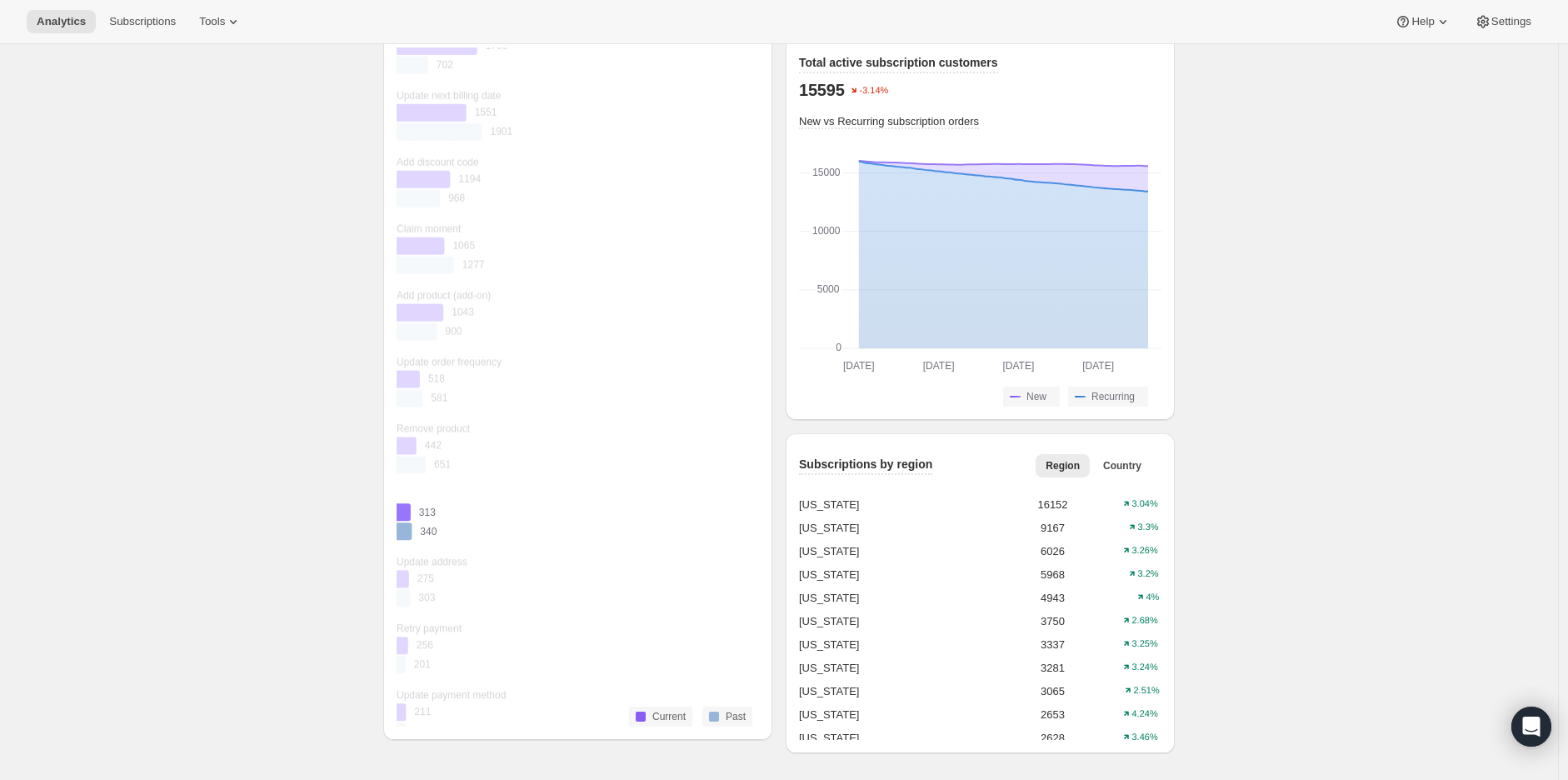
click at [410, 493] on div at bounding box center [403, 495] width 13 height 17
click at [440, 511] on rect "Current 313" at bounding box center [423, 513] width 54 height 20
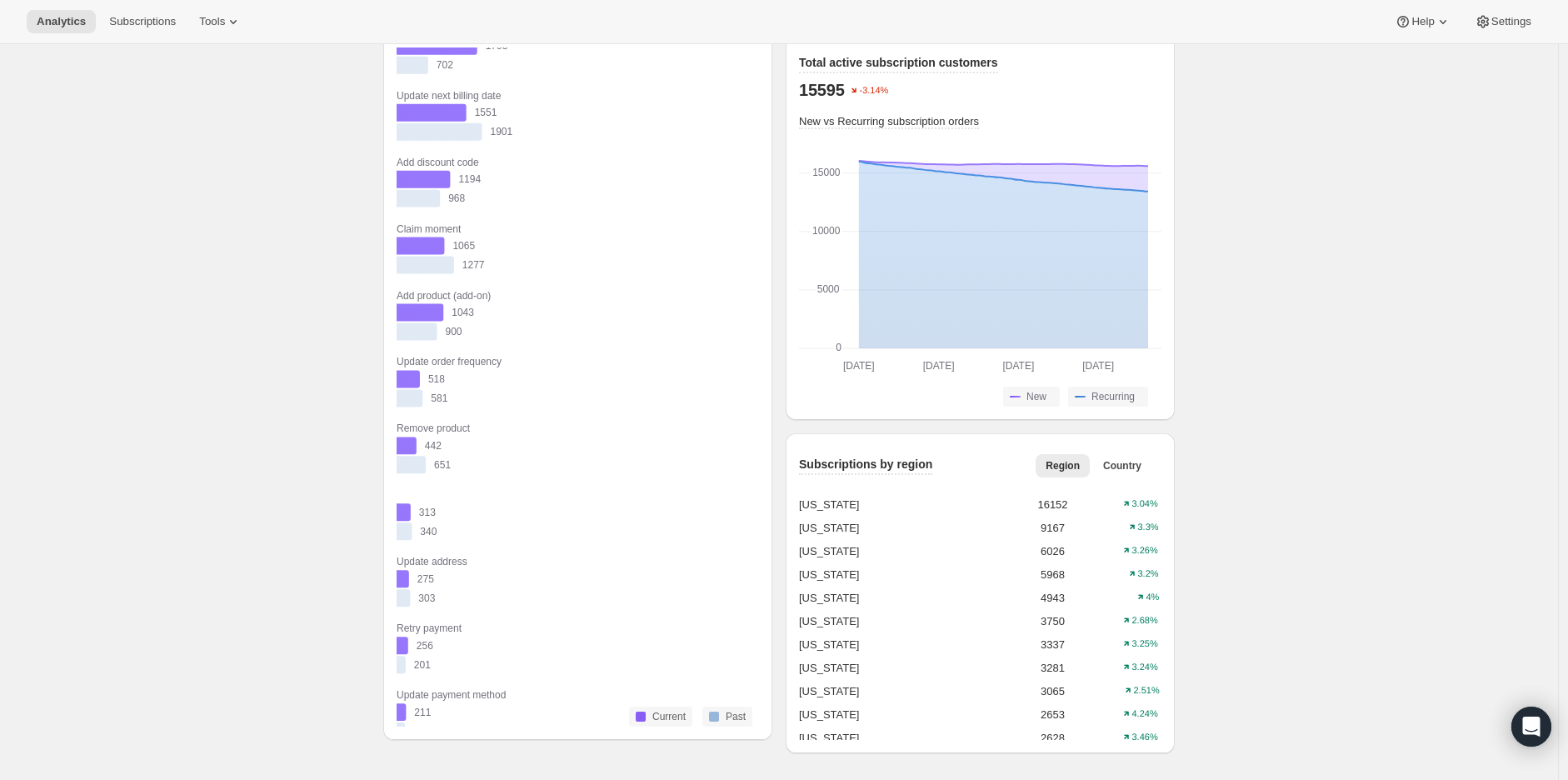
click at [432, 516] on rect "Current 313" at bounding box center [423, 513] width 54 height 20
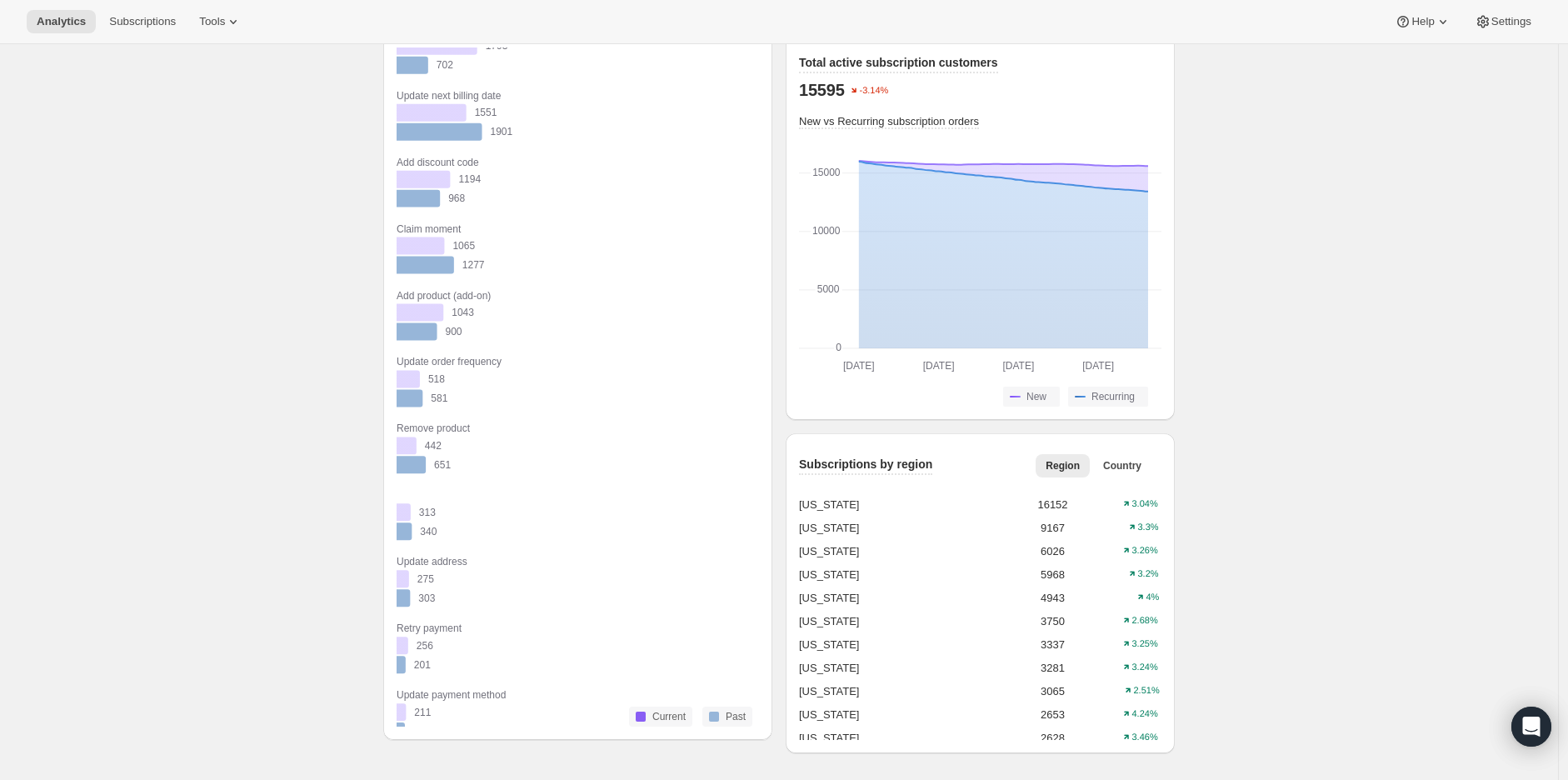
click at [420, 532] on rect "Past 340" at bounding box center [424, 532] width 55 height 20
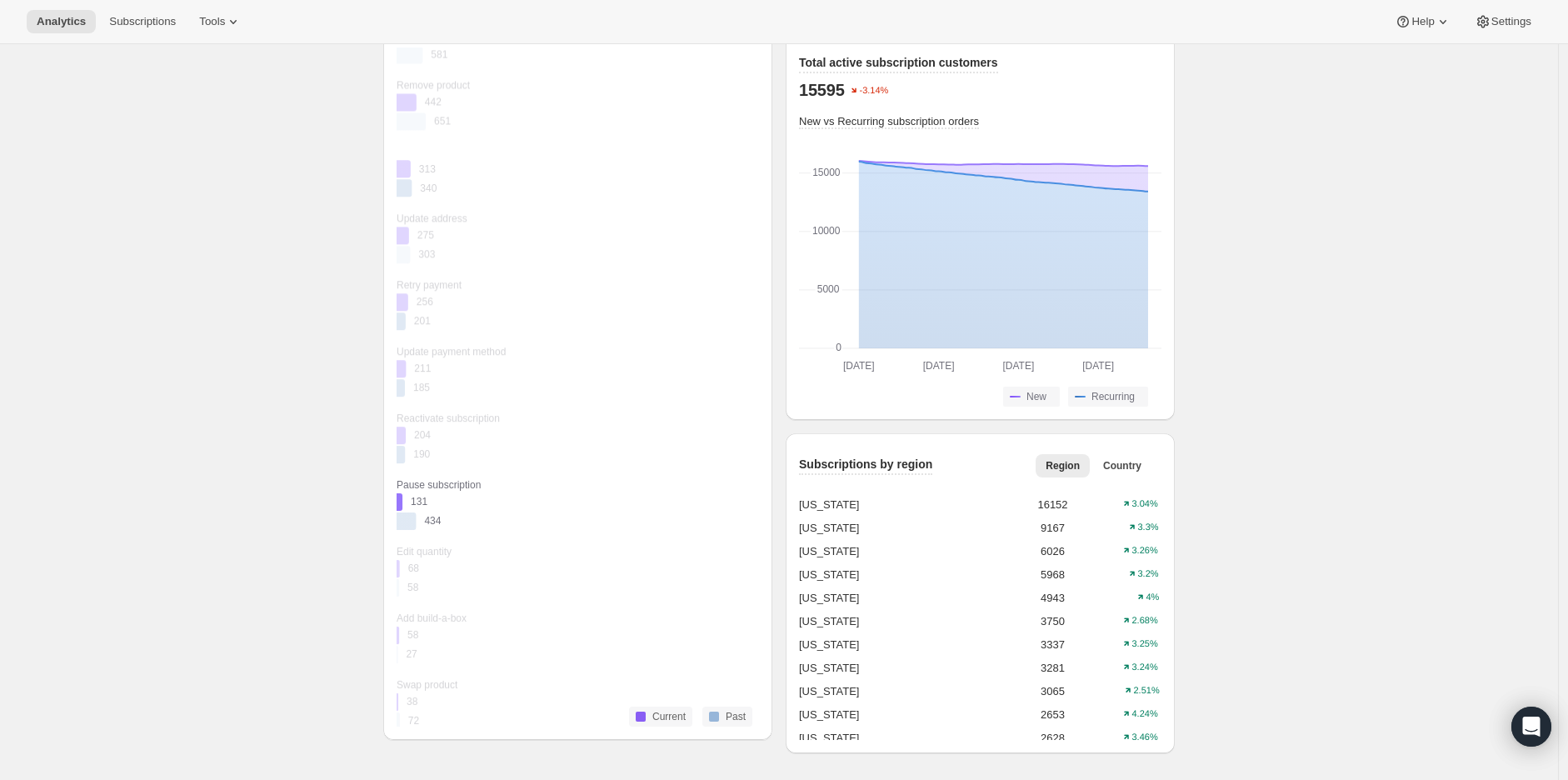
scroll to position [648, 0]
click at [477, 327] on div "Update payment method" at bounding box center [462, 325] width 130 height 17
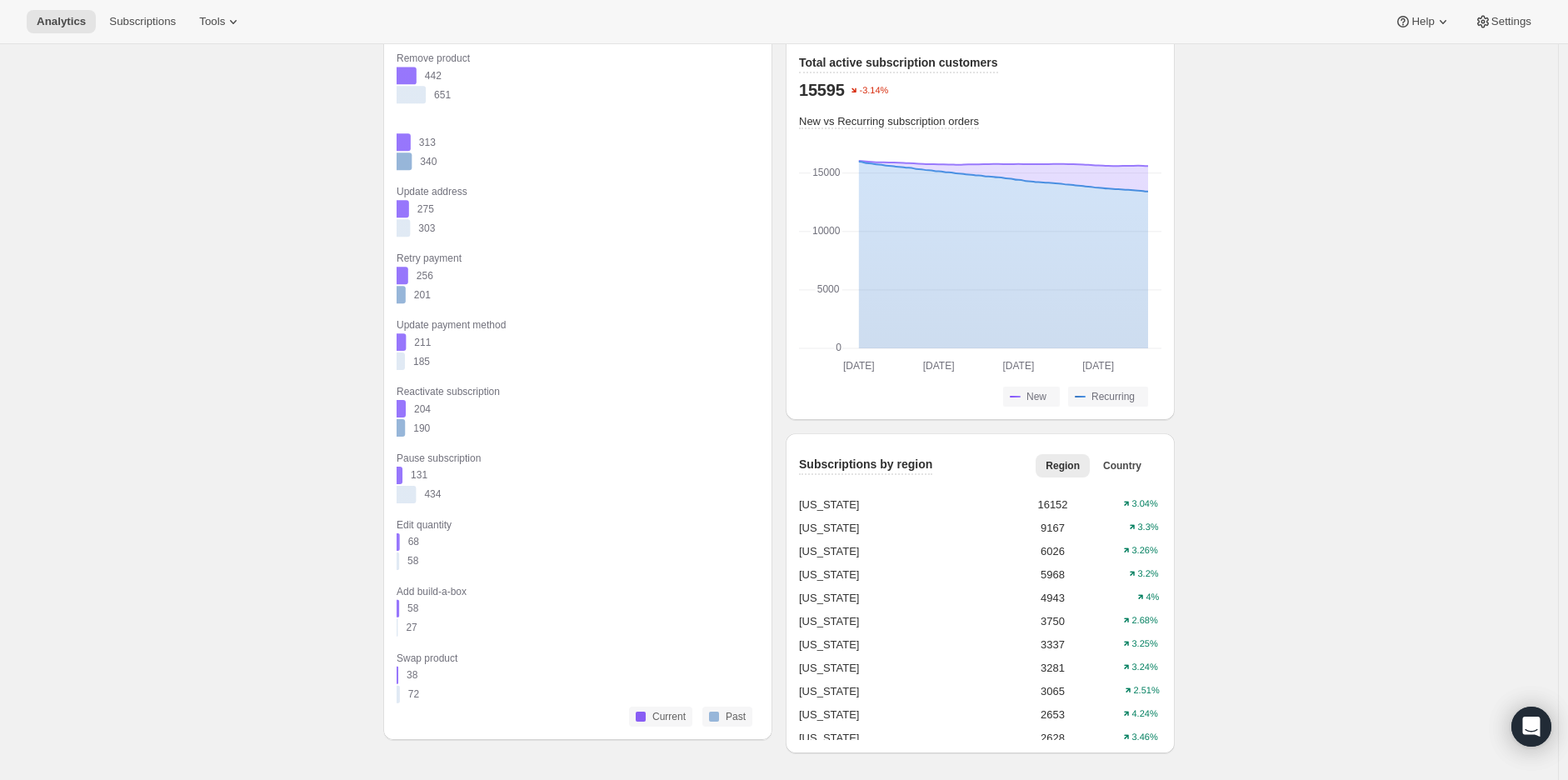
click at [420, 345] on rect "Current 211" at bounding box center [421, 343] width 49 height 20
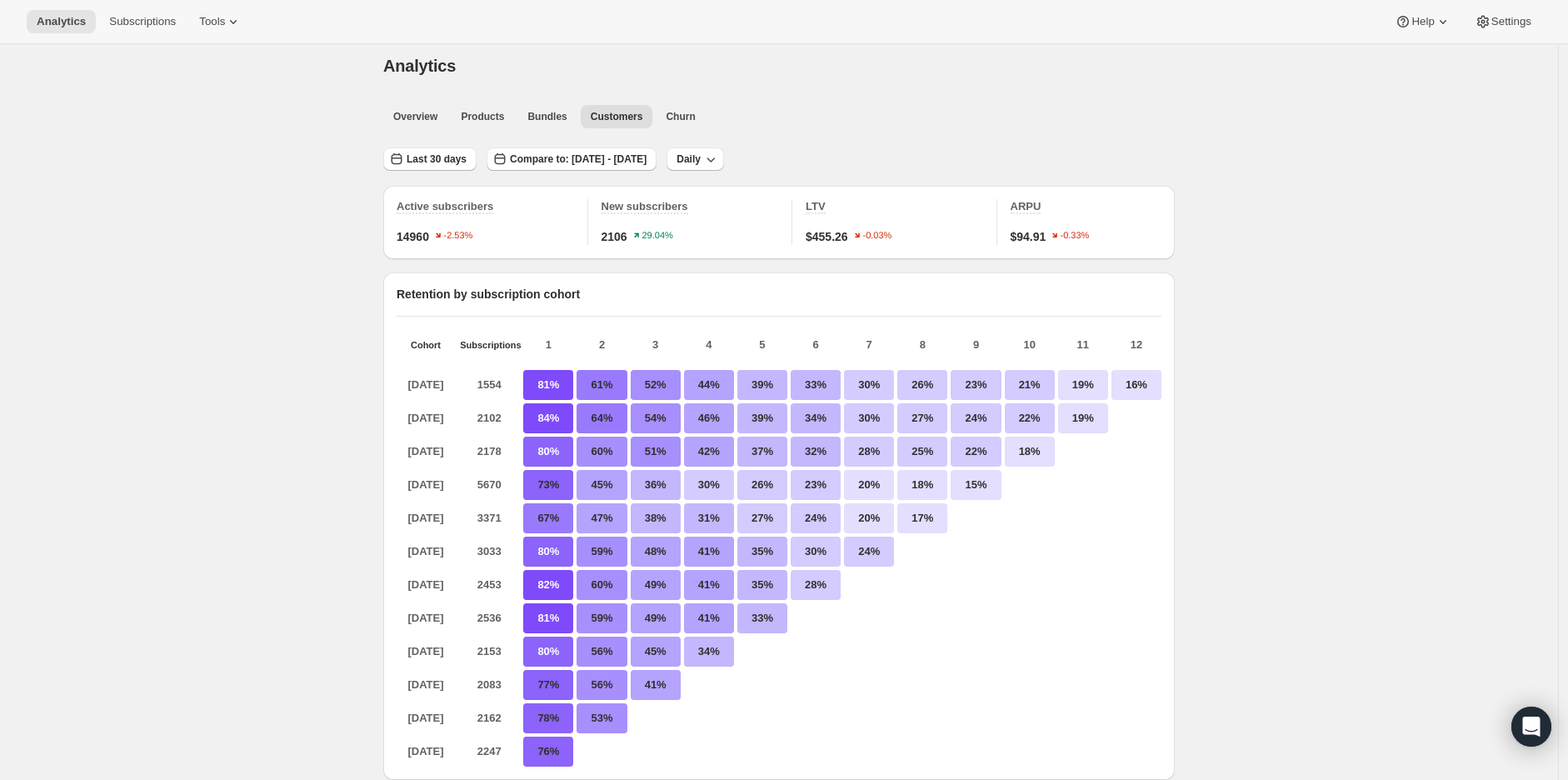
scroll to position [0, 0]
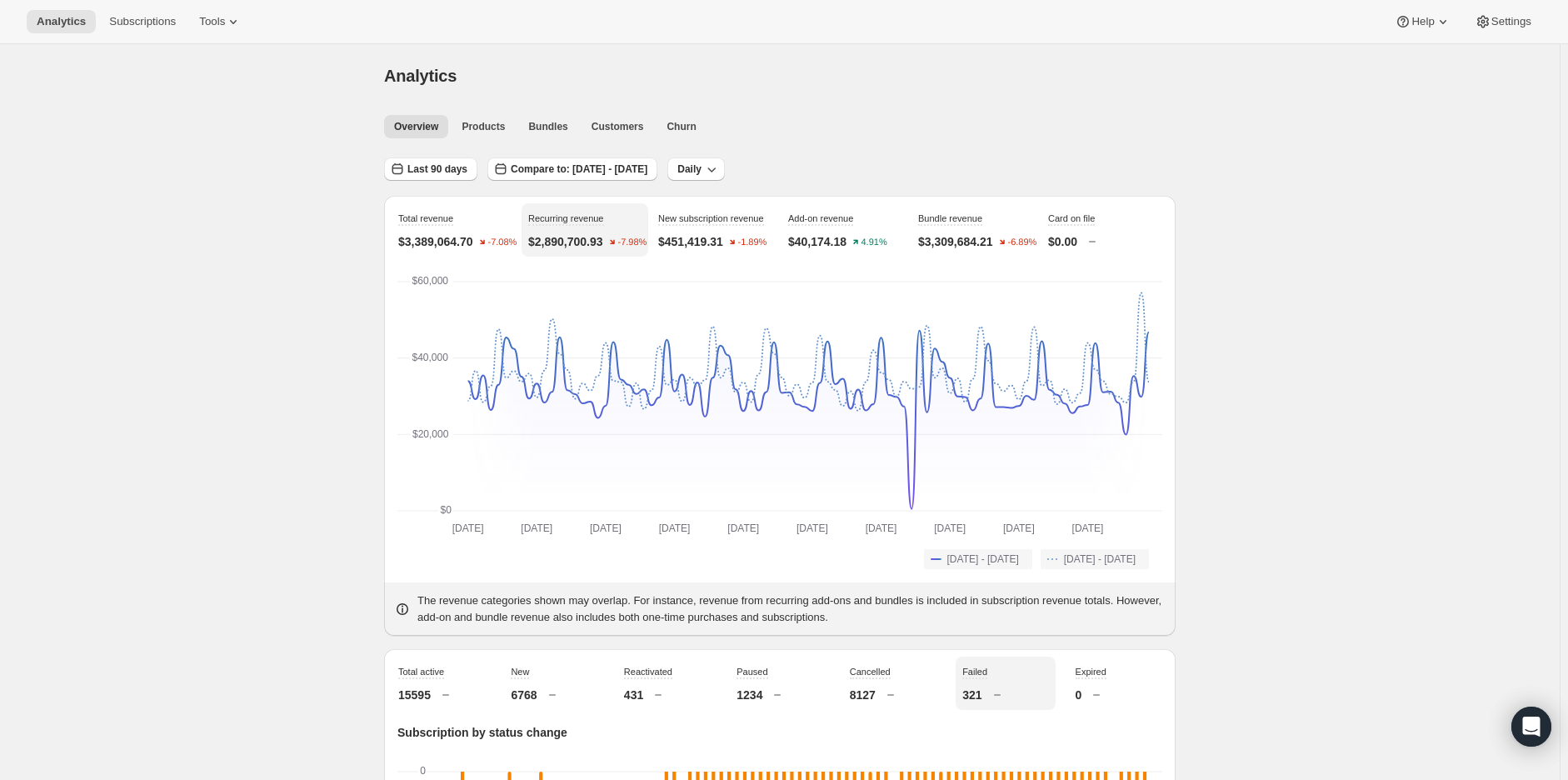
scroll to position [463, 0]
